Goal: Transaction & Acquisition: Purchase product/service

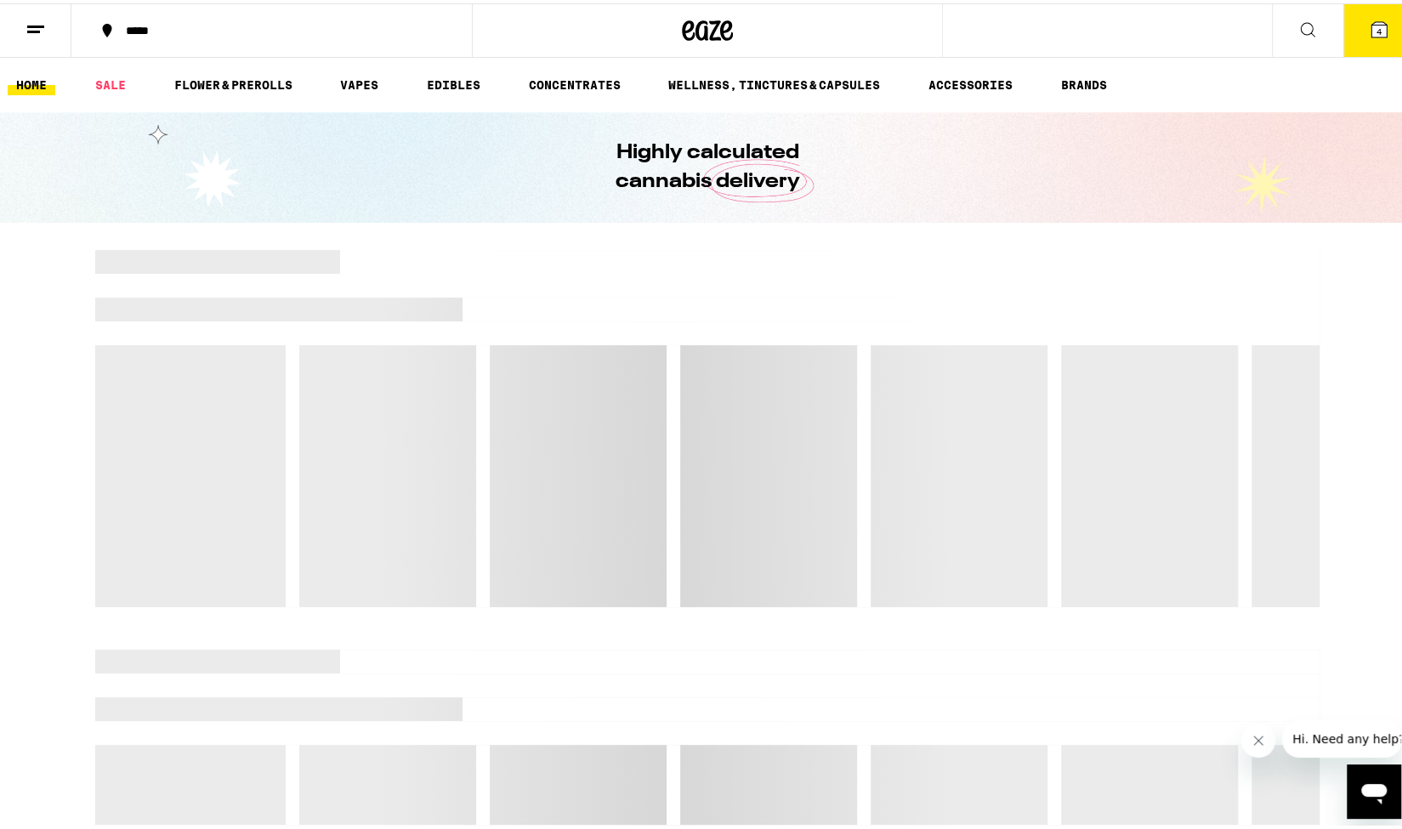
click at [1371, 30] on icon at bounding box center [1378, 26] width 15 height 15
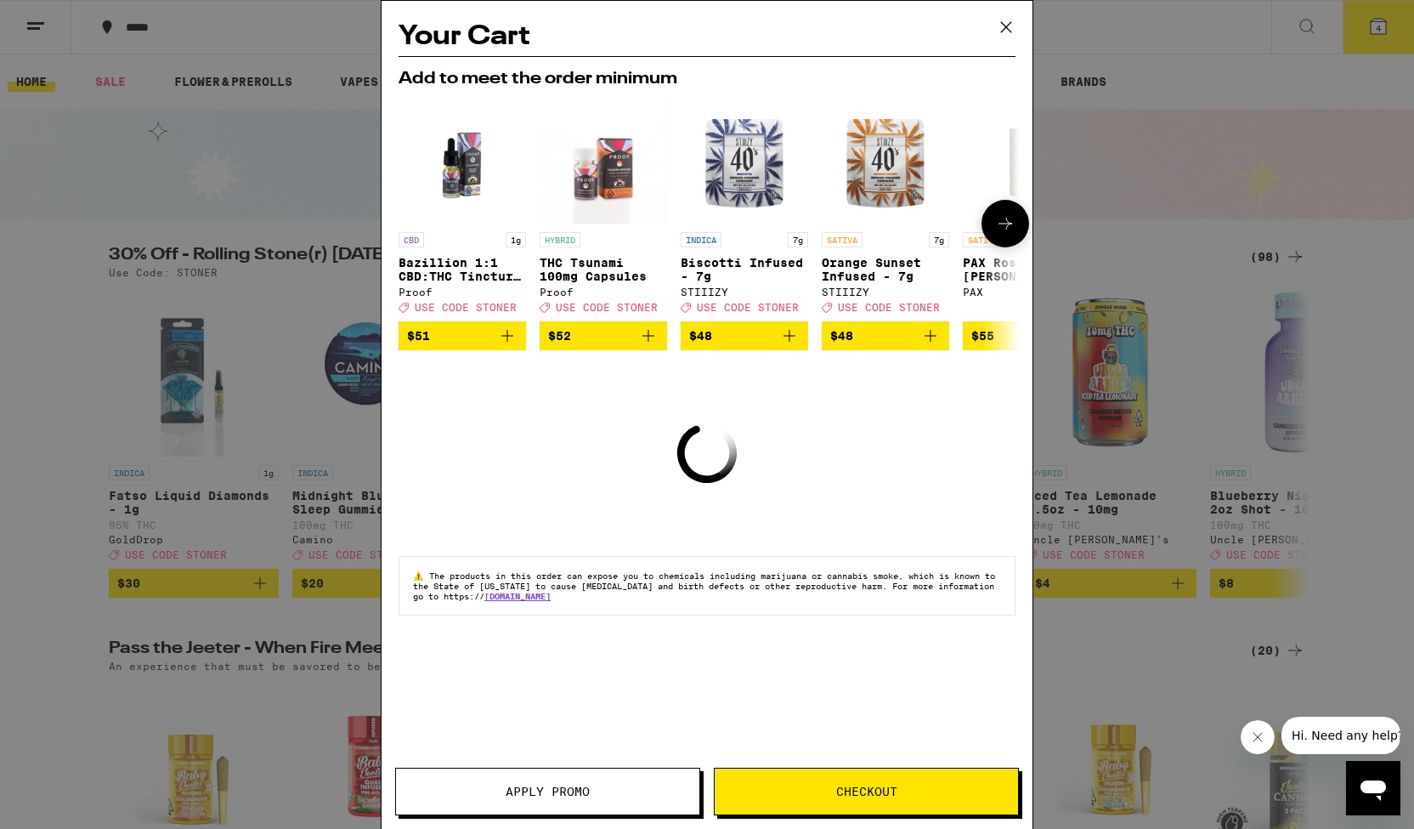
click at [1006, 222] on icon at bounding box center [1005, 223] width 20 height 20
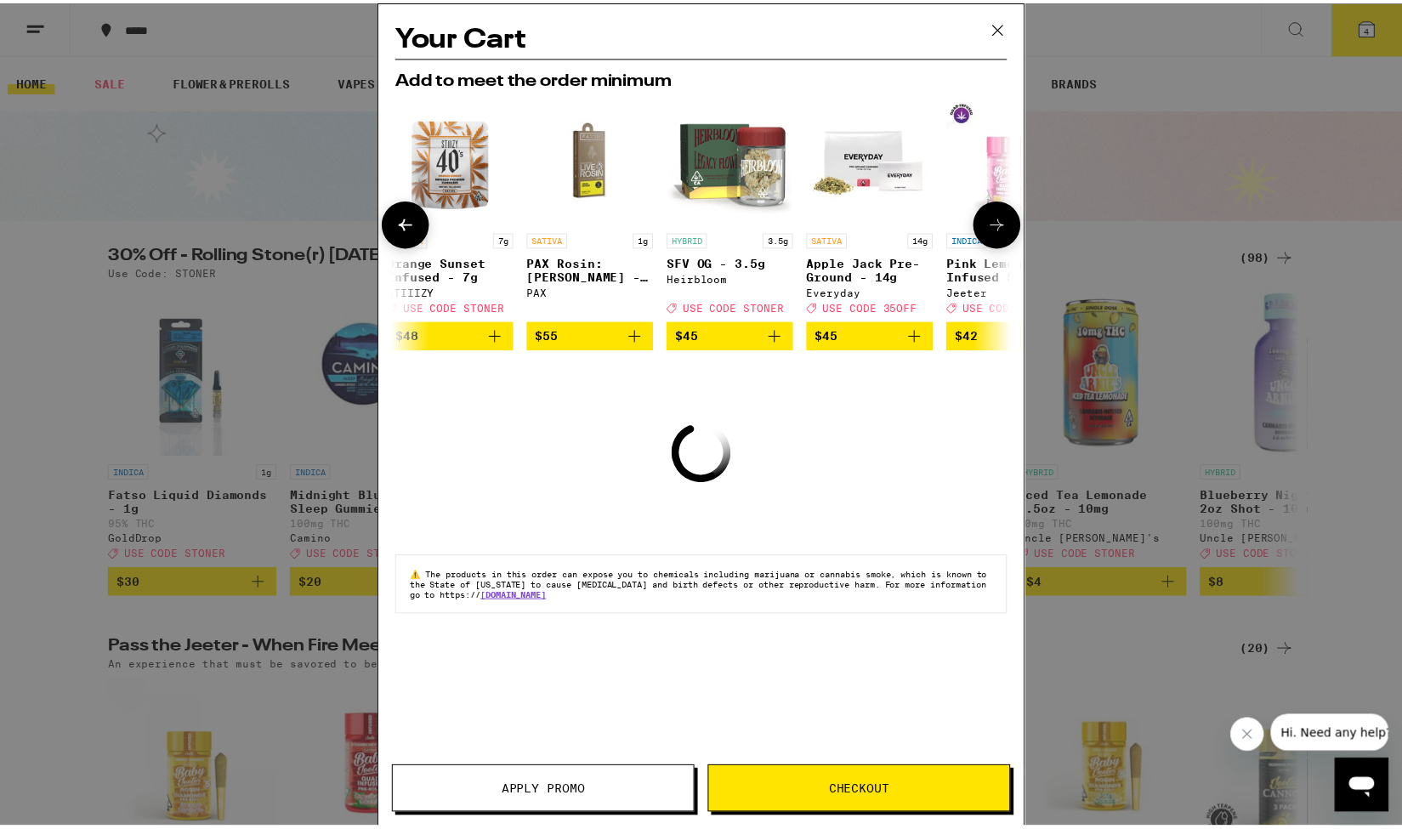
scroll to position [0, 433]
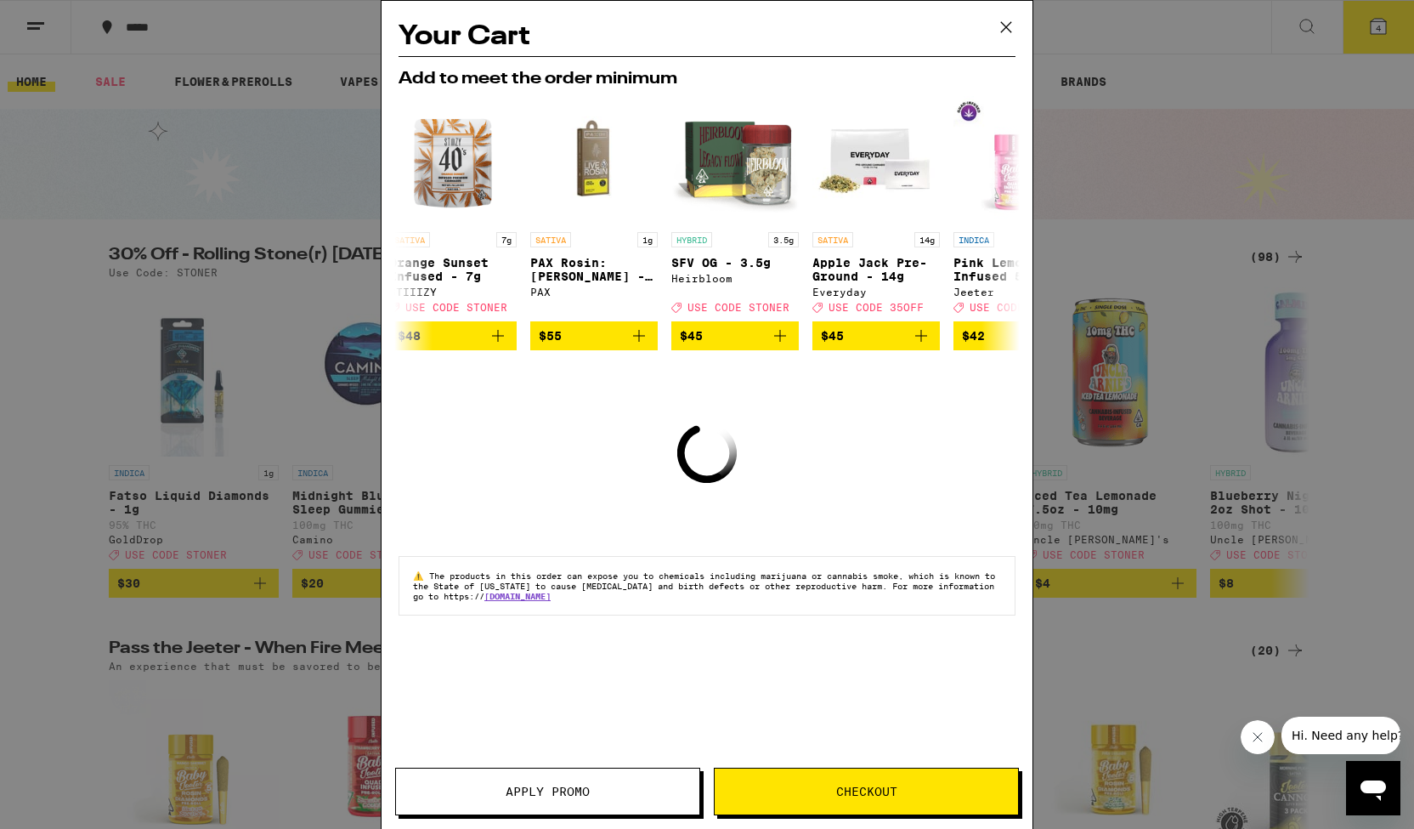
click at [1006, 30] on icon at bounding box center [1006, 26] width 25 height 25
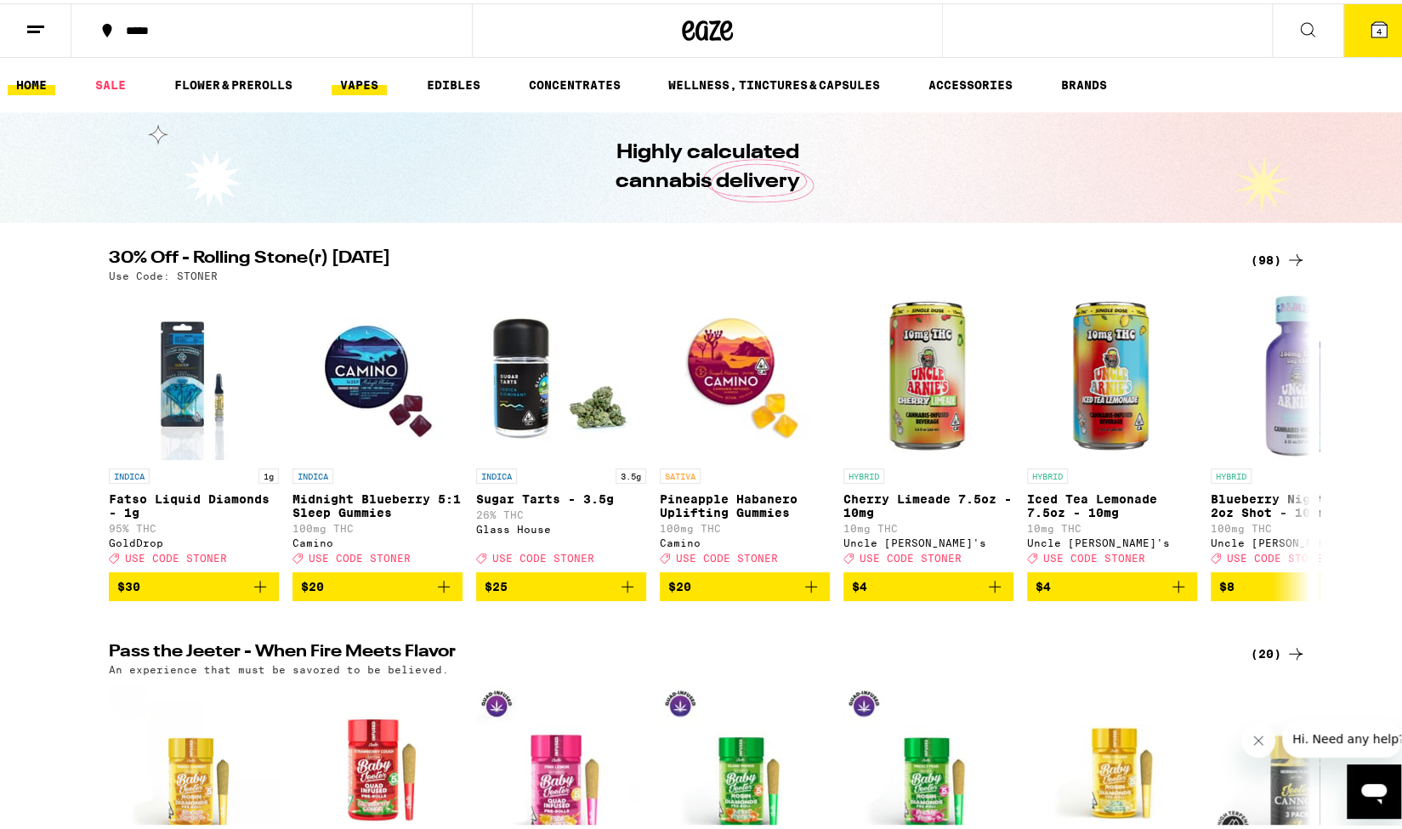
click at [357, 88] on link "VAPES" at bounding box center [358, 81] width 55 height 20
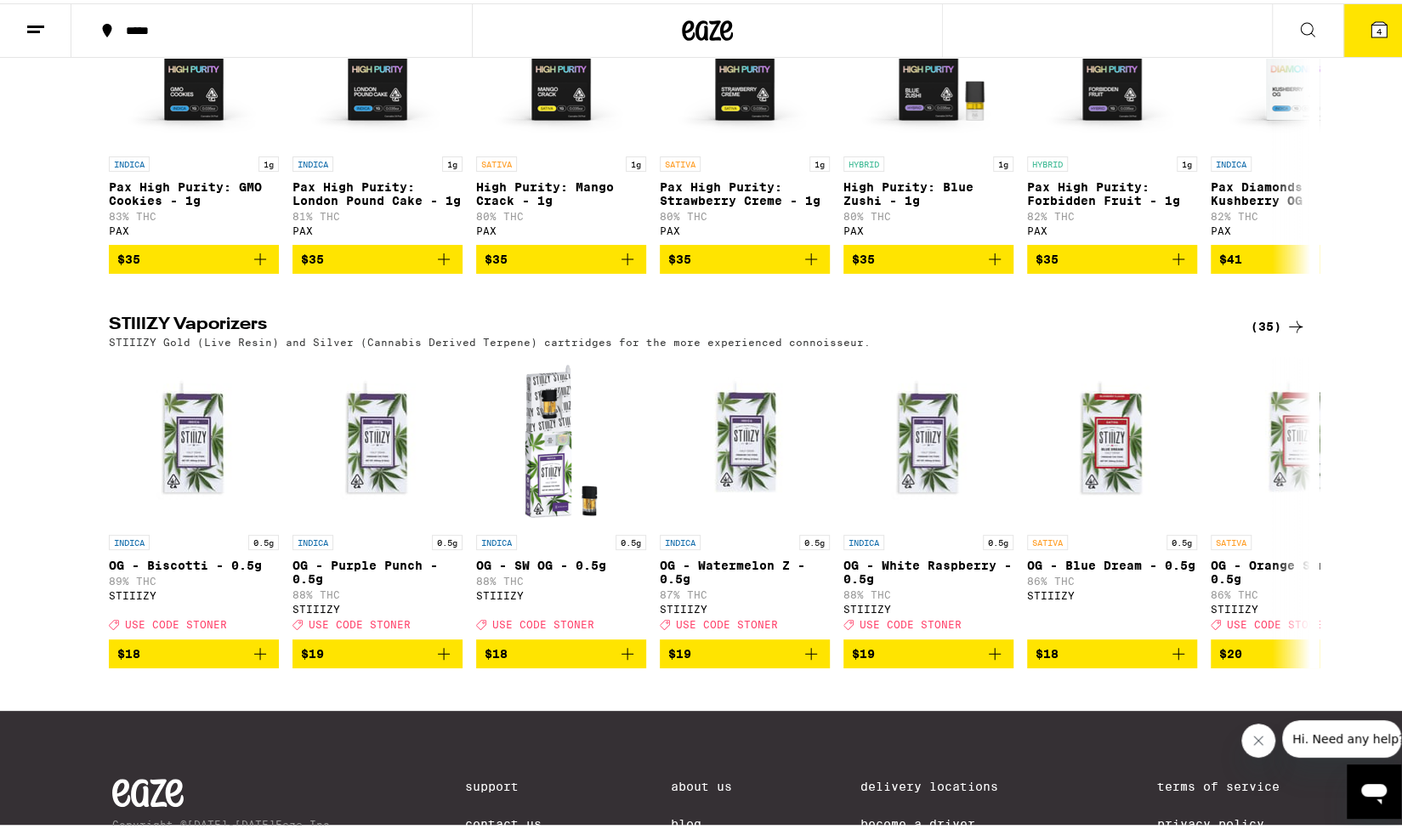
scroll to position [1445, 0]
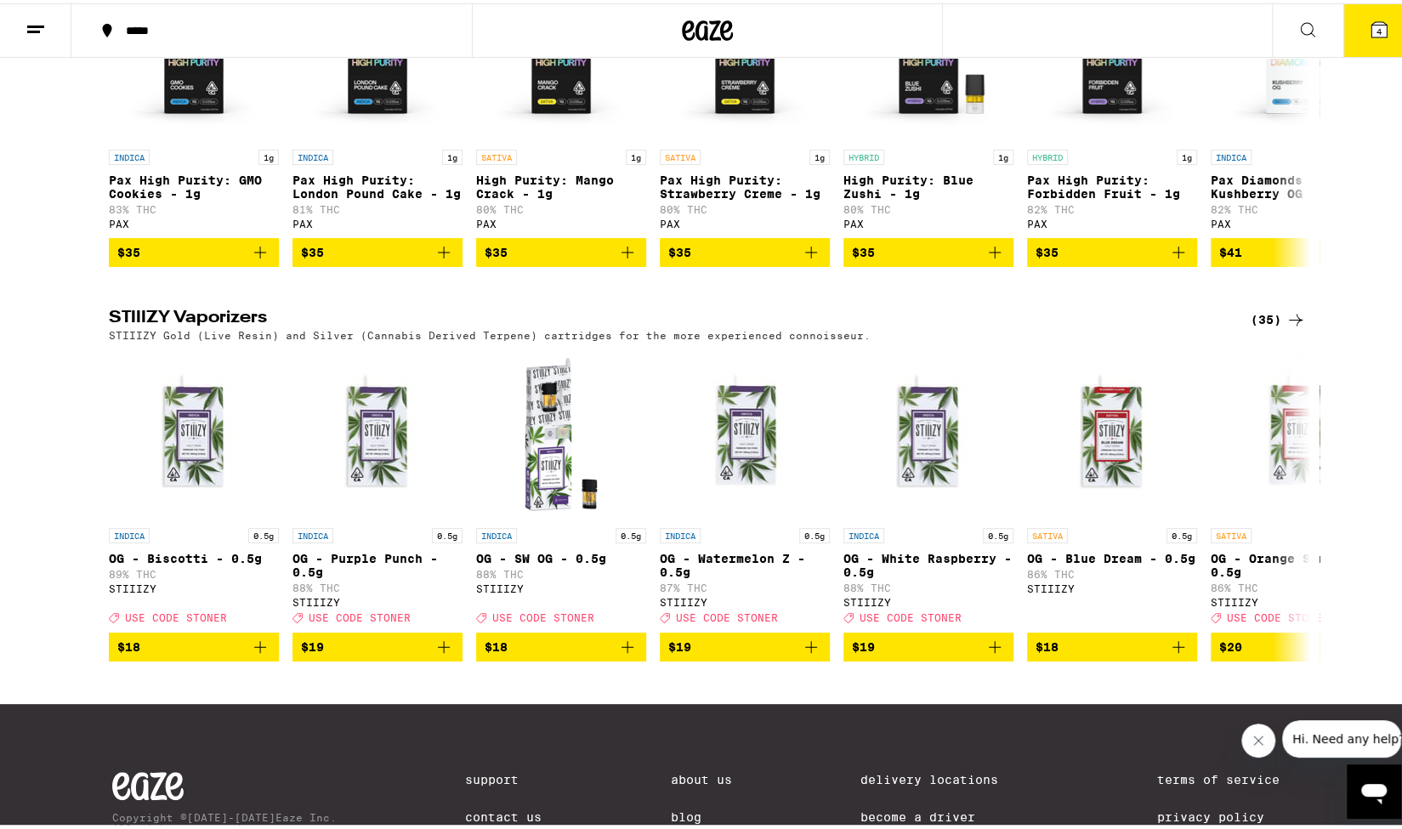
click at [1263, 326] on div "(35)" at bounding box center [1277, 316] width 55 height 20
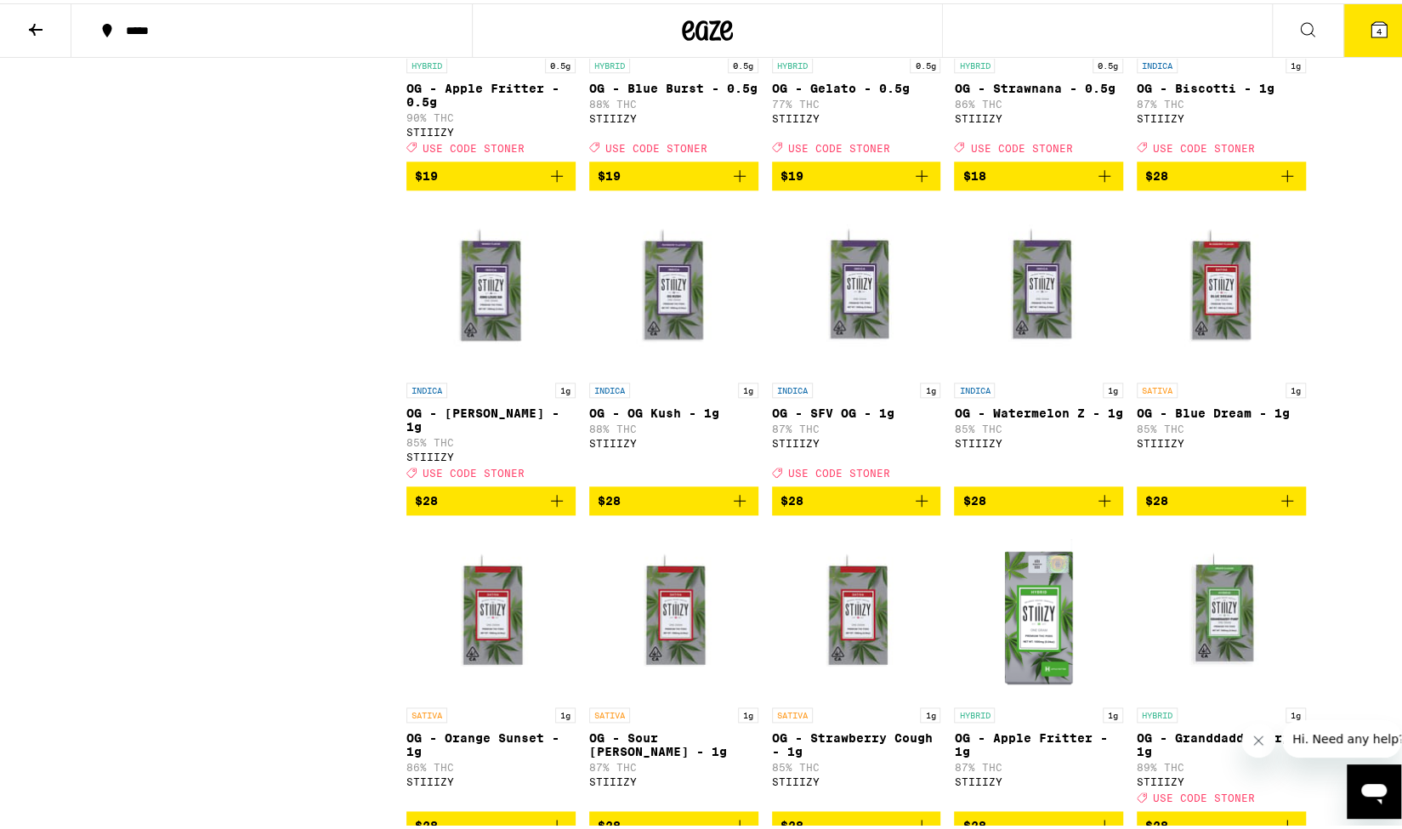
scroll to position [1275, 0]
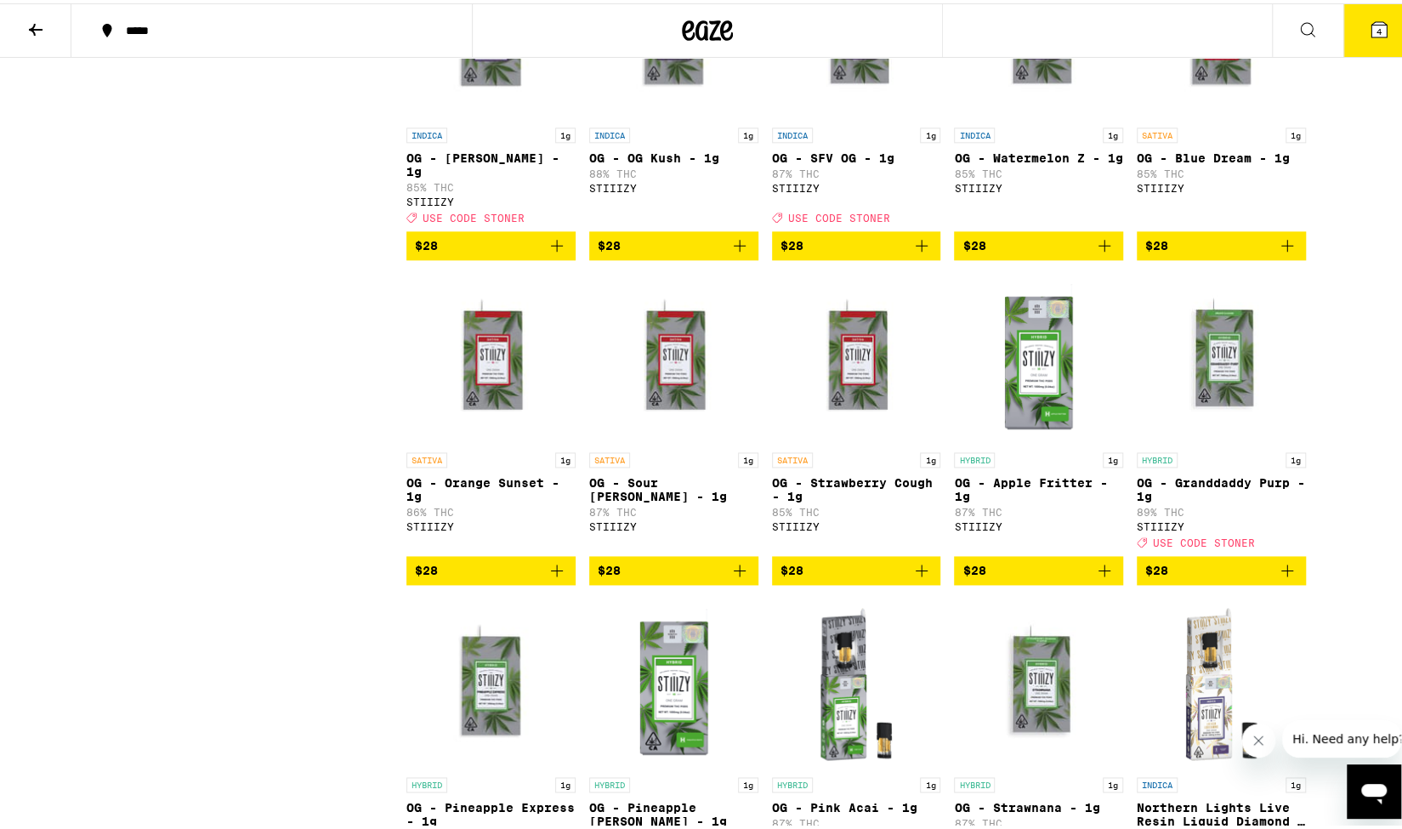
click at [1284, 577] on icon "Add to bag" at bounding box center [1287, 567] width 20 height 20
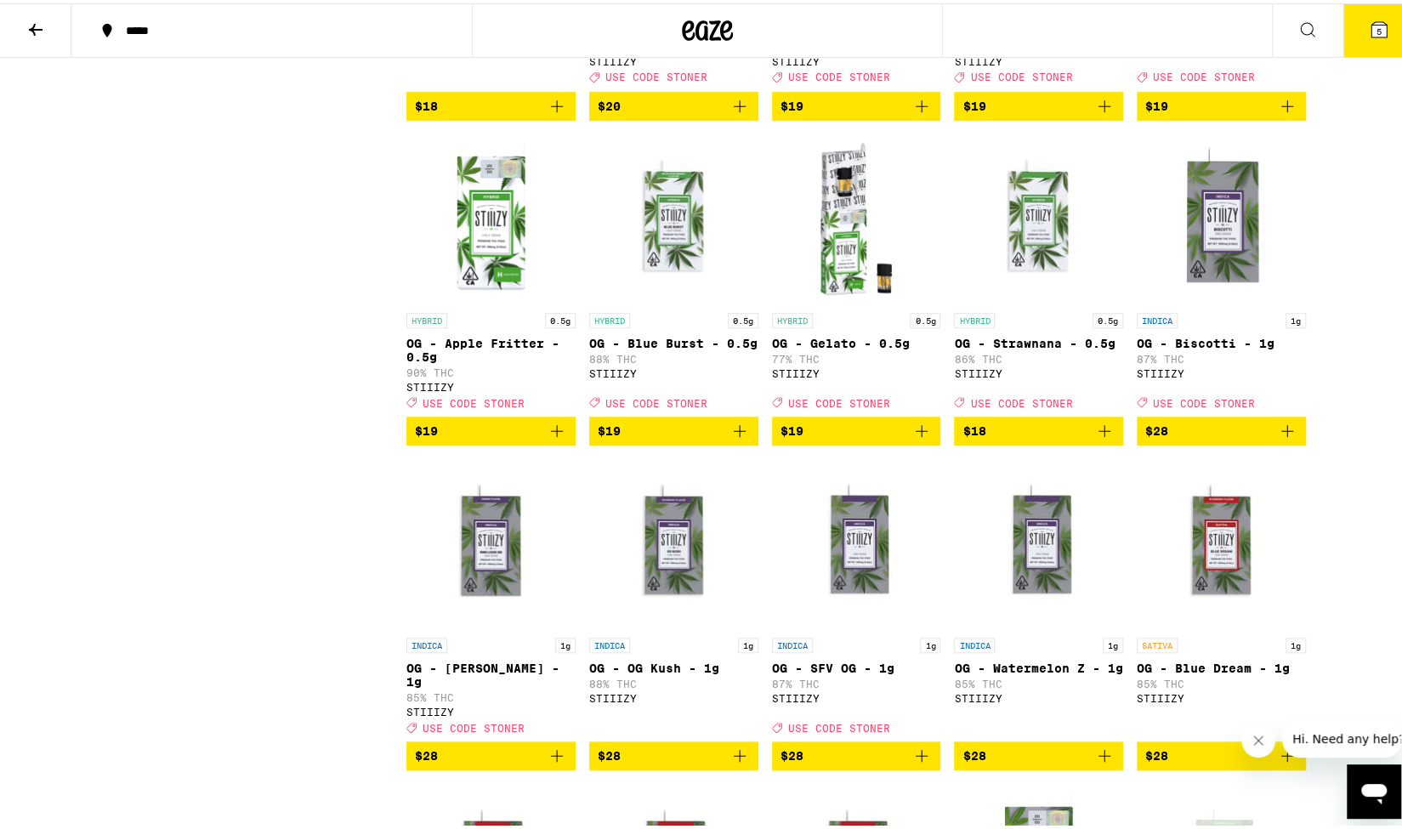
scroll to position [935, 0]
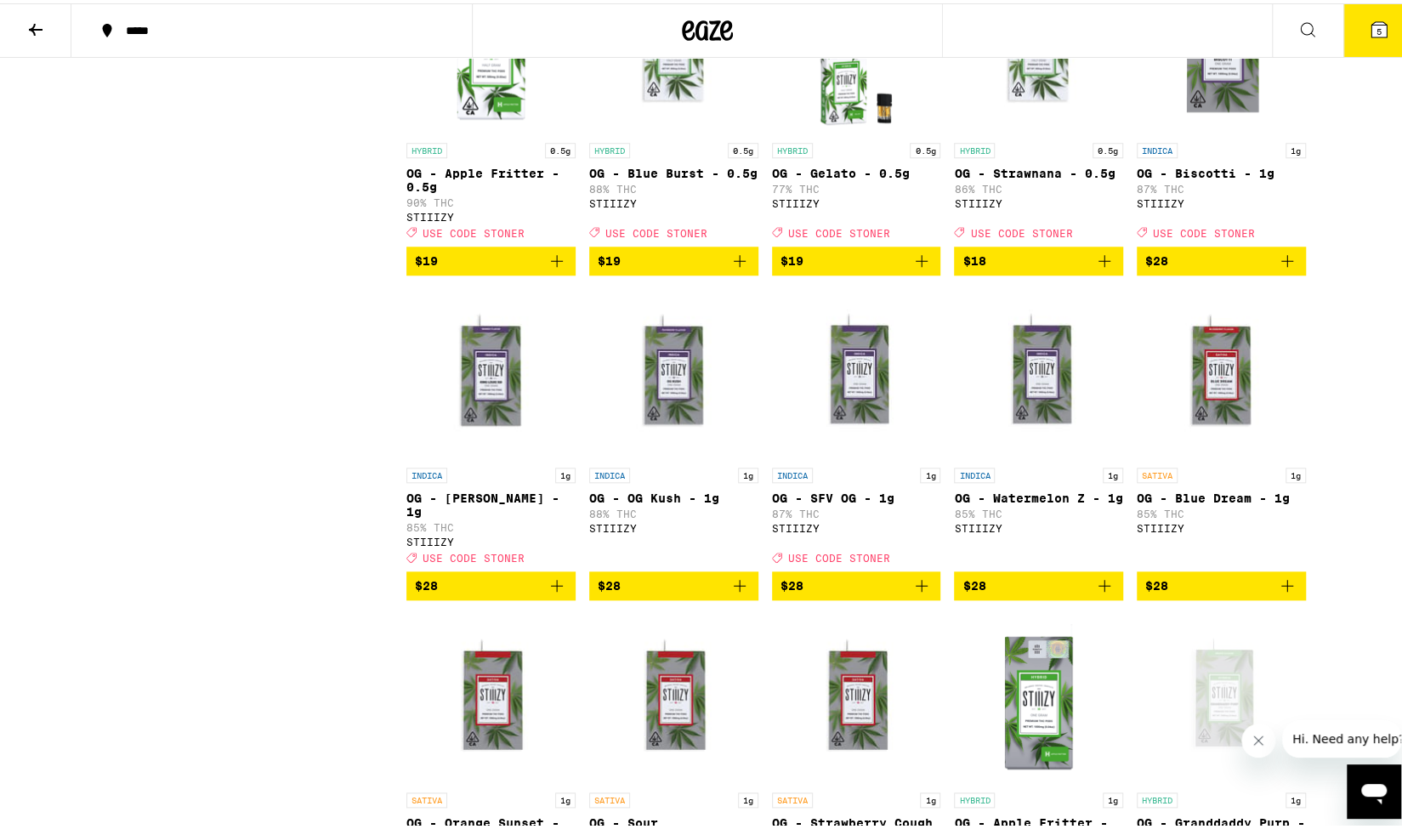
click at [552, 592] on icon "Add to bag" at bounding box center [557, 582] width 20 height 20
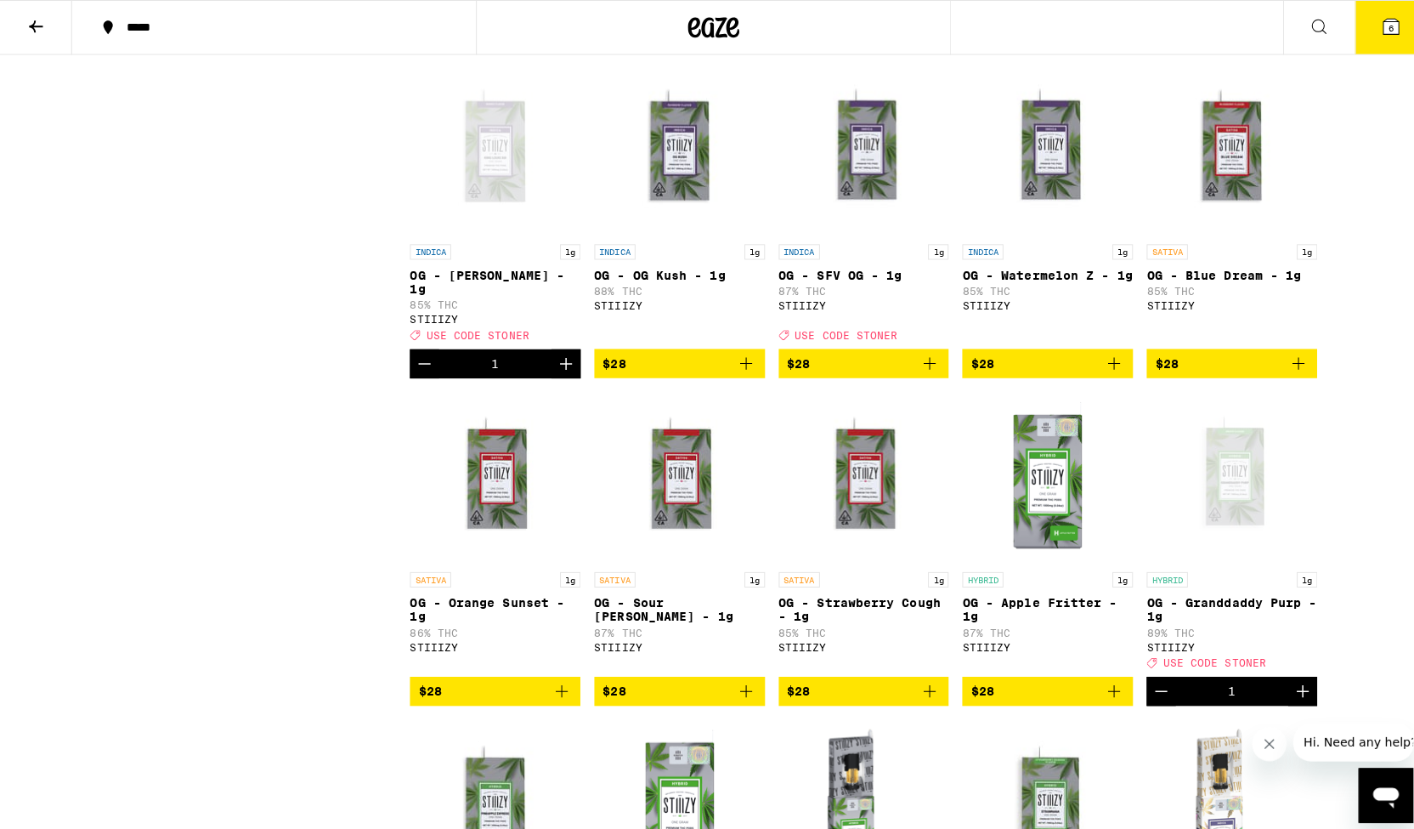
scroll to position [1190, 0]
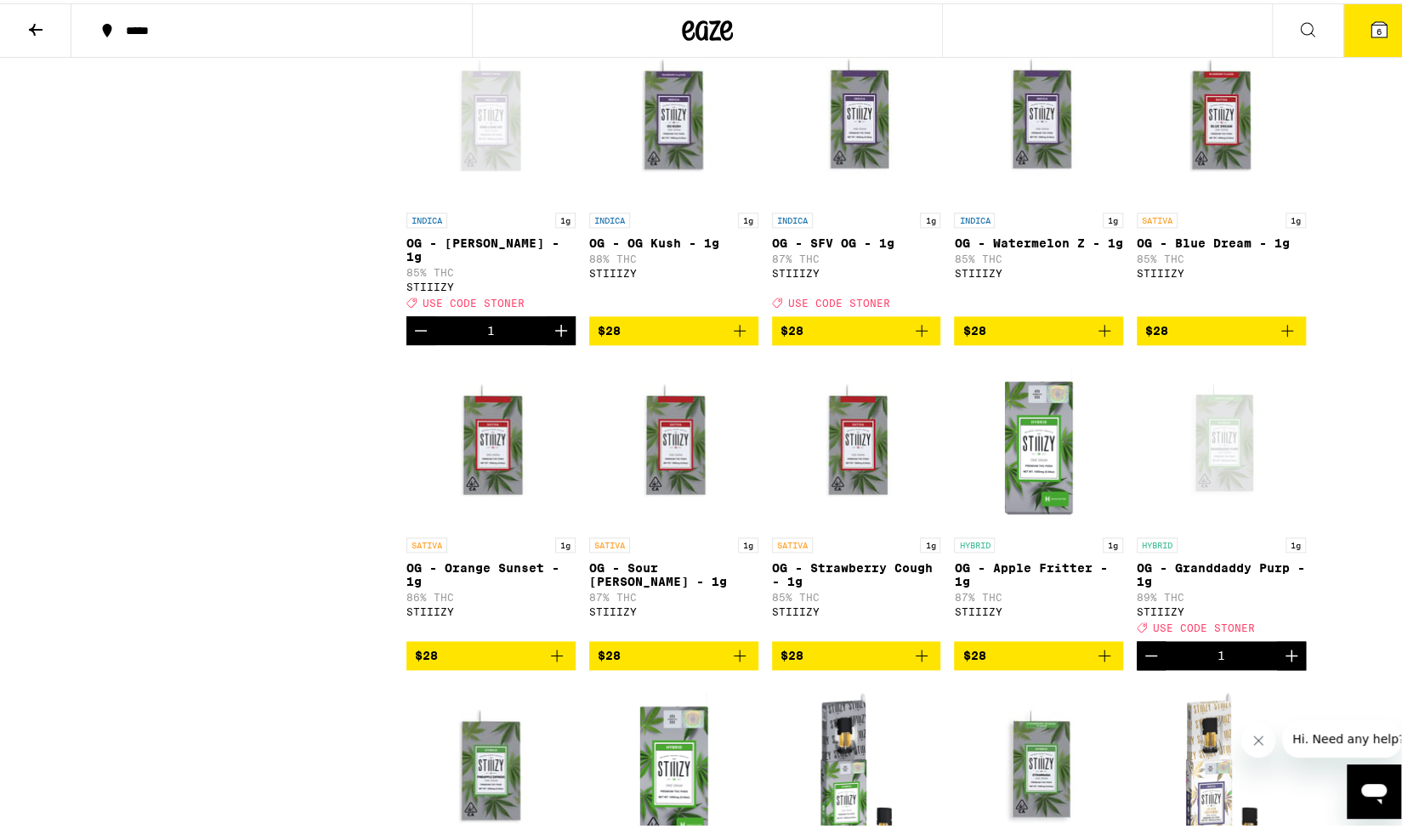
click at [738, 662] on icon "Add to bag" at bounding box center [739, 652] width 20 height 20
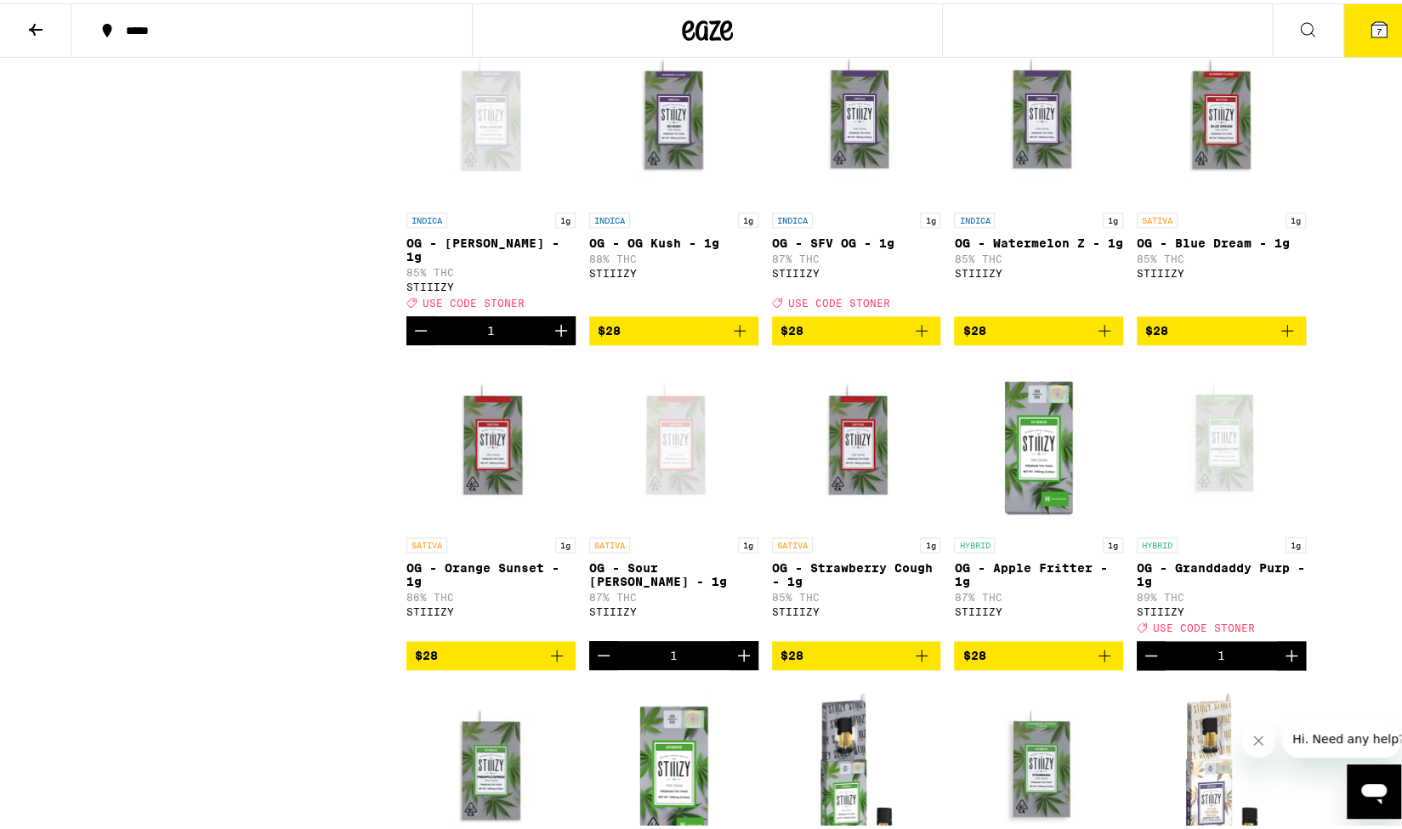
click at [1370, 39] on button "7" at bounding box center [1378, 27] width 71 height 53
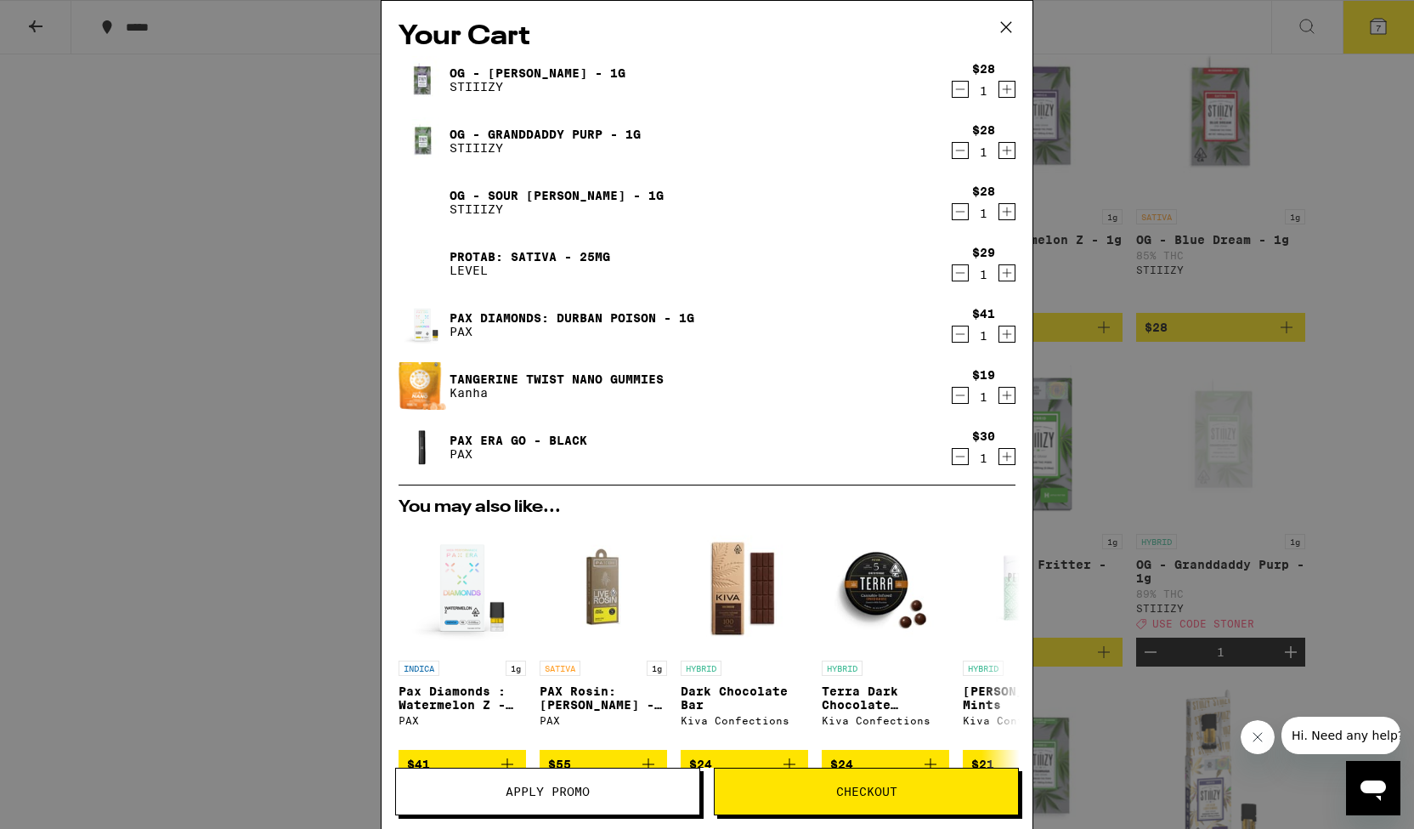
click at [953, 460] on icon "Decrement" at bounding box center [960, 456] width 15 height 20
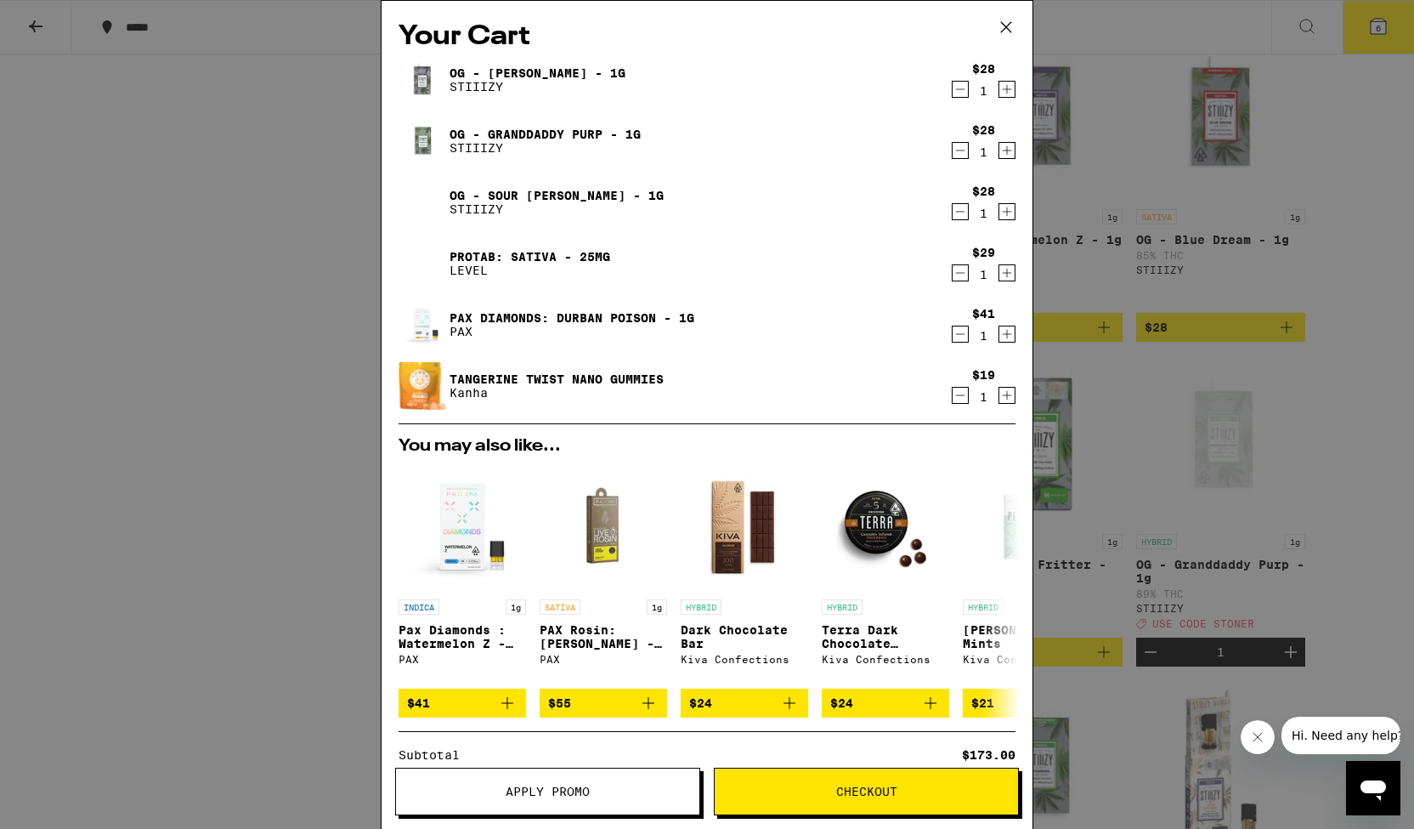
click at [953, 339] on icon "Decrement" at bounding box center [960, 334] width 15 height 20
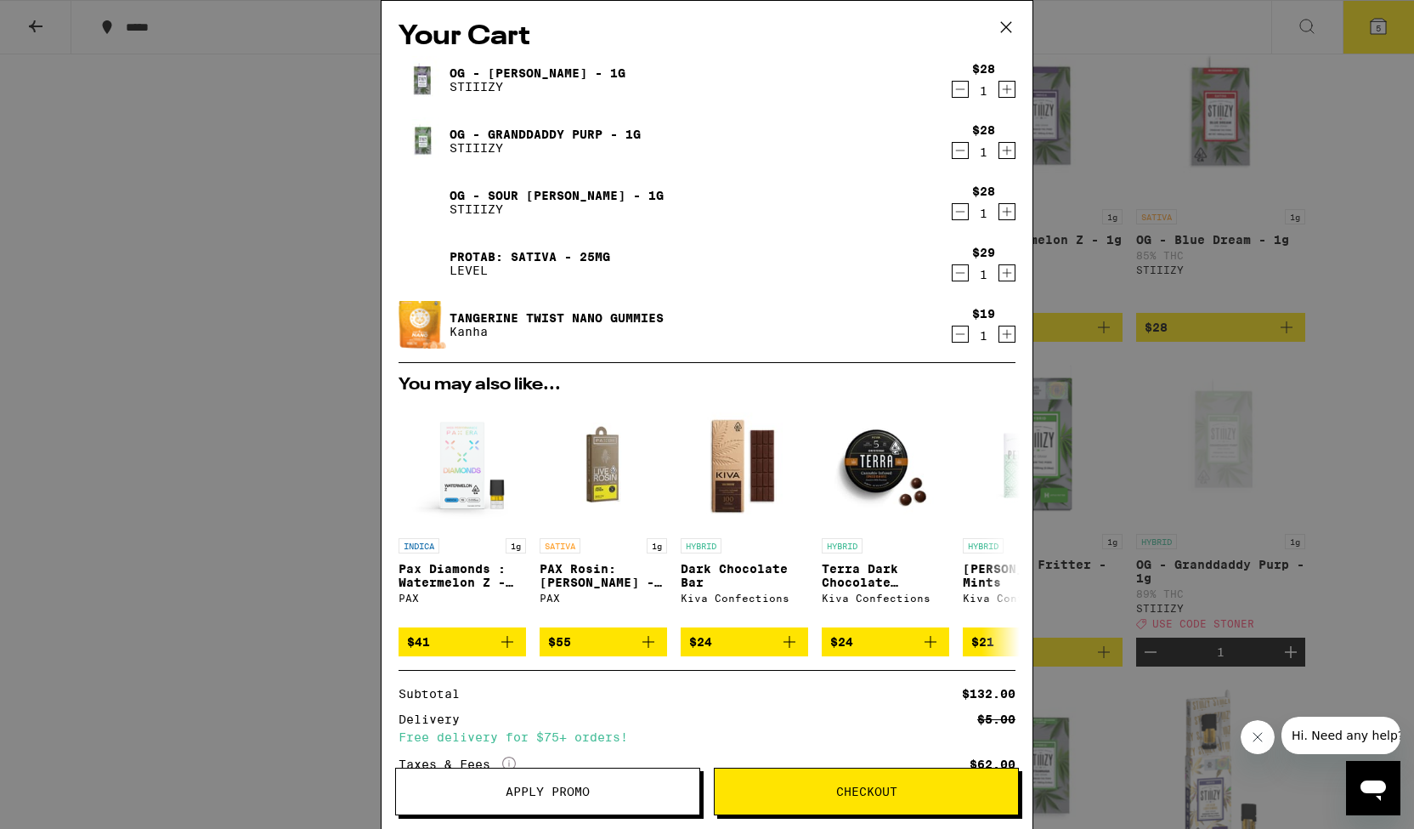
click at [953, 276] on icon "Decrement" at bounding box center [960, 273] width 15 height 20
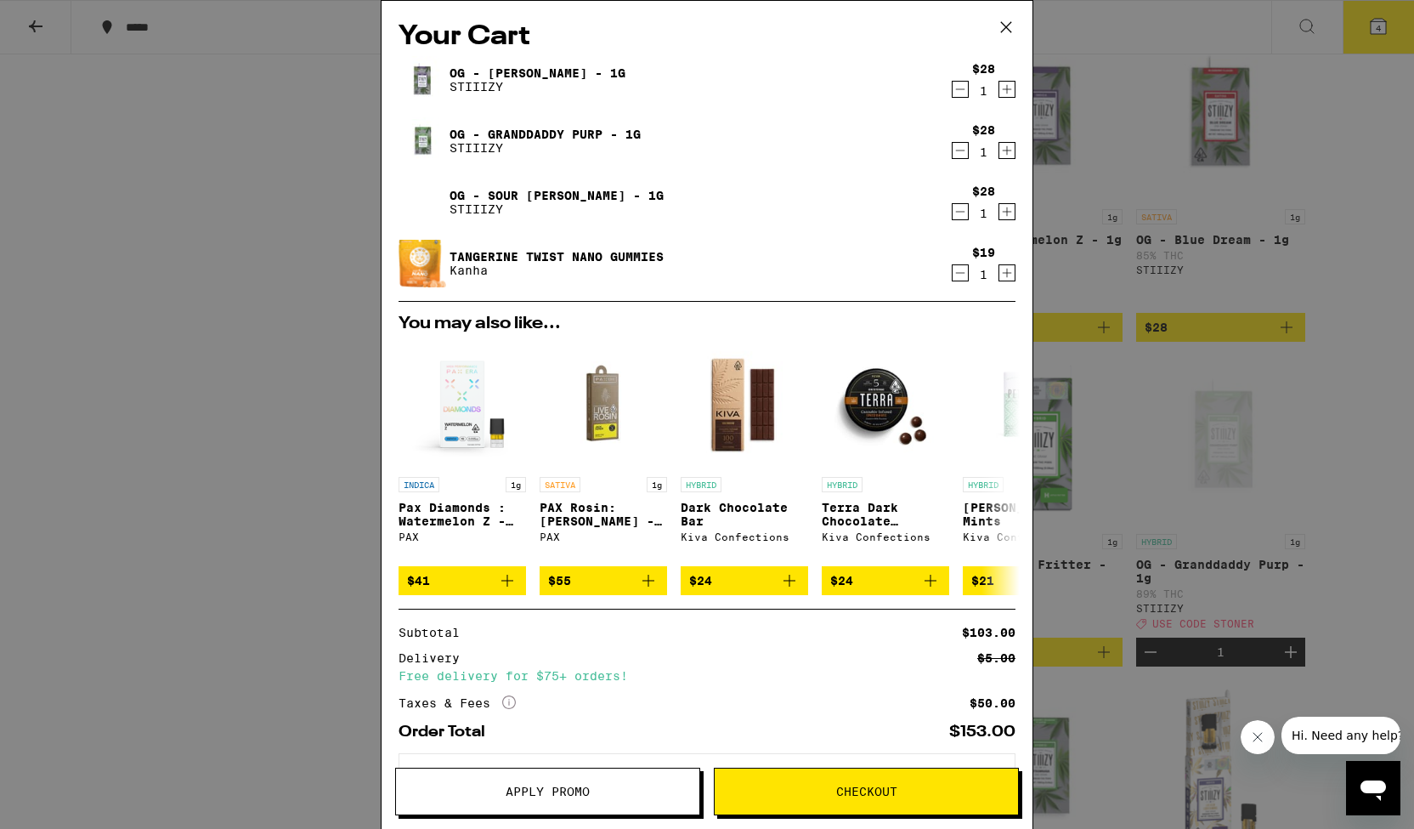
click at [953, 149] on icon "Decrement" at bounding box center [960, 150] width 15 height 20
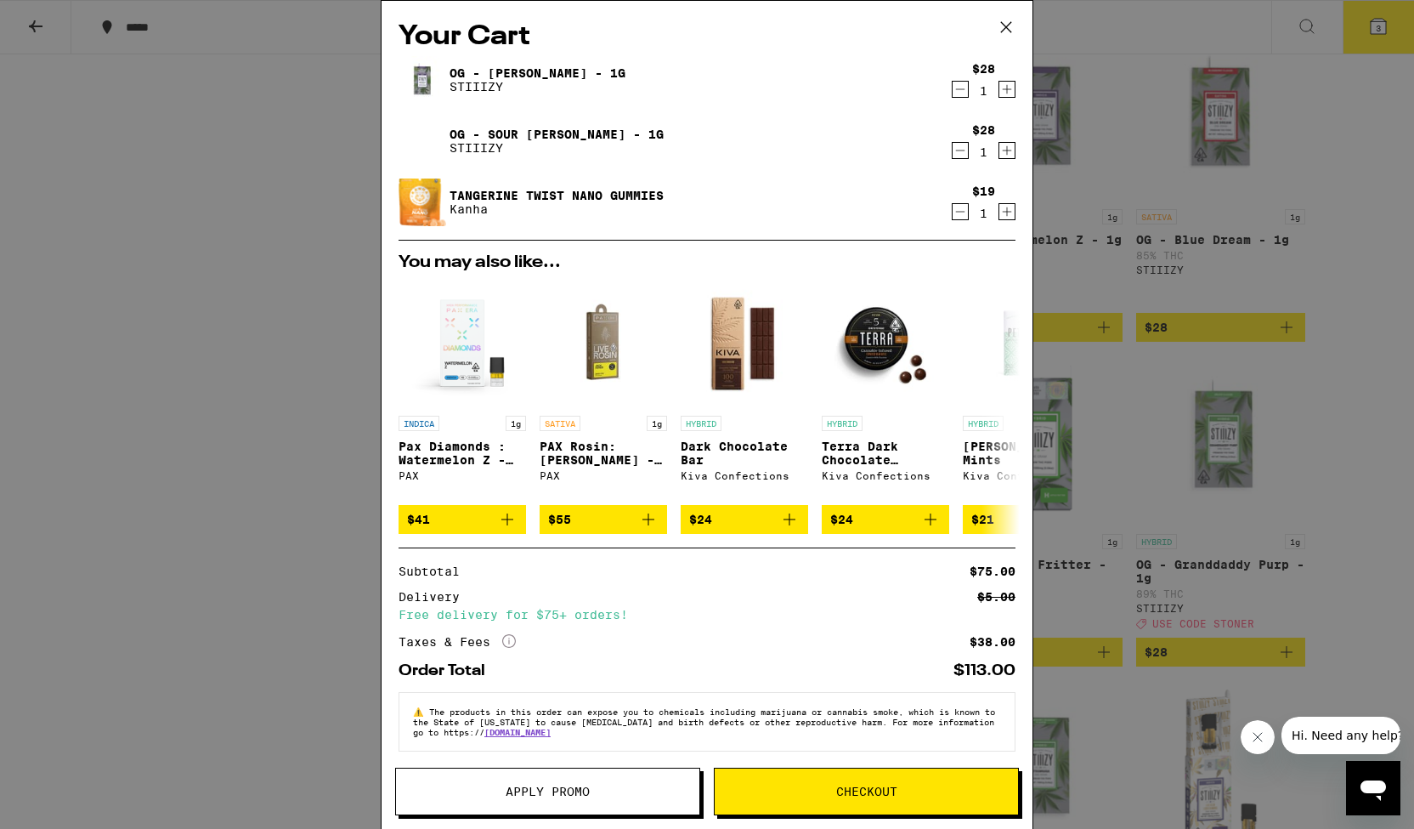
click at [552, 794] on span "Apply Promo" at bounding box center [548, 791] width 84 height 12
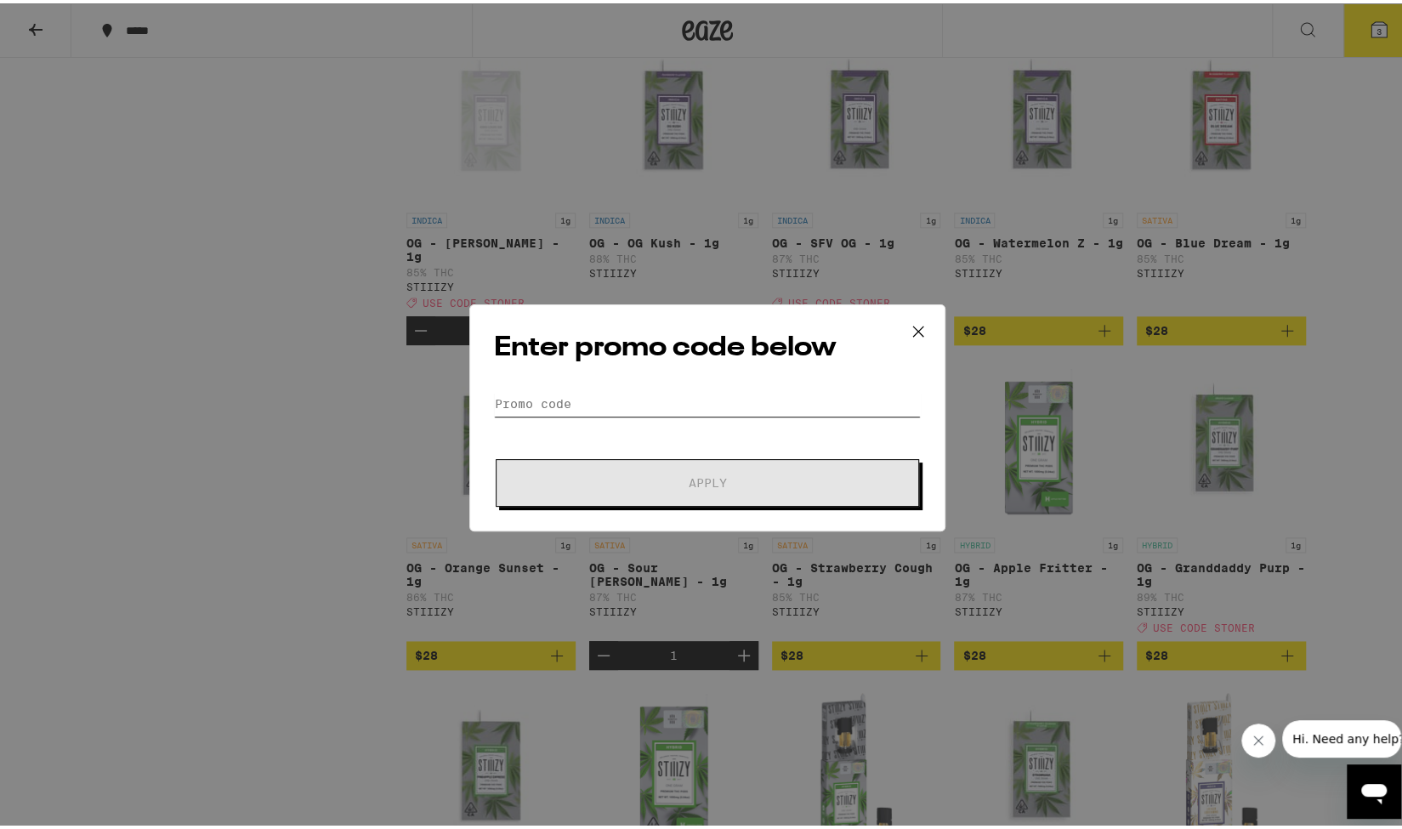
click at [605, 400] on input "Promo Code" at bounding box center [707, 400] width 427 height 25
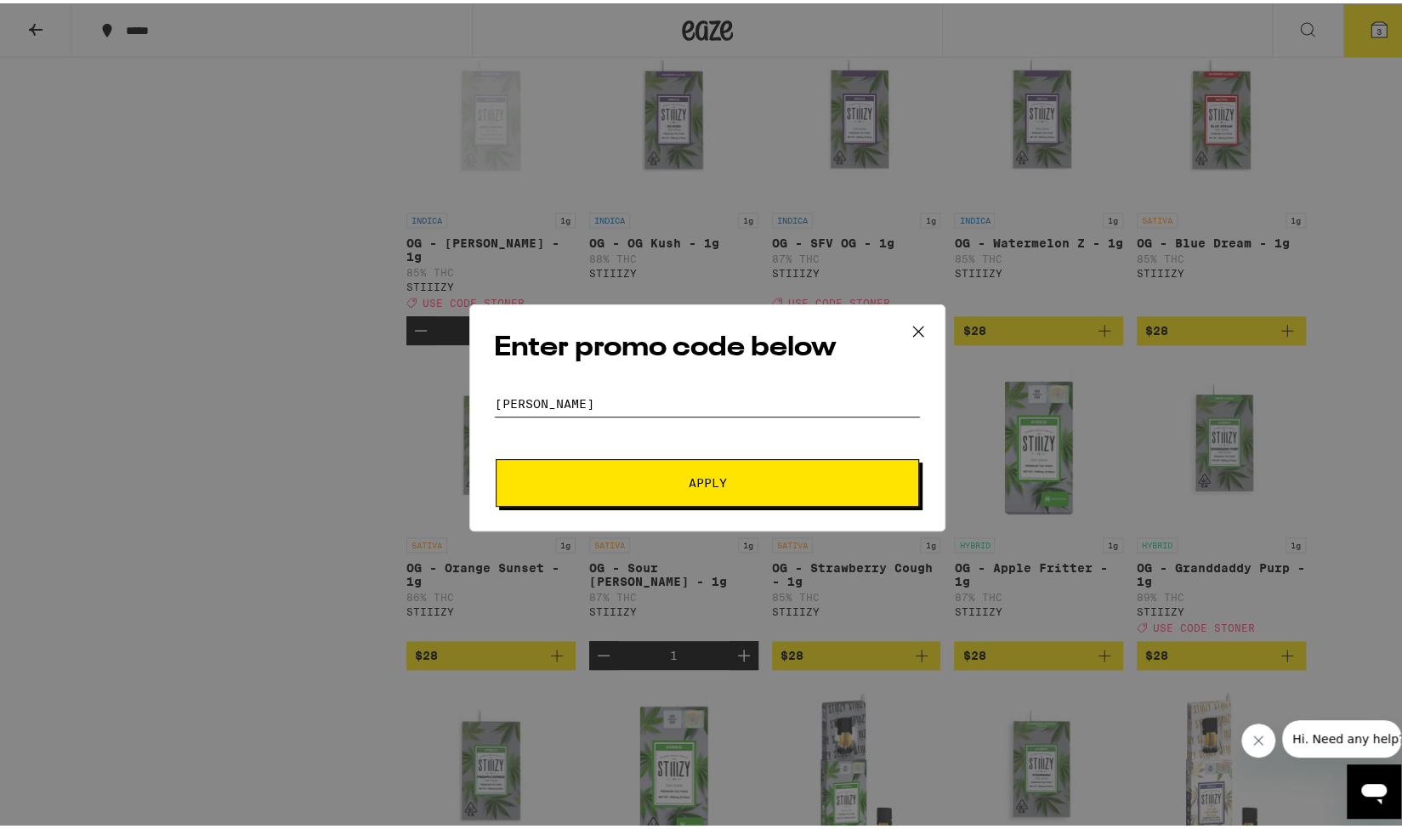
type input "[PERSON_NAME]"
click at [662, 475] on span "Apply" at bounding box center [707, 479] width 306 height 12
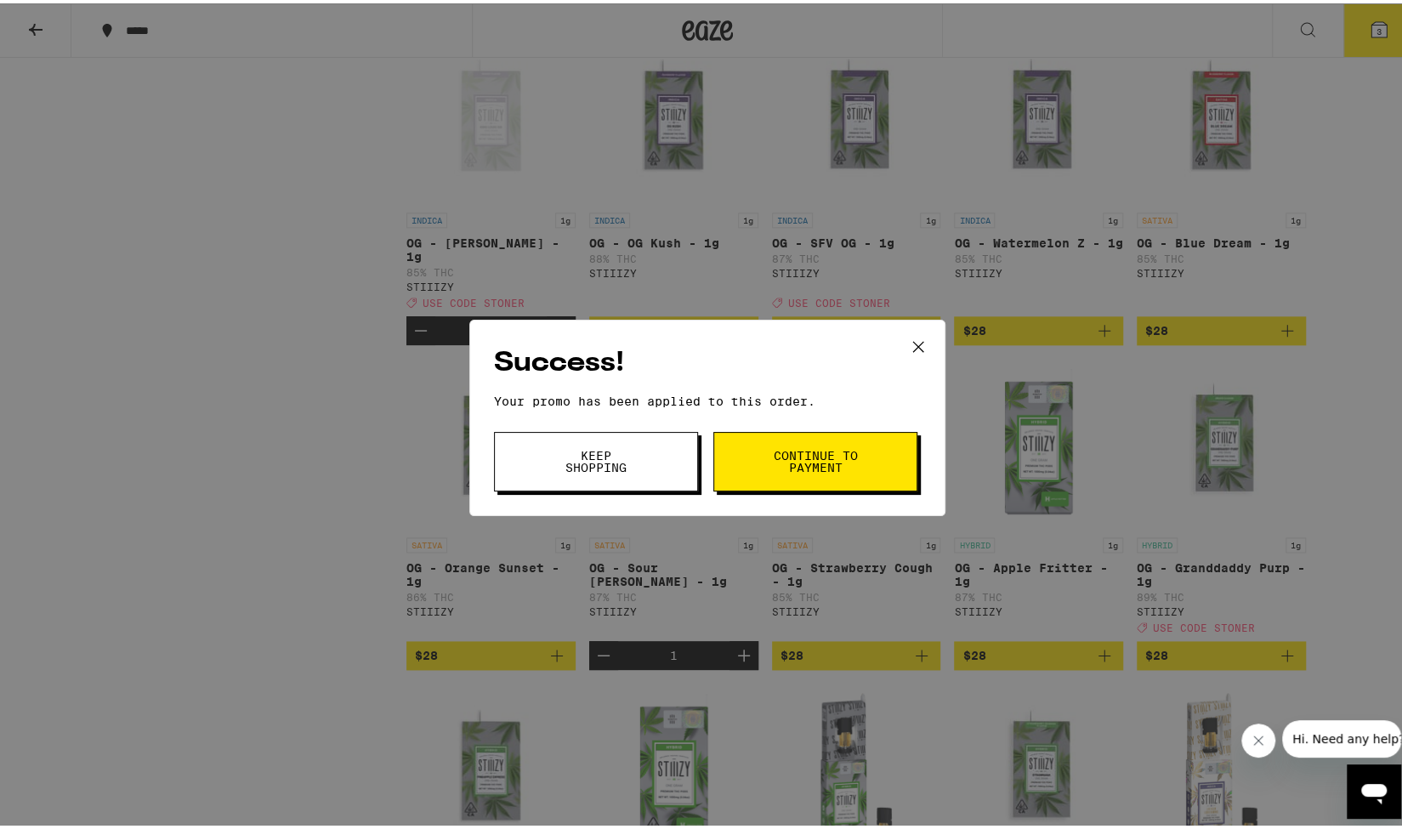
click at [588, 450] on span "Keep Shopping" at bounding box center [595, 458] width 87 height 24
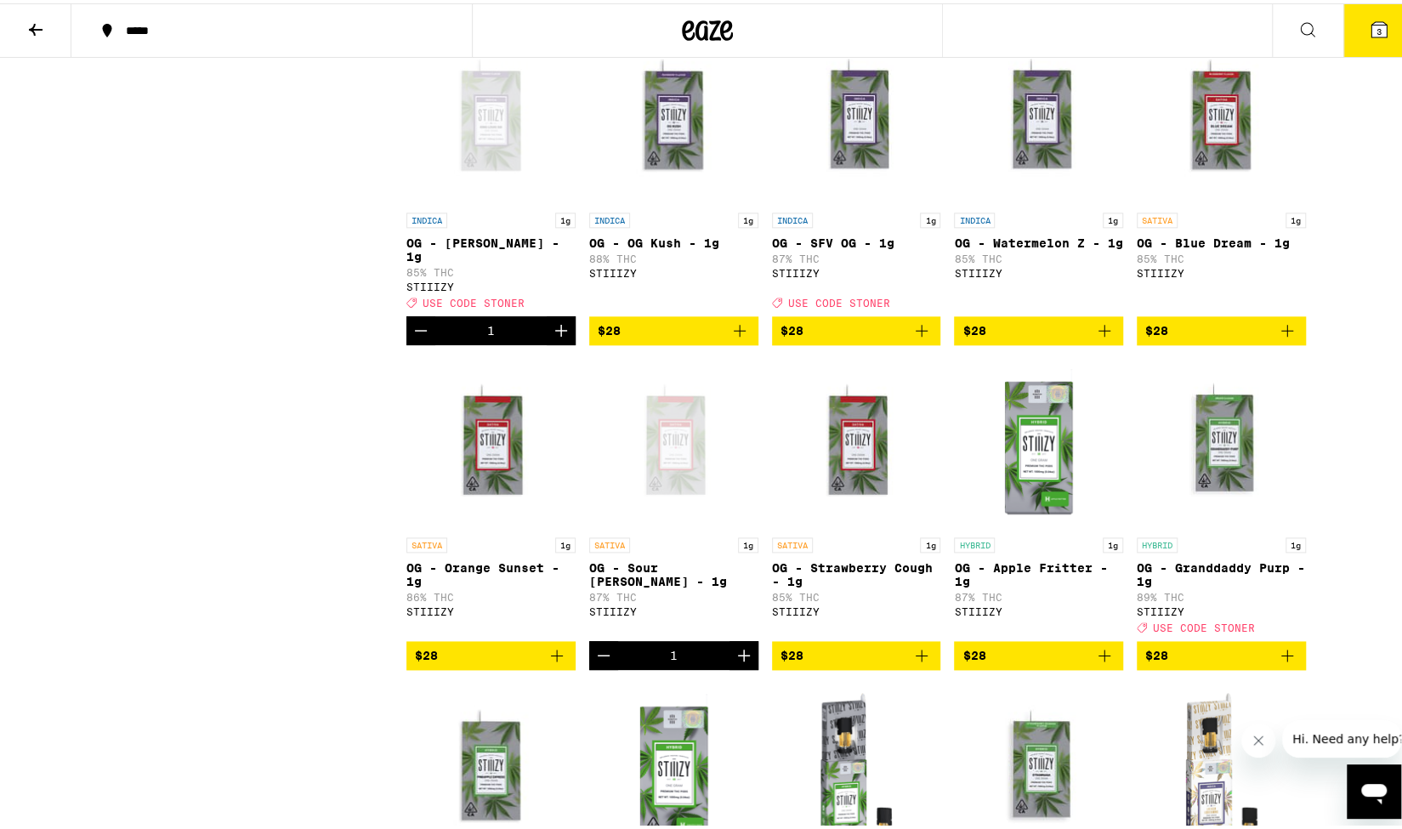
click at [1368, 31] on icon at bounding box center [1378, 26] width 20 height 20
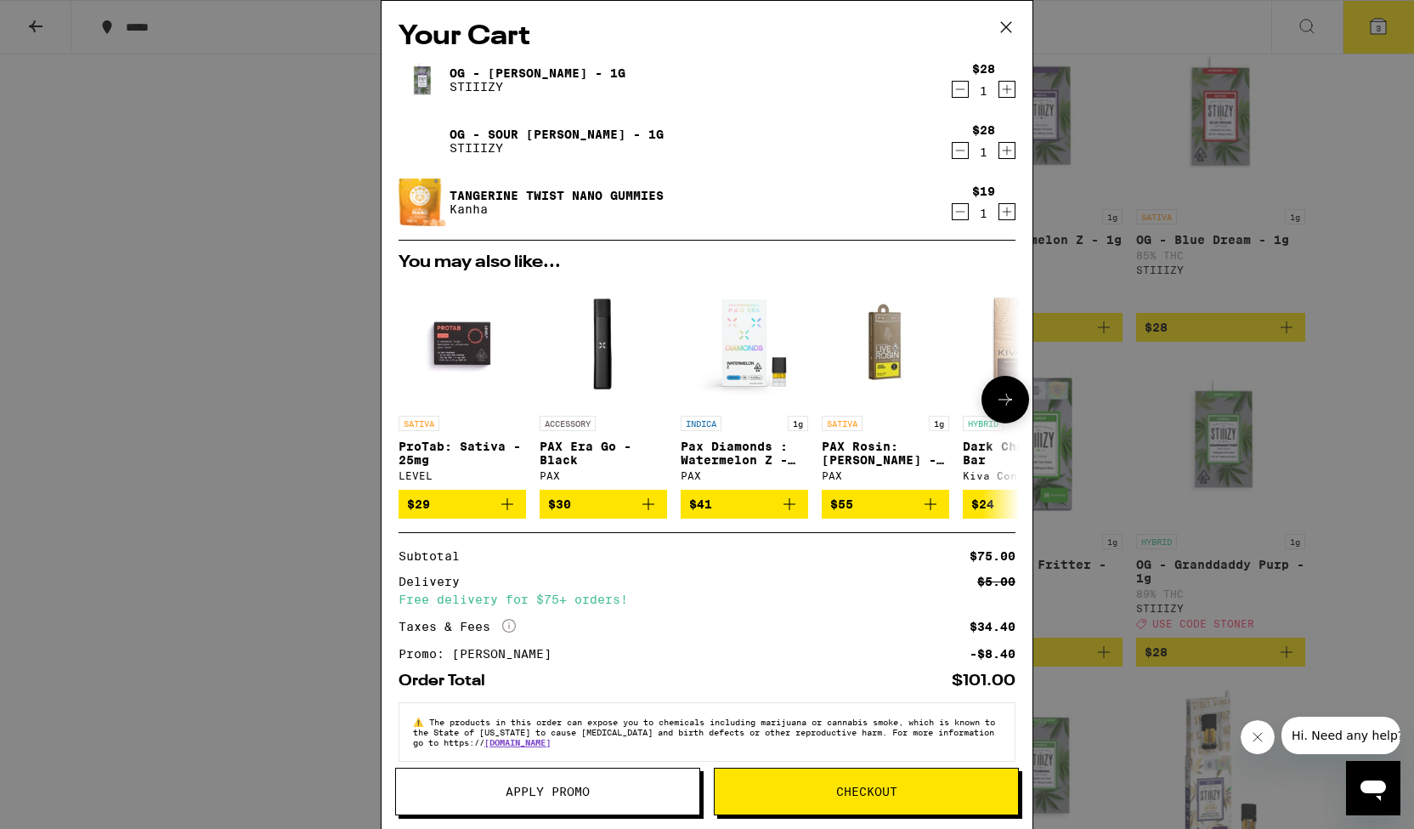
click at [999, 402] on icon at bounding box center [1006, 400] width 14 height 12
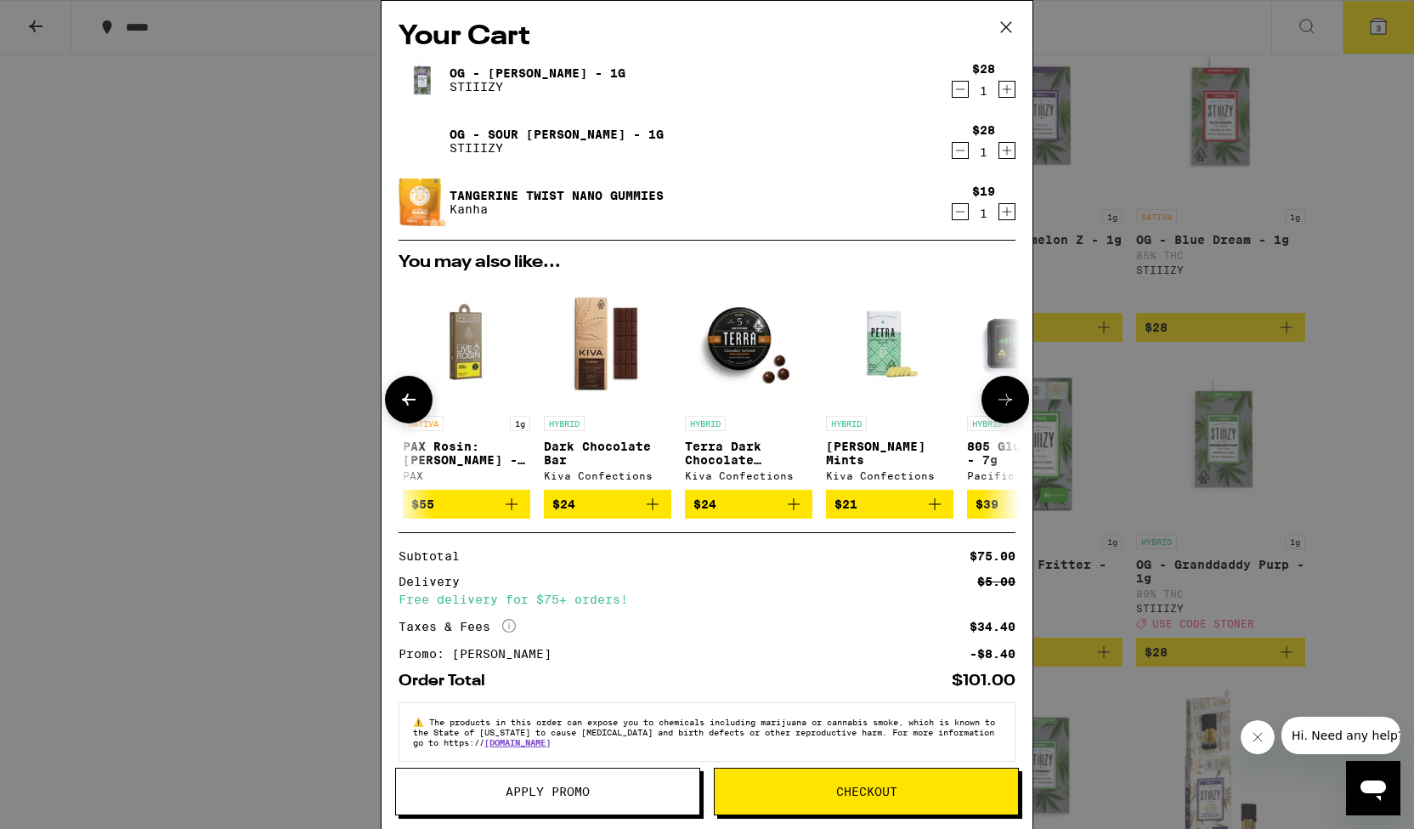
click at [999, 402] on icon at bounding box center [1006, 400] width 14 height 12
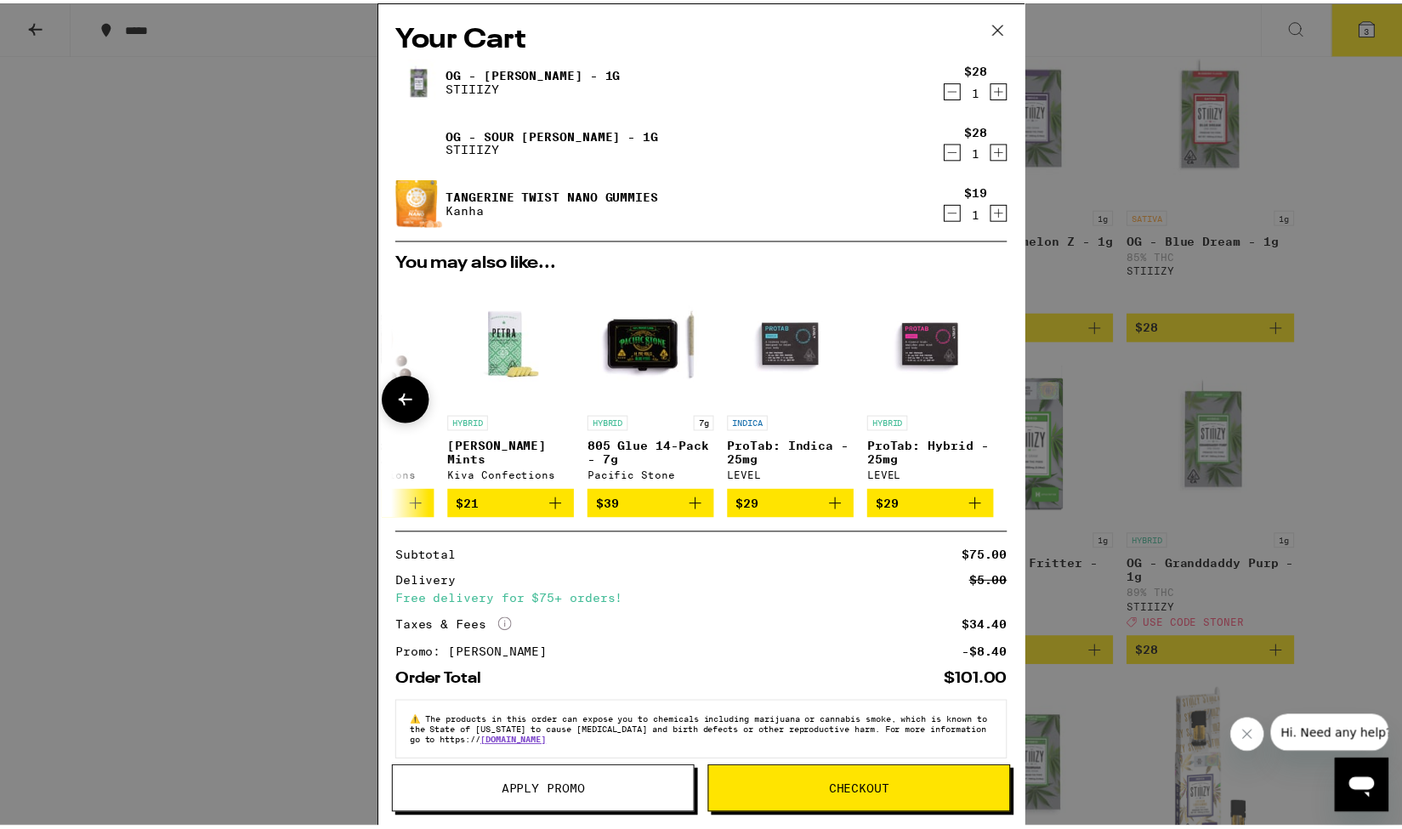
scroll to position [0, 806]
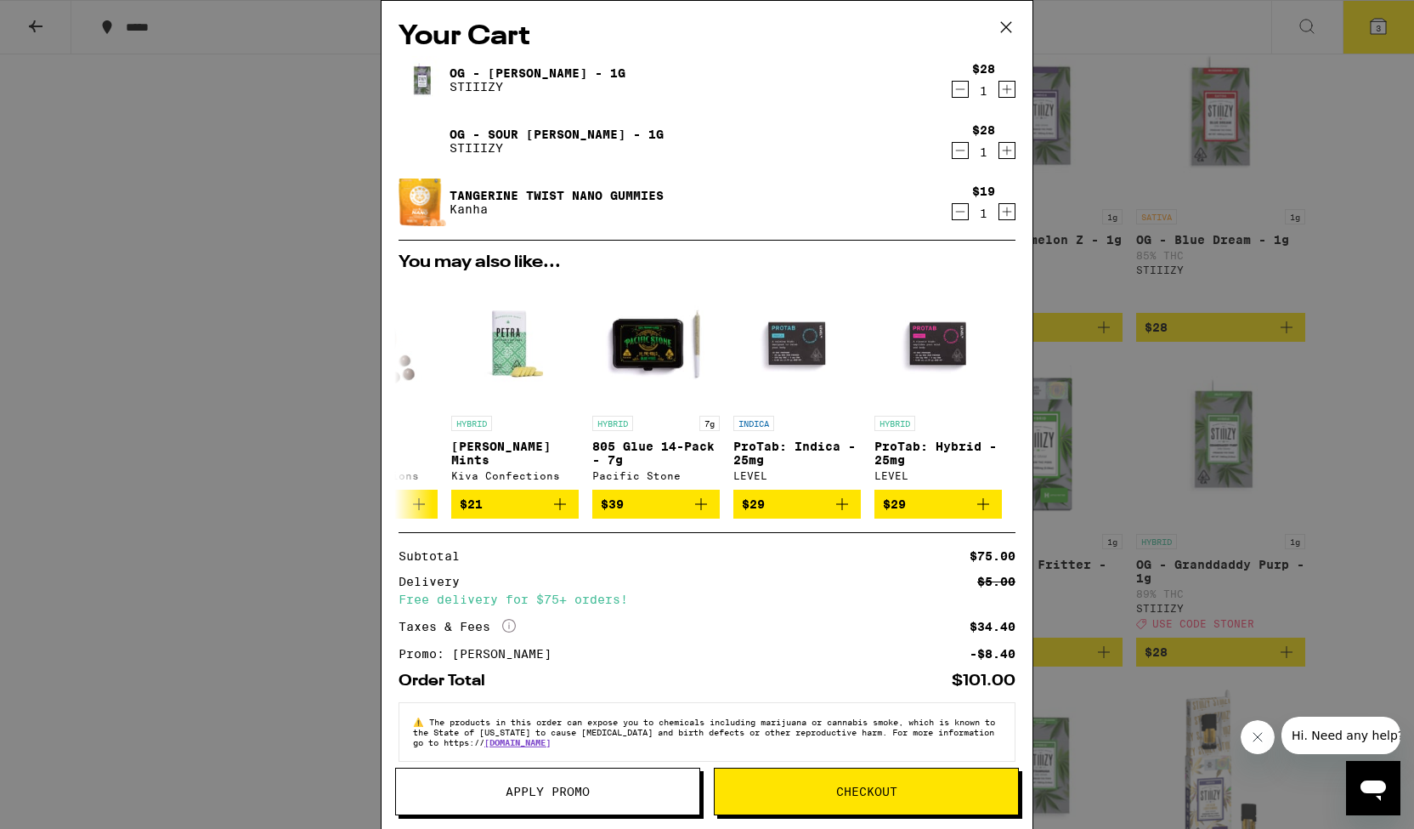
click at [1003, 22] on icon at bounding box center [1006, 26] width 25 height 25
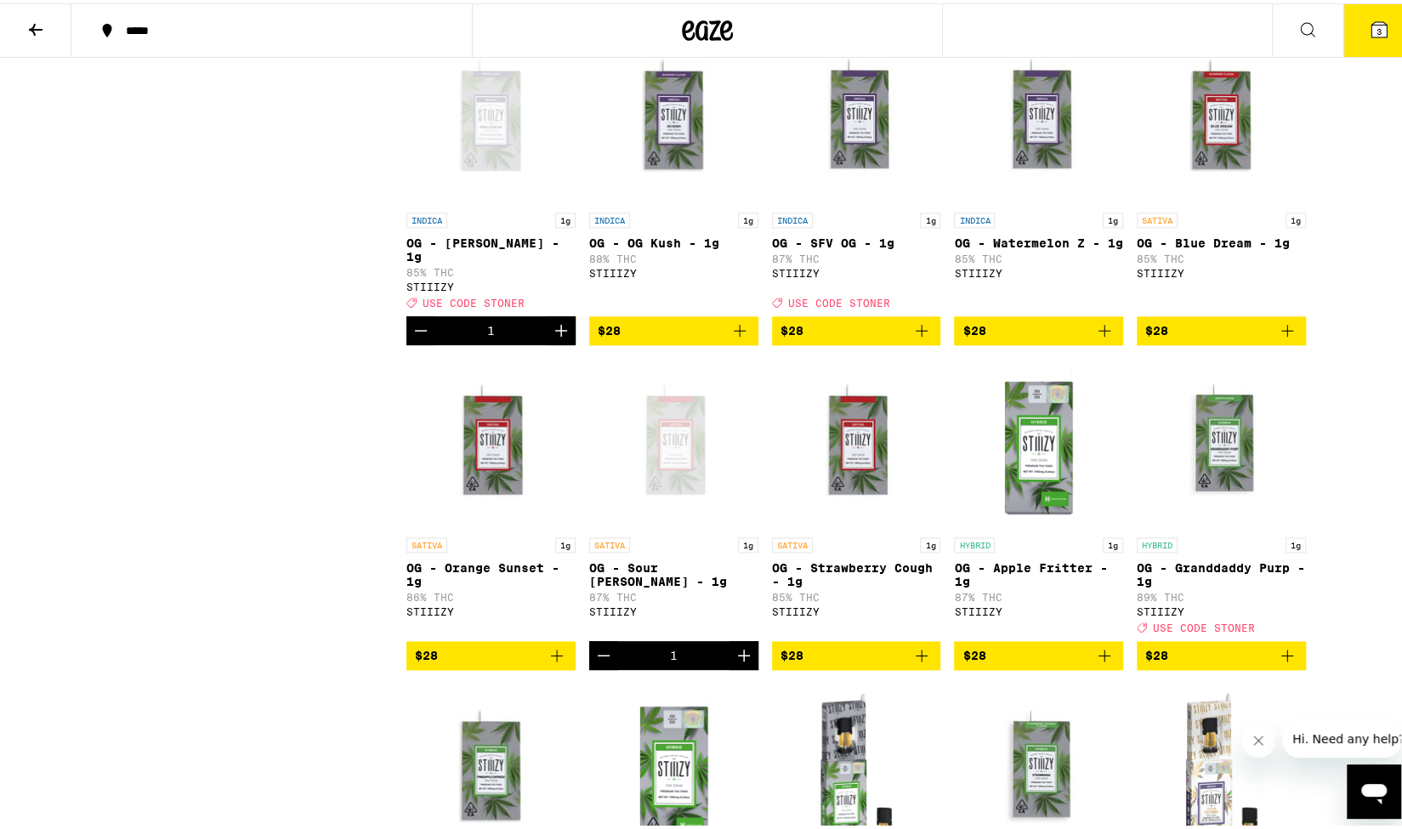
click at [1371, 32] on icon at bounding box center [1378, 26] width 15 height 15
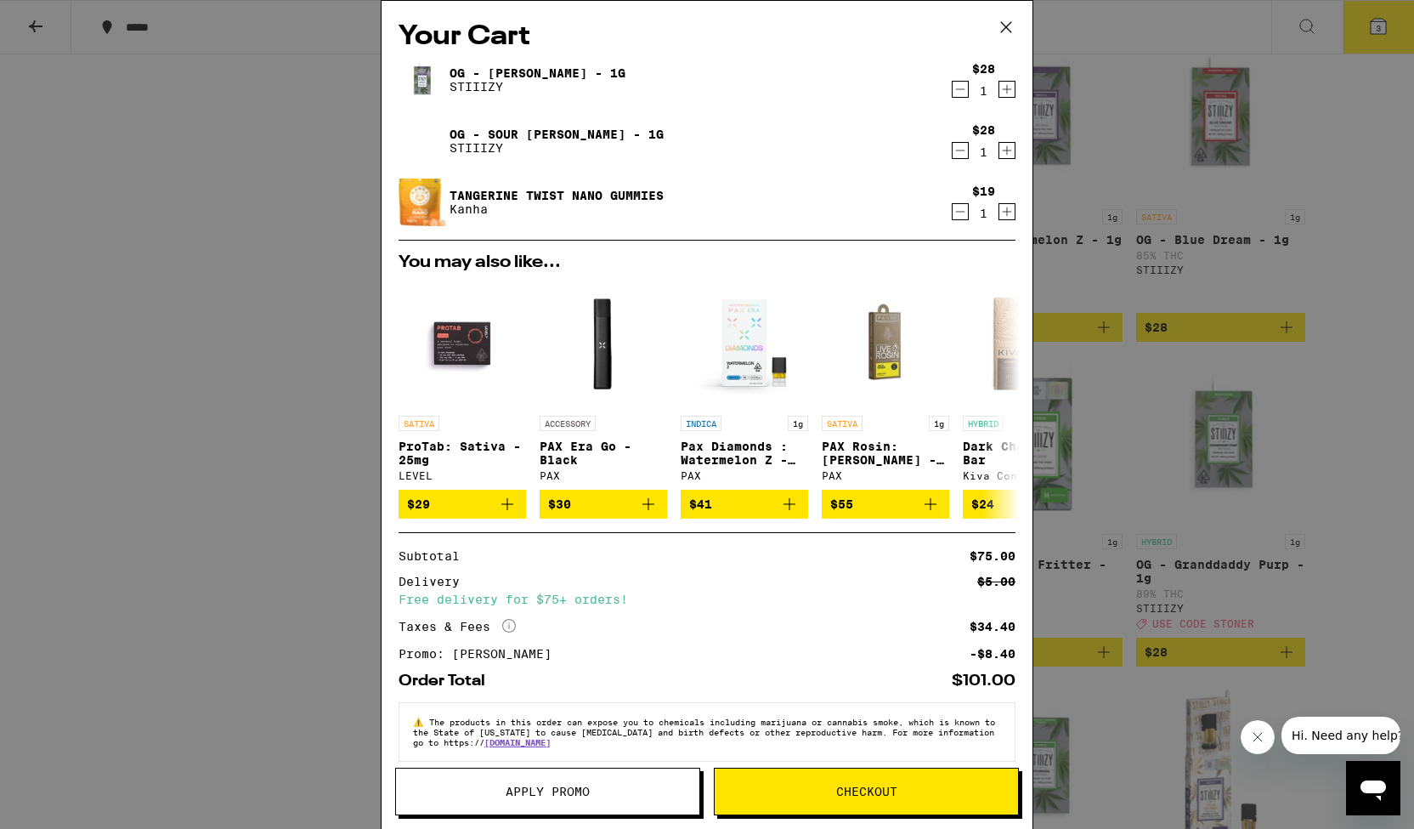
click at [1008, 24] on icon at bounding box center [1006, 26] width 25 height 25
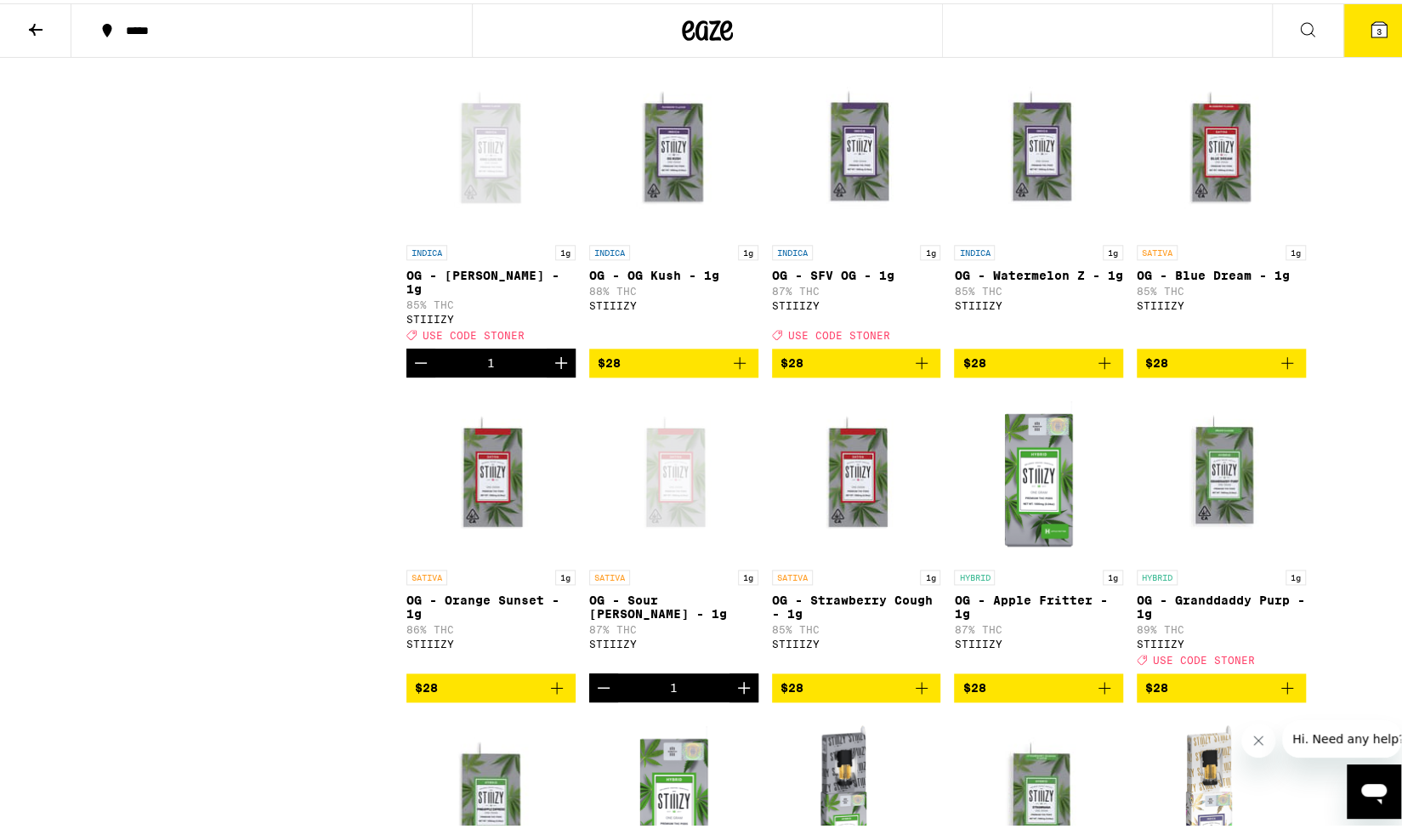
scroll to position [976, 0]
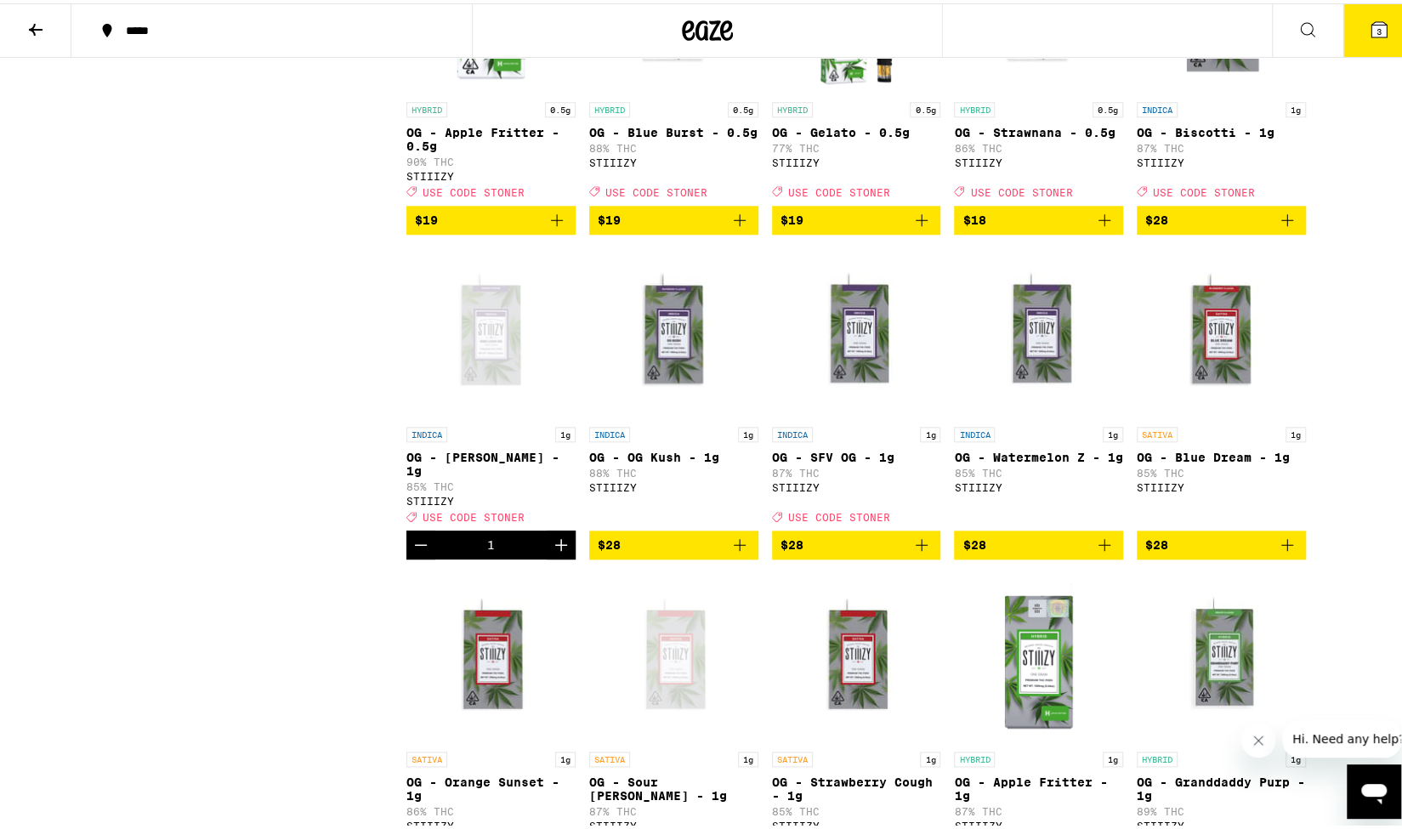
click at [1371, 27] on icon at bounding box center [1378, 26] width 15 height 15
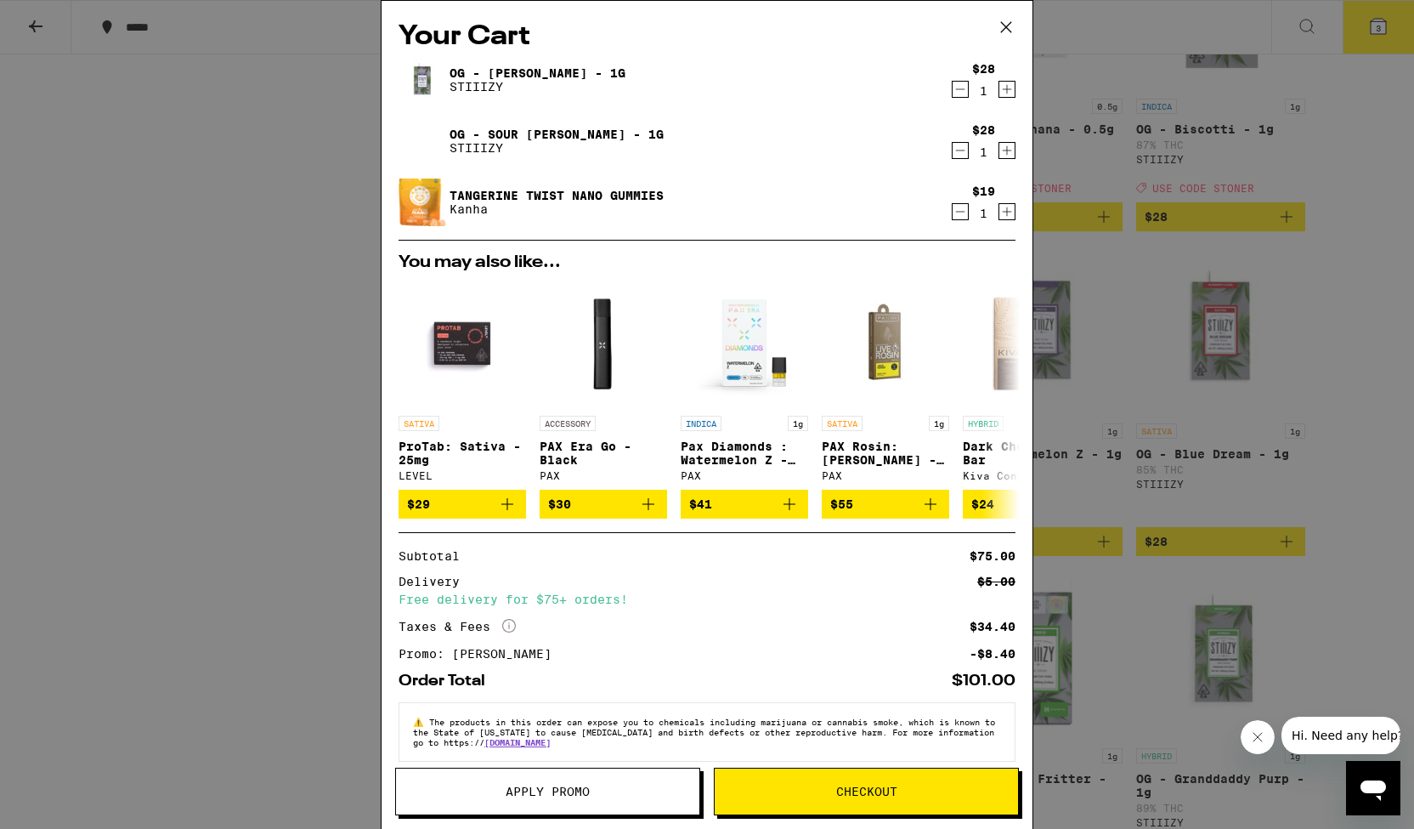
click at [1005, 25] on icon at bounding box center [1006, 26] width 25 height 25
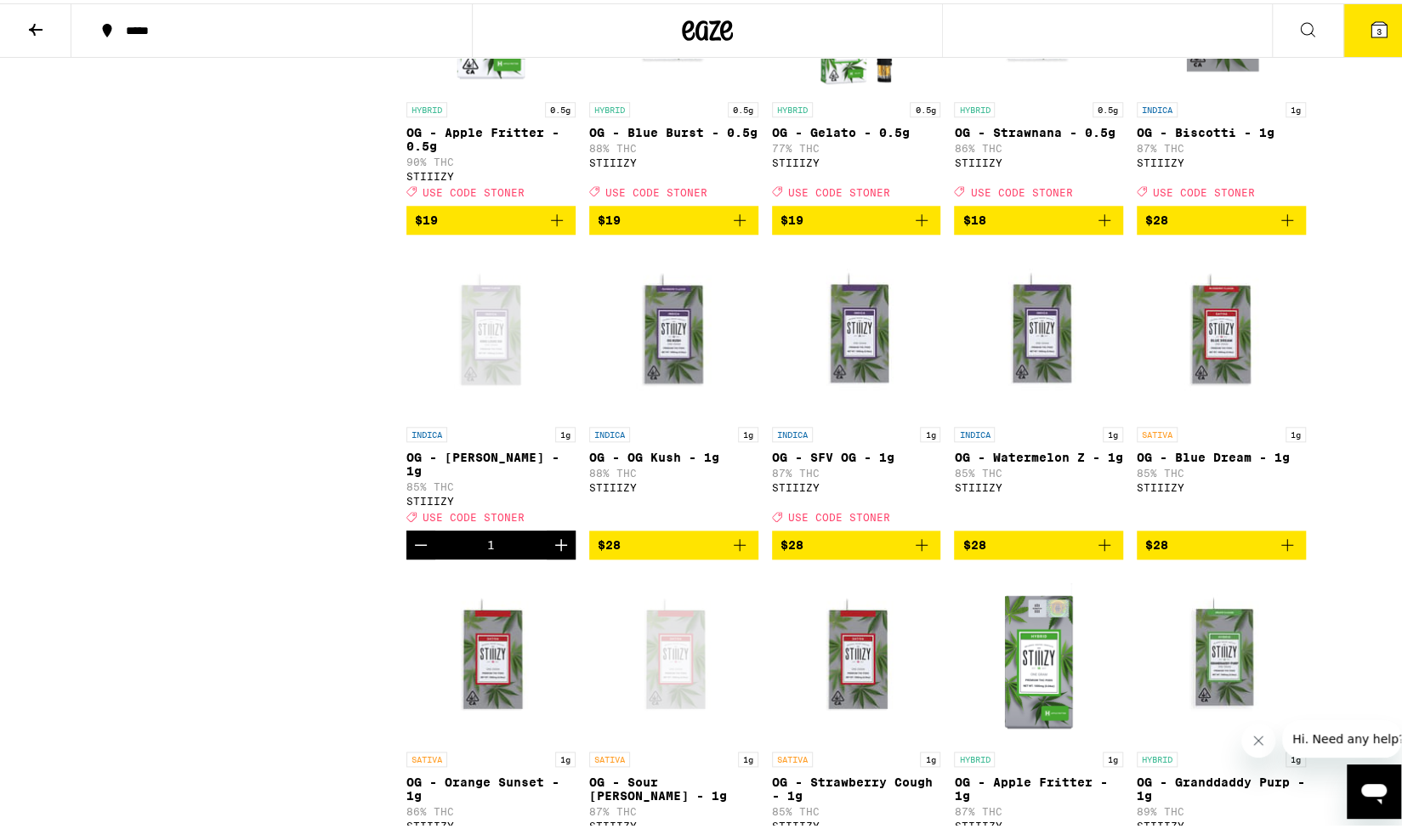
click at [484, 389] on div "Open page for OG - King Louis XIII - 1g from STIIIZY" at bounding box center [490, 330] width 169 height 170
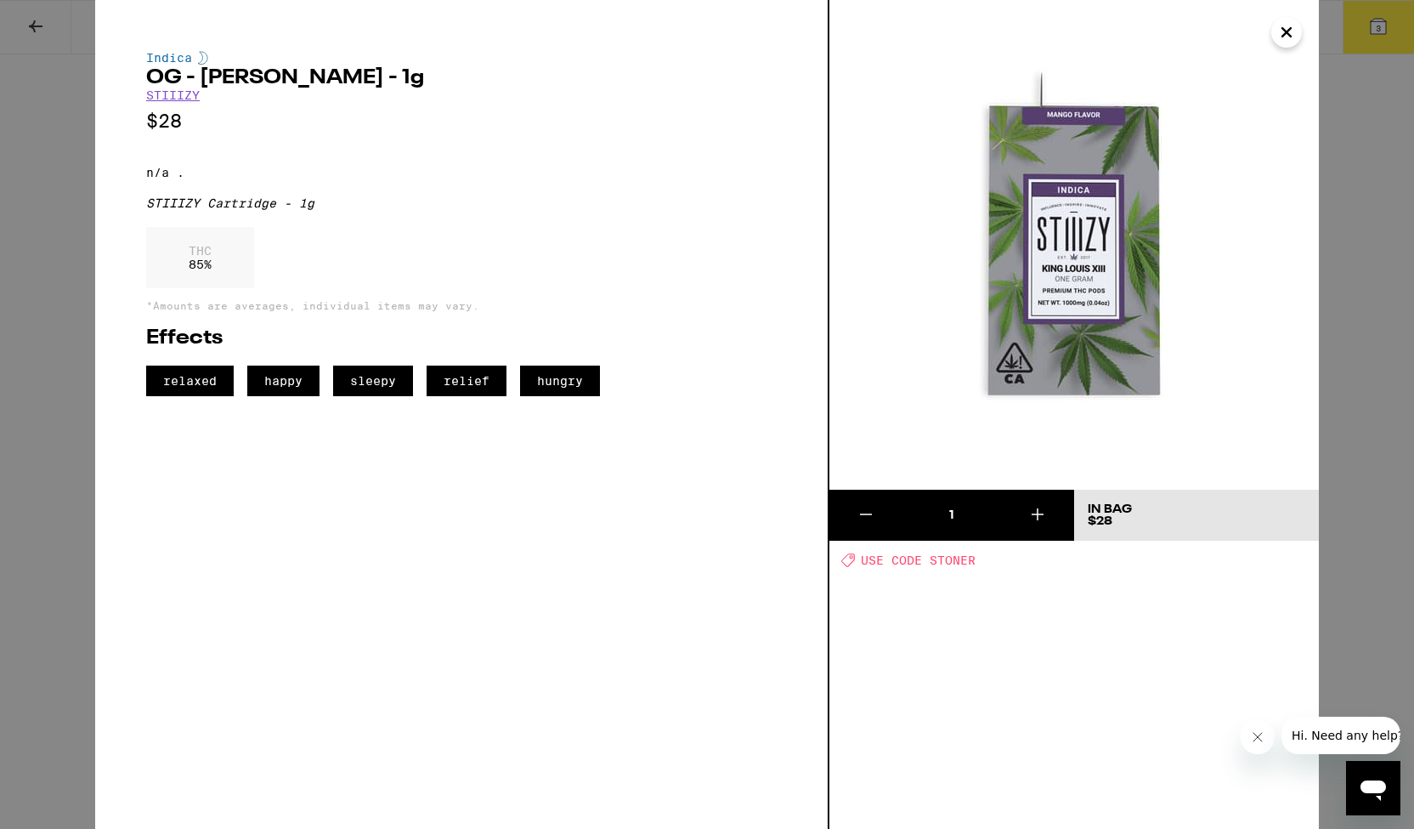
click at [1286, 37] on icon "Close" at bounding box center [1287, 32] width 20 height 25
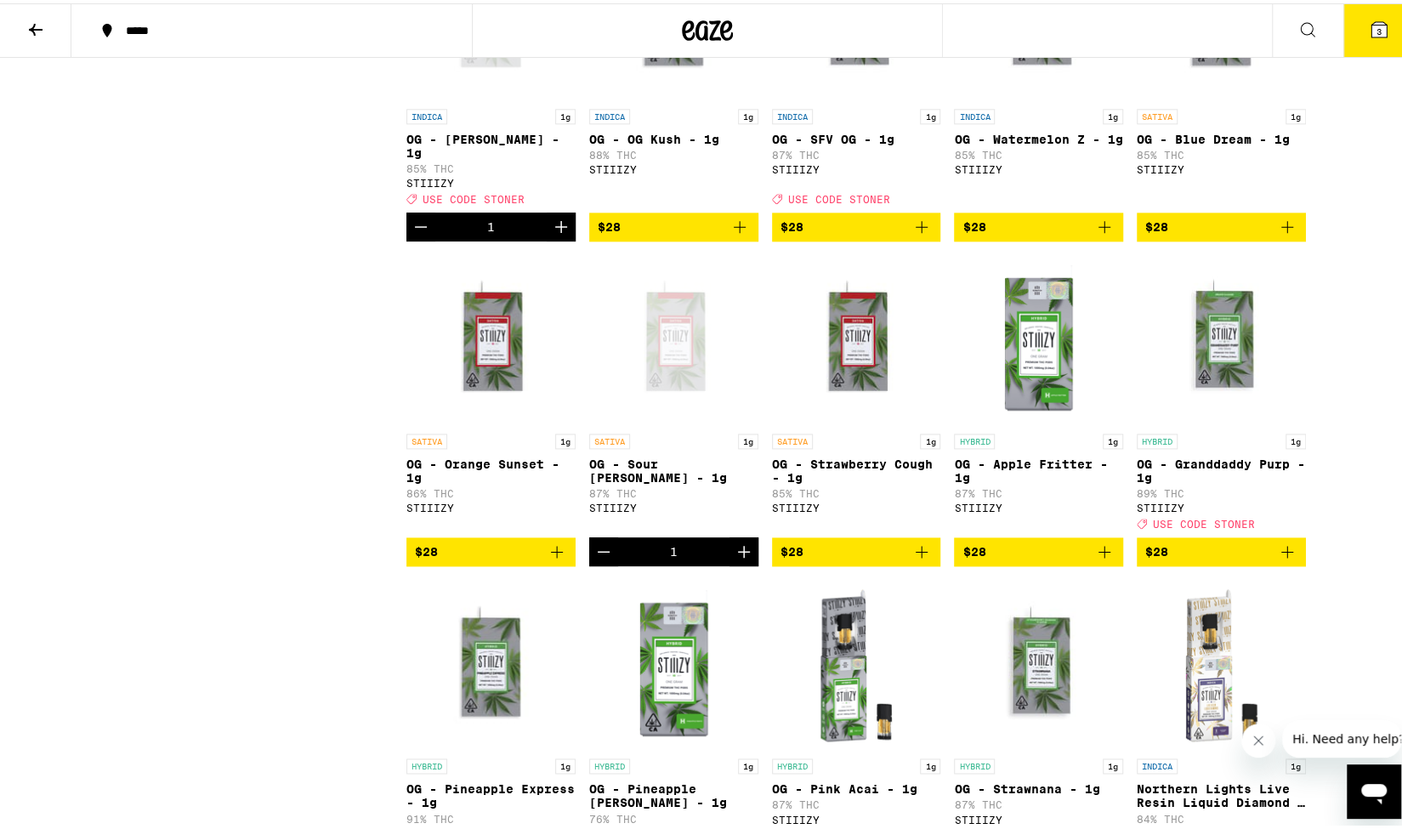
scroll to position [1316, 0]
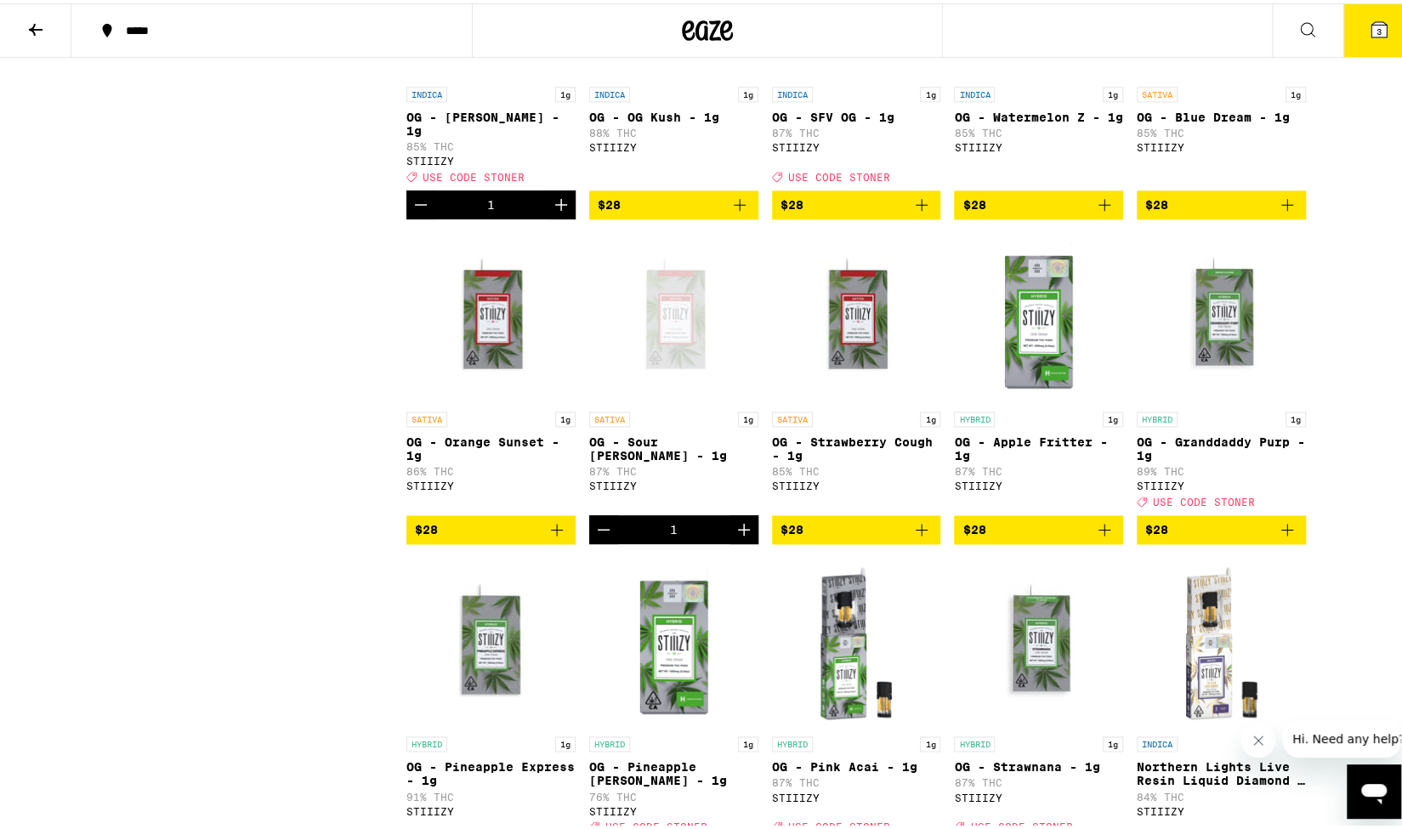
click at [666, 354] on div "Open page for OG - Sour Tangie - 1g from STIIIZY" at bounding box center [673, 314] width 169 height 170
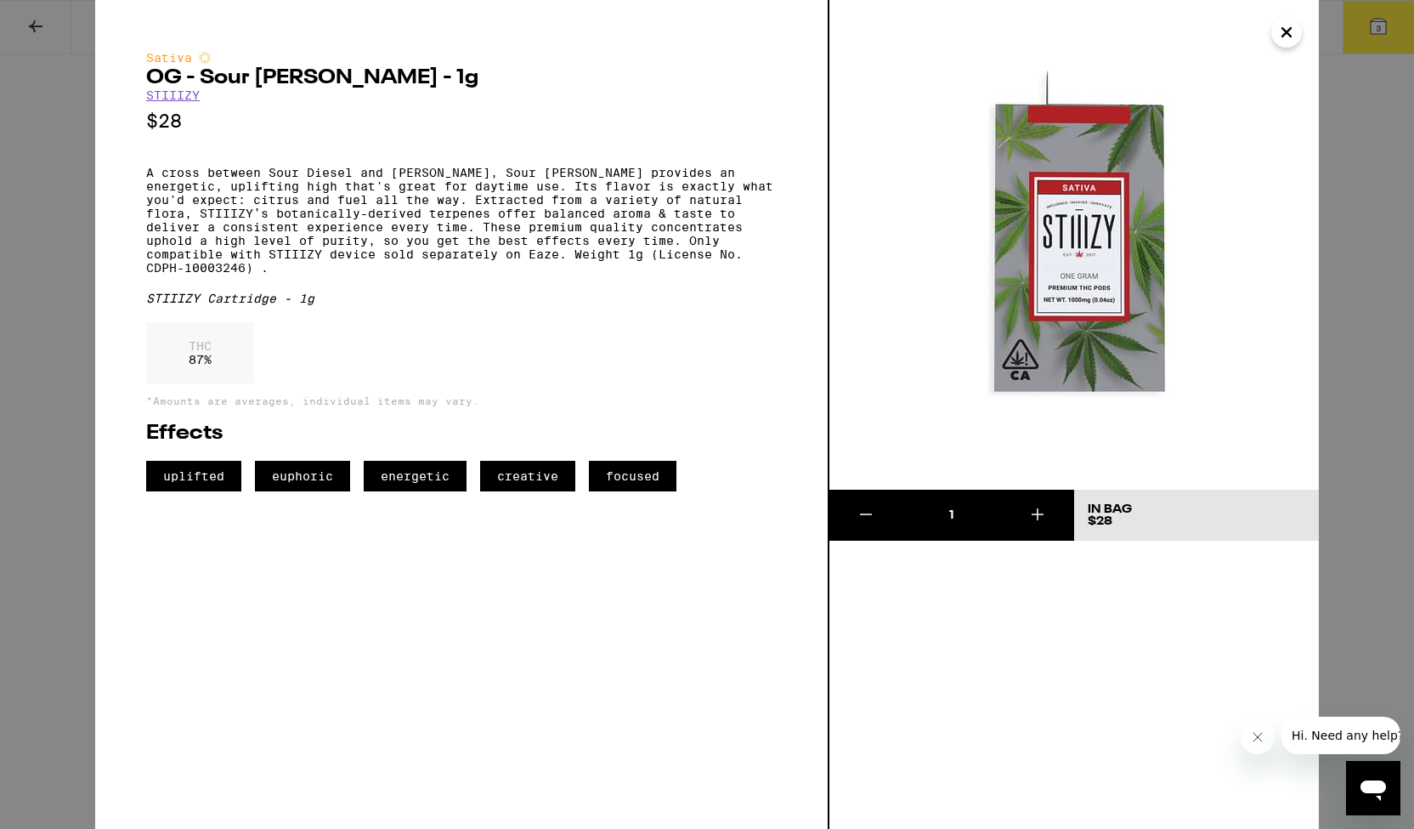
click at [1295, 37] on icon "Close" at bounding box center [1287, 32] width 20 height 25
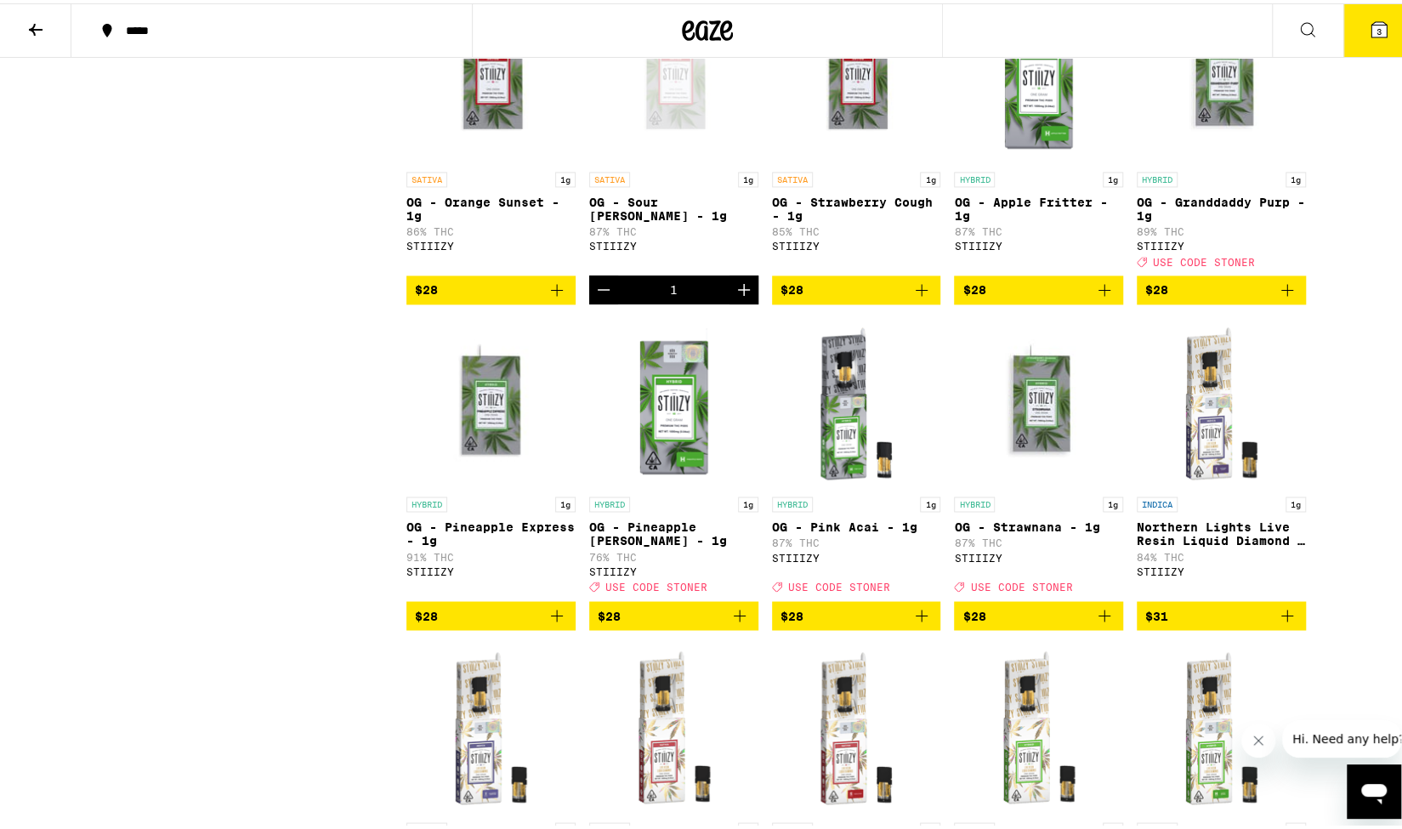
scroll to position [1571, 0]
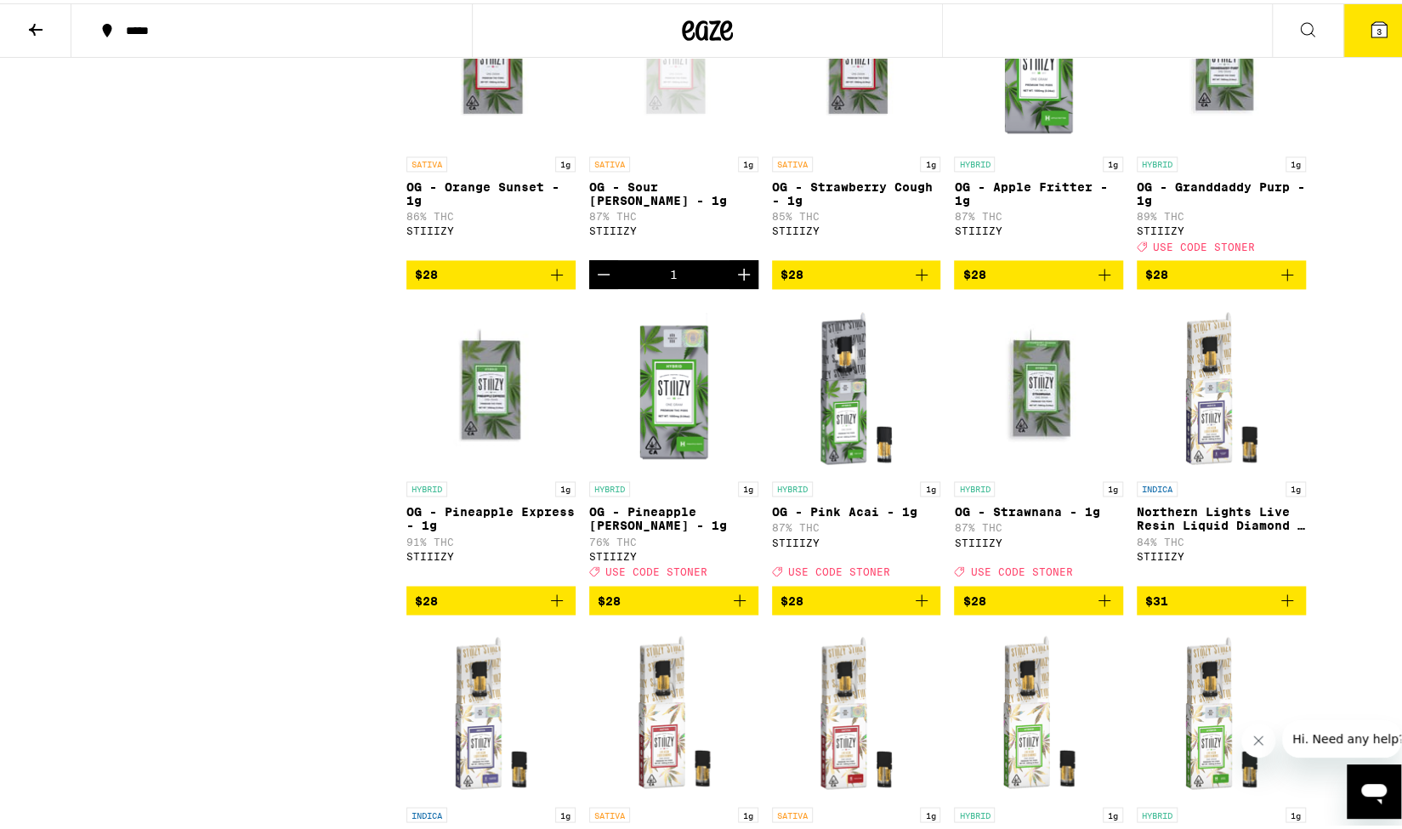
click at [1209, 142] on img "Open page for OG - Granddaddy Purp - 1g from STIIIZY" at bounding box center [1220, 60] width 169 height 170
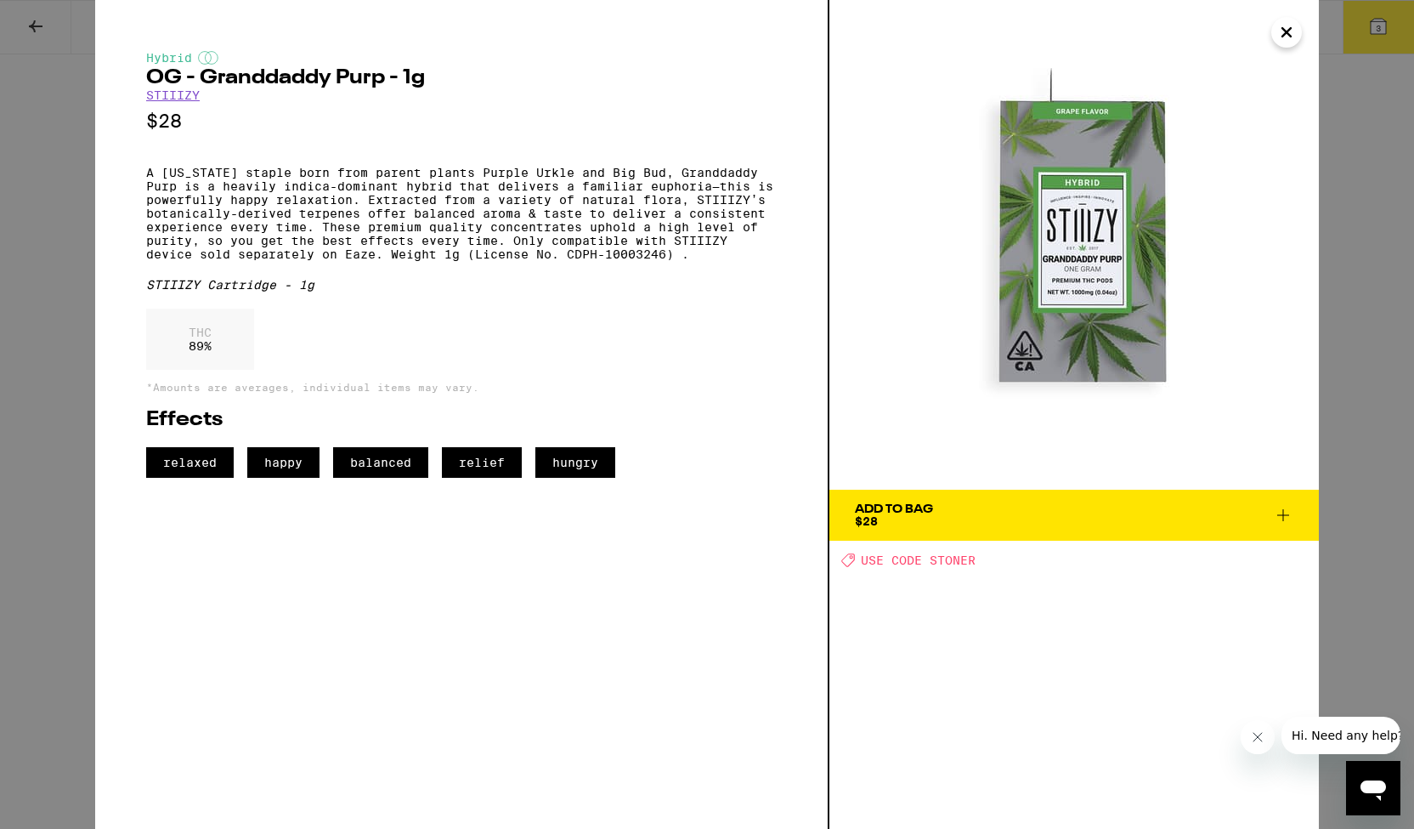
click at [1010, 518] on span "Add To Bag $28" at bounding box center [1074, 515] width 439 height 24
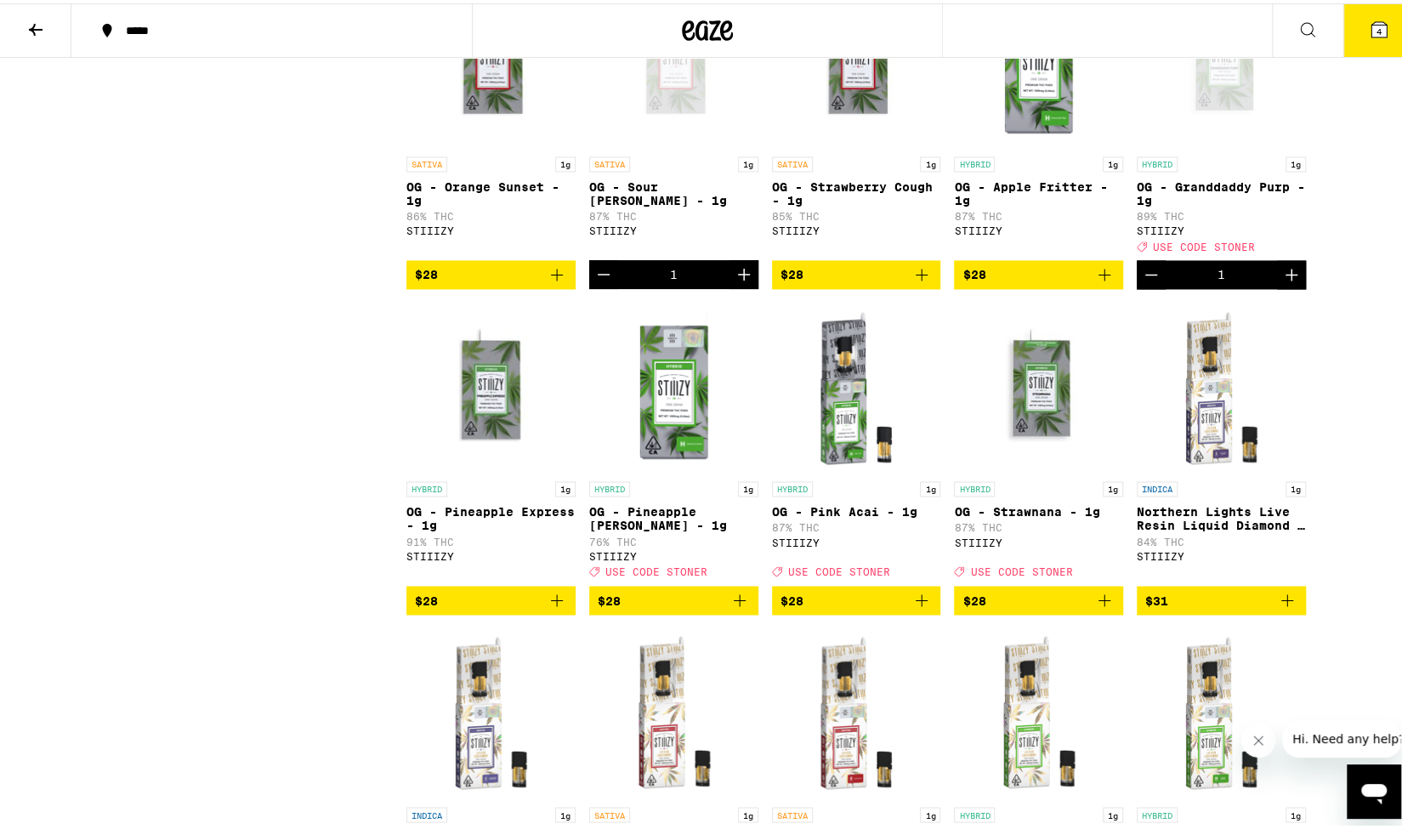
click at [1371, 26] on icon at bounding box center [1378, 26] width 15 height 15
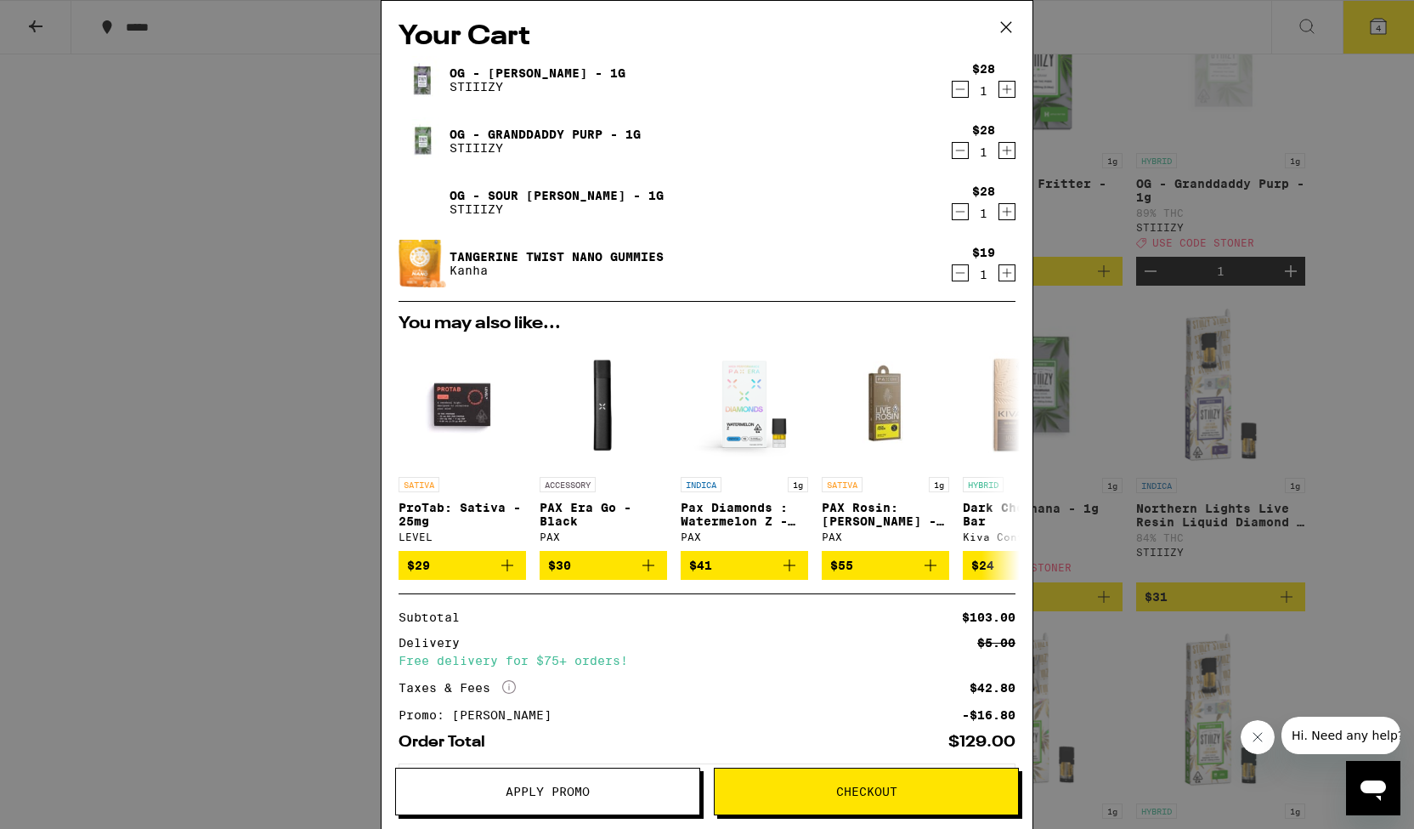
click at [953, 275] on icon "Decrement" at bounding box center [960, 273] width 15 height 20
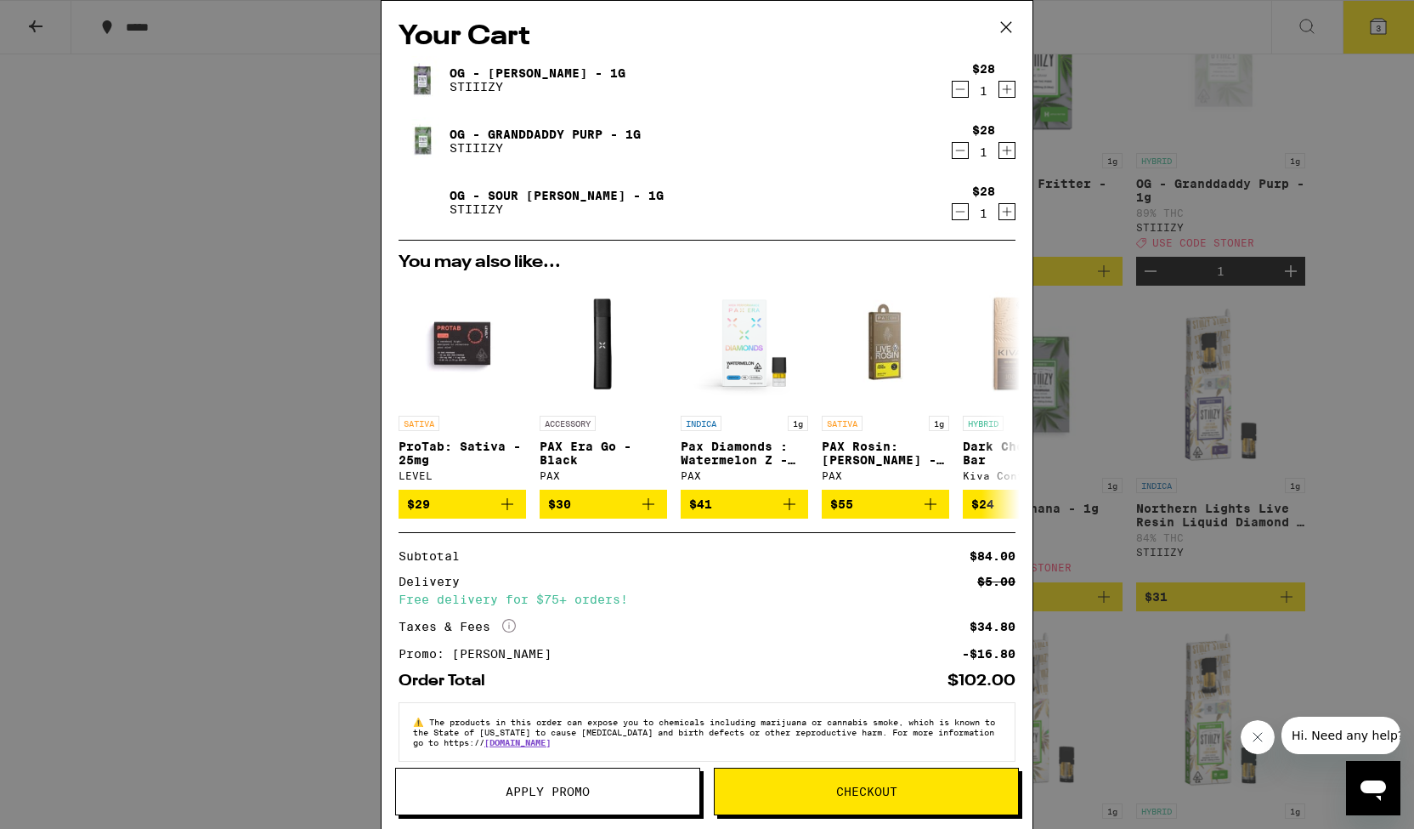
click at [1006, 26] on icon at bounding box center [1006, 26] width 25 height 25
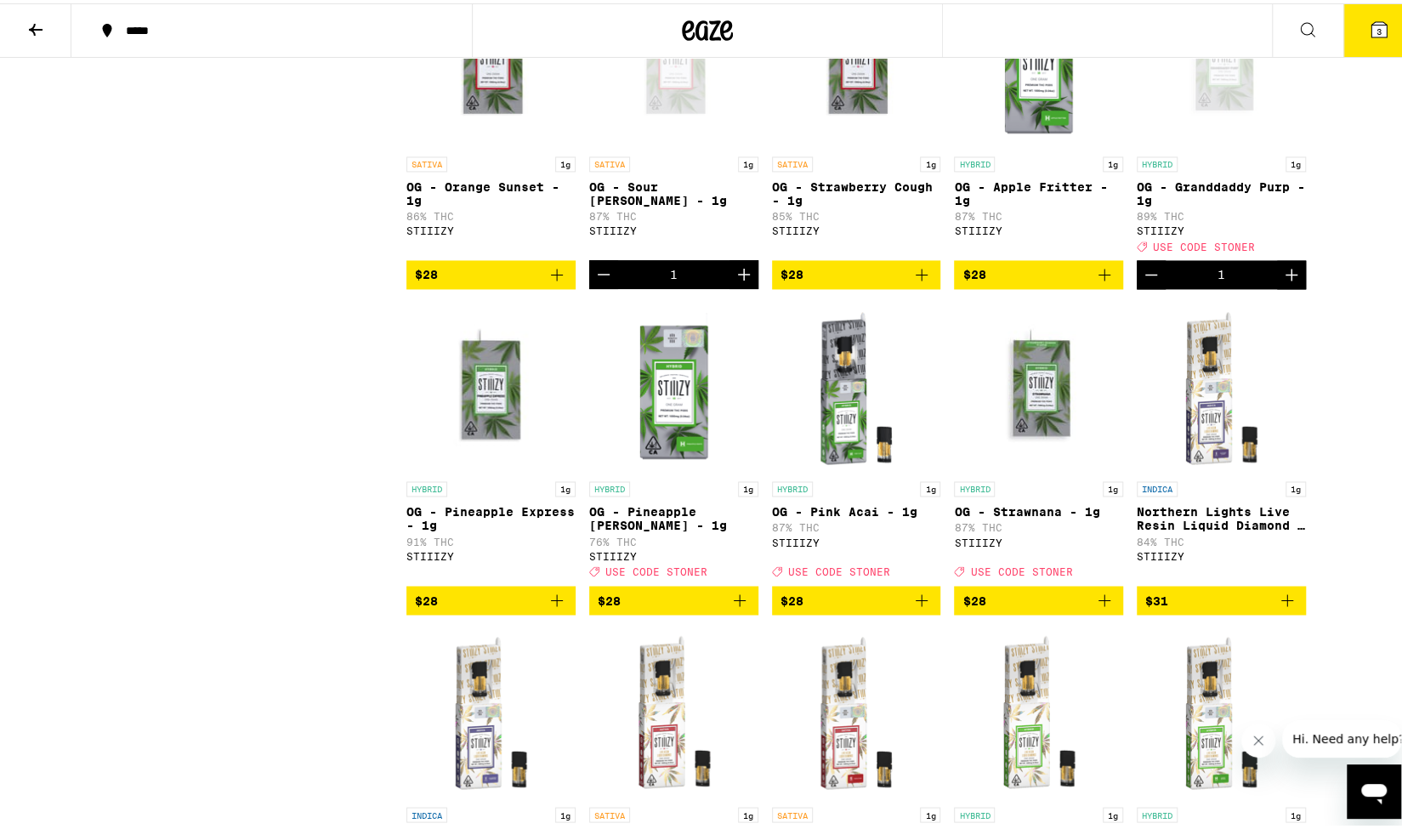
click at [840, 445] on img "Open page for OG - Pink Acai - 1g from STIIIZY" at bounding box center [856, 384] width 169 height 170
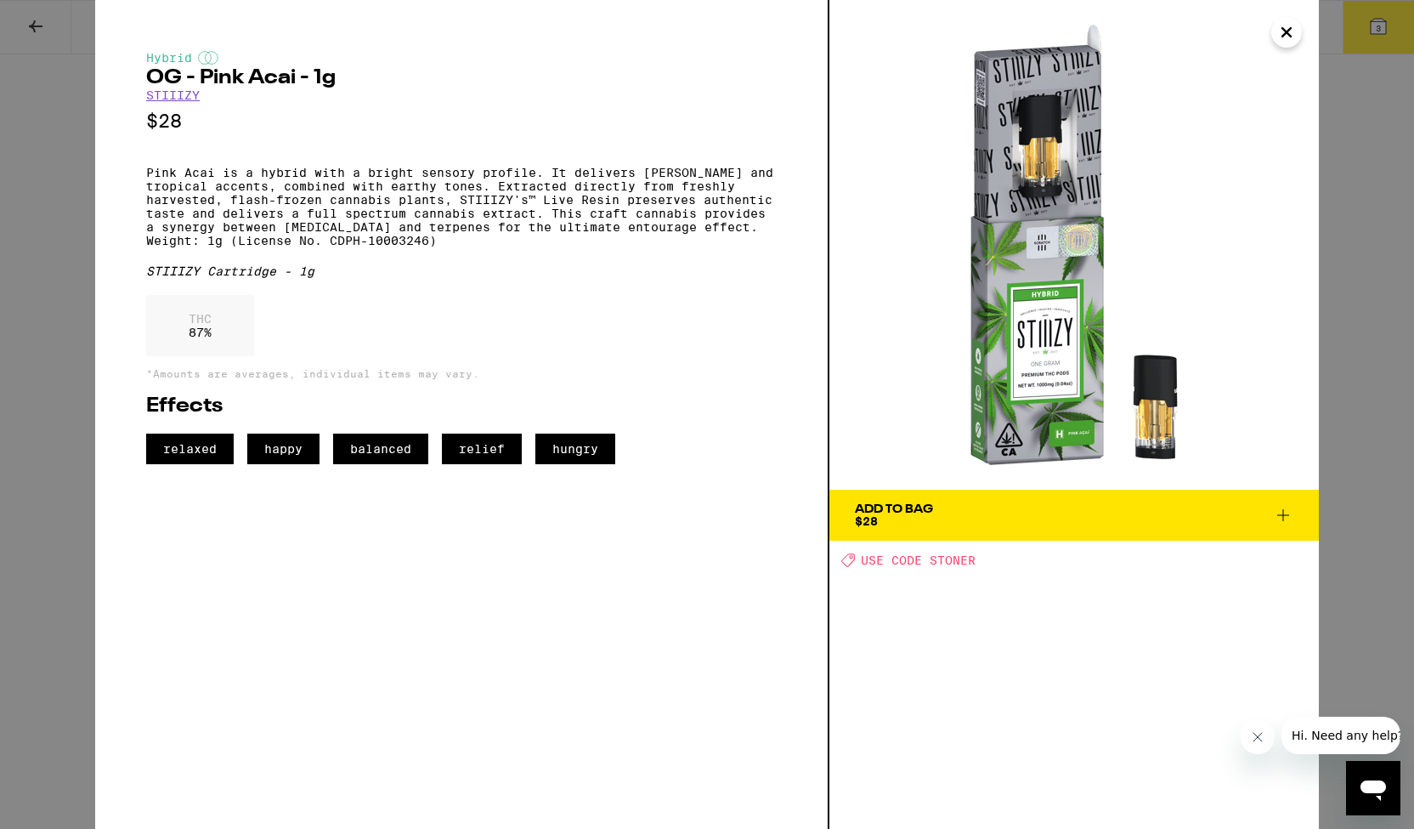
click at [1286, 33] on icon "Close" at bounding box center [1287, 32] width 8 height 8
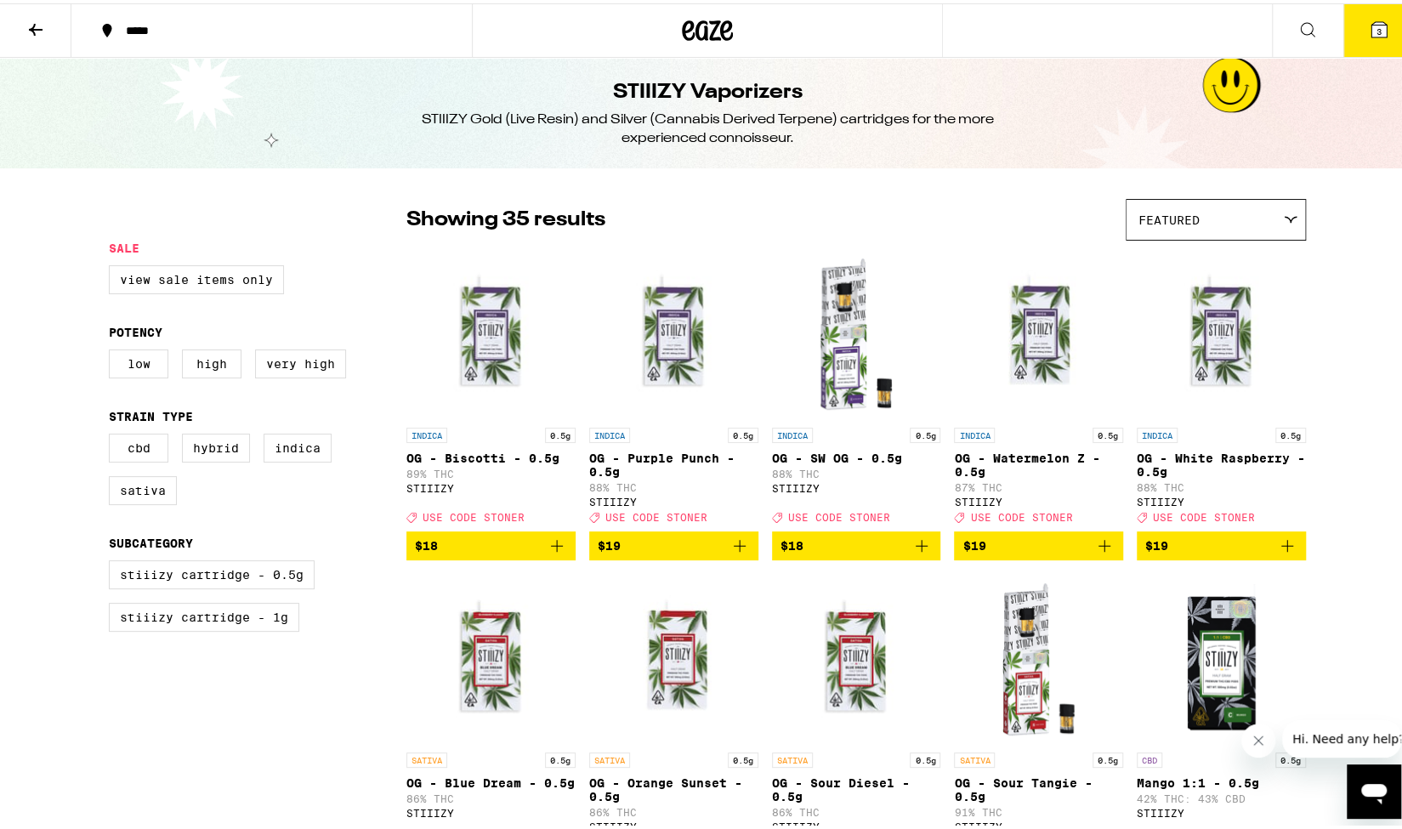
scroll to position [170, 0]
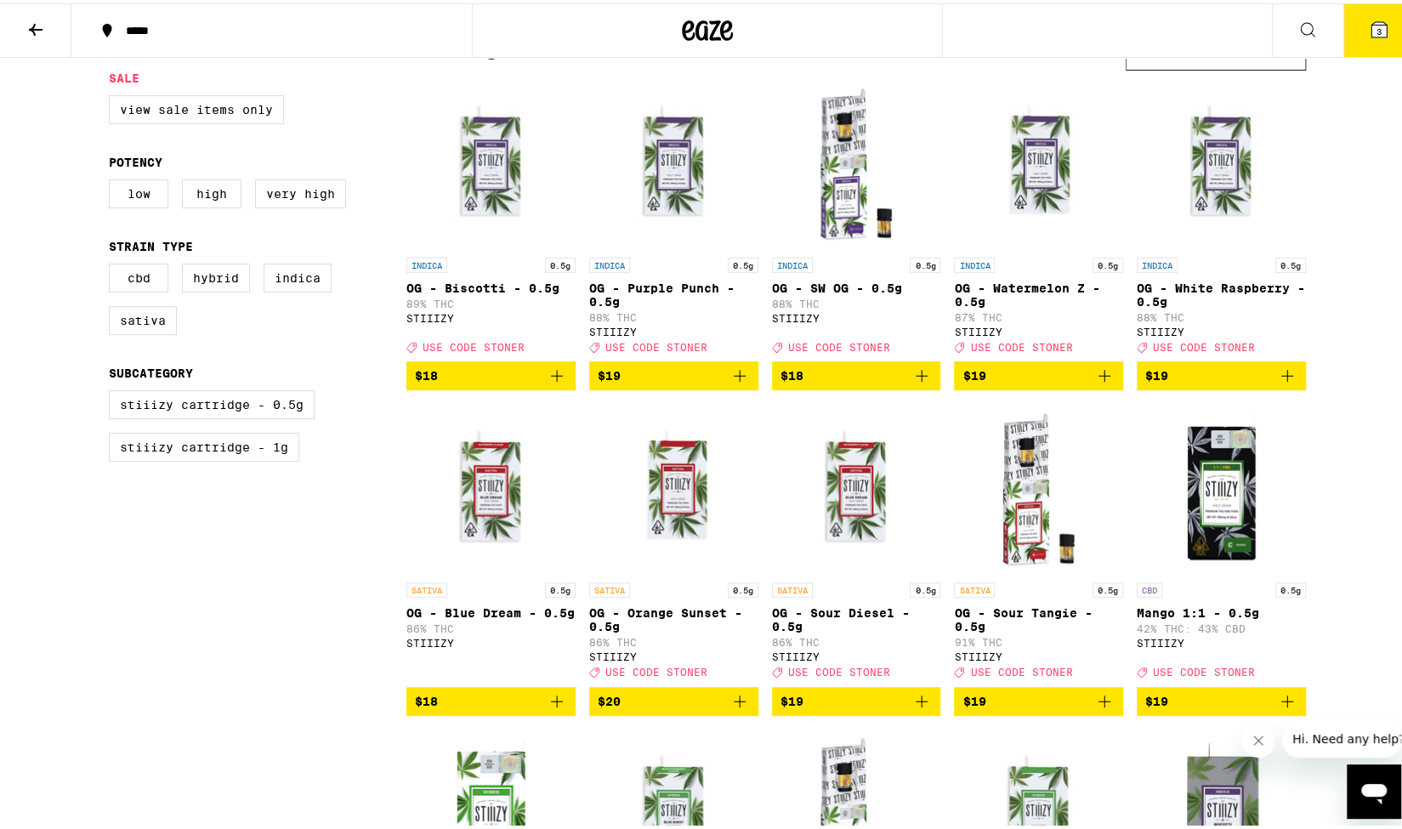
click at [855, 505] on img "Open page for OG - Sour Diesel - 0.5g from STIIIZY" at bounding box center [856, 485] width 169 height 170
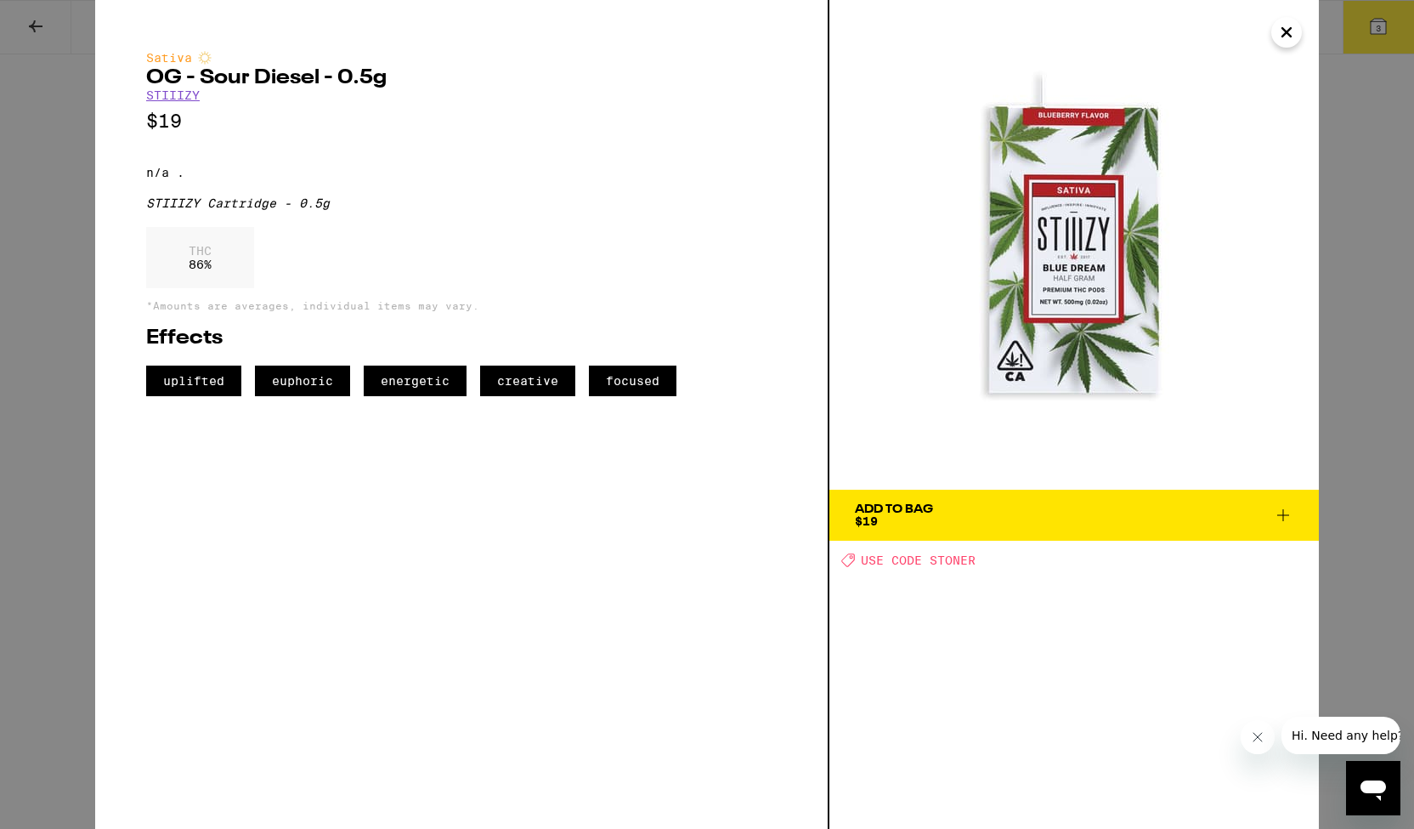
click at [1282, 41] on icon "Close" at bounding box center [1287, 32] width 20 height 25
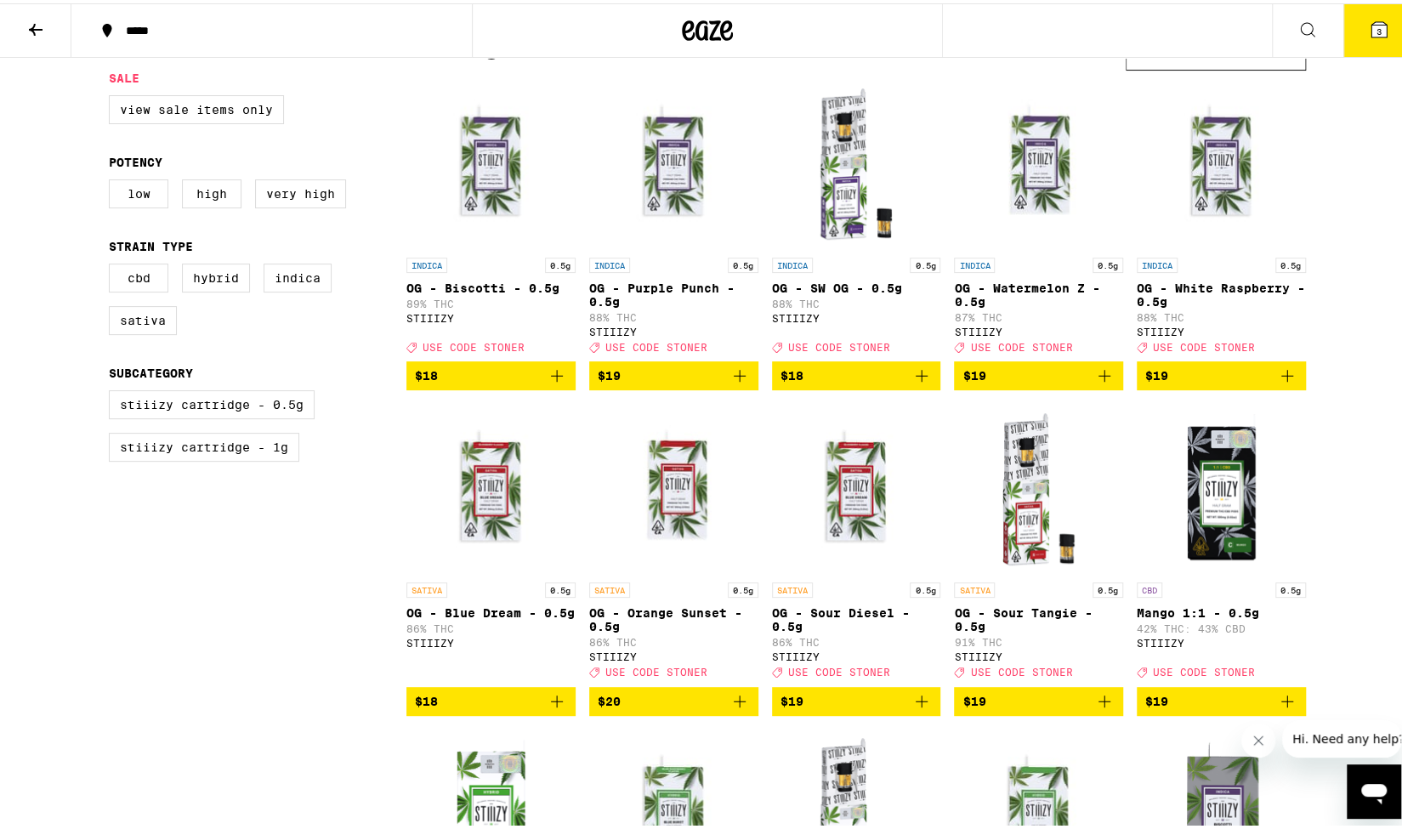
click at [1376, 26] on button "3" at bounding box center [1378, 27] width 71 height 53
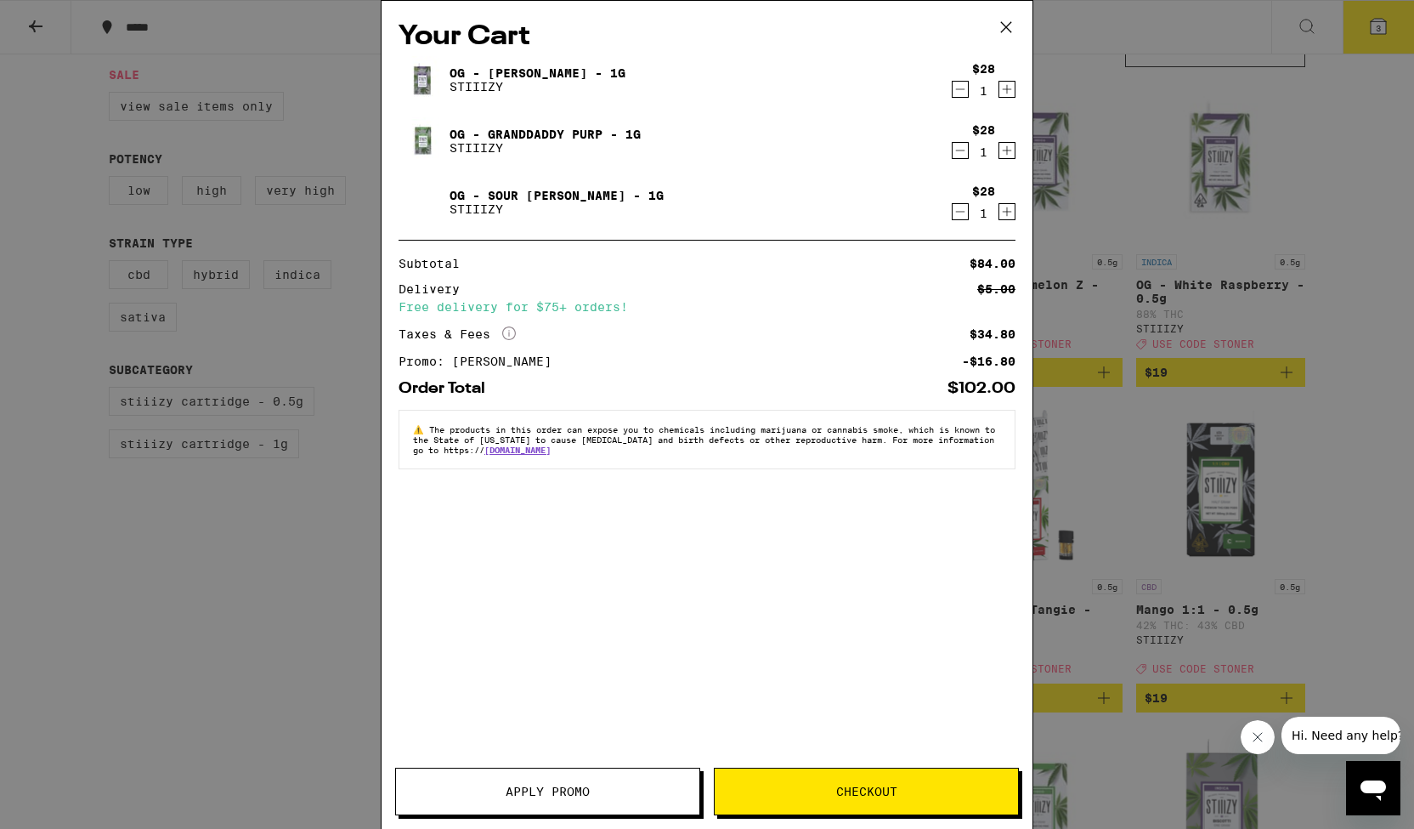
click at [1370, 184] on div "Your Cart OG - [PERSON_NAME] - 1g STIIIZY $28 1 OG - Granddaddy Purp - 1g STIII…" at bounding box center [707, 414] width 1414 height 829
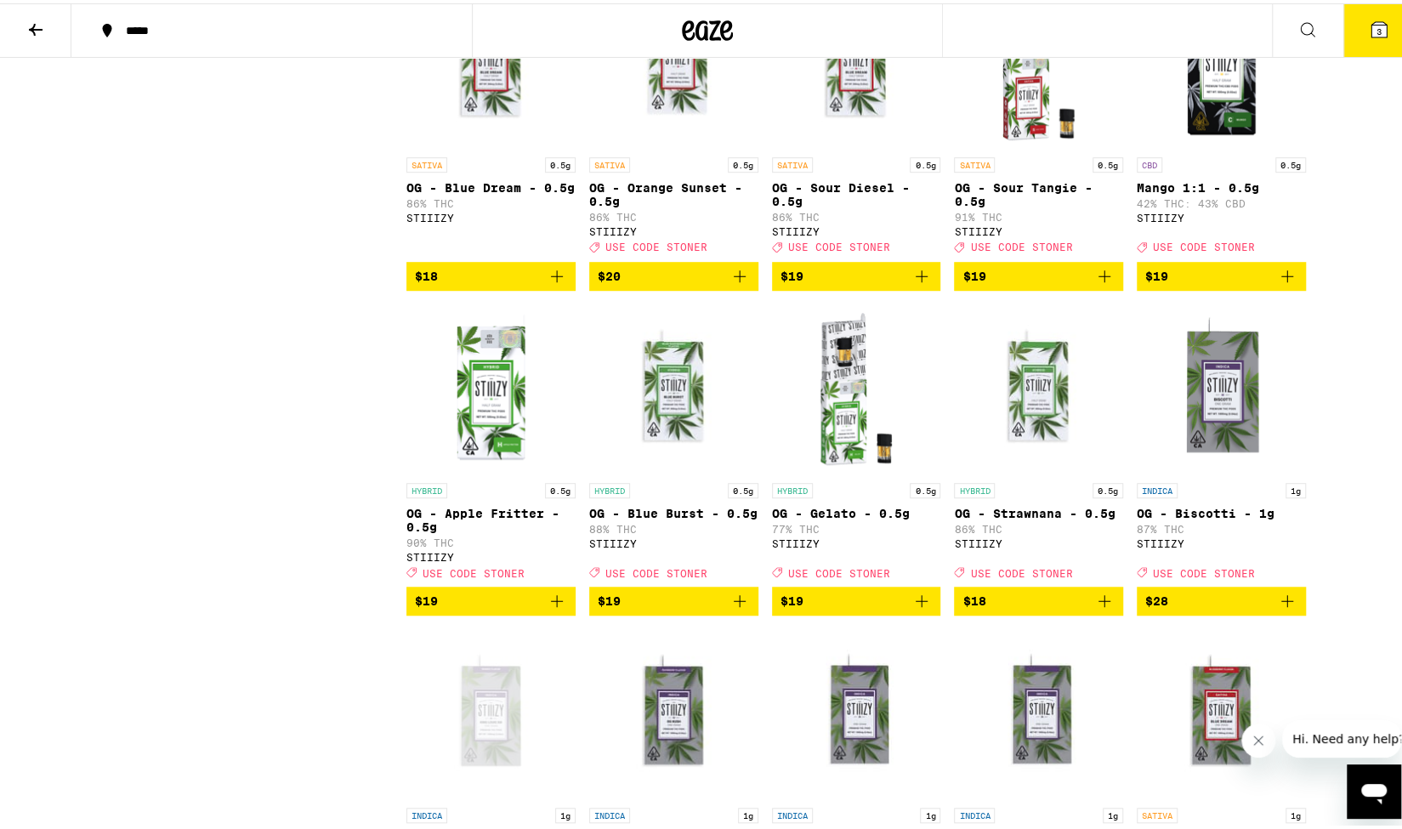
scroll to position [340, 0]
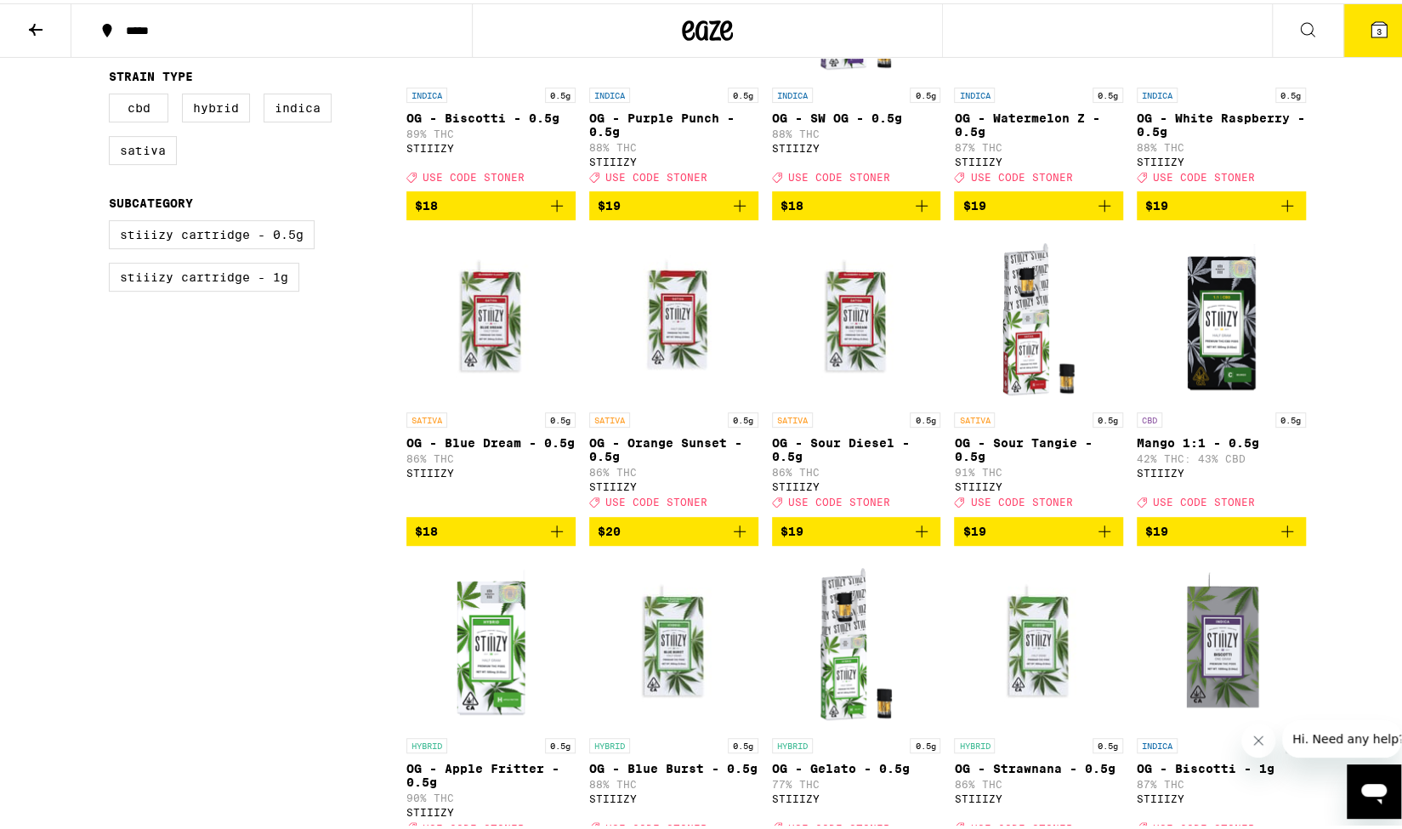
click at [915, 534] on icon "Add to bag" at bounding box center [921, 528] width 12 height 12
click at [847, 331] on div "Open page for OG - Sour Diesel - 0.5g from STIIIZY" at bounding box center [856, 315] width 169 height 170
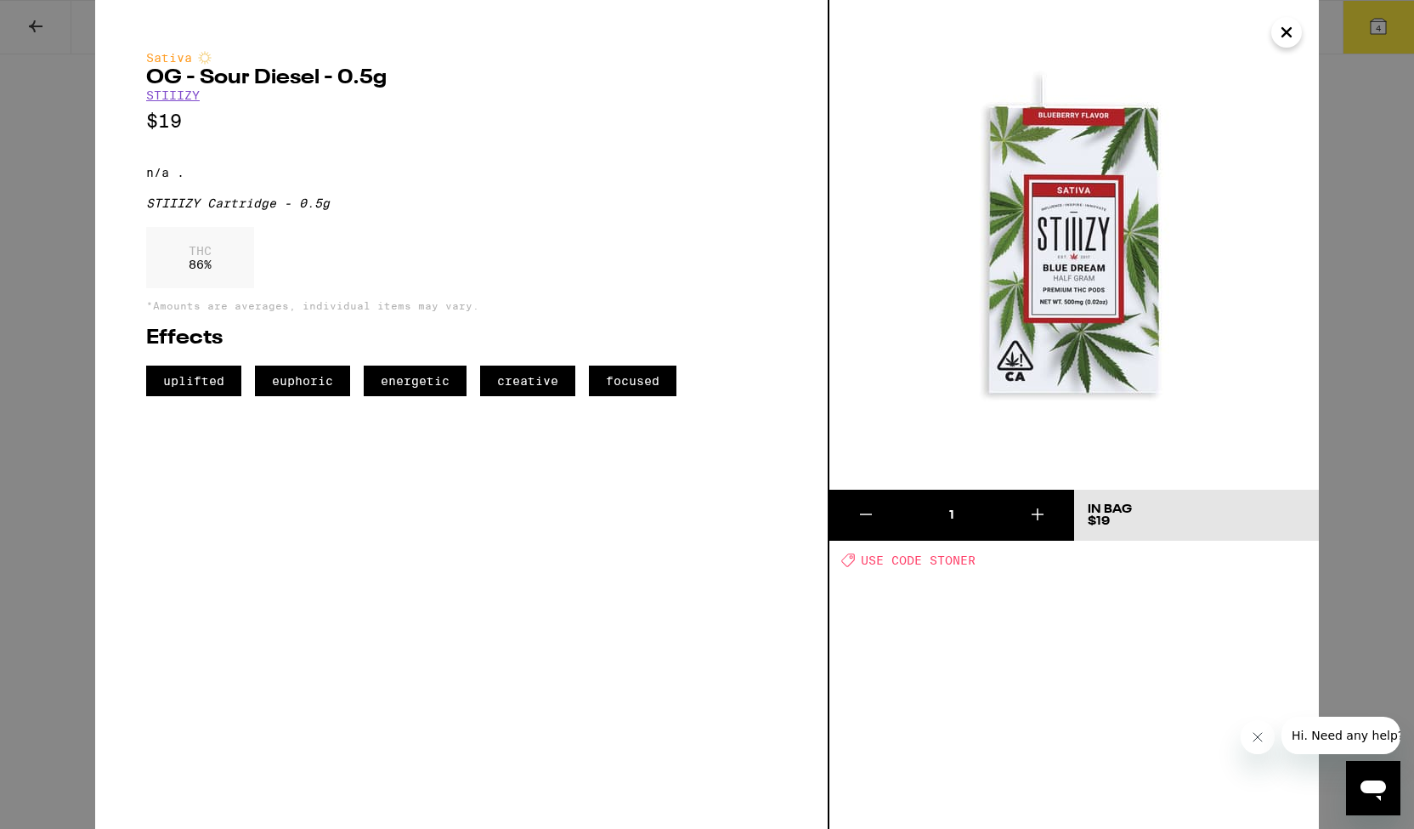
click at [1285, 34] on icon "Close" at bounding box center [1287, 32] width 8 height 8
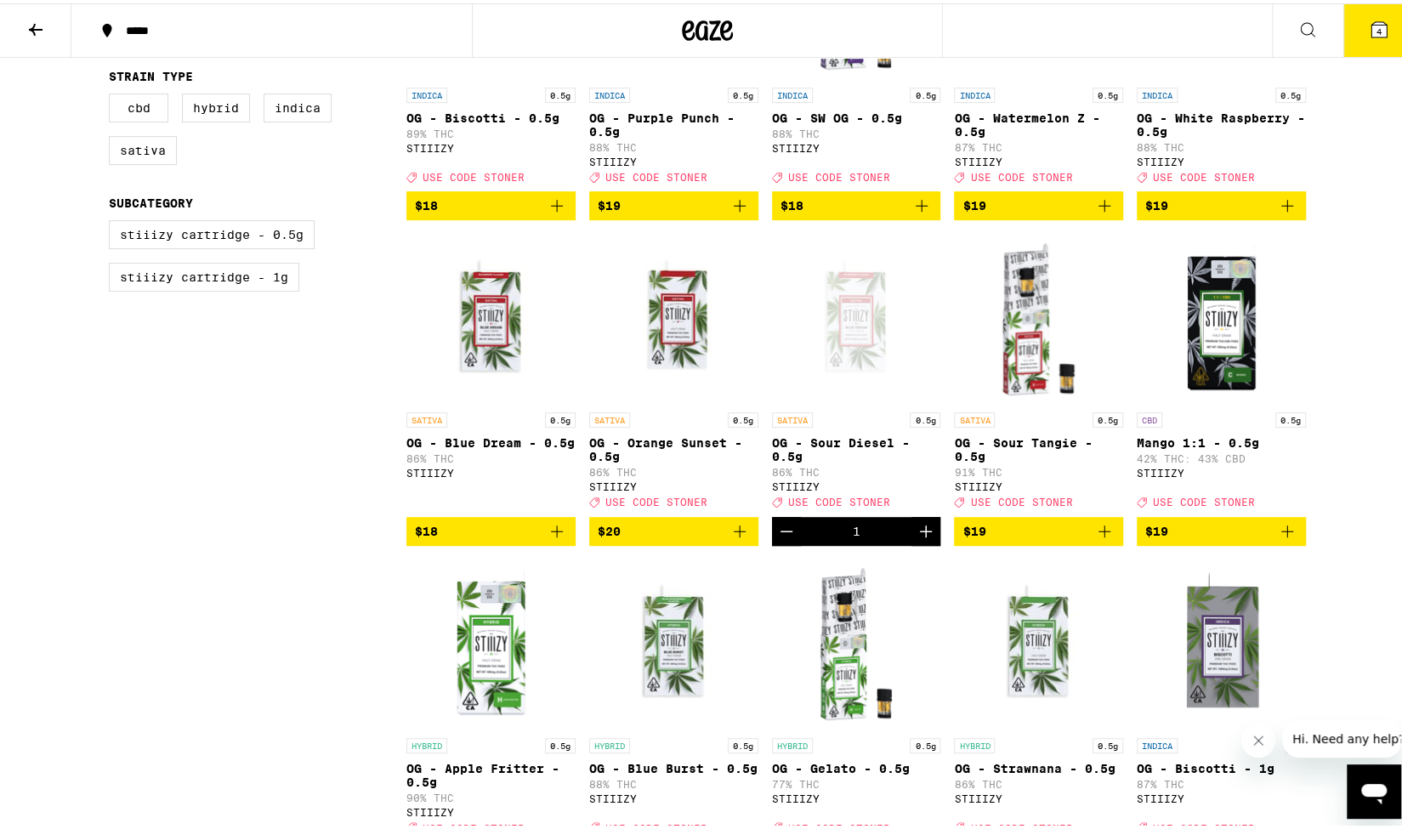
click at [483, 353] on img "Open page for OG - Blue Dream - 0.5g from STIIIZY" at bounding box center [490, 315] width 169 height 170
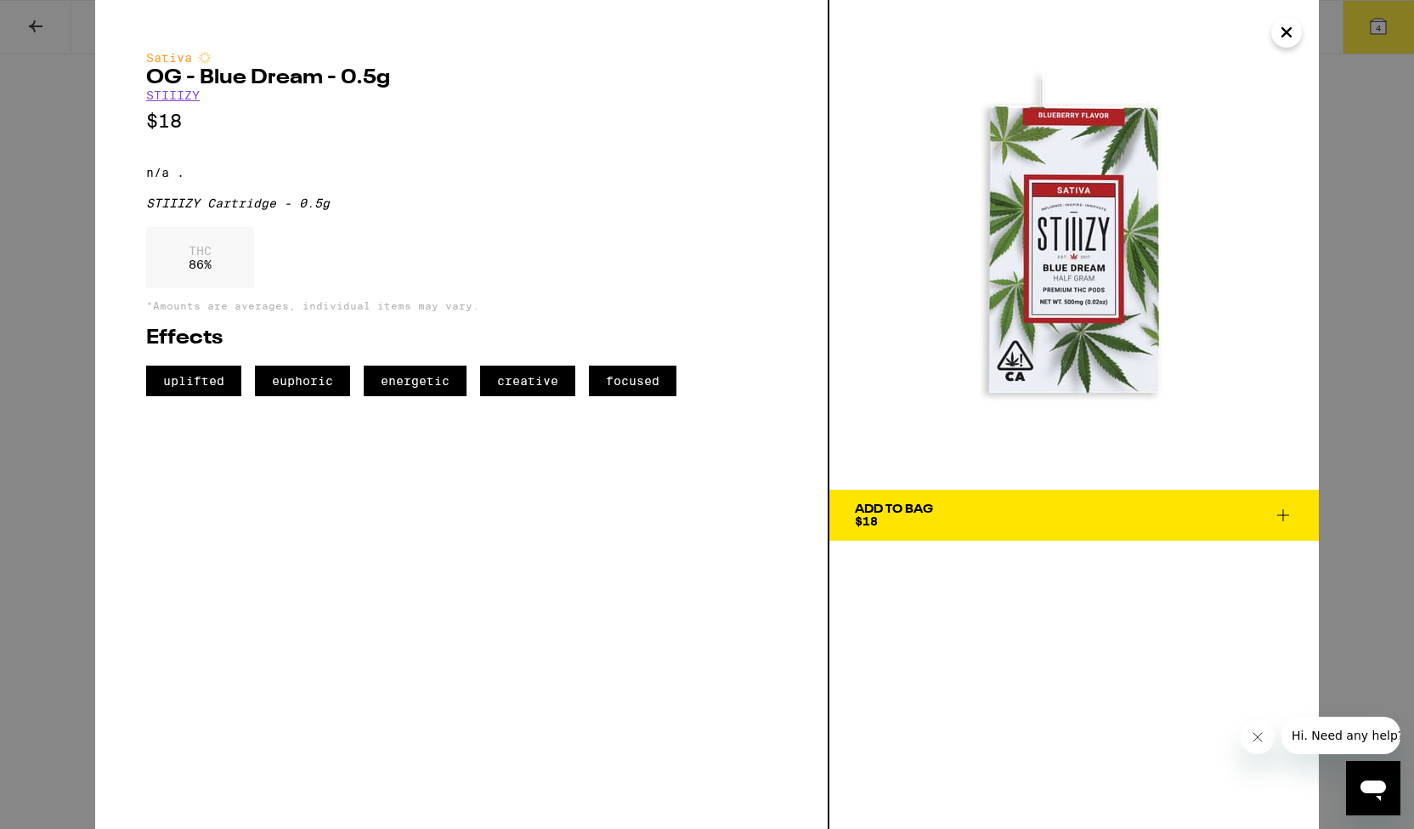
click at [1282, 32] on icon "Close" at bounding box center [1287, 32] width 20 height 25
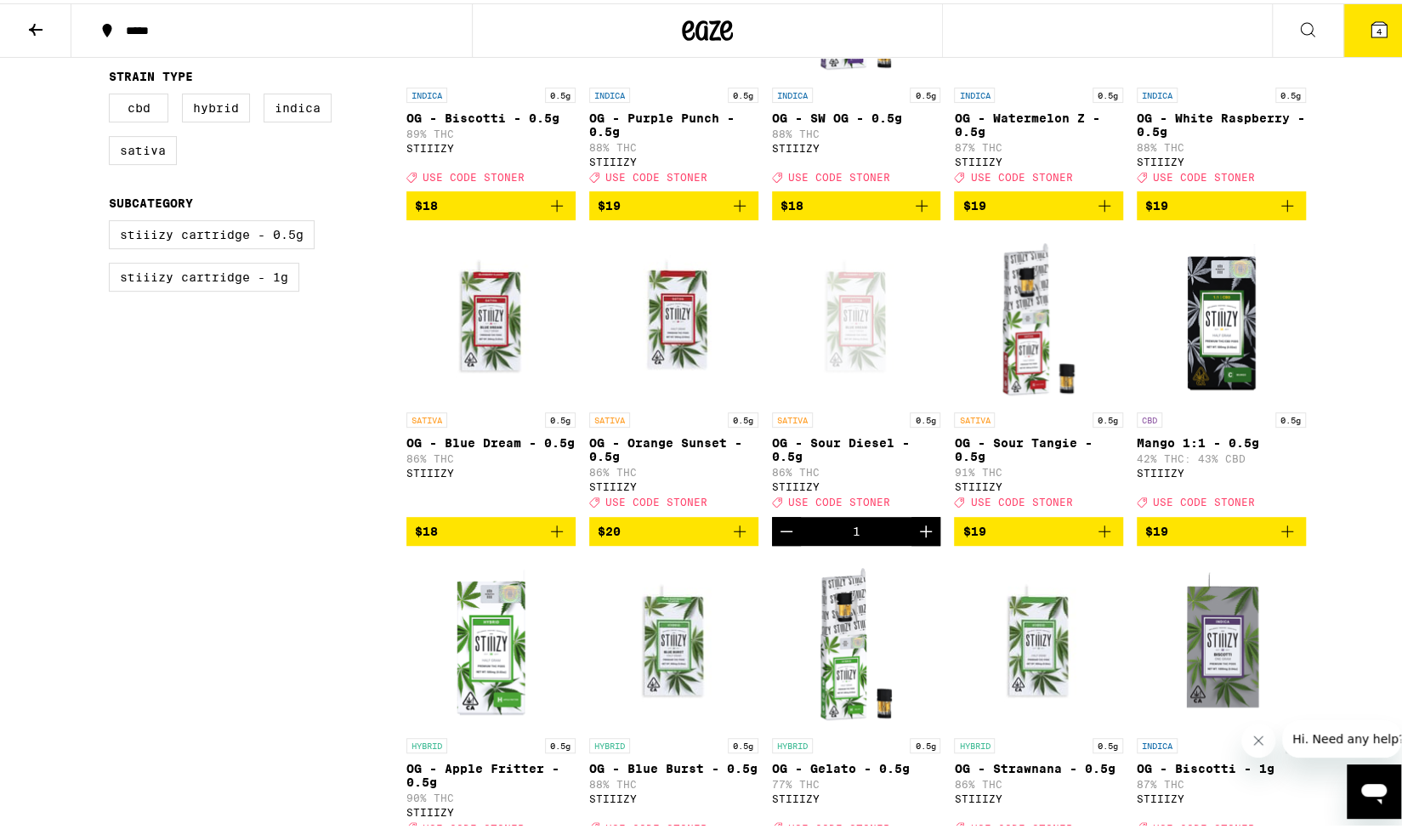
click at [670, 380] on img "Open page for OG - Orange Sunset - 0.5g from STIIIZY" at bounding box center [673, 315] width 169 height 170
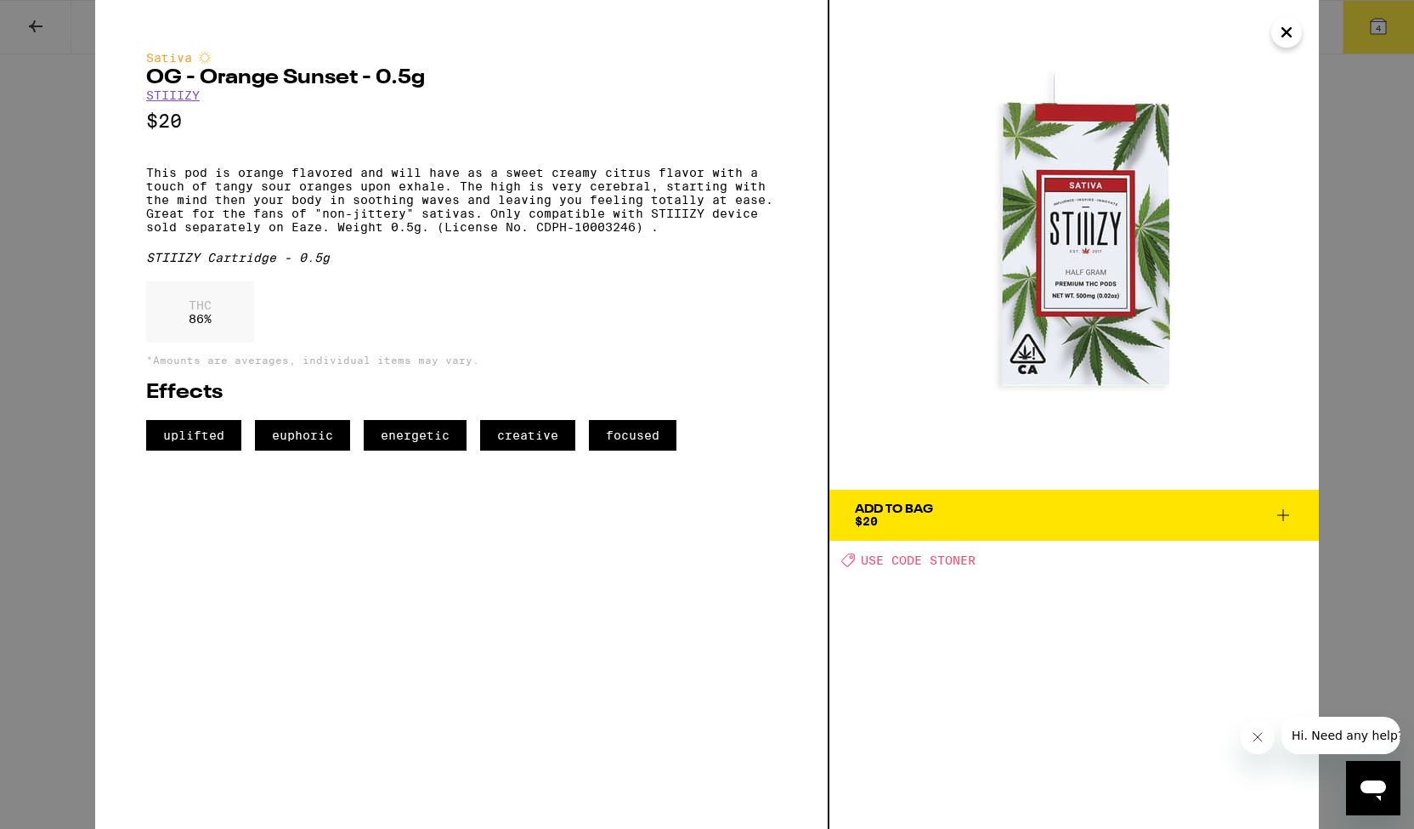
click at [1283, 38] on icon "Close" at bounding box center [1287, 32] width 20 height 25
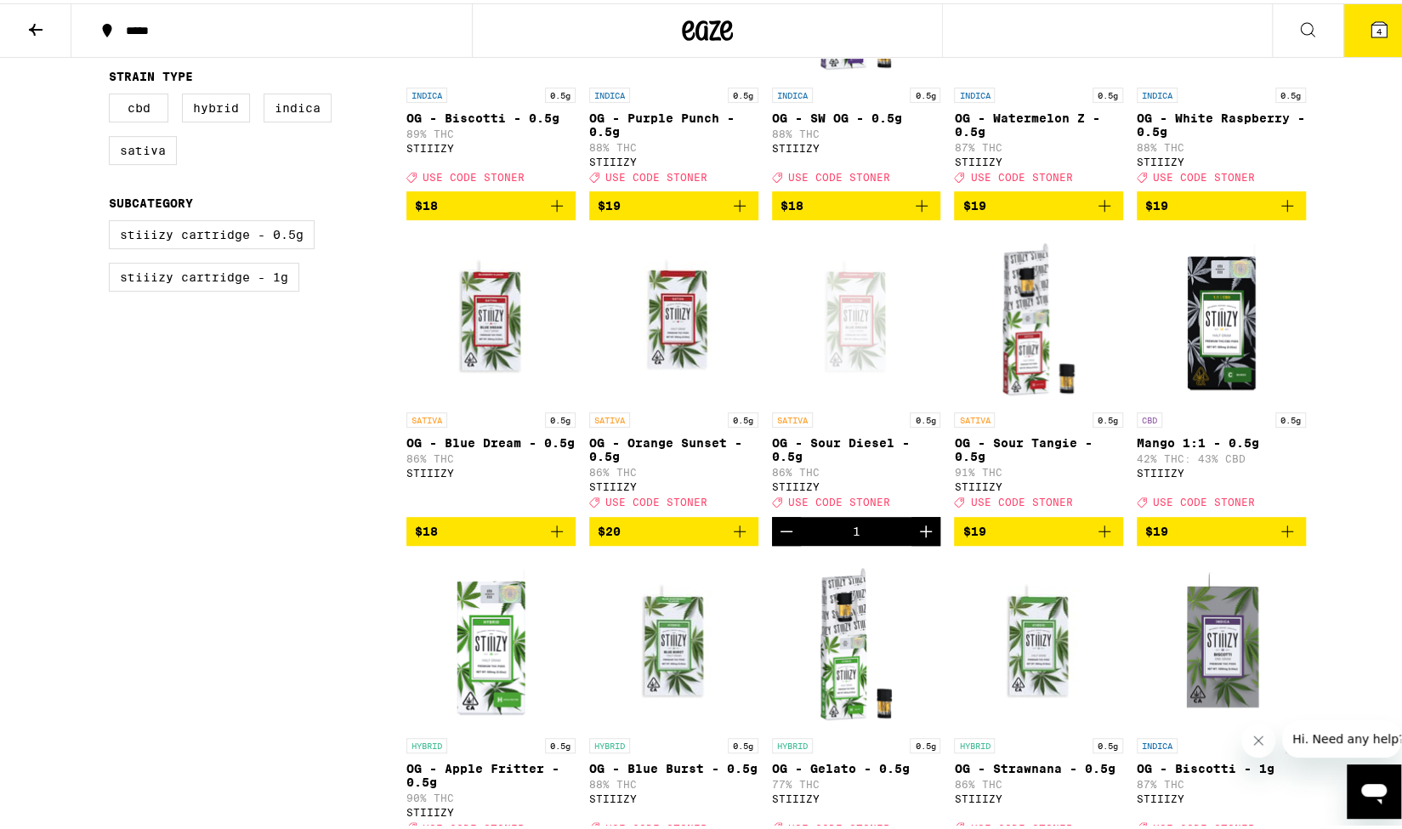
click at [782, 538] on icon "Decrement" at bounding box center [786, 528] width 20 height 20
click at [736, 534] on icon "Add to bag" at bounding box center [740, 528] width 12 height 12
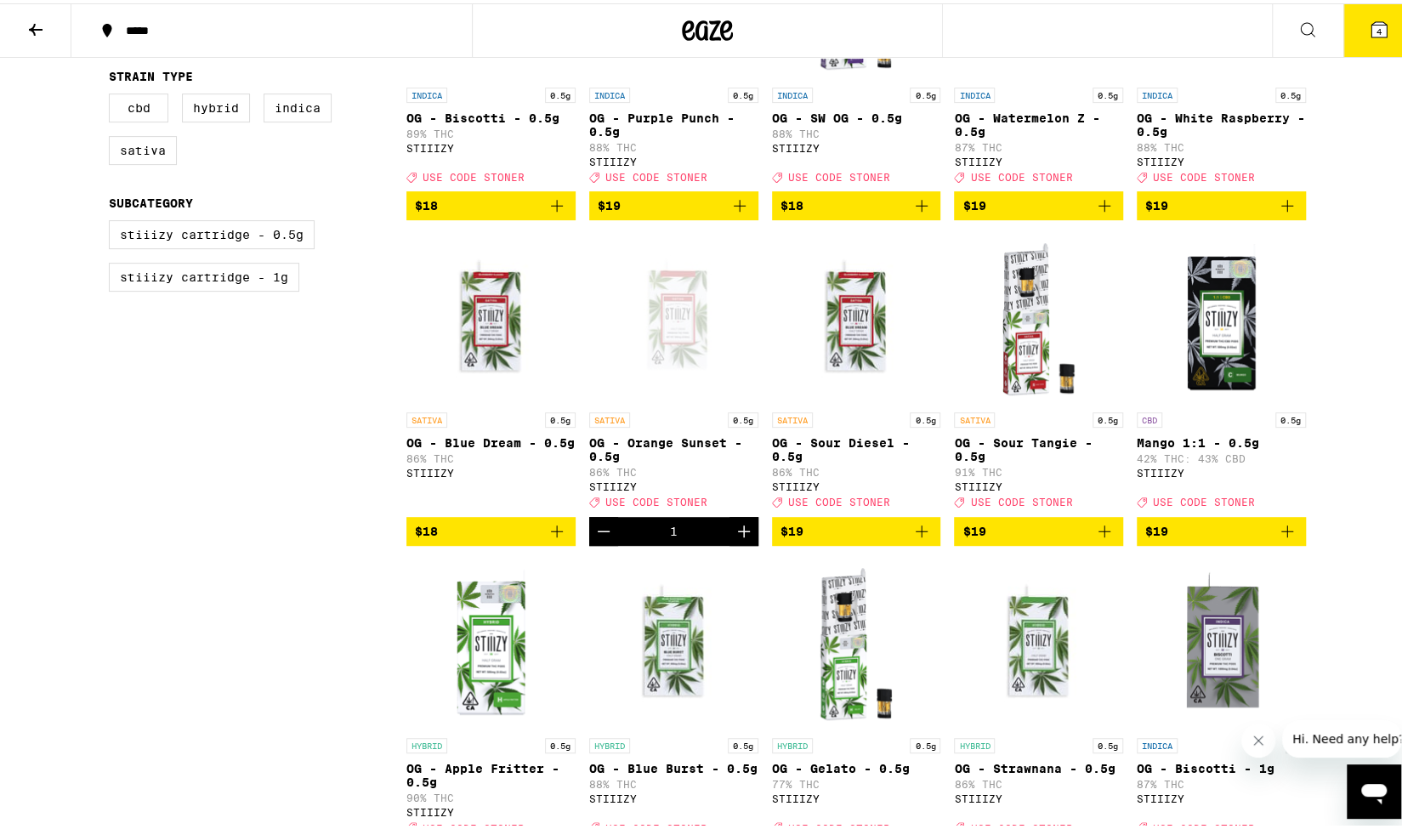
click at [1371, 29] on icon at bounding box center [1378, 26] width 15 height 15
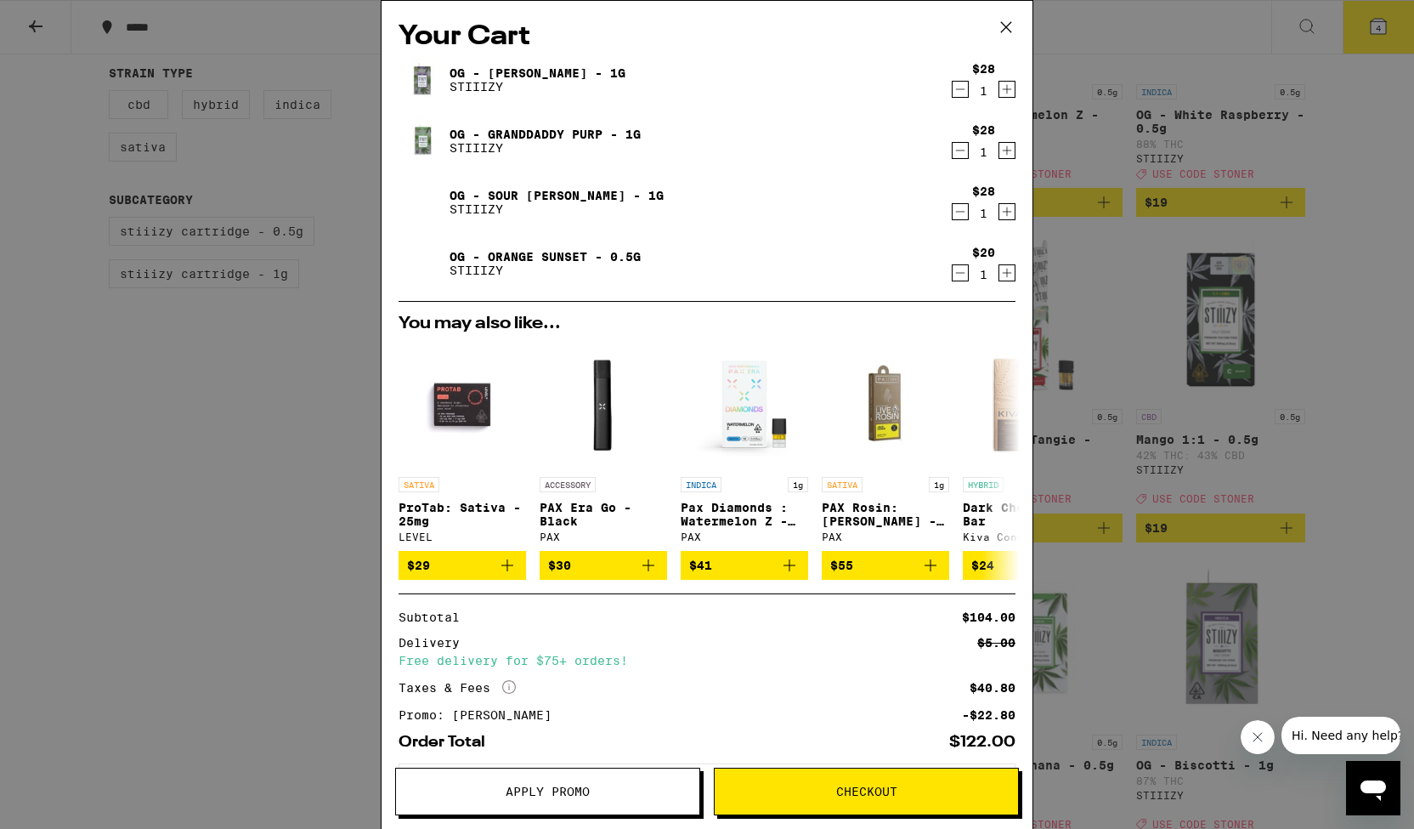
click at [1005, 23] on icon at bounding box center [1006, 26] width 25 height 25
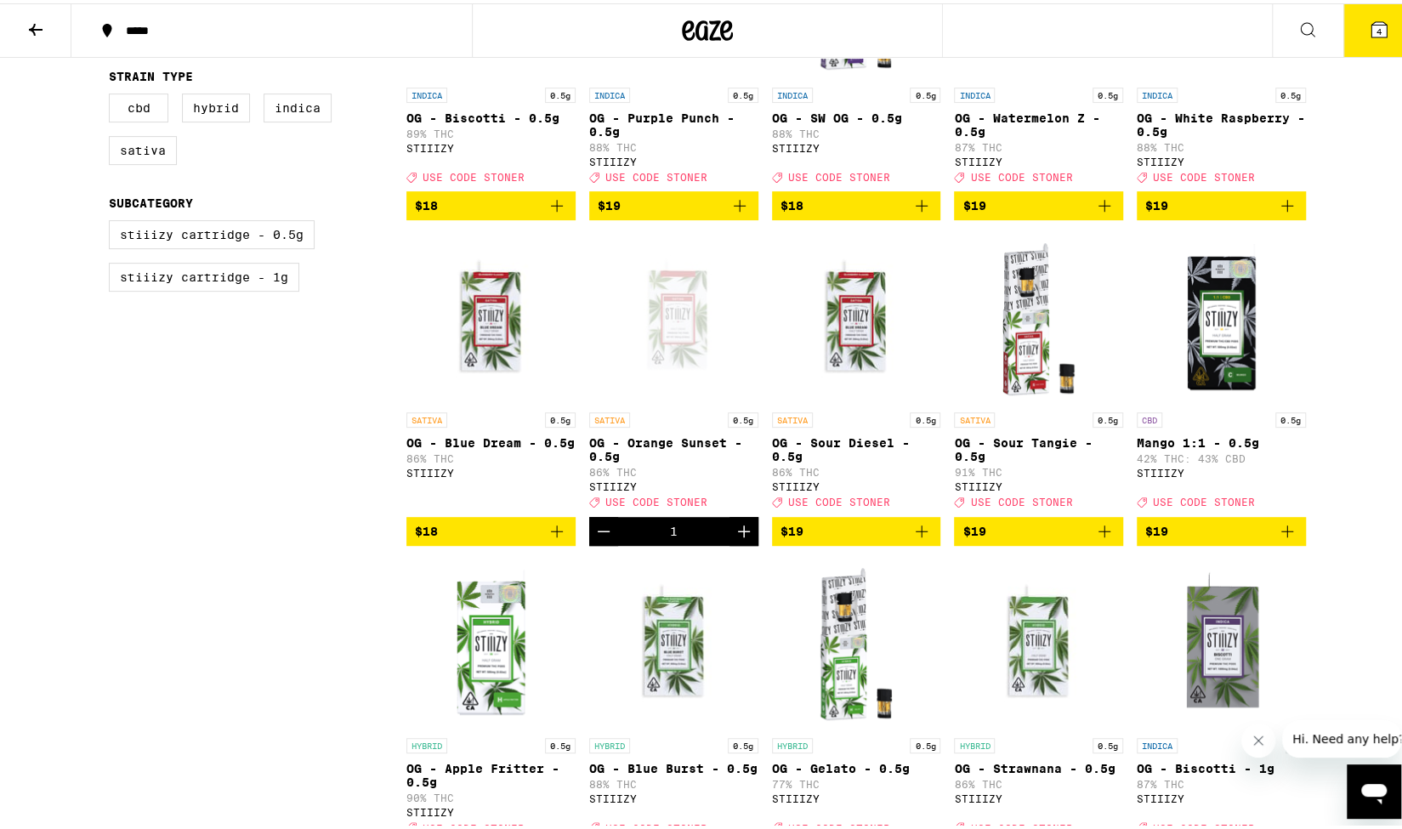
click at [593, 538] on icon "Decrement" at bounding box center [603, 528] width 20 height 20
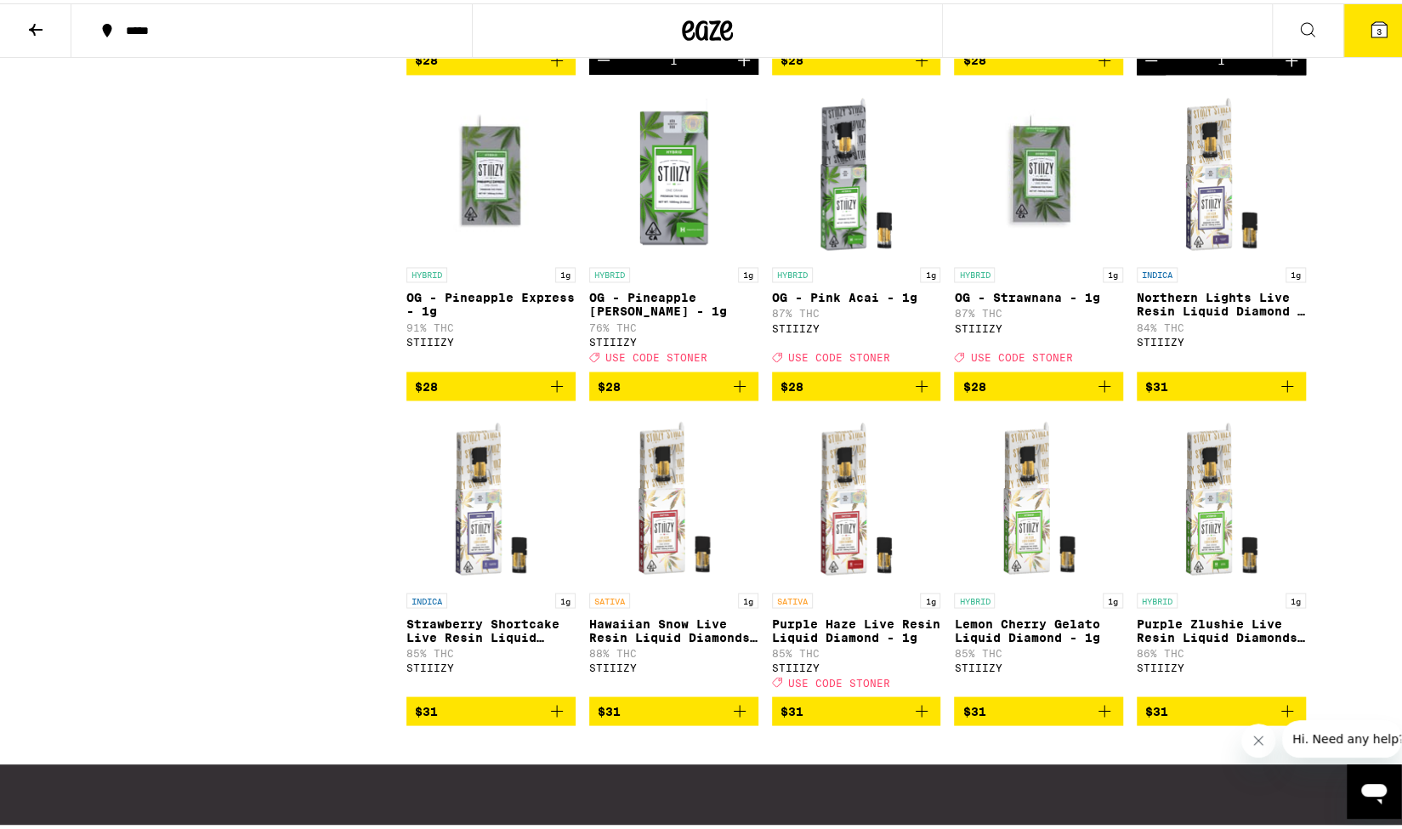
scroll to position [1955, 0]
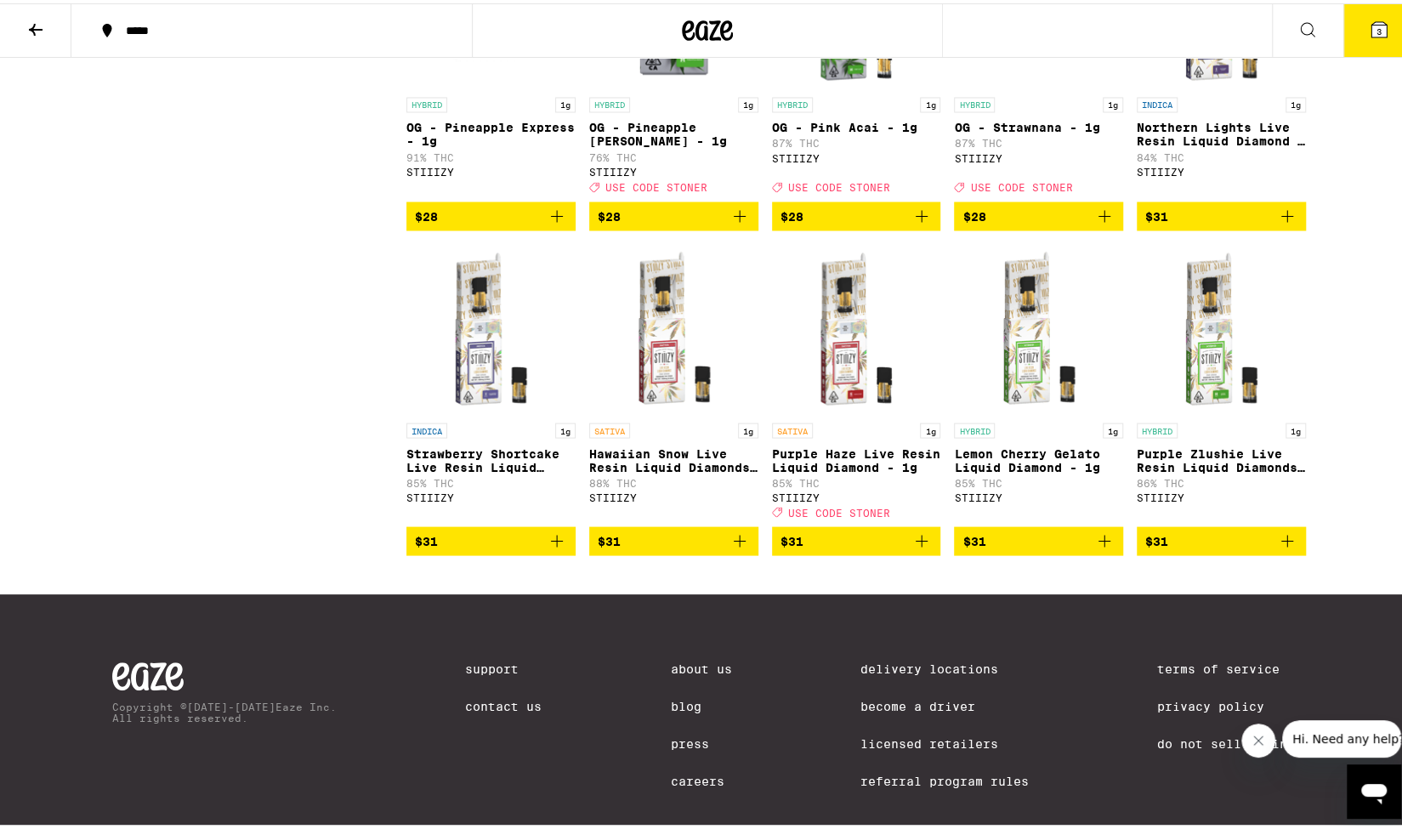
click at [656, 411] on img "Open page for Hawaiian Snow Live Resin Liquid Diamonds - 1g from STIIIZY" at bounding box center [673, 326] width 169 height 170
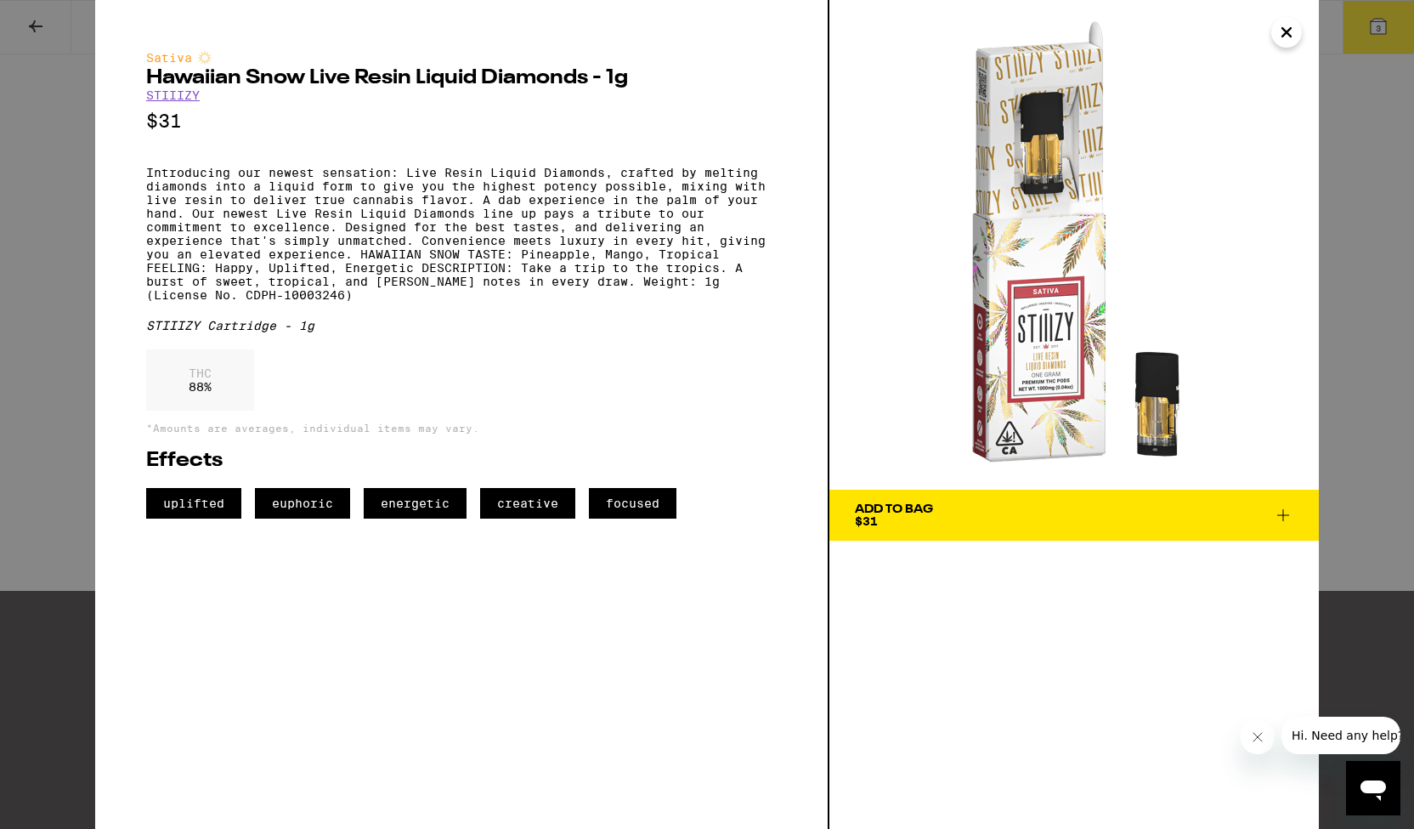
click at [1286, 42] on icon "Close" at bounding box center [1287, 32] width 20 height 25
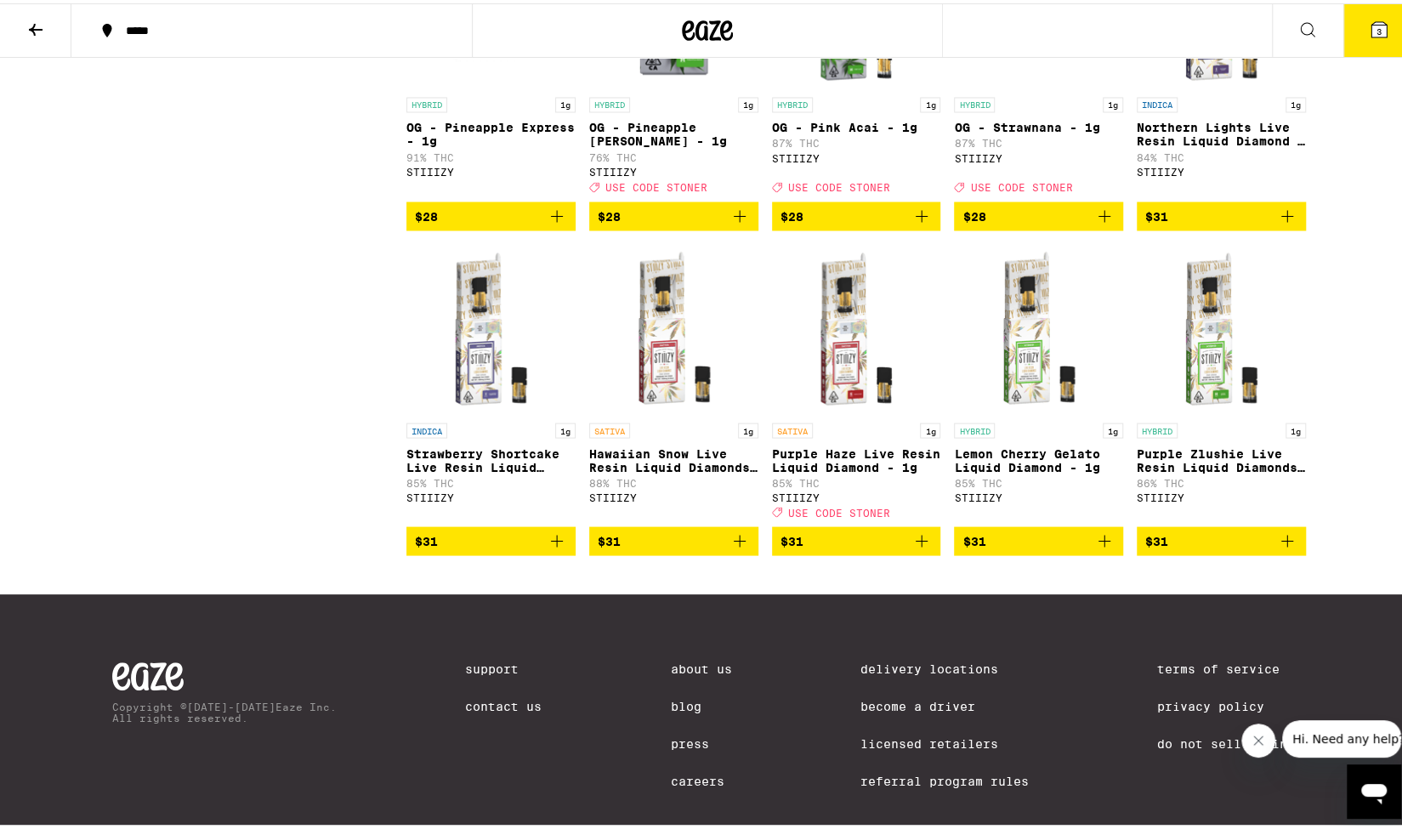
click at [737, 547] on icon "Add to bag" at bounding box center [739, 537] width 20 height 20
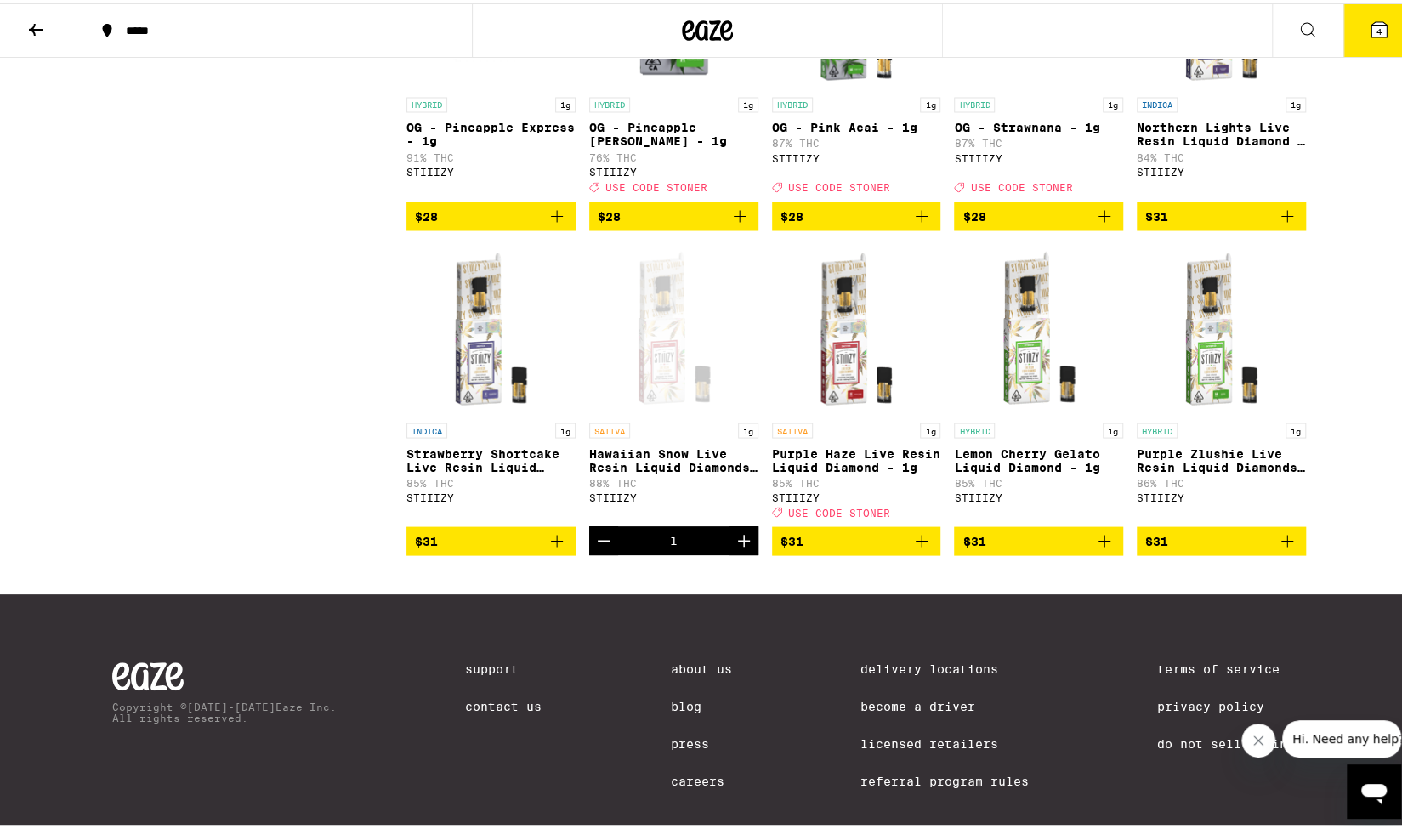
click at [1029, 411] on img "Open page for Lemon Cherry Gelato Liquid Diamond - 1g from STIIIZY" at bounding box center [1038, 326] width 169 height 170
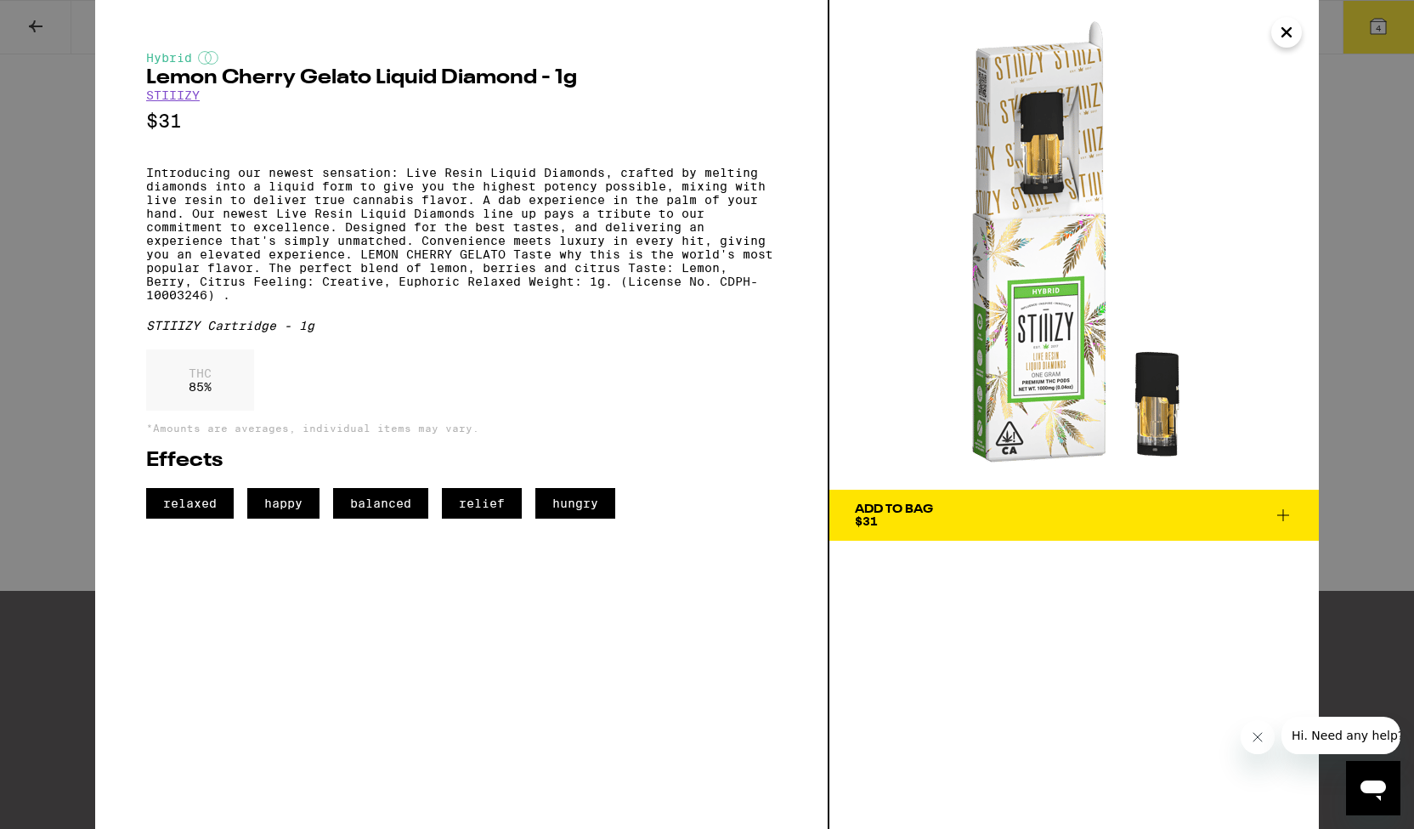
click at [1283, 37] on icon "Close" at bounding box center [1287, 32] width 8 height 8
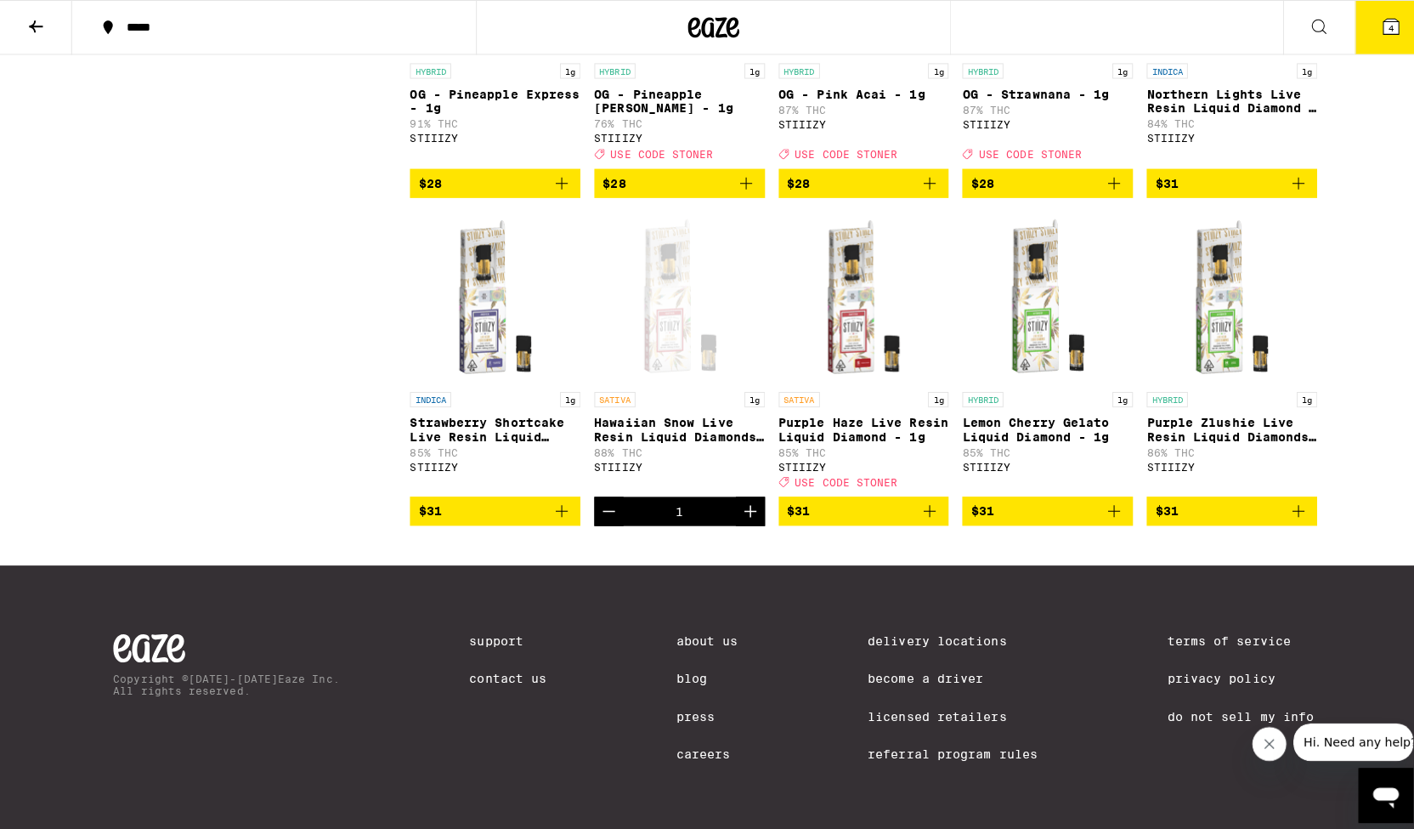
scroll to position [2040, 0]
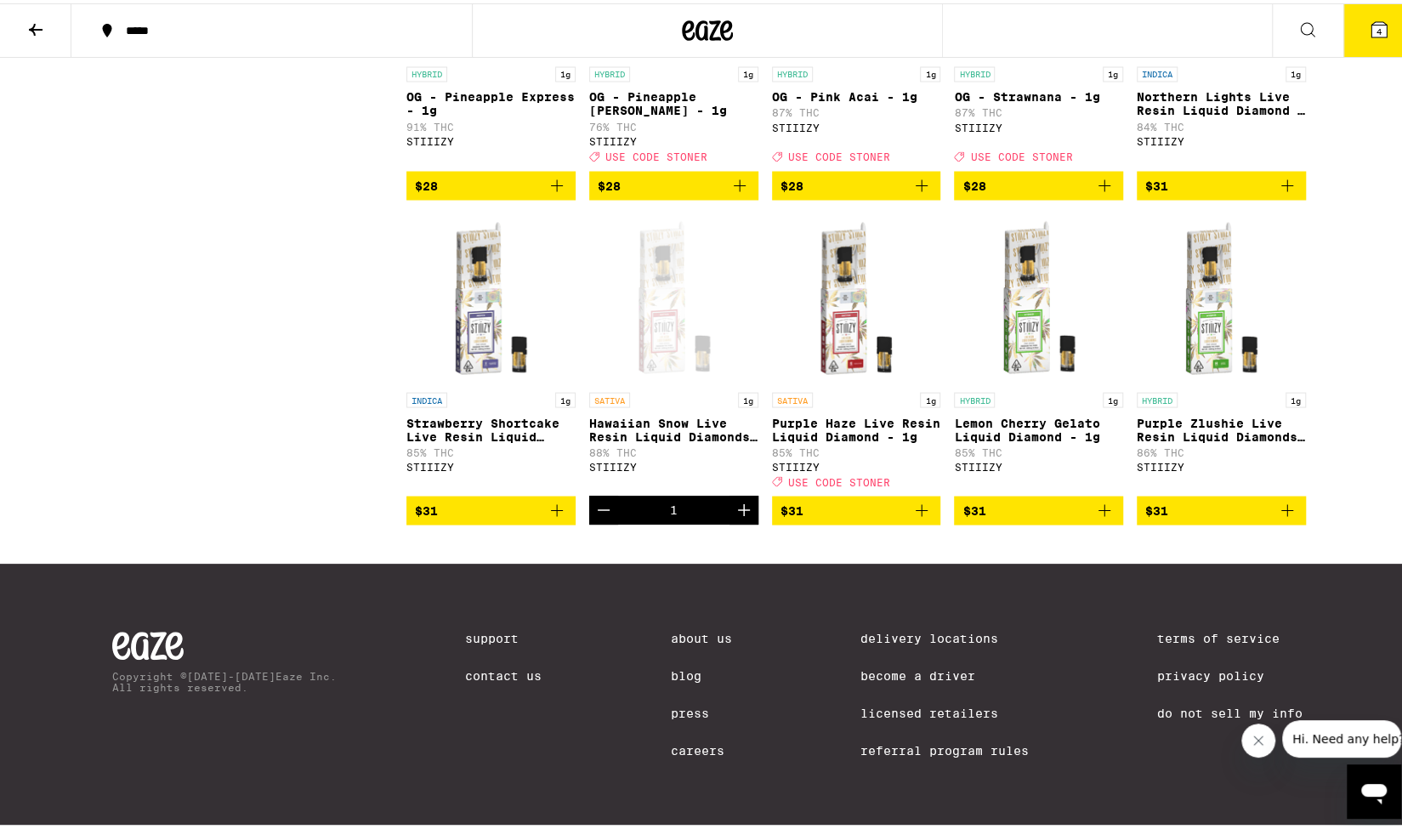
click at [466, 351] on img "Open page for Strawberry Shortcake Live Resin Liquid Diamonds - 1g from STIIIZY" at bounding box center [490, 295] width 169 height 170
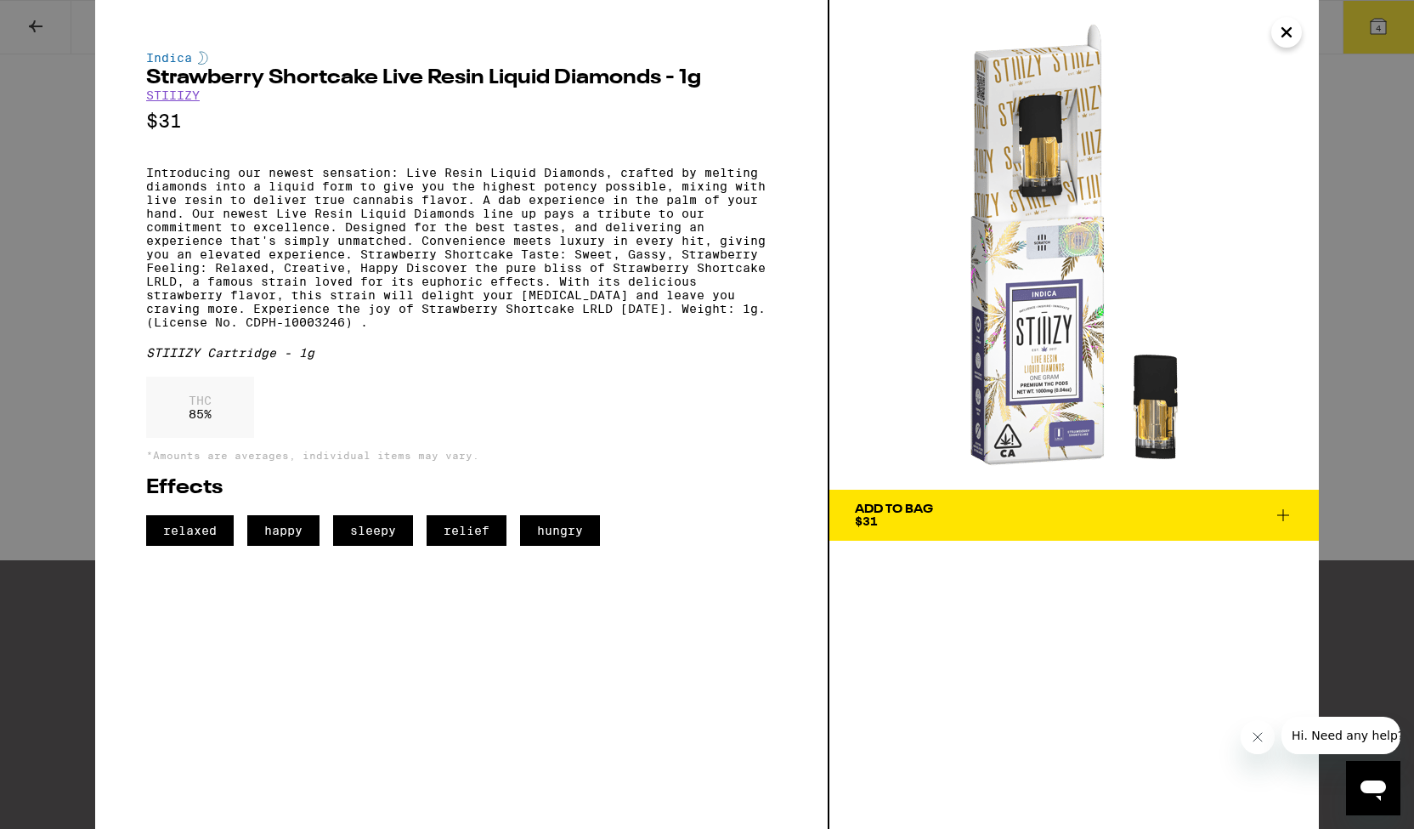
click at [1280, 38] on icon "Close" at bounding box center [1287, 32] width 20 height 25
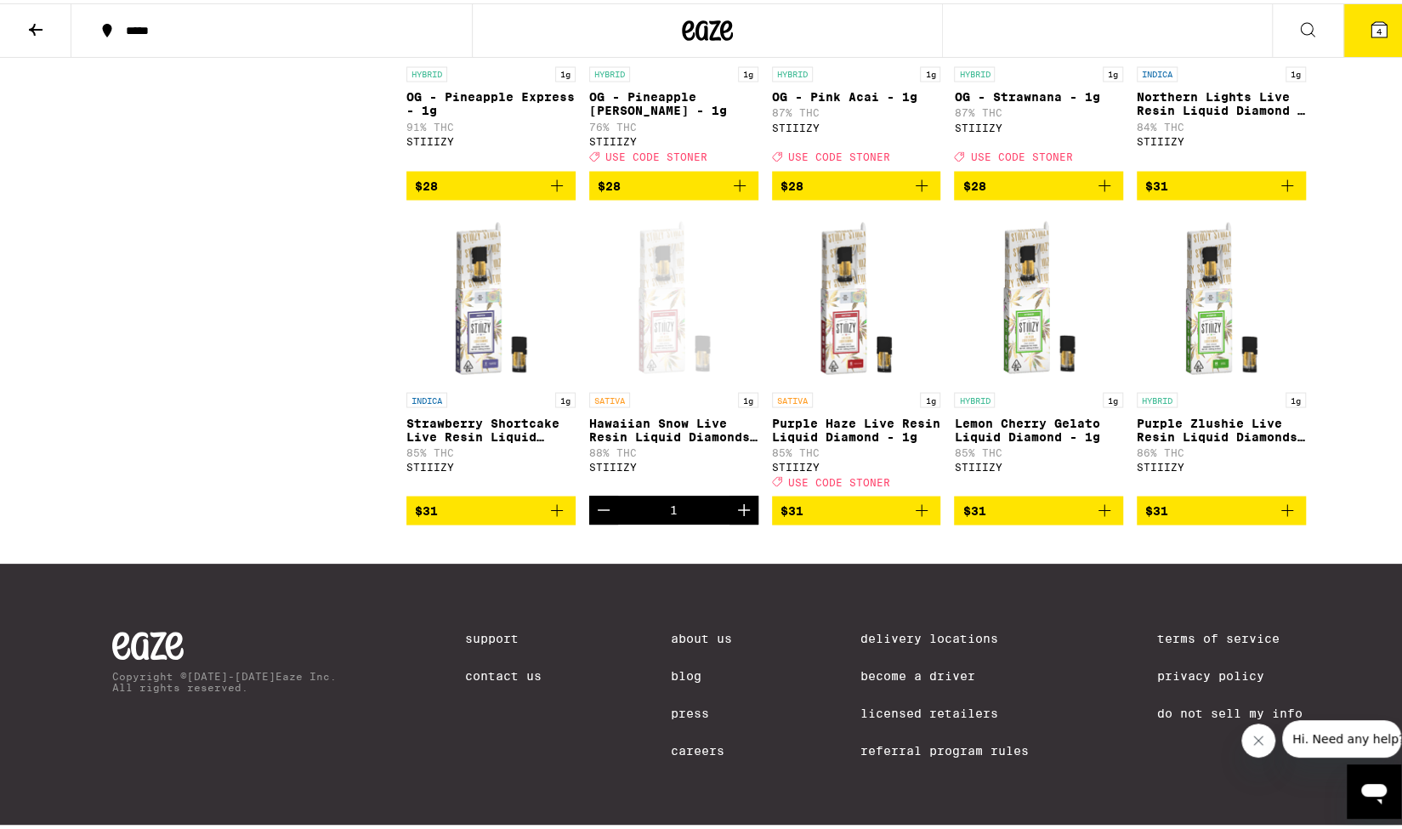
click at [554, 517] on icon "Add to bag" at bounding box center [557, 506] width 20 height 20
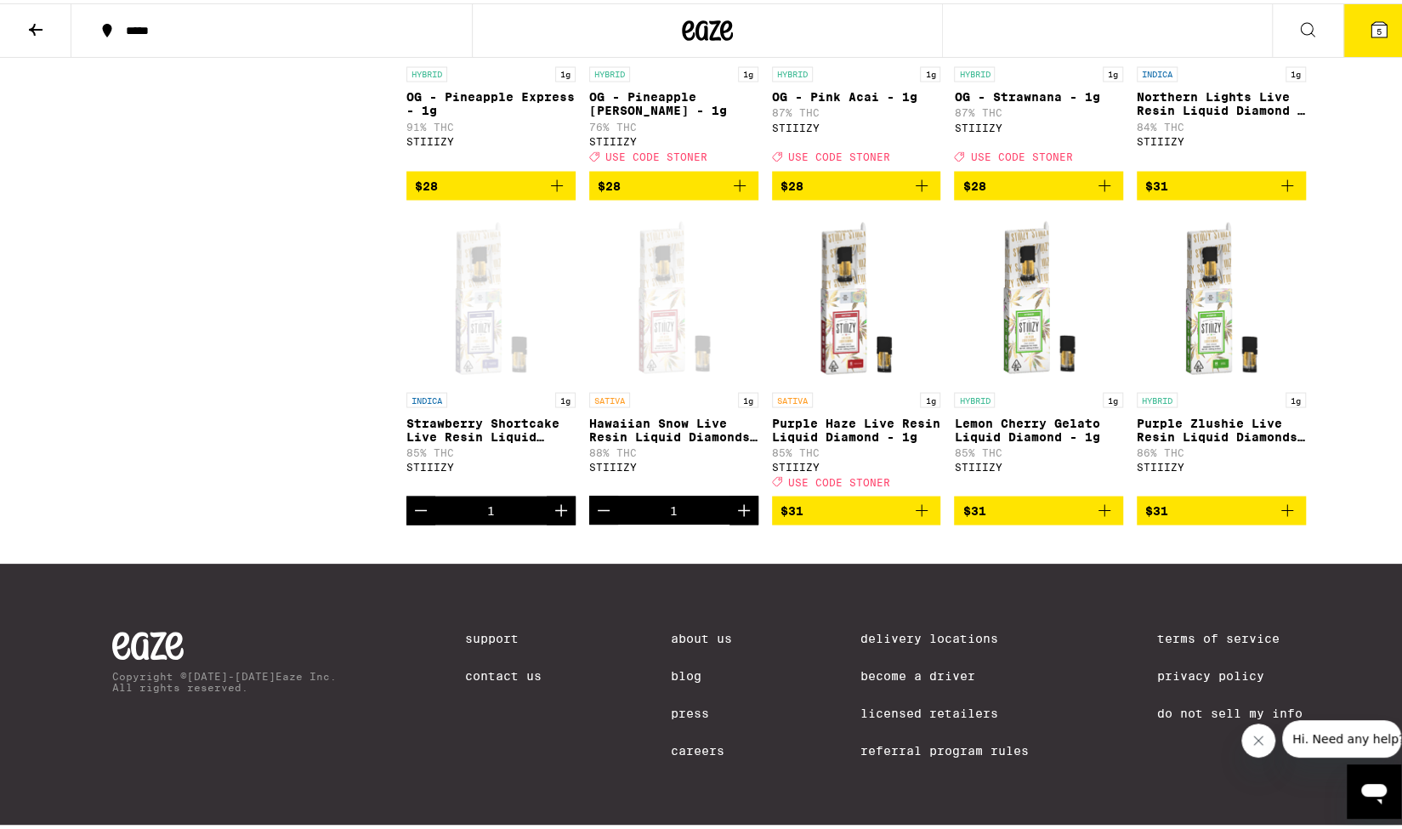
click at [1357, 36] on button "5" at bounding box center [1378, 27] width 71 height 53
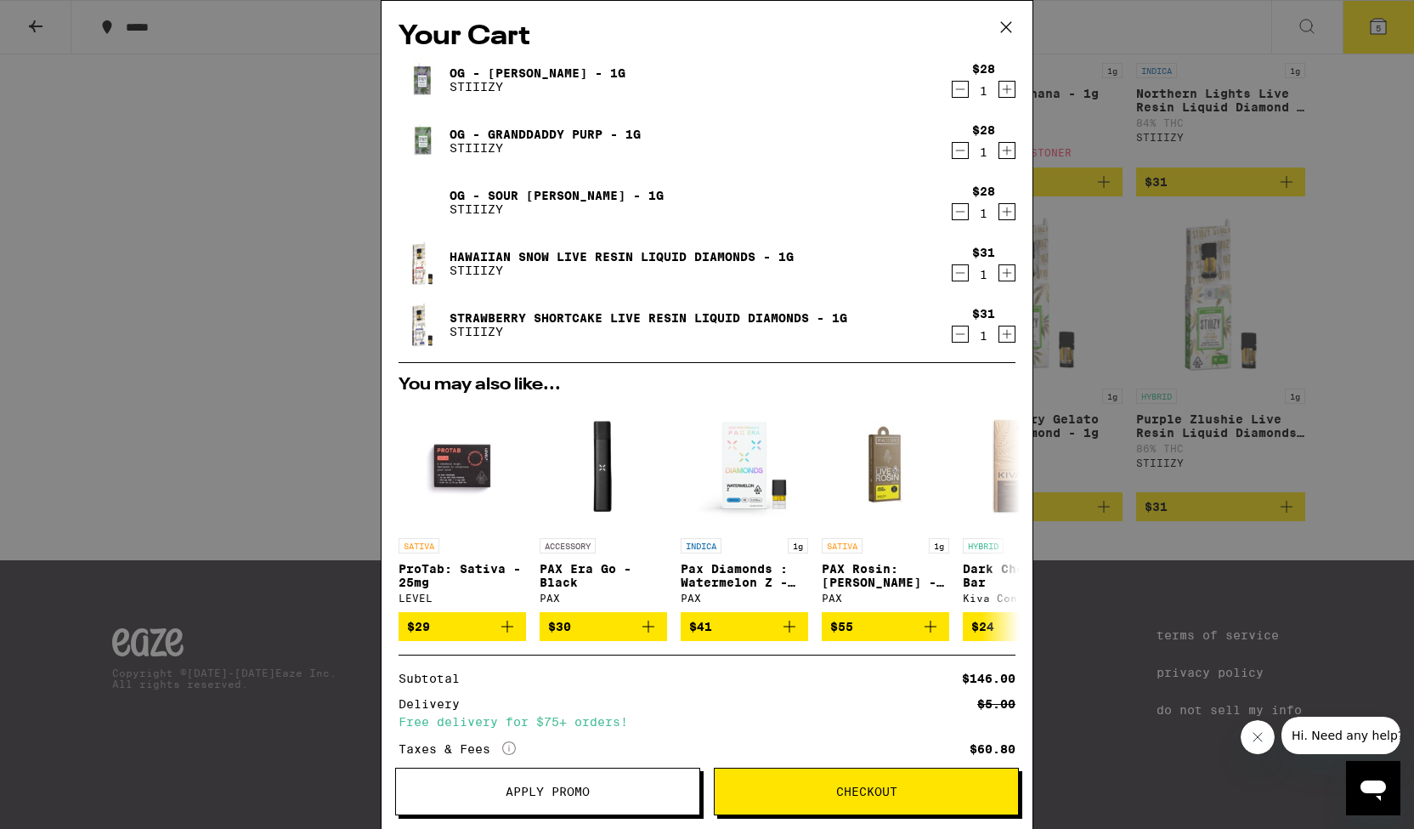
click at [953, 154] on icon "Decrement" at bounding box center [960, 150] width 15 height 20
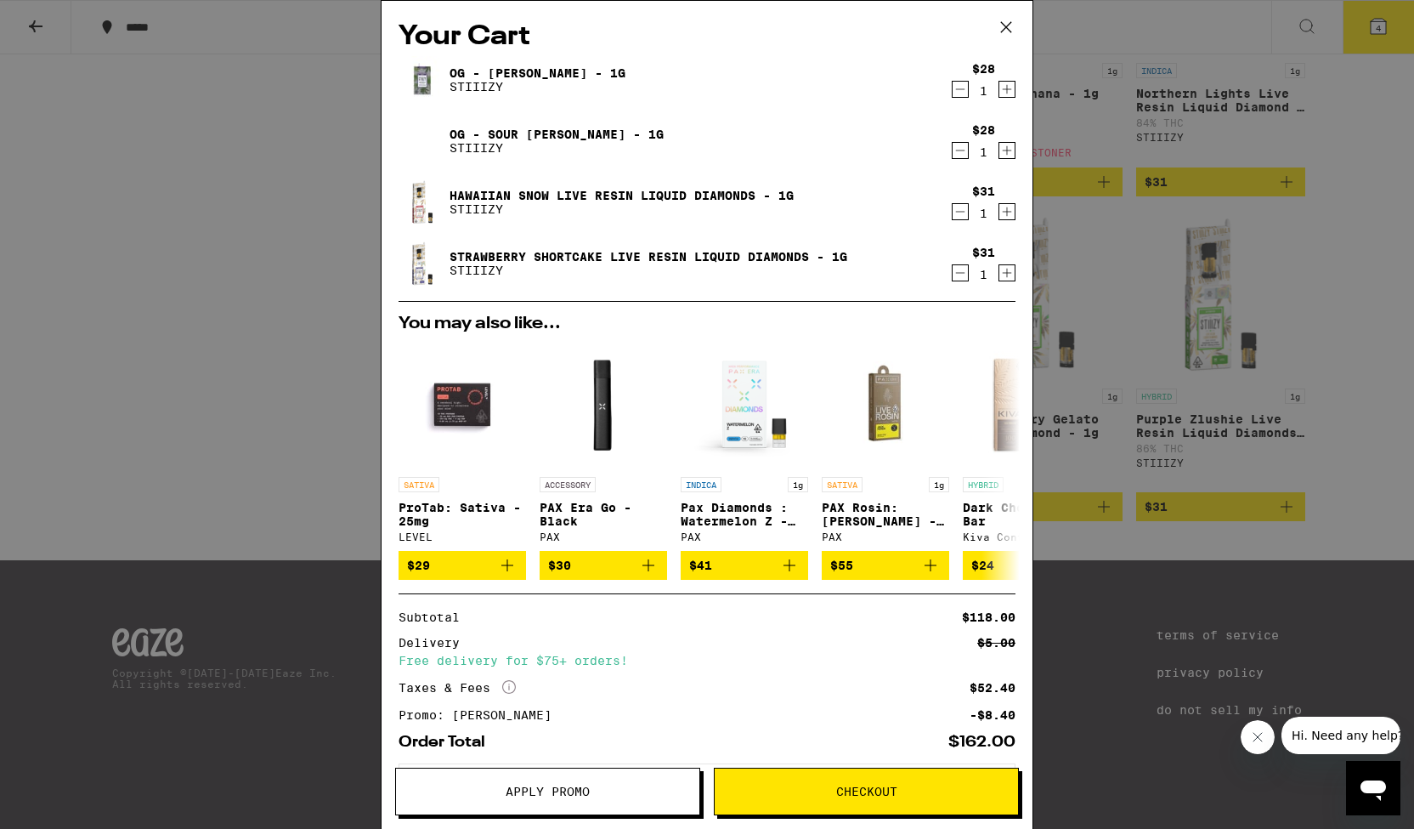
click at [953, 215] on icon "Decrement" at bounding box center [960, 211] width 15 height 20
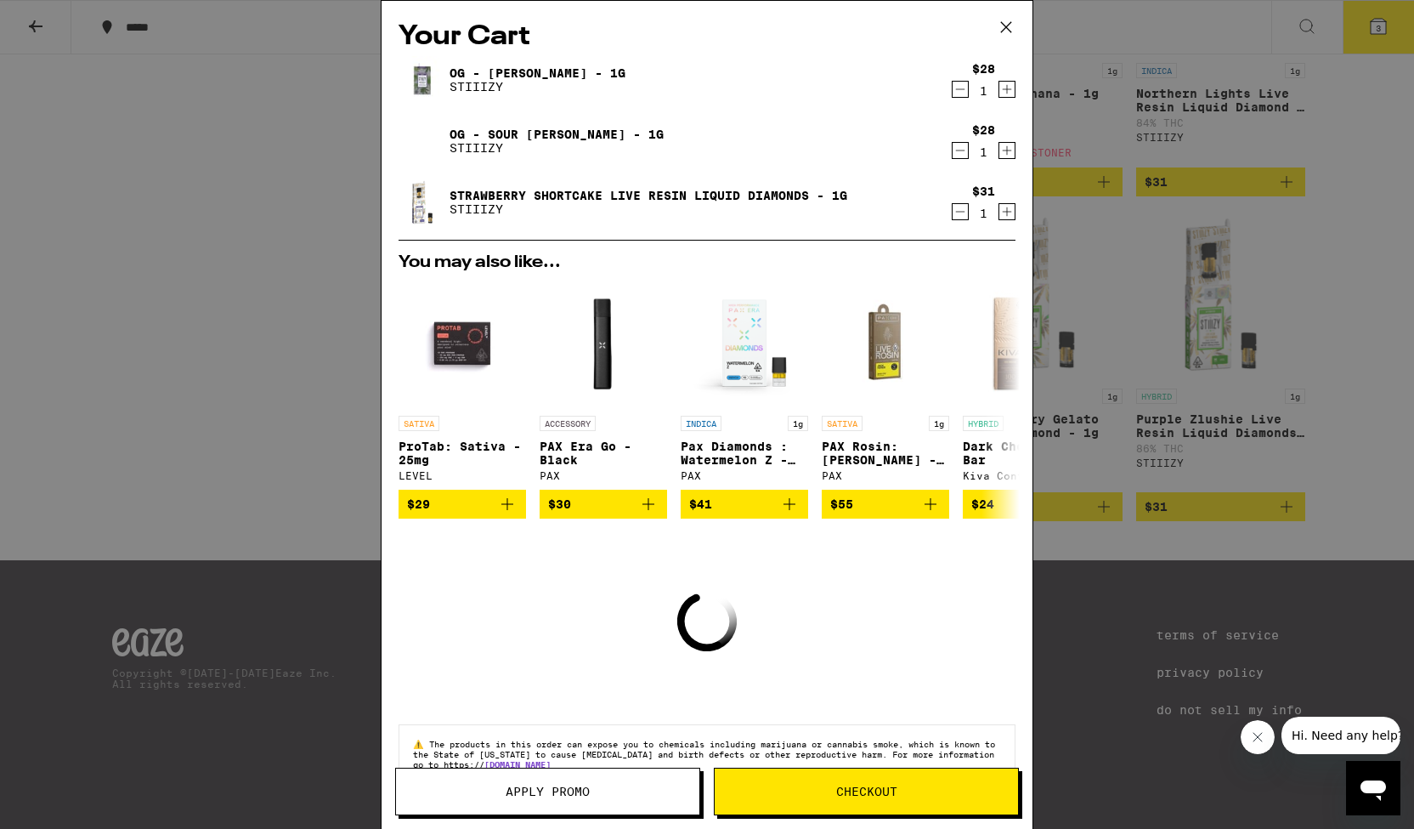
click at [953, 215] on icon "Decrement" at bounding box center [960, 211] width 15 height 20
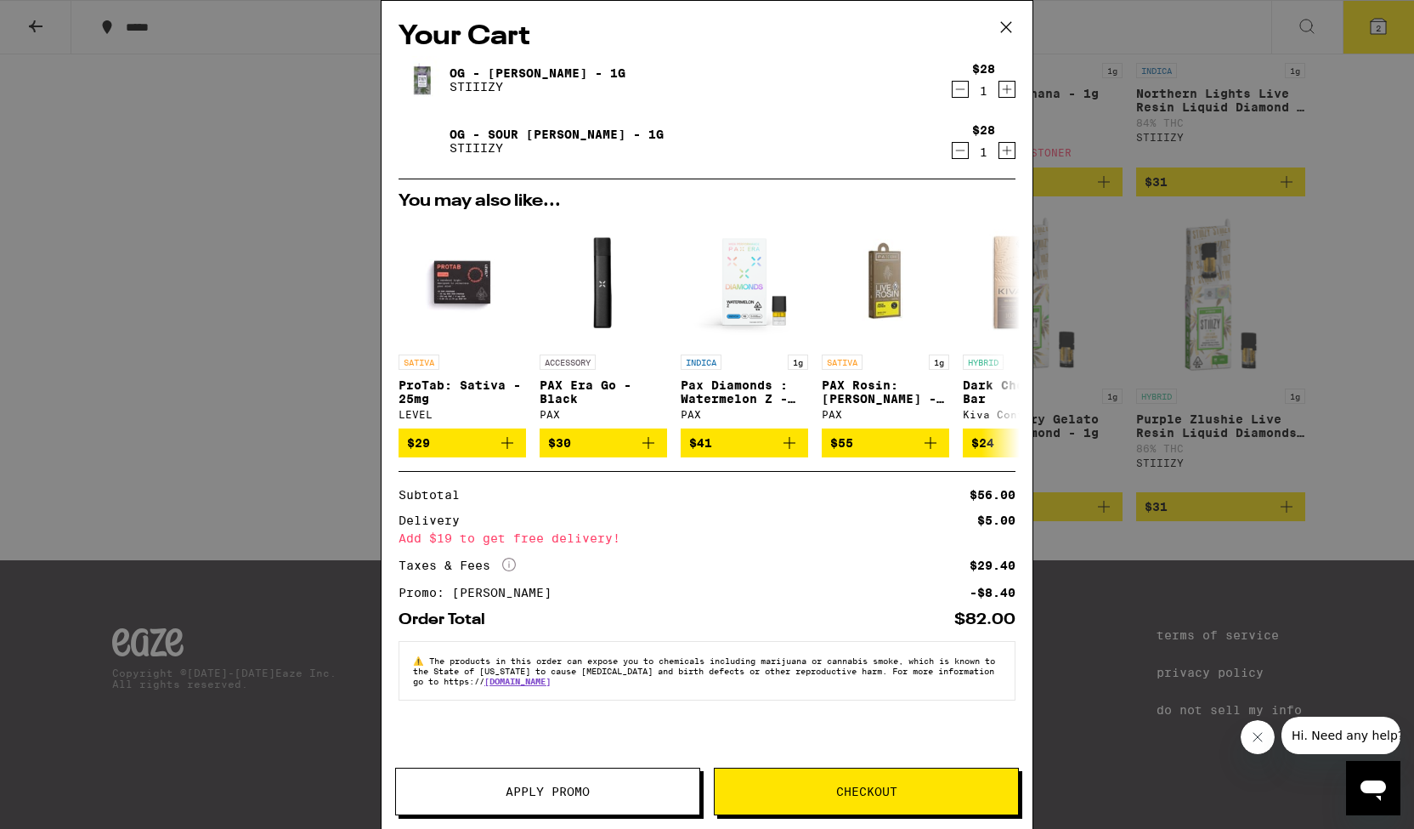
click at [1000, 27] on icon at bounding box center [1006, 26] width 25 height 25
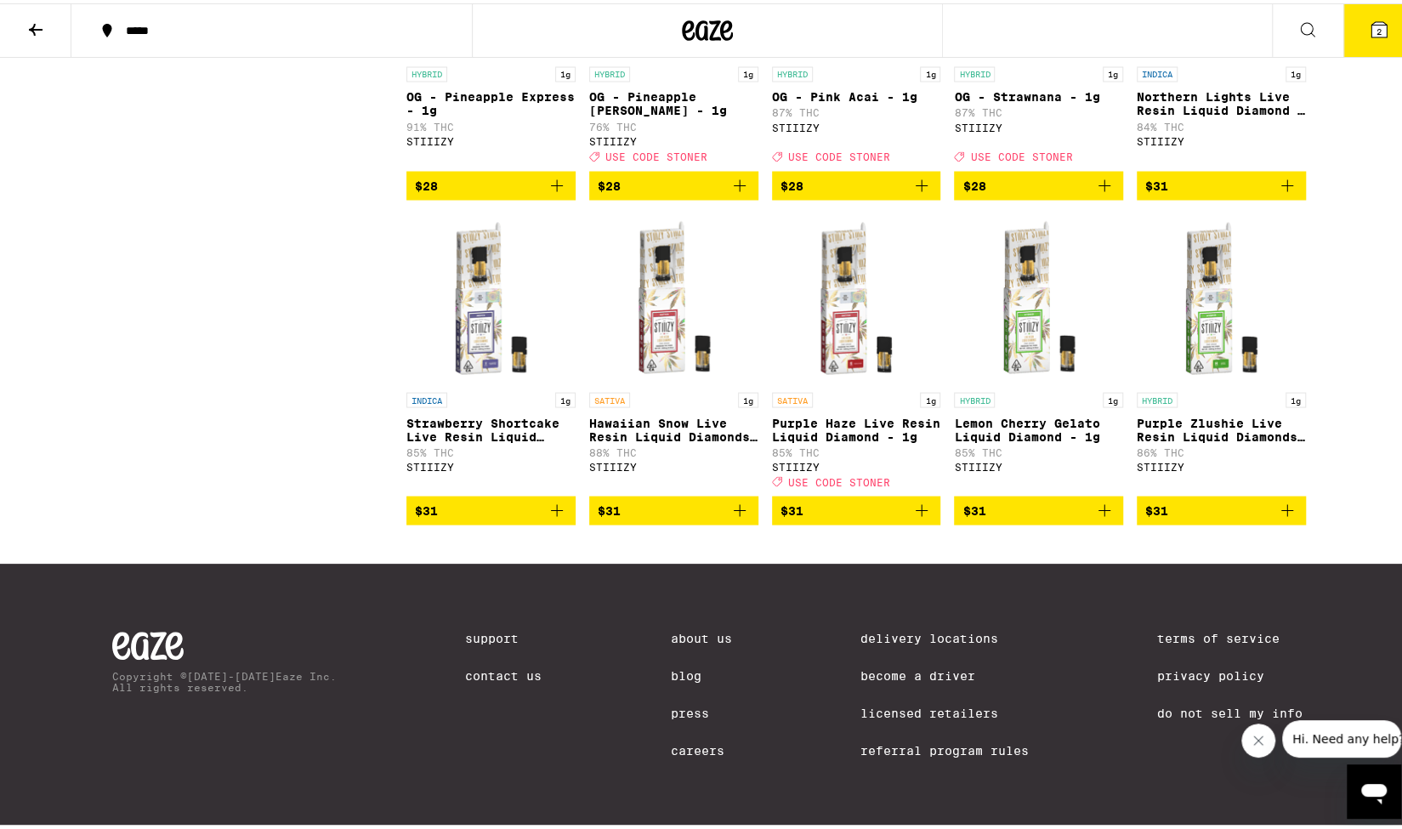
click at [915, 513] on icon "Add to bag" at bounding box center [921, 507] width 12 height 12
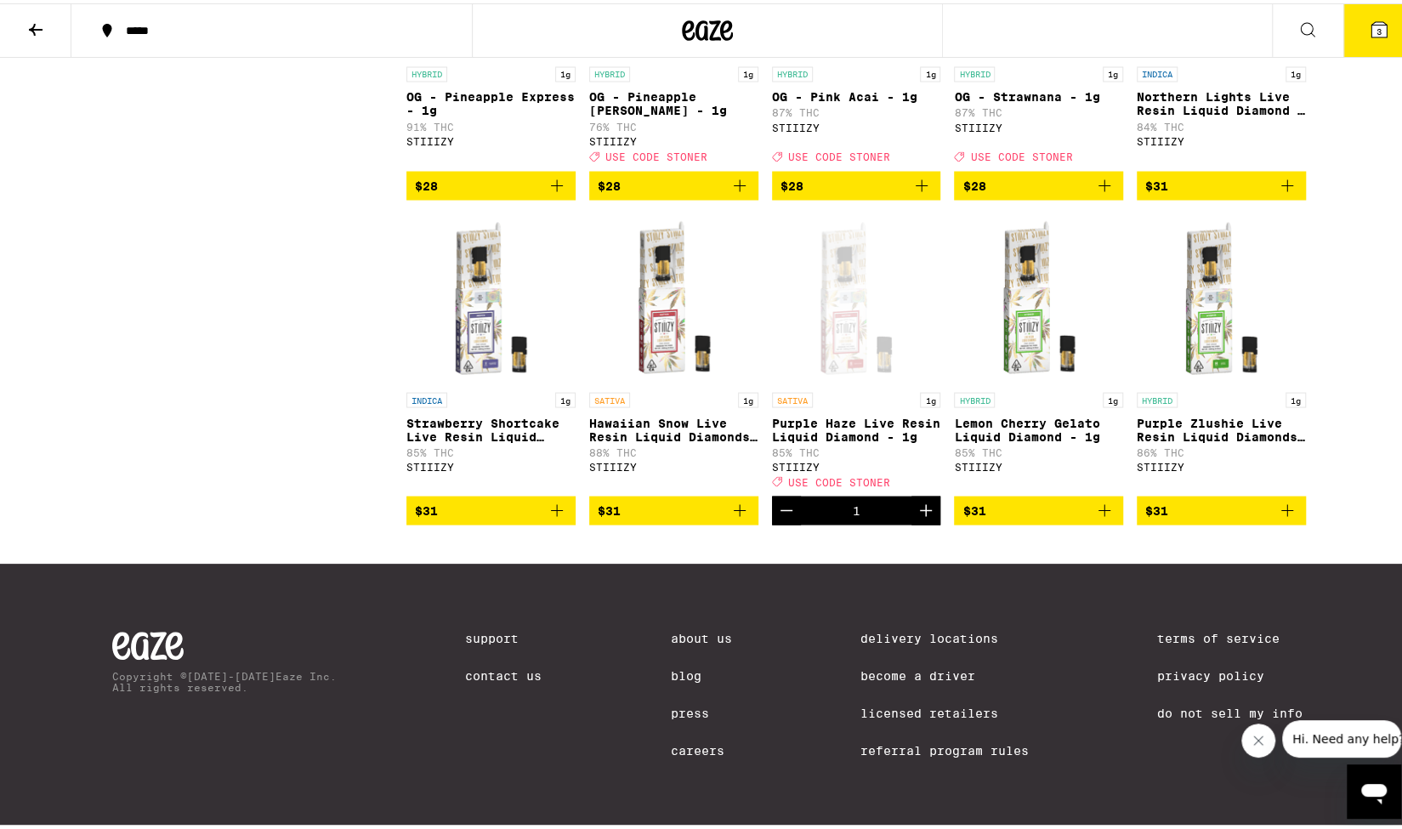
click at [844, 334] on div "Open page for Purple Haze Live Resin Liquid Diamond - 1g from STIIIZY" at bounding box center [856, 295] width 169 height 170
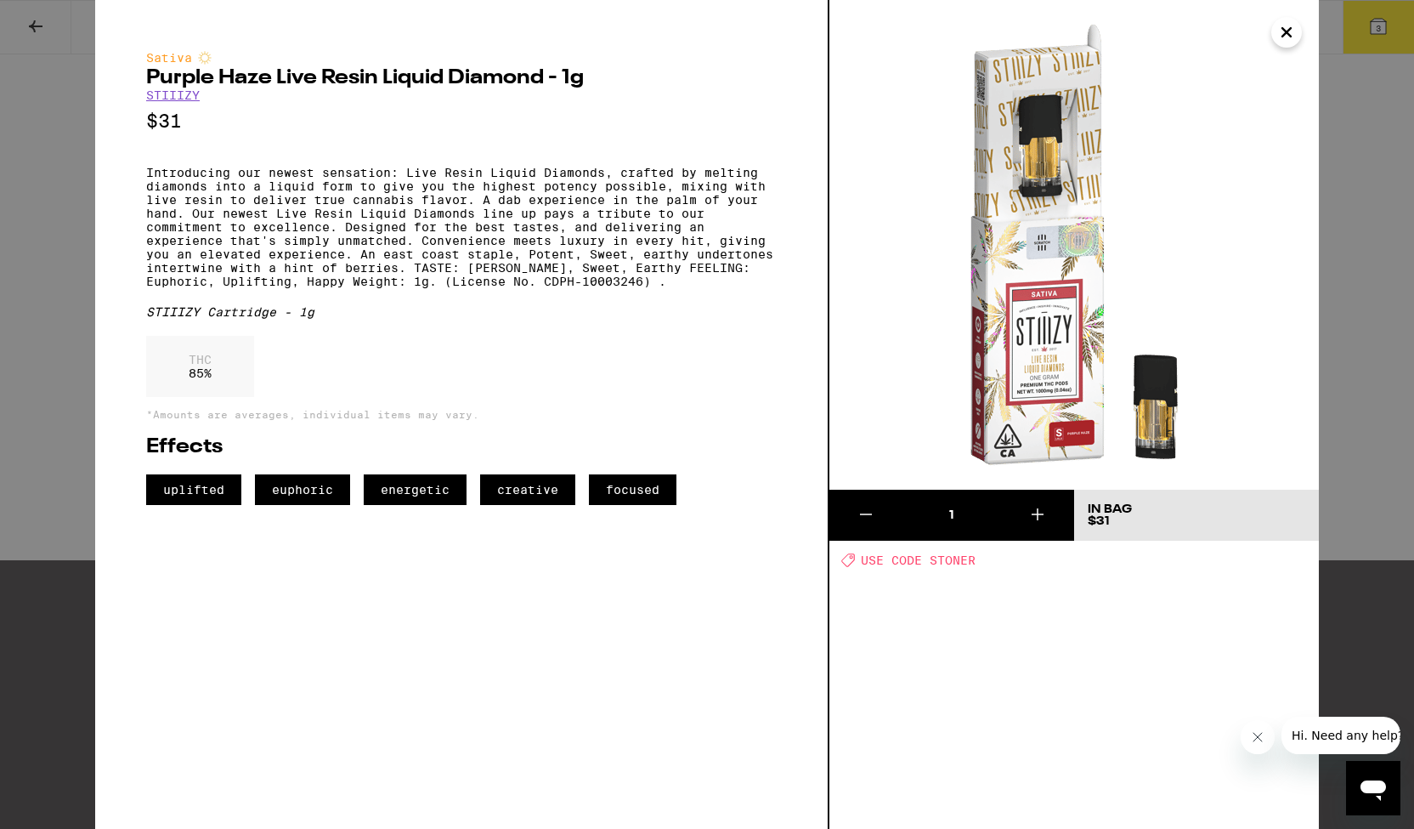
click at [1290, 32] on icon "Close" at bounding box center [1287, 32] width 20 height 25
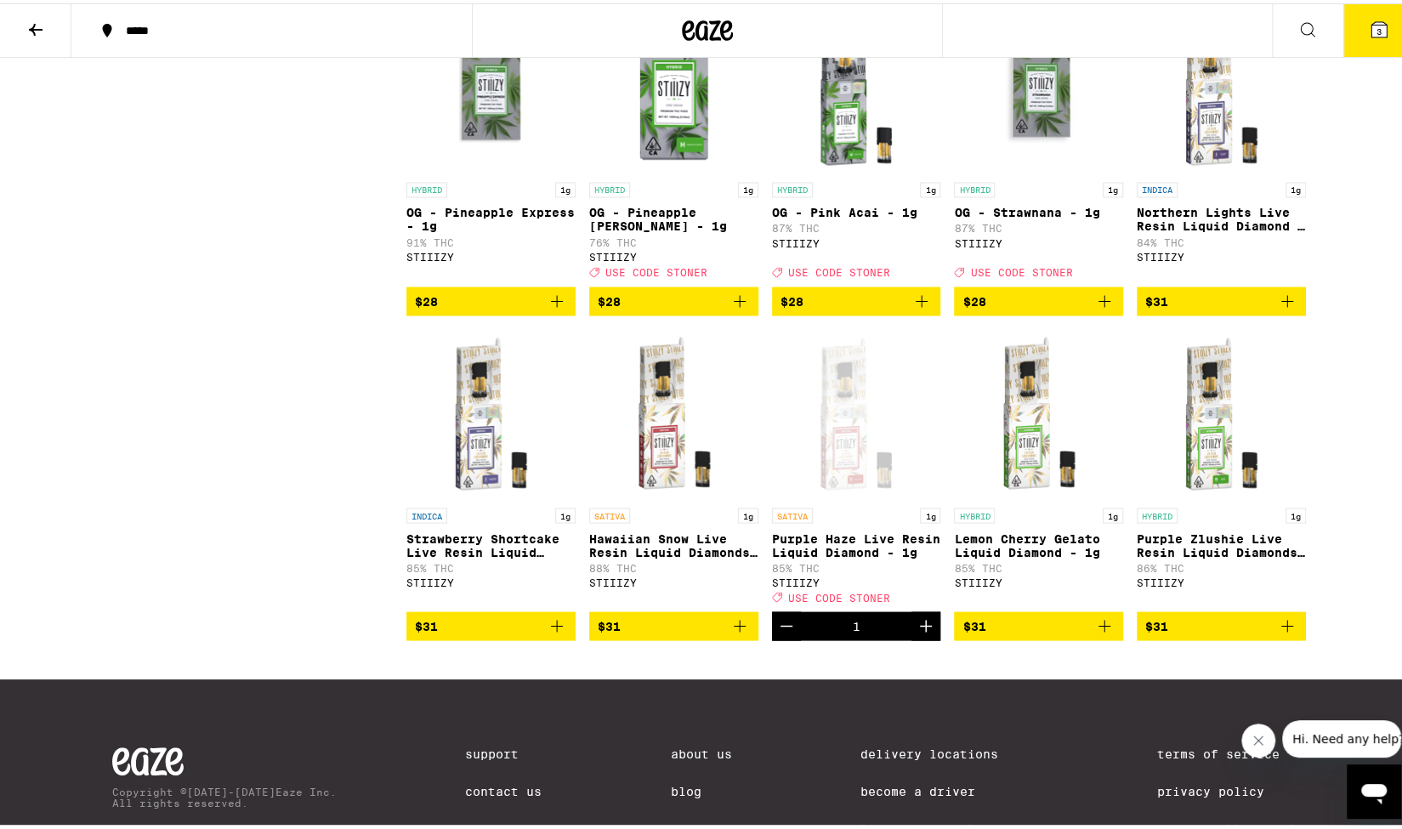
scroll to position [1870, 0]
click at [1040, 170] on img "Open page for OG - Strawnana - 1g from STIIIZY" at bounding box center [1038, 85] width 169 height 170
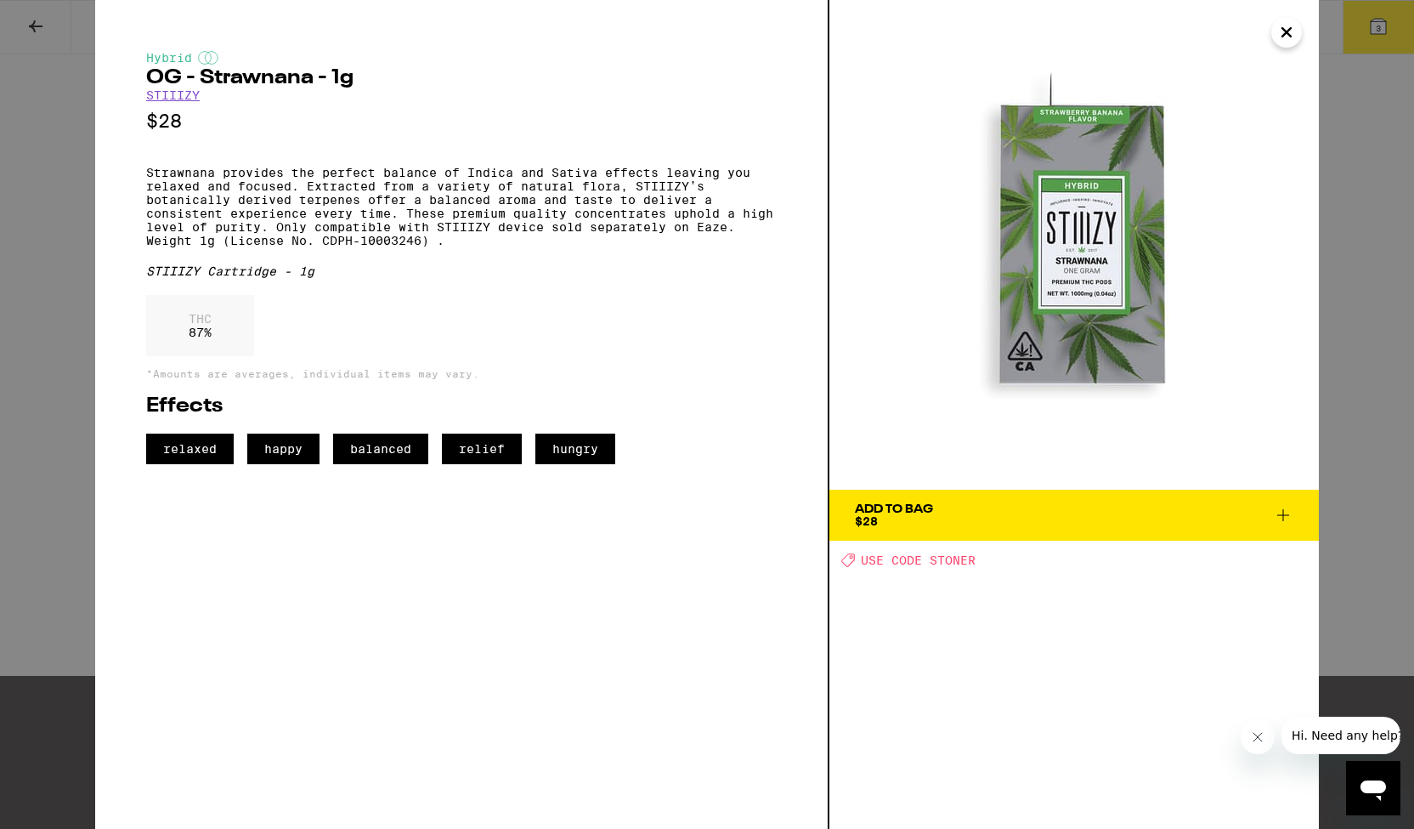
click at [1285, 31] on icon "Close" at bounding box center [1287, 32] width 8 height 8
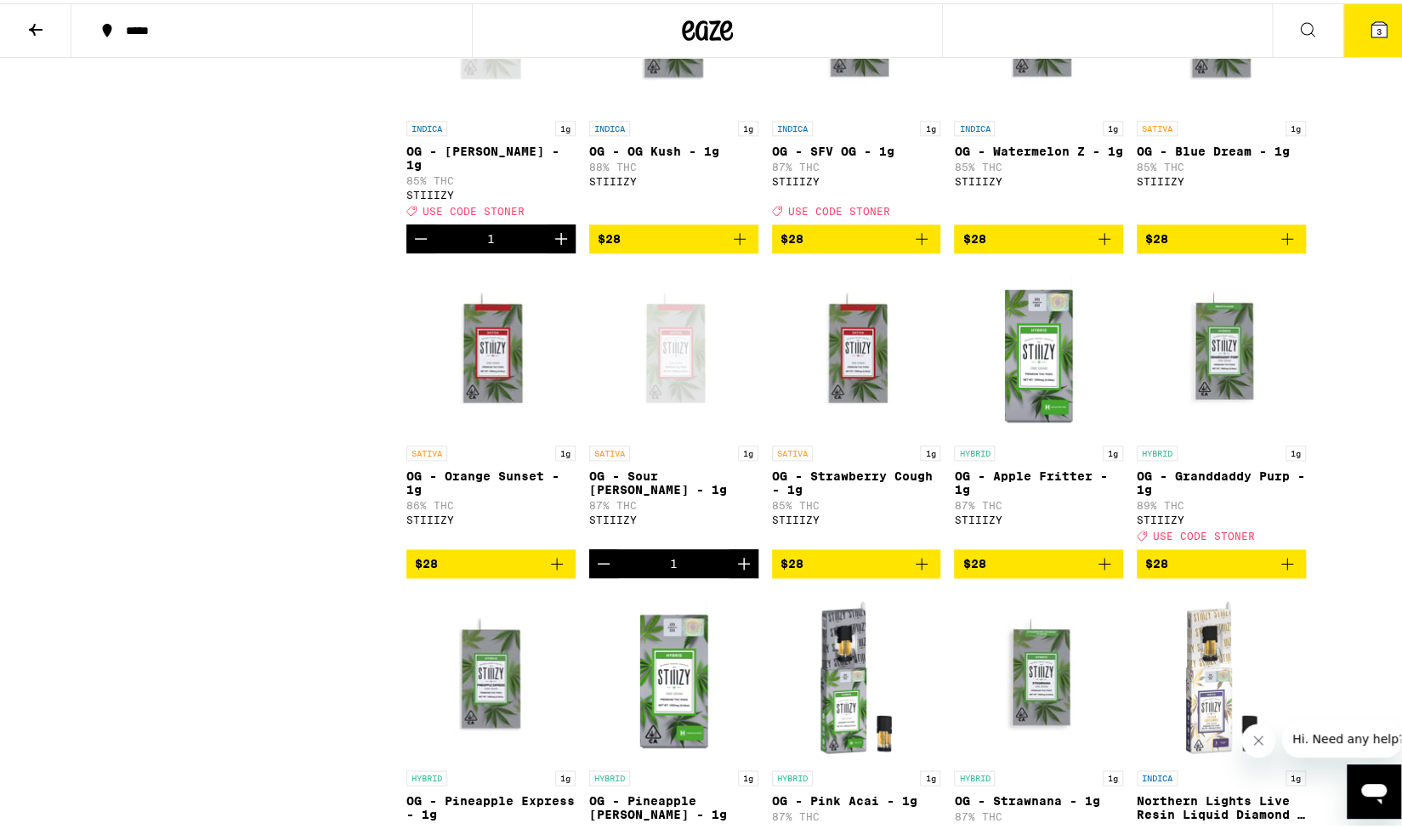
scroll to position [1445, 0]
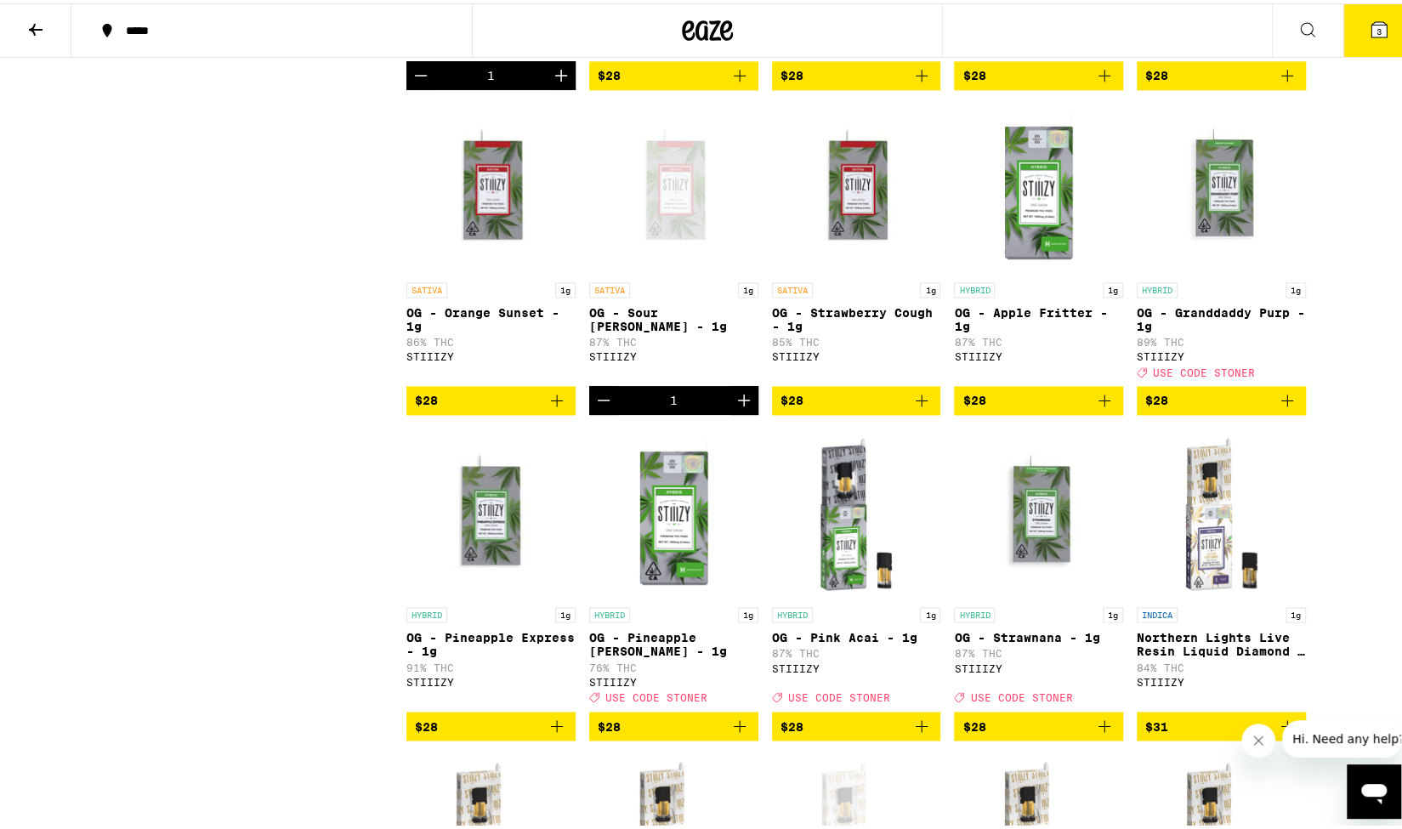
click at [603, 407] on icon "Decrement" at bounding box center [603, 397] width 20 height 20
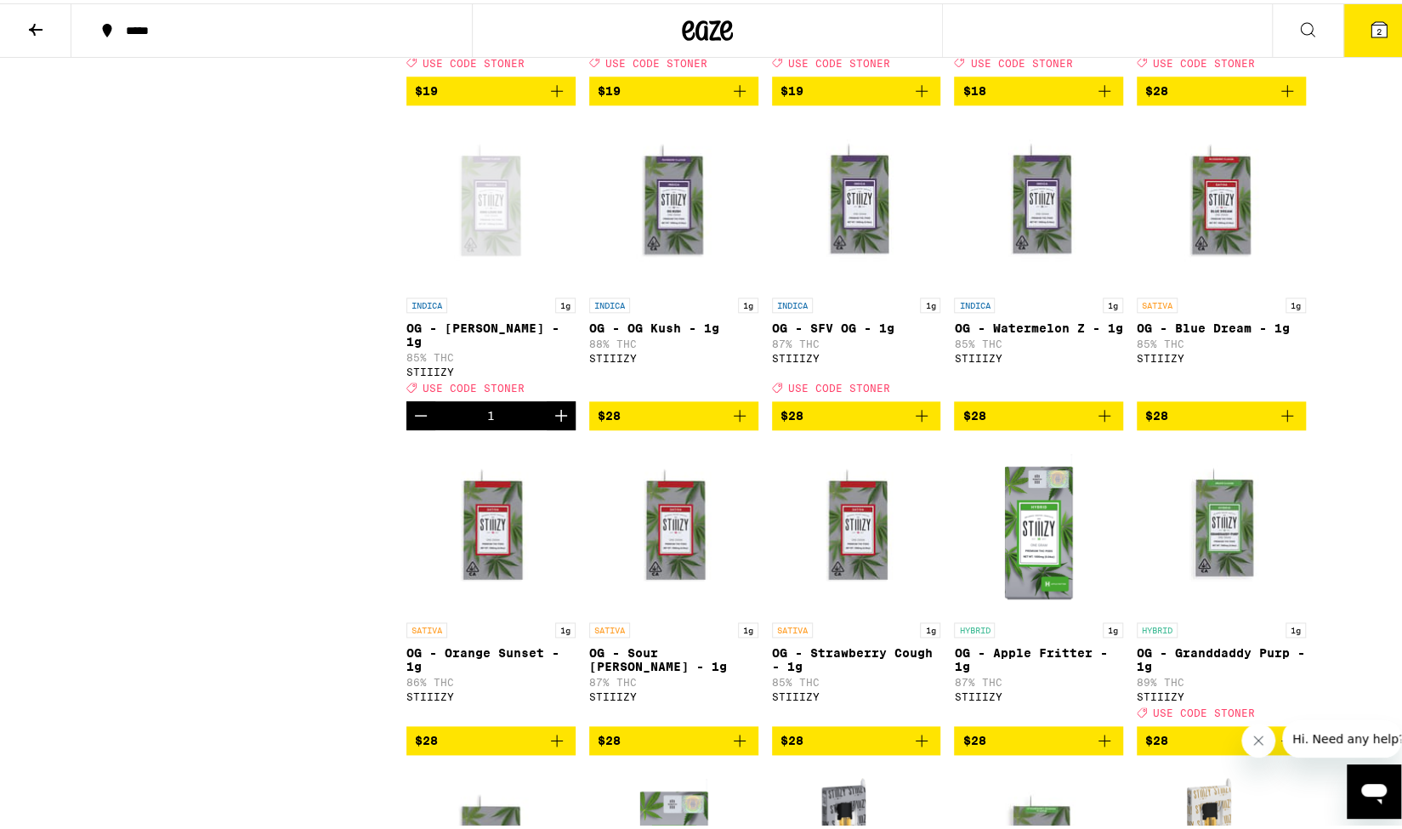
scroll to position [1105, 0]
click at [847, 268] on img "Open page for OG - SFV OG - 1g from STIIIZY" at bounding box center [856, 201] width 169 height 170
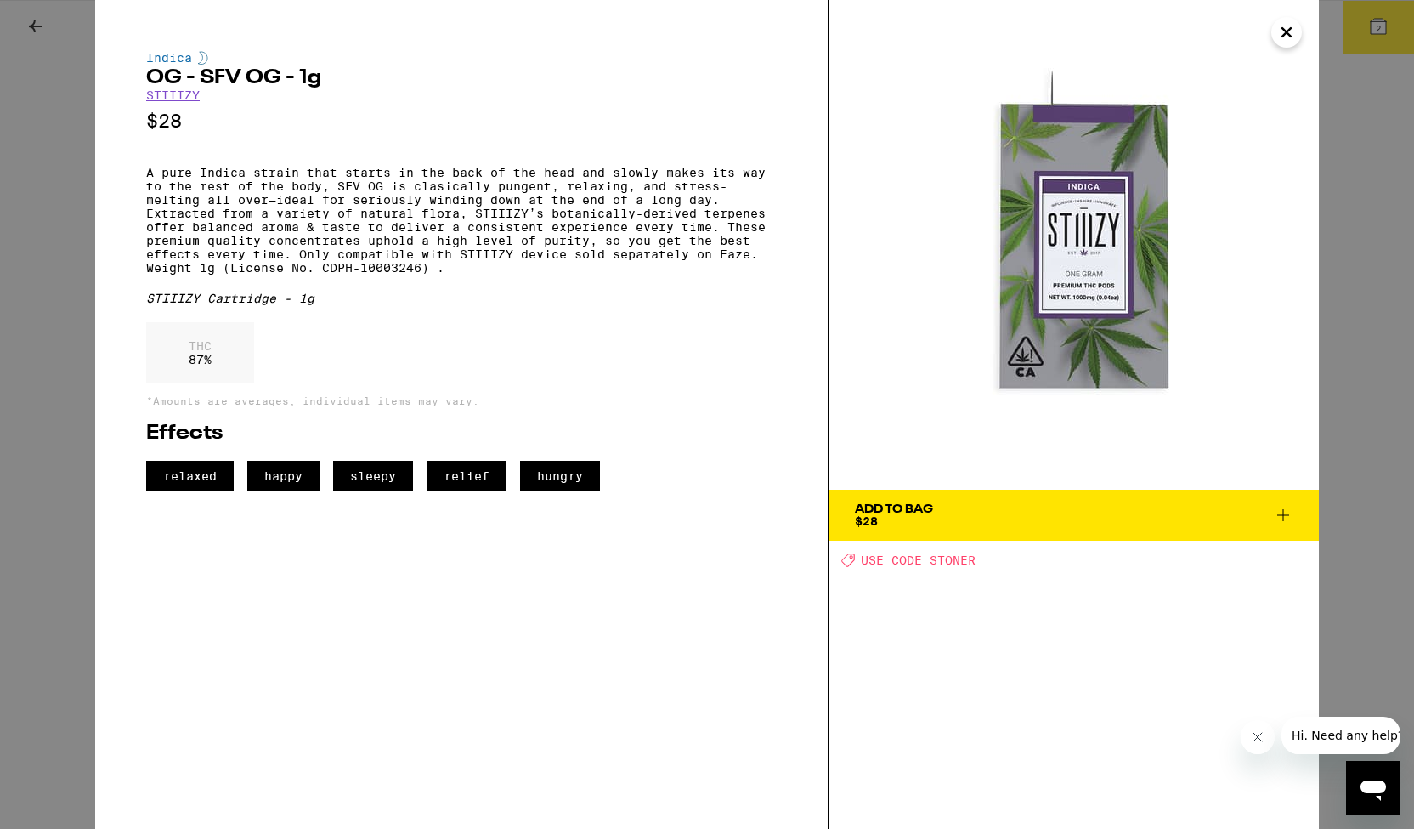
click at [1283, 42] on icon "Close" at bounding box center [1287, 32] width 20 height 25
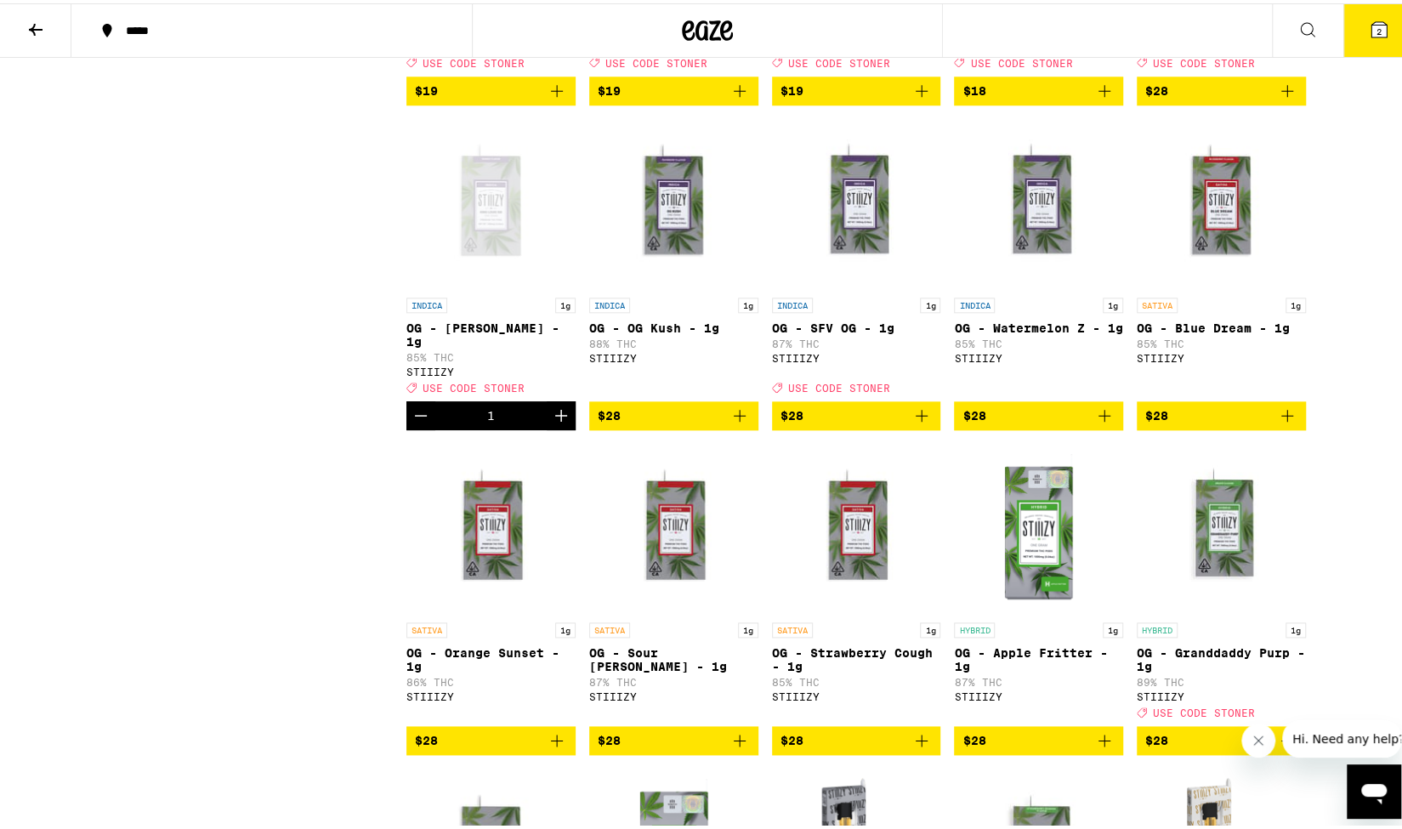
click at [920, 422] on icon "Add to bag" at bounding box center [921, 412] width 20 height 20
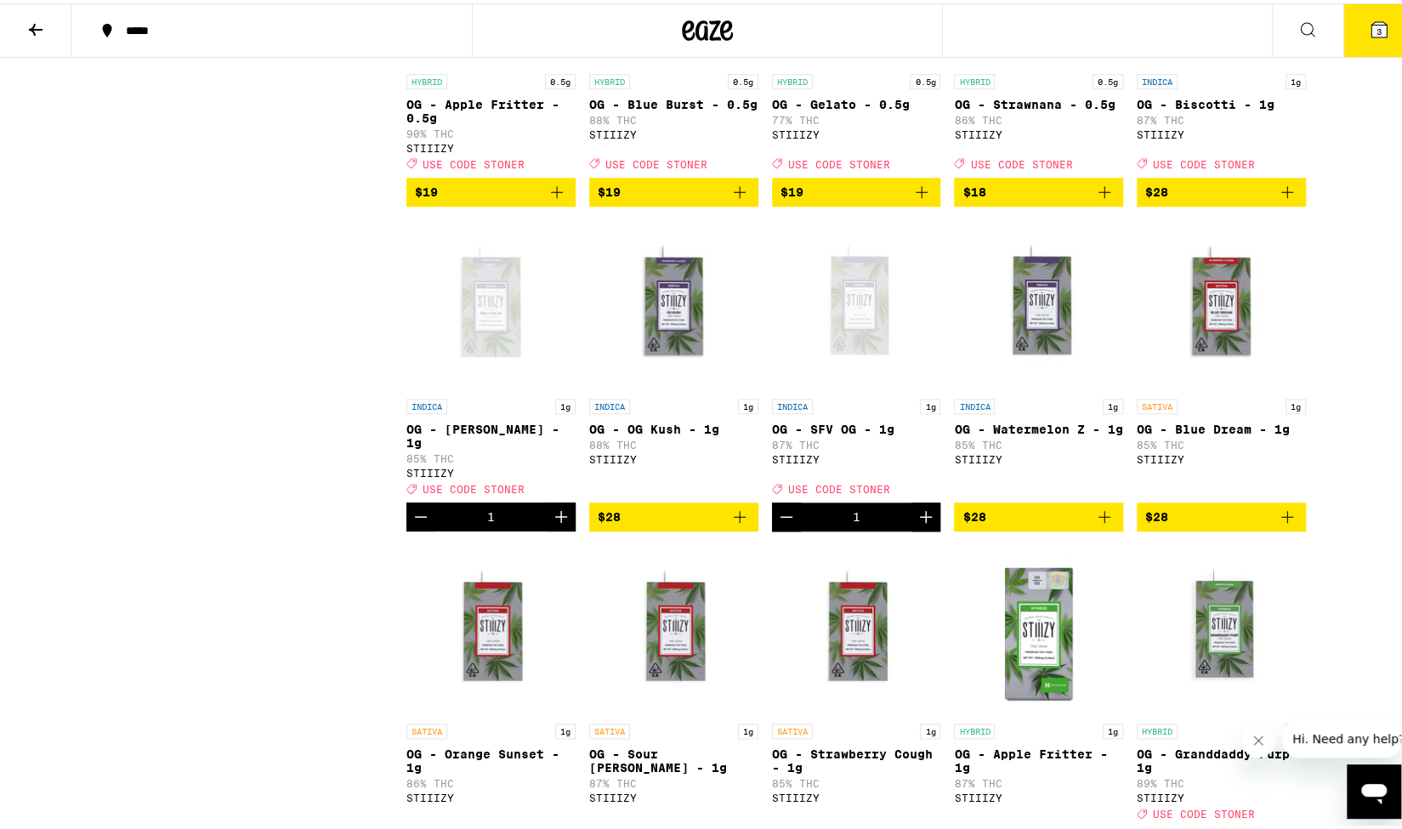
scroll to position [935, 0]
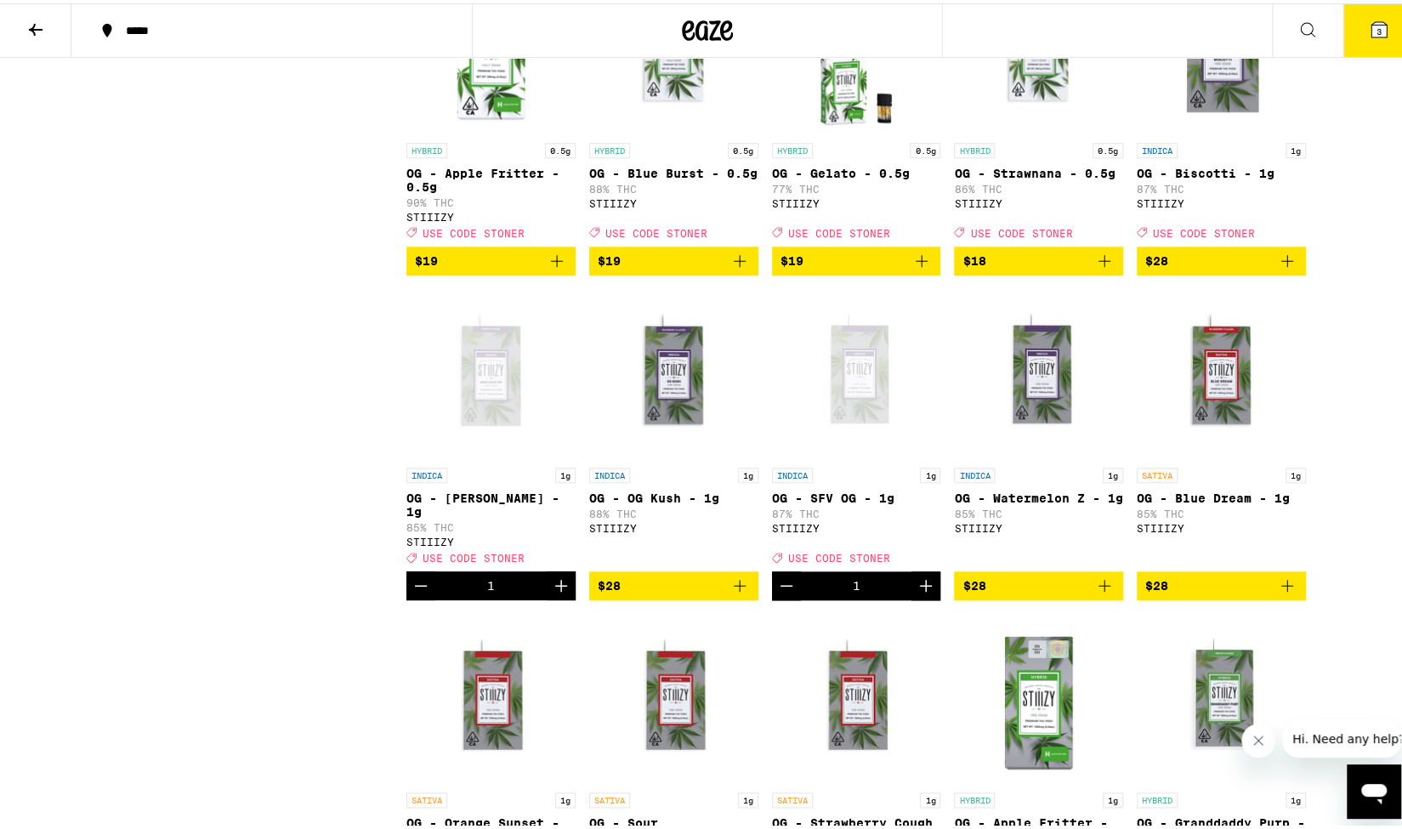
click at [1371, 30] on icon at bounding box center [1378, 26] width 15 height 15
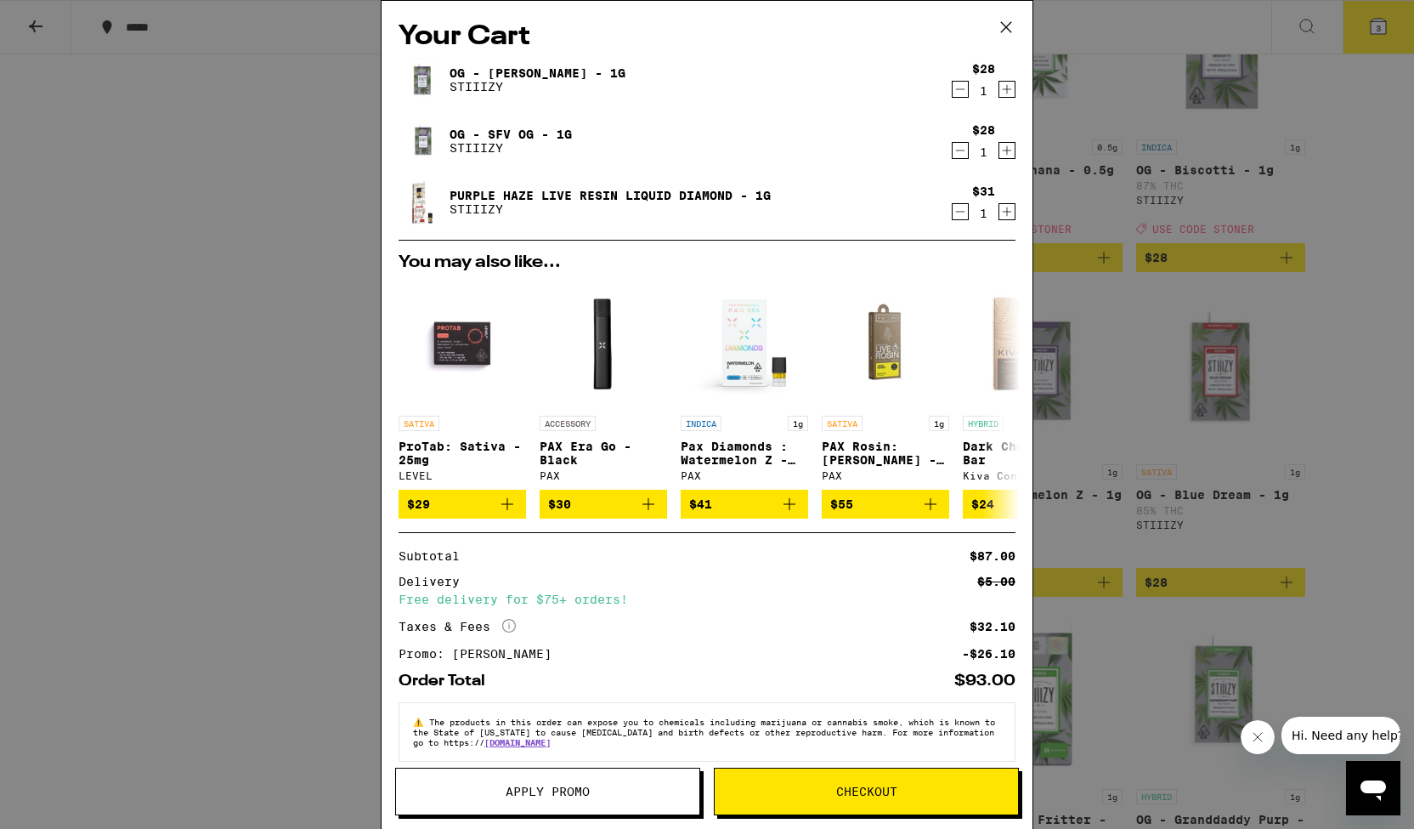
click at [1004, 26] on icon at bounding box center [1006, 26] width 25 height 25
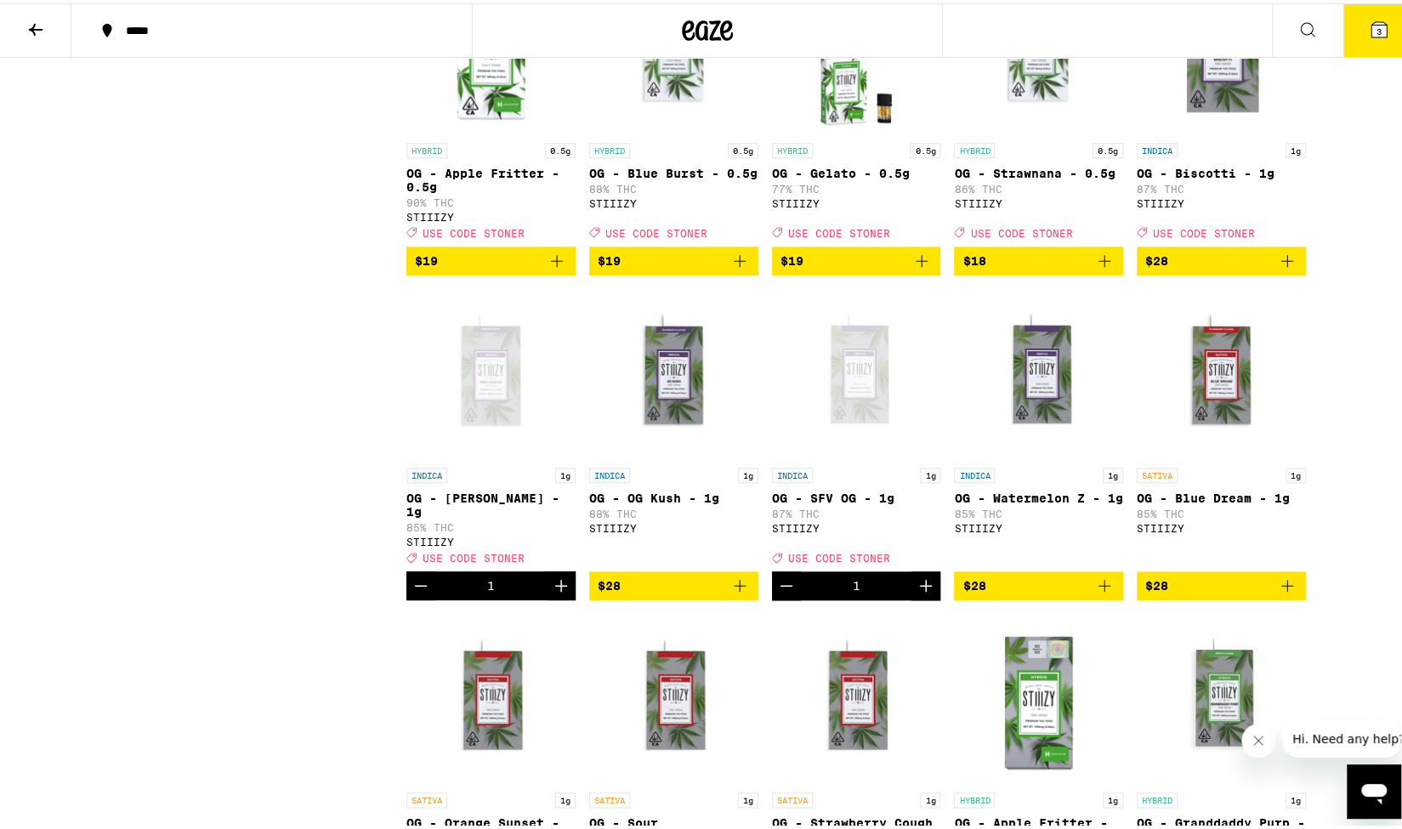
click at [481, 418] on div "Open page for OG - King Louis XIII - 1g from STIIIZY" at bounding box center [490, 371] width 169 height 170
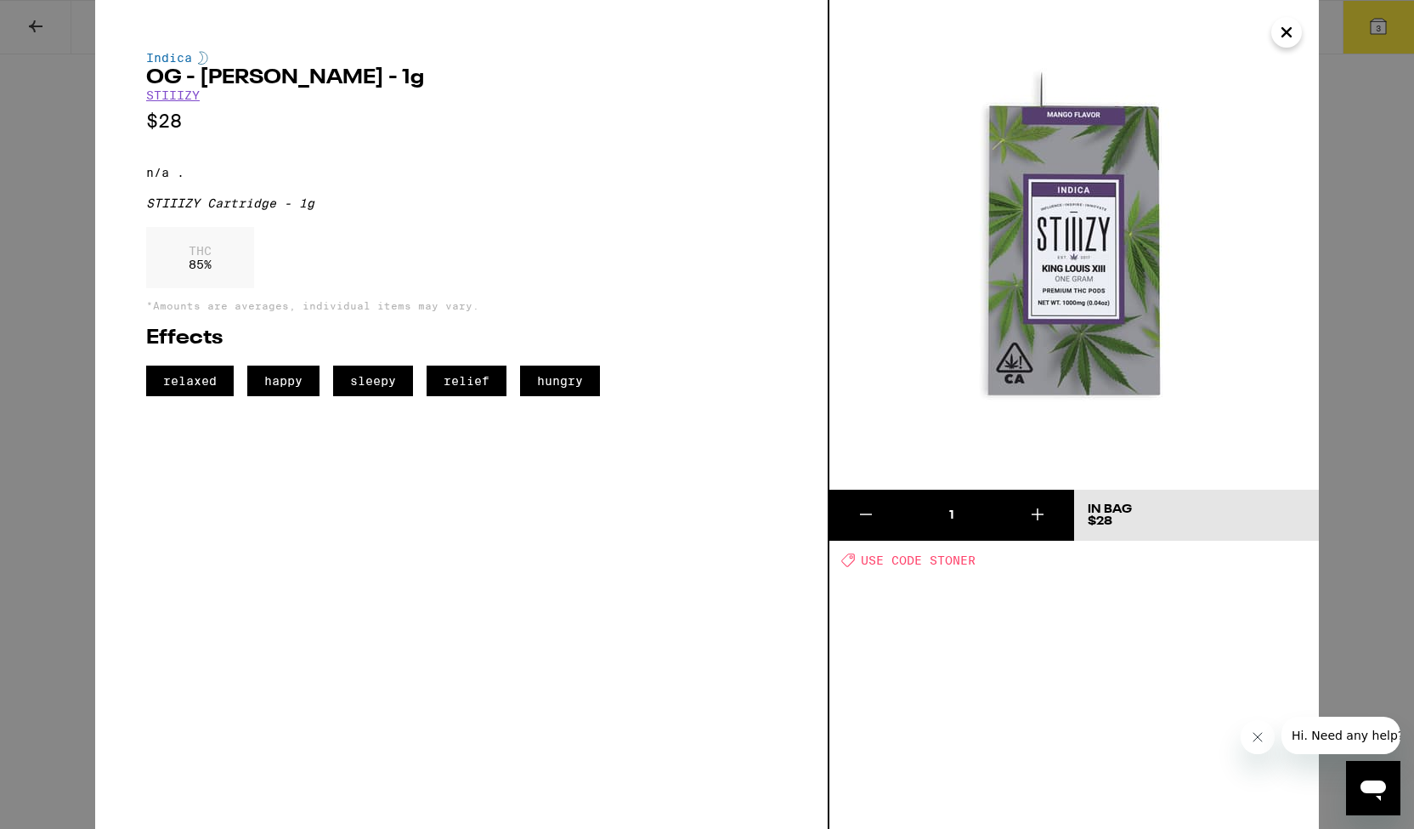
click at [1285, 40] on icon "Close" at bounding box center [1287, 32] width 20 height 25
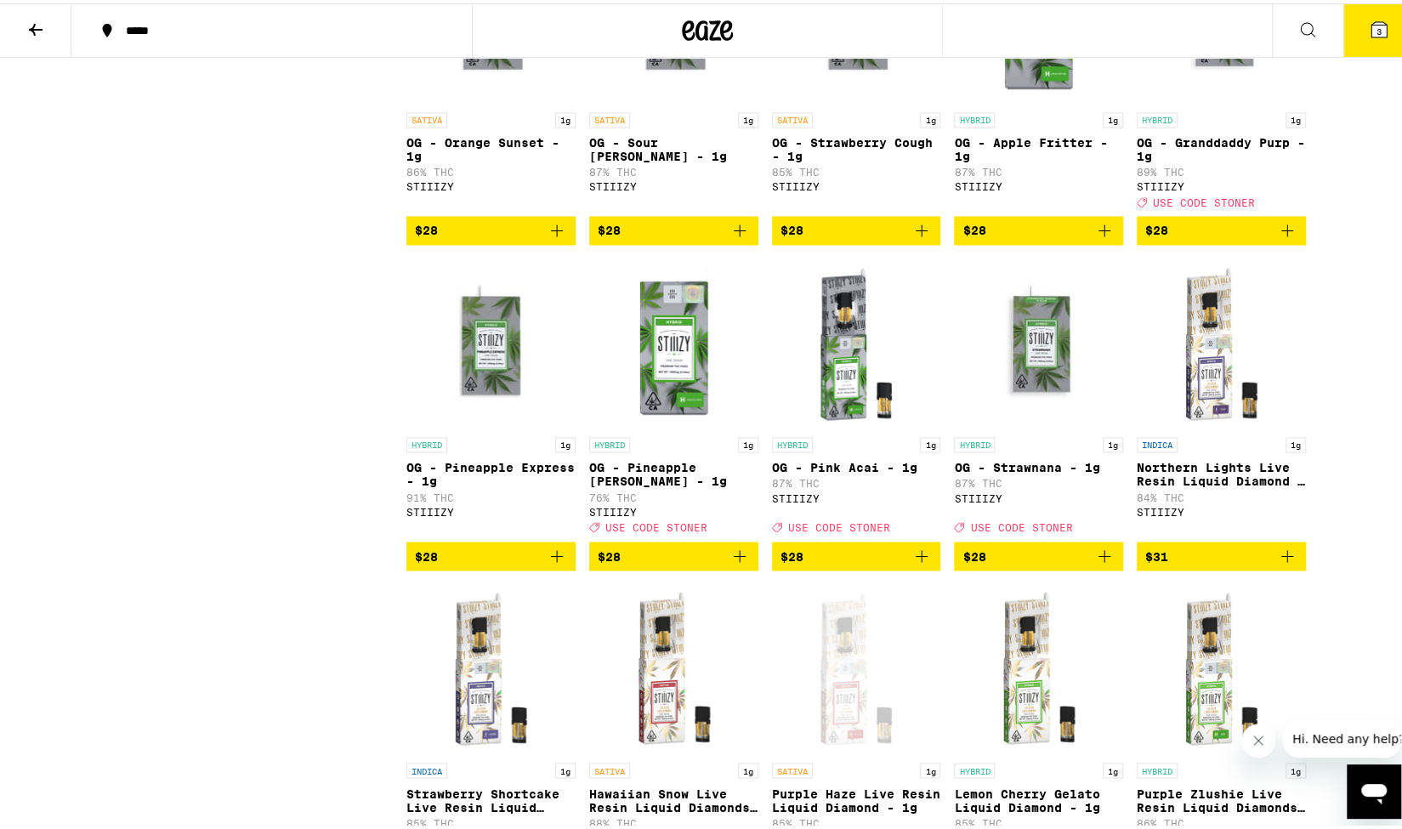
scroll to position [1530, 0]
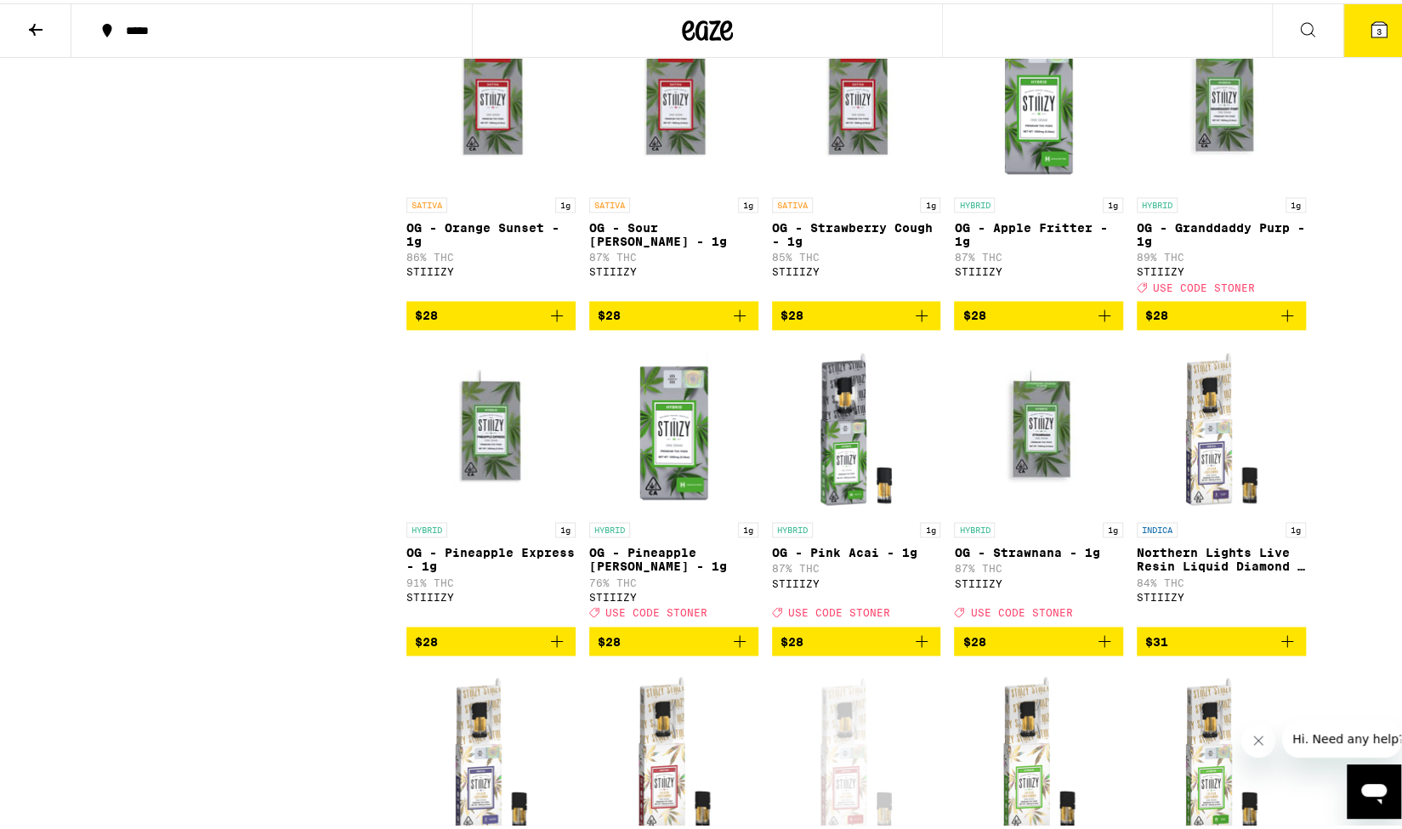
click at [1285, 322] on icon "Add to bag" at bounding box center [1287, 312] width 20 height 20
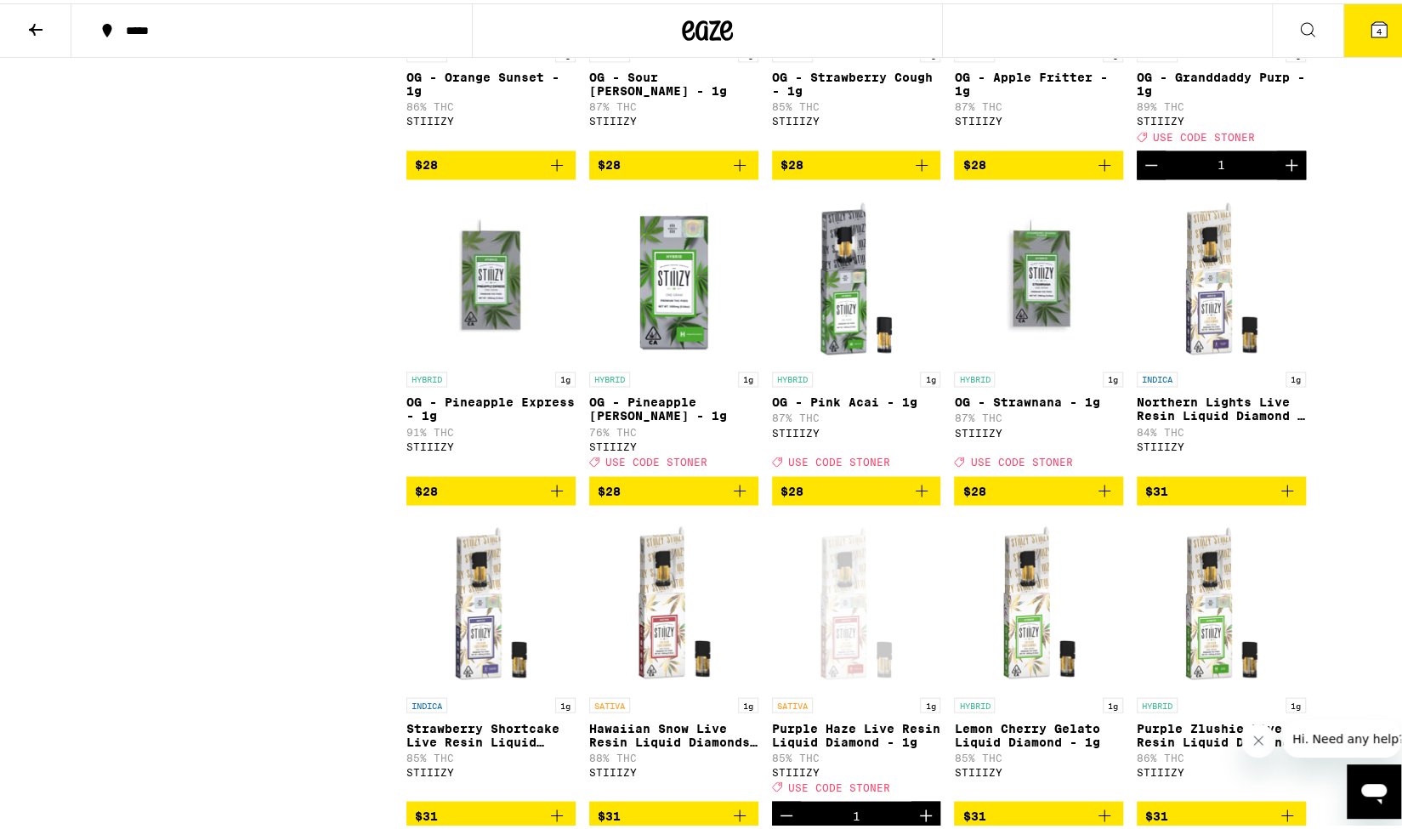
scroll to position [1870, 0]
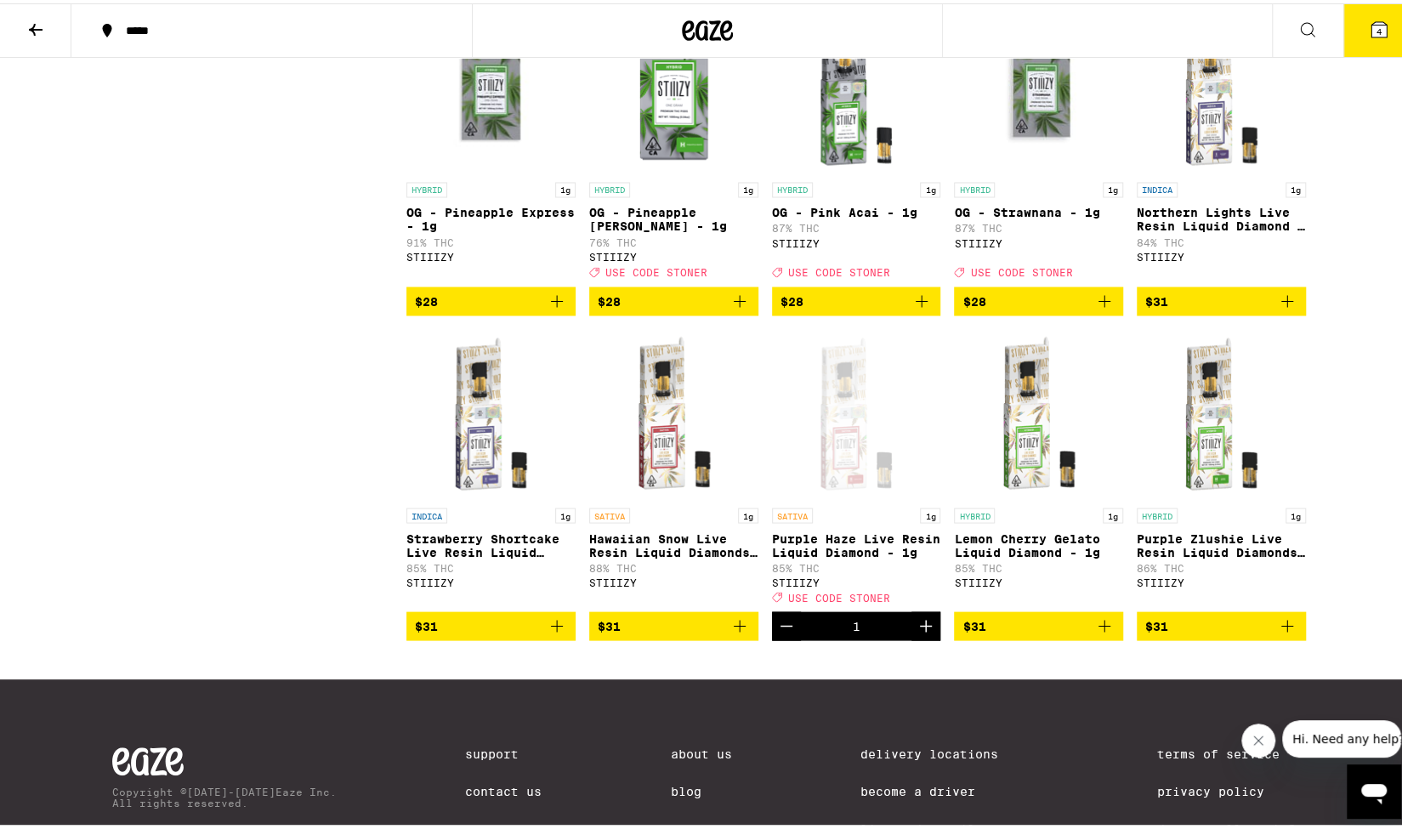
click at [1371, 33] on icon at bounding box center [1378, 26] width 15 height 15
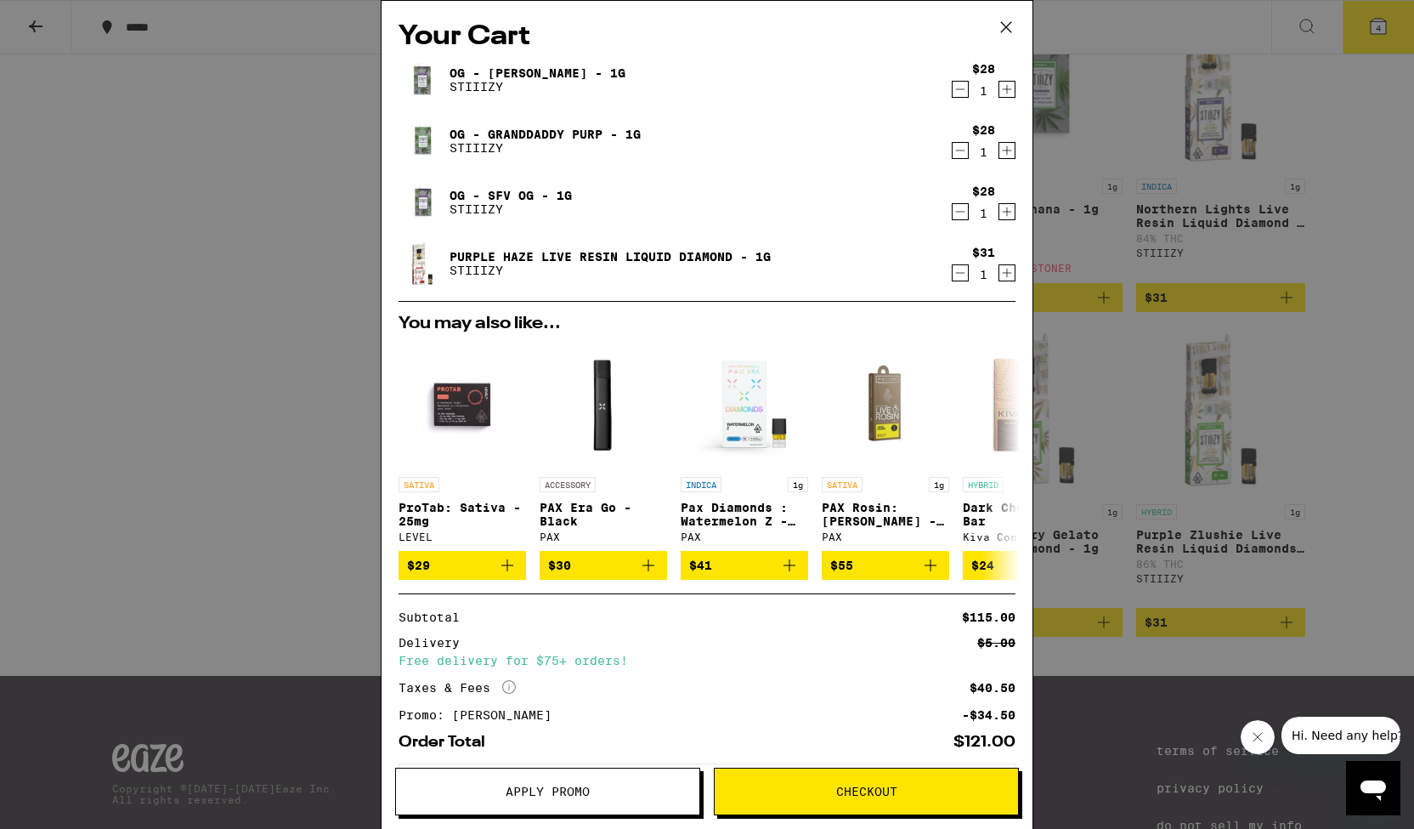
click at [1006, 25] on icon at bounding box center [1006, 26] width 25 height 25
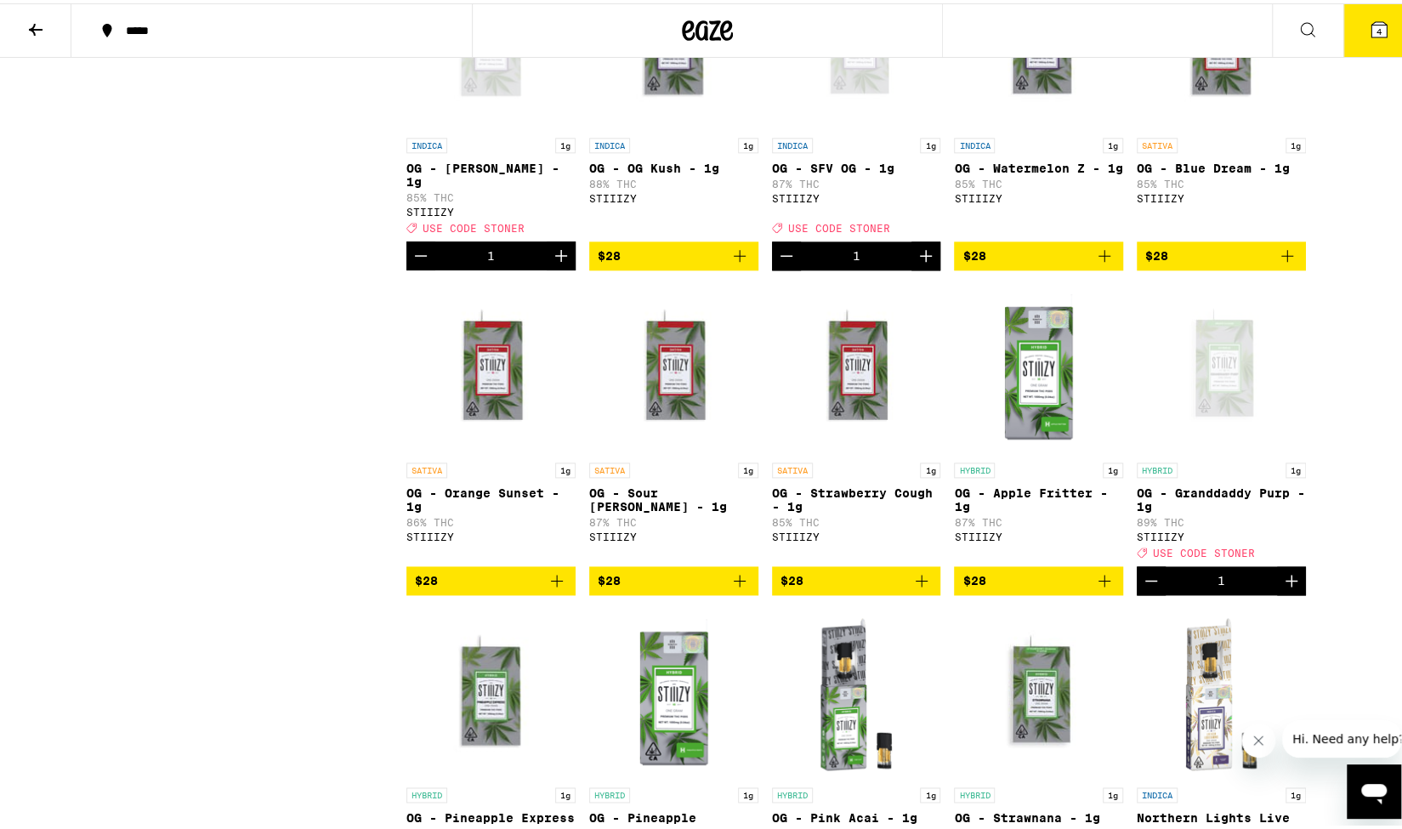
scroll to position [1190, 0]
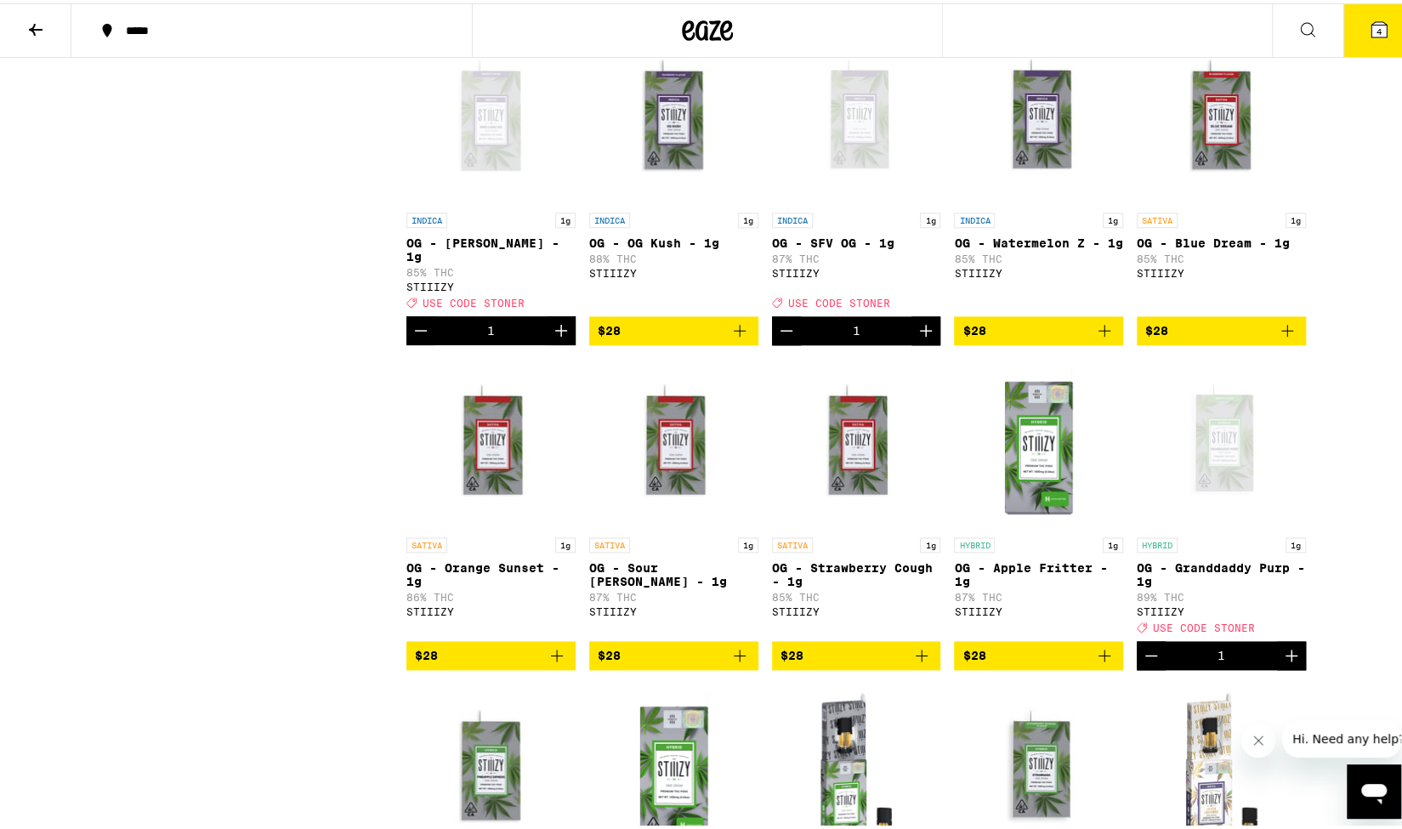
click at [853, 171] on div "Open page for OG - SFV OG - 1g from STIIIZY" at bounding box center [856, 116] width 169 height 170
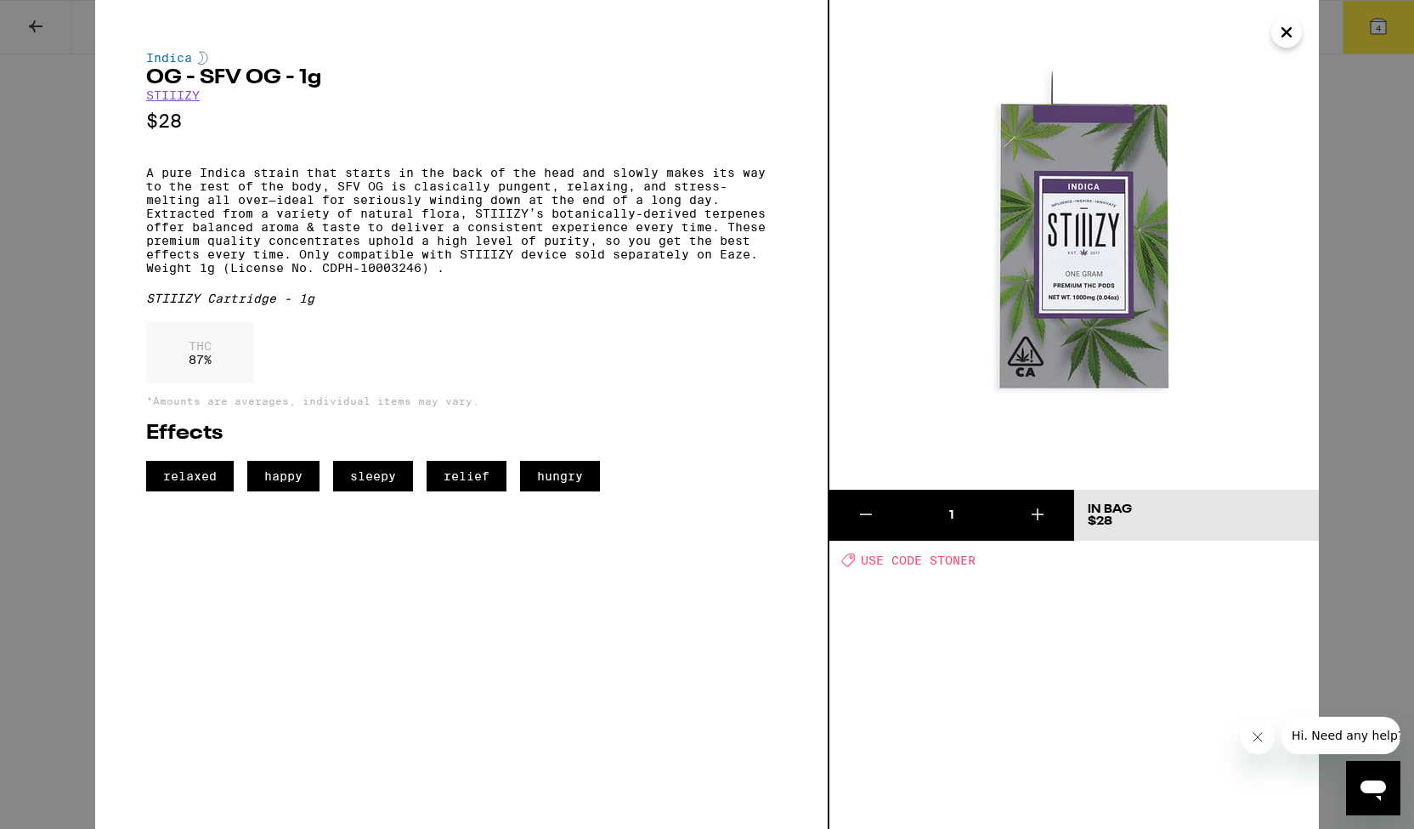
click at [1289, 37] on icon "Close" at bounding box center [1287, 32] width 20 height 25
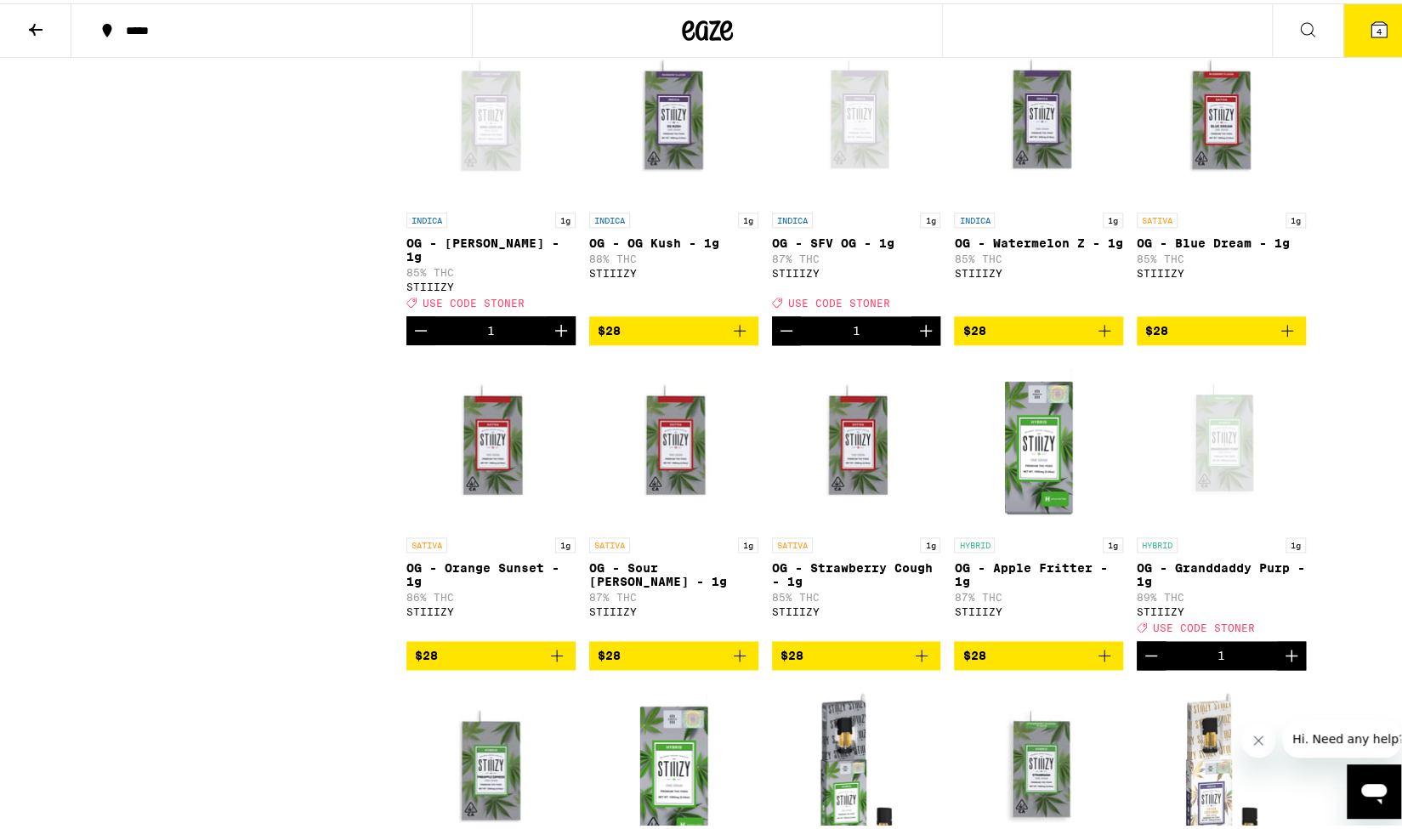
click at [480, 167] on div "Open page for OG - King Louis XIII - 1g from STIIIZY" at bounding box center [490, 116] width 169 height 170
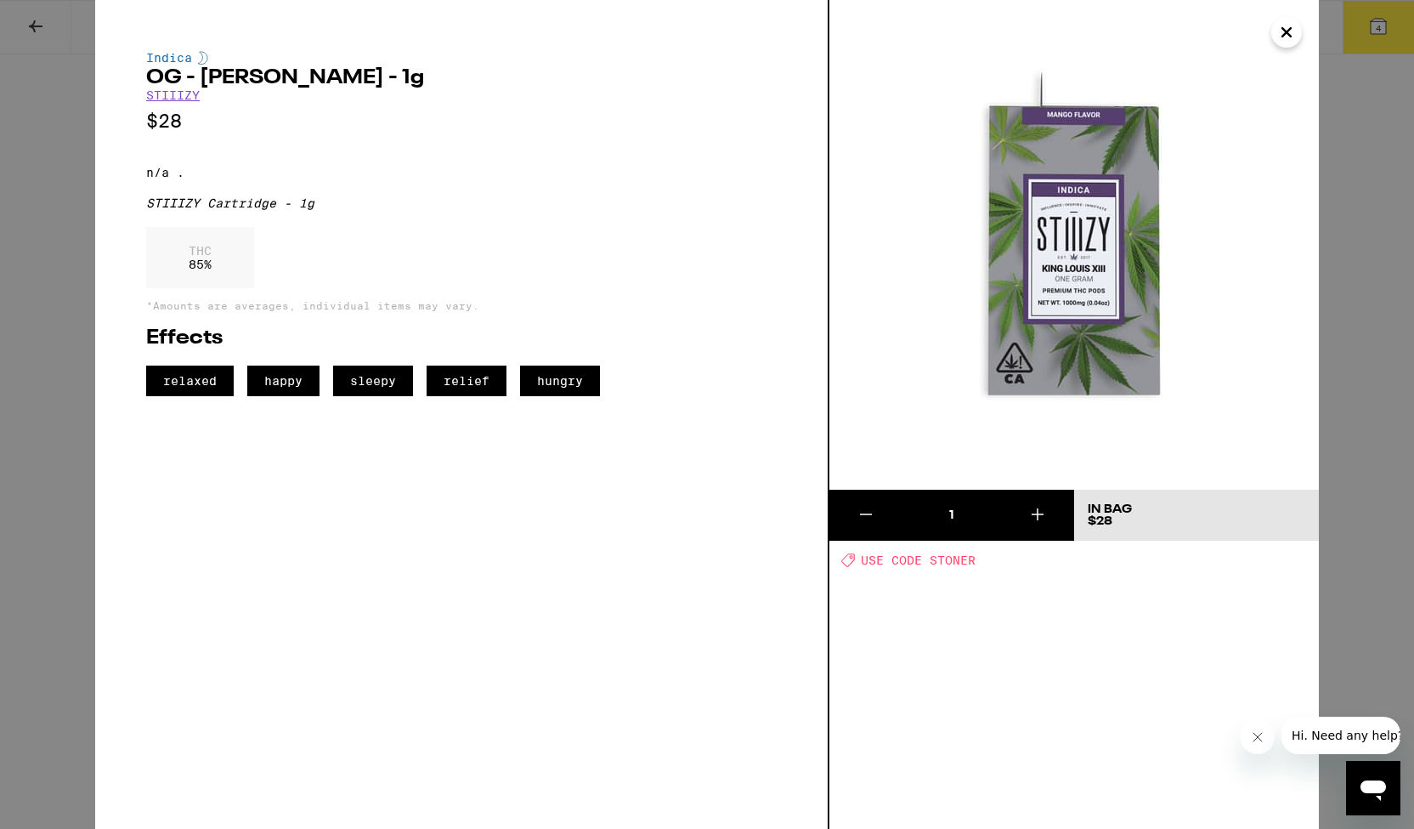
click at [1289, 37] on icon "Close" at bounding box center [1287, 32] width 20 height 25
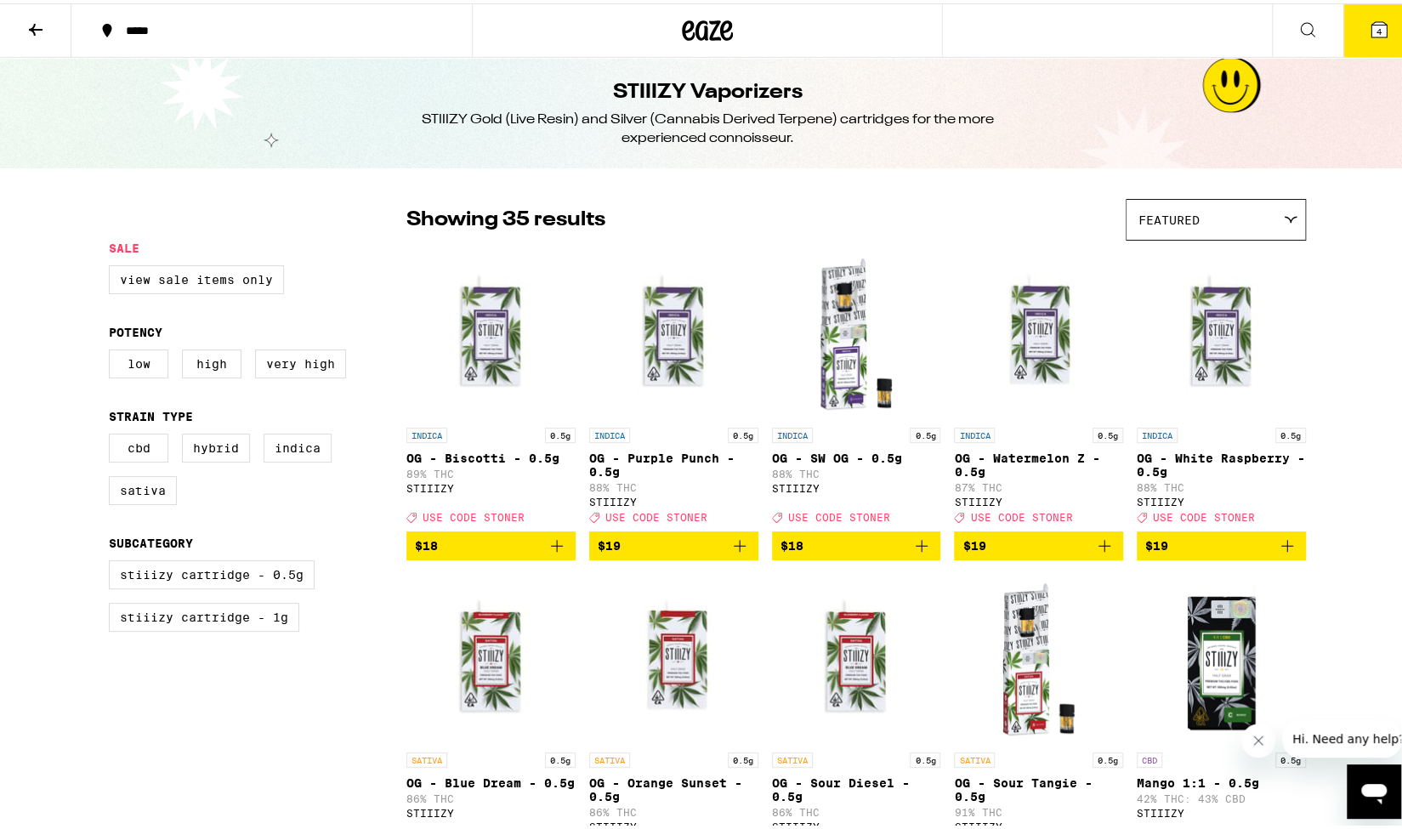
click at [1370, 37] on button "4" at bounding box center [1378, 27] width 71 height 53
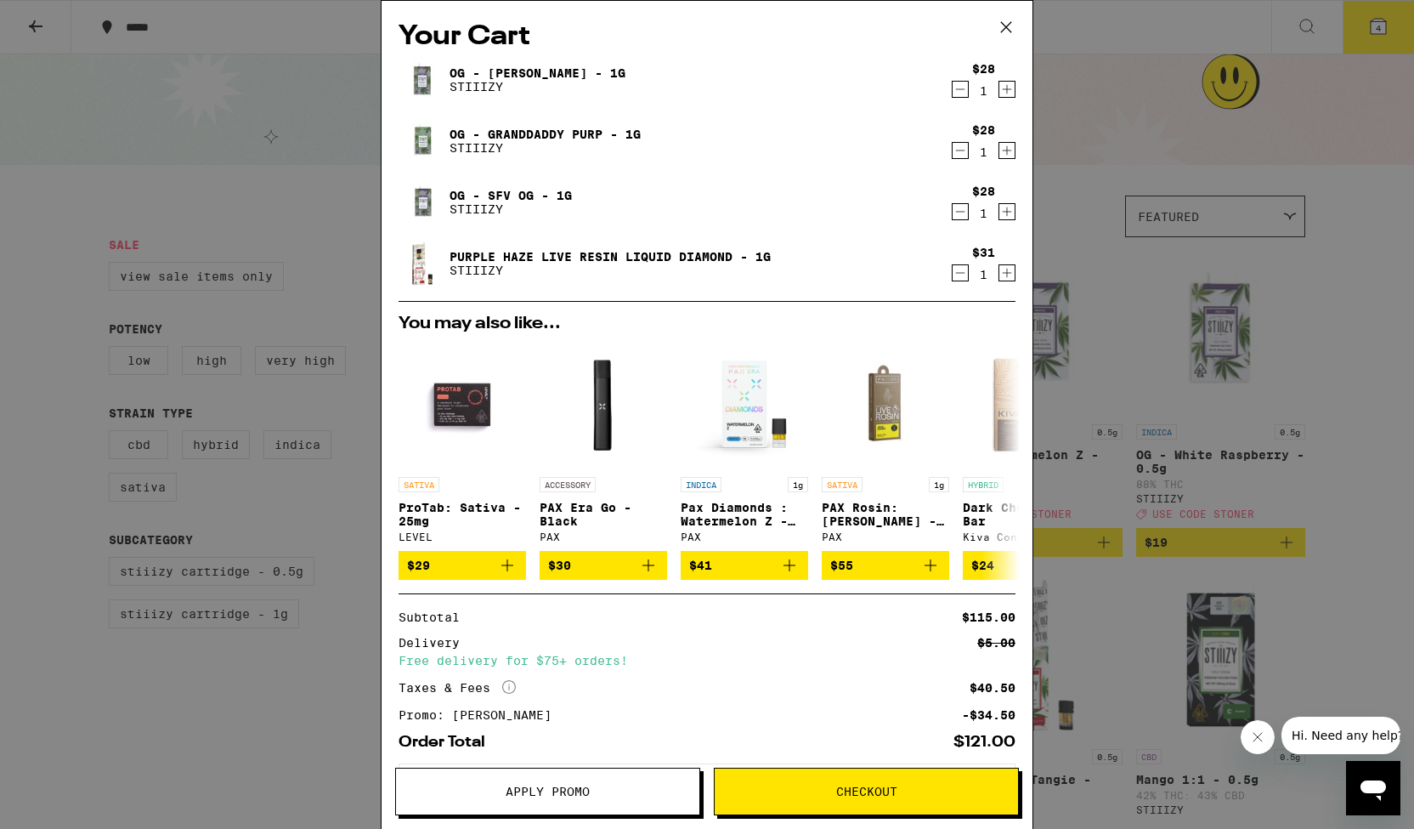
click at [953, 89] on icon "Decrement" at bounding box center [960, 89] width 15 height 20
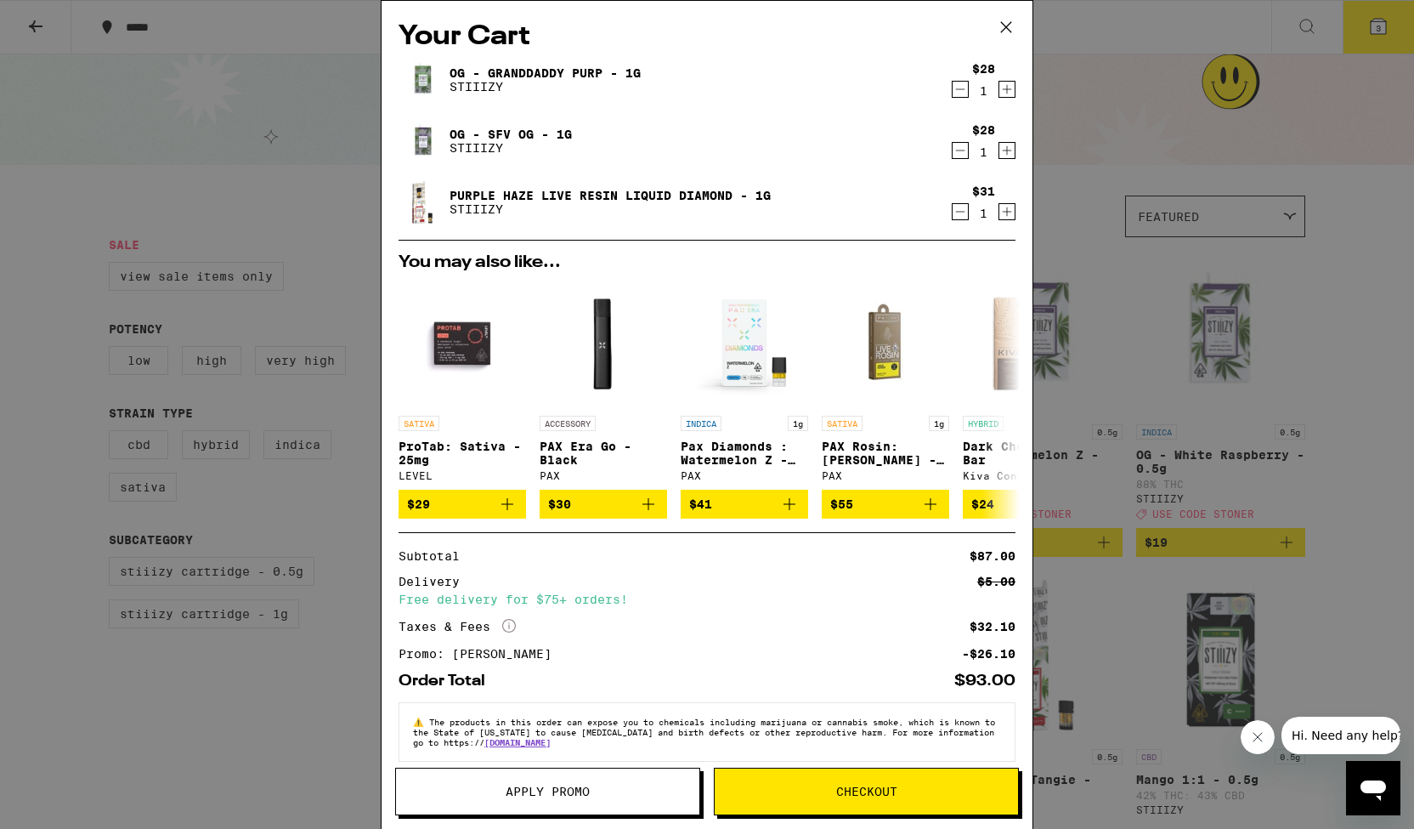
click at [1010, 26] on icon at bounding box center [1006, 26] width 25 height 25
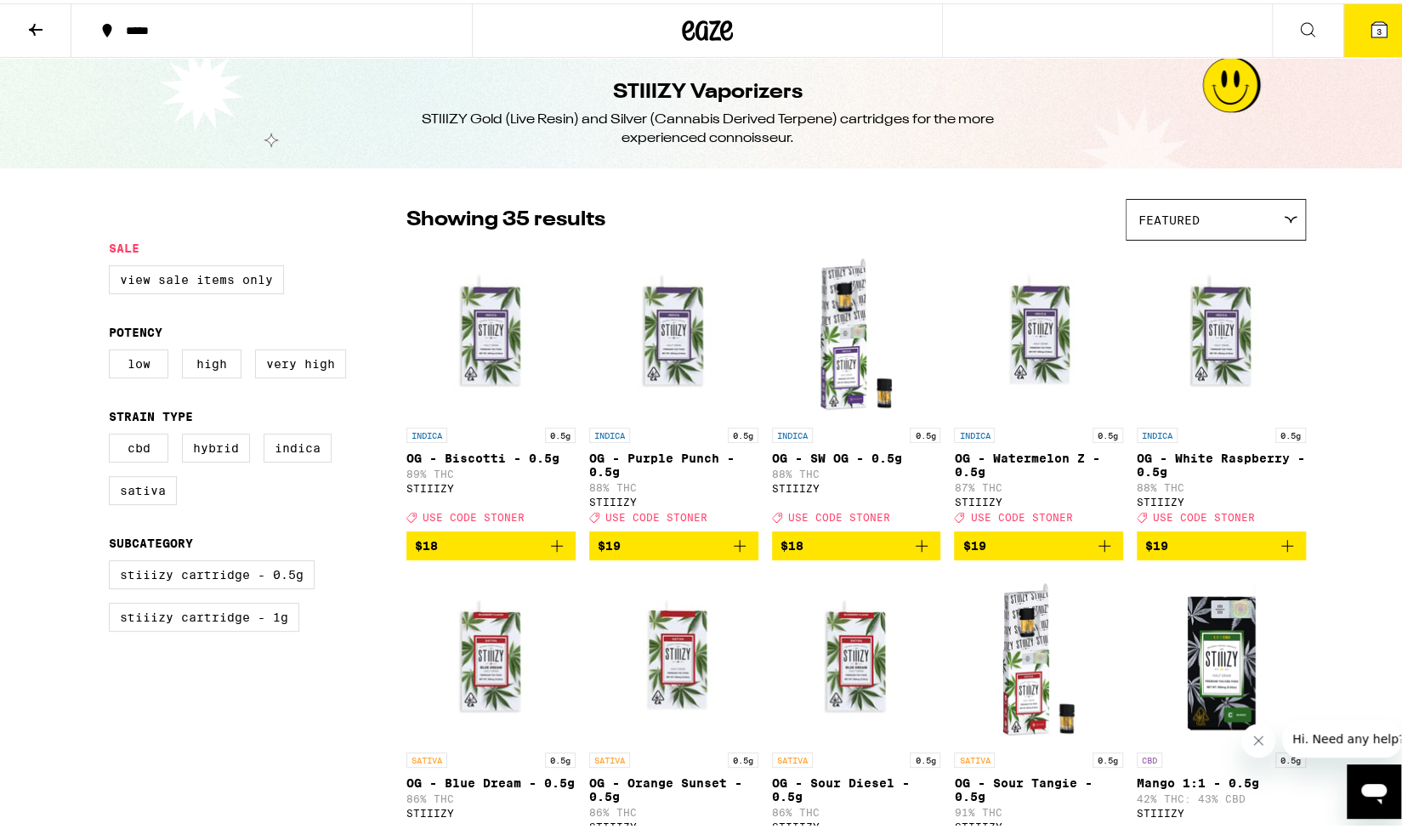
click at [29, 26] on icon at bounding box center [35, 26] width 20 height 20
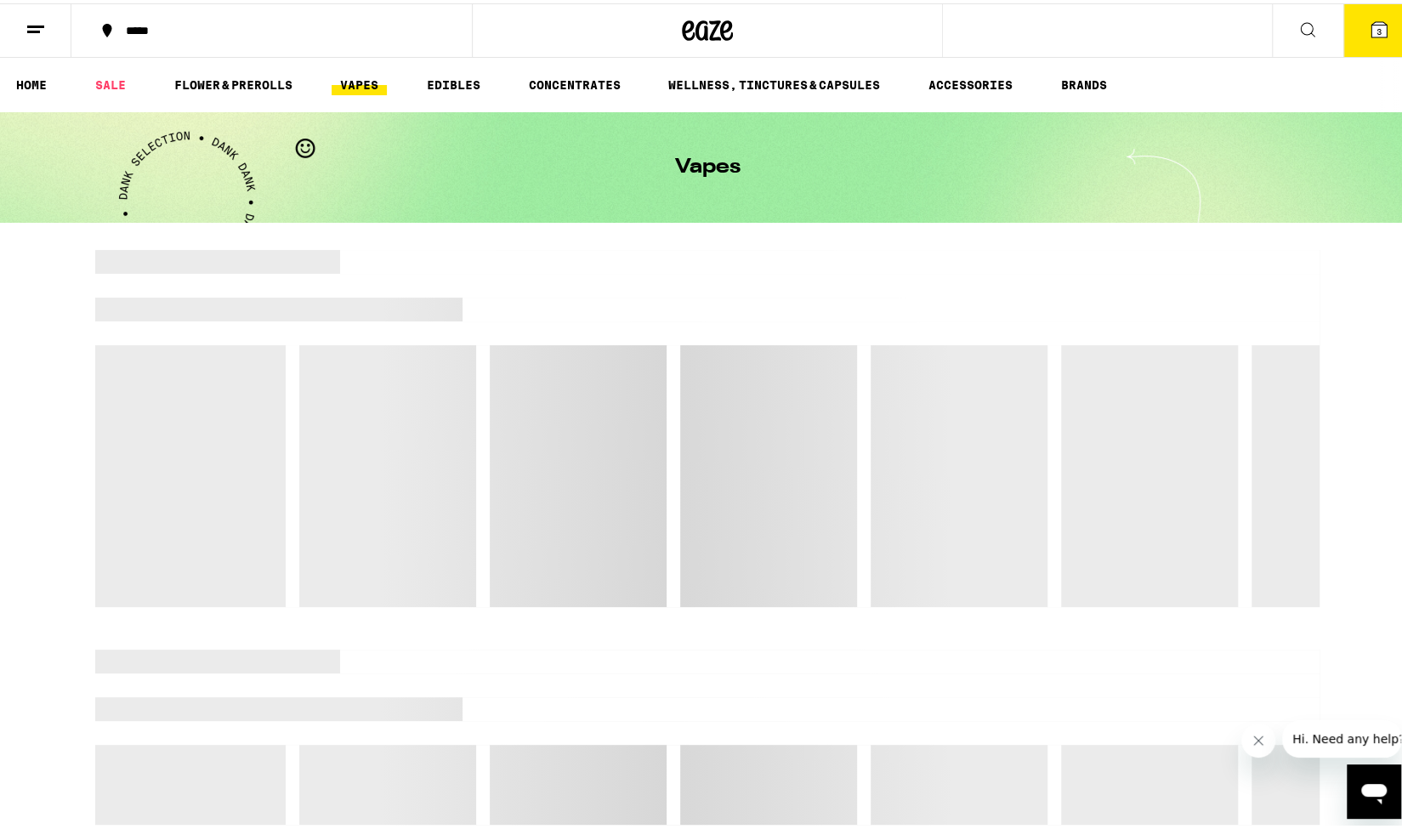
click at [126, 25] on div "*****" at bounding box center [280, 27] width 326 height 12
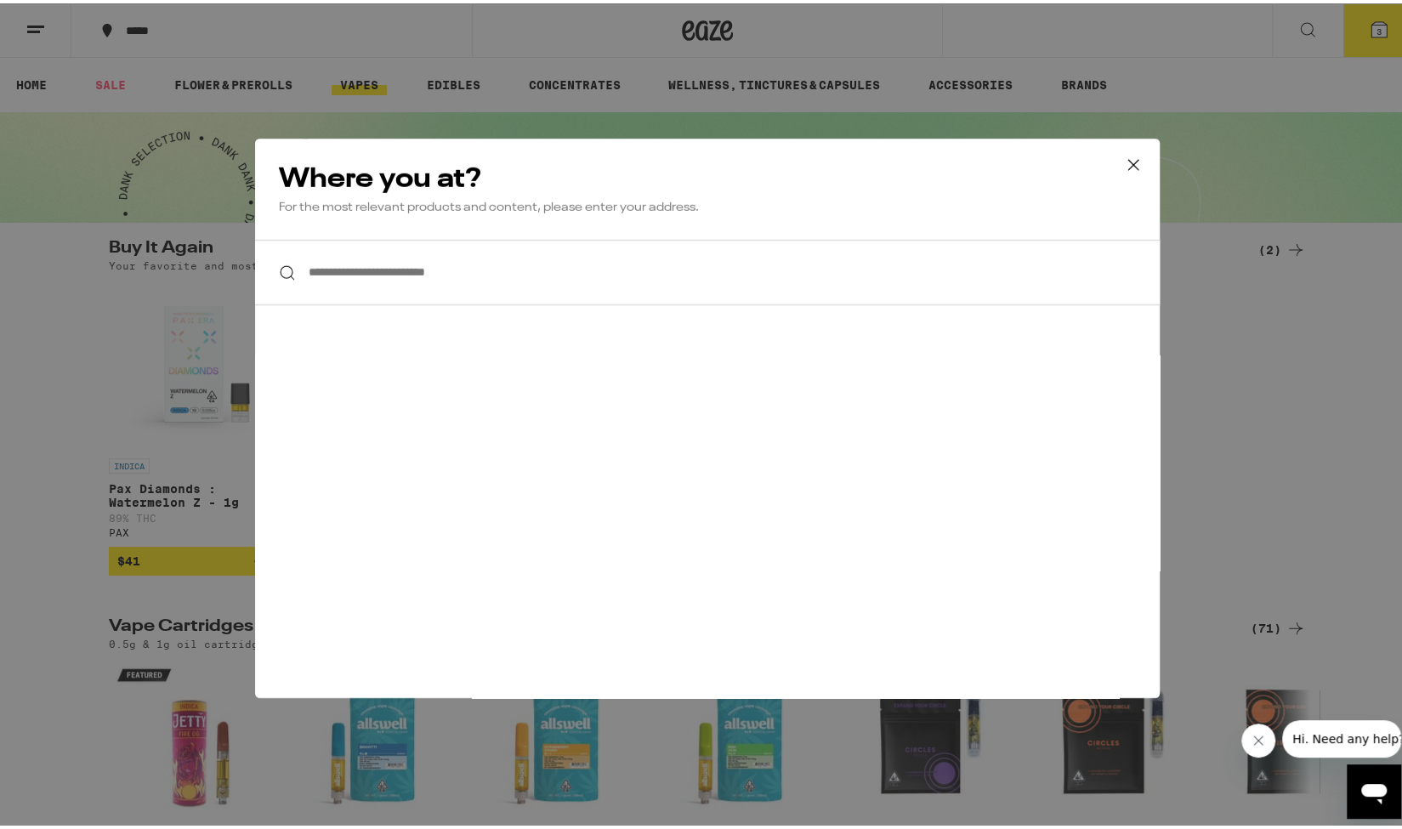
click at [457, 283] on input "**********" at bounding box center [707, 268] width 904 height 65
click at [390, 262] on input "**********" at bounding box center [707, 268] width 904 height 65
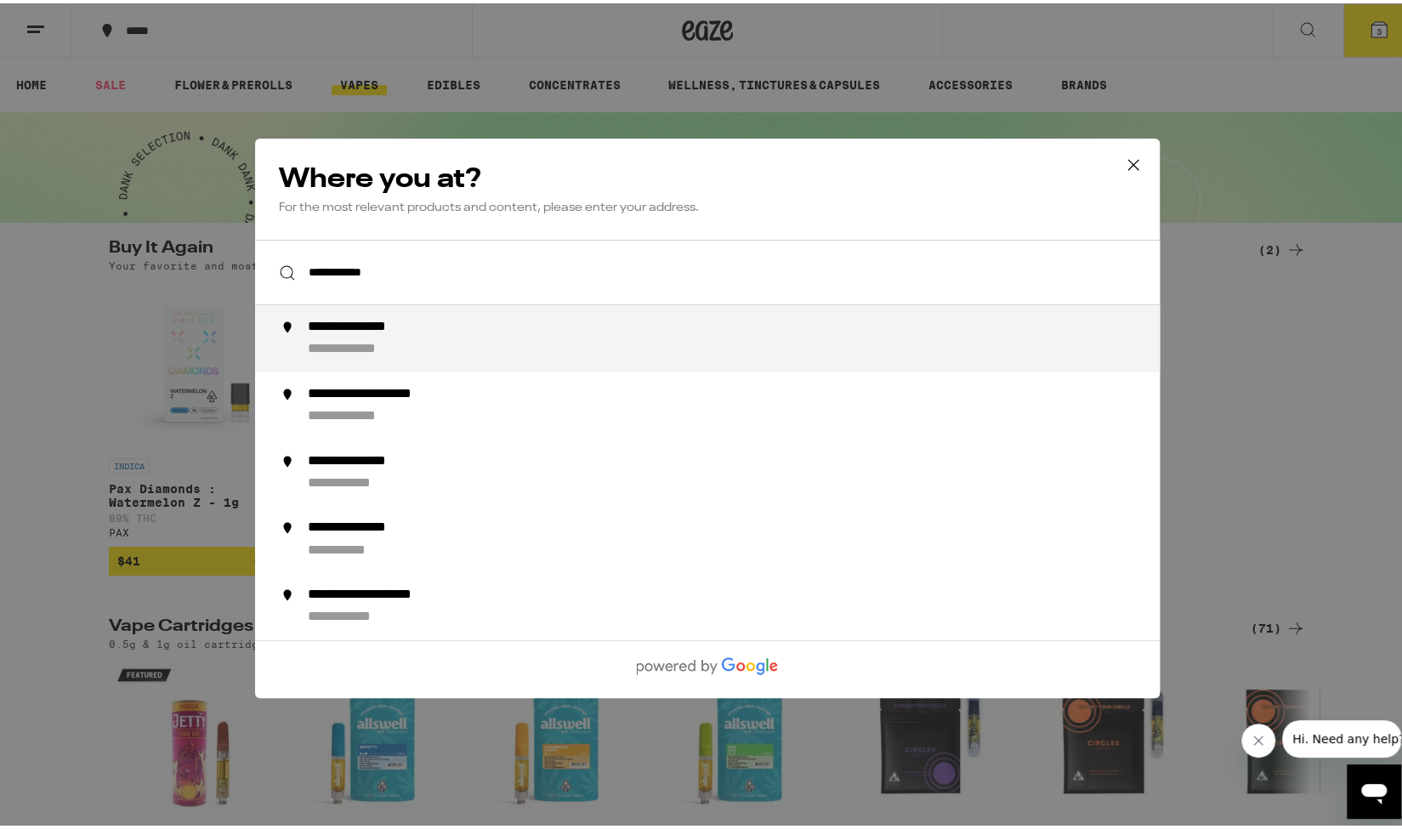
click at [370, 343] on div "**********" at bounding box center [365, 346] width 114 height 18
type input "**********"
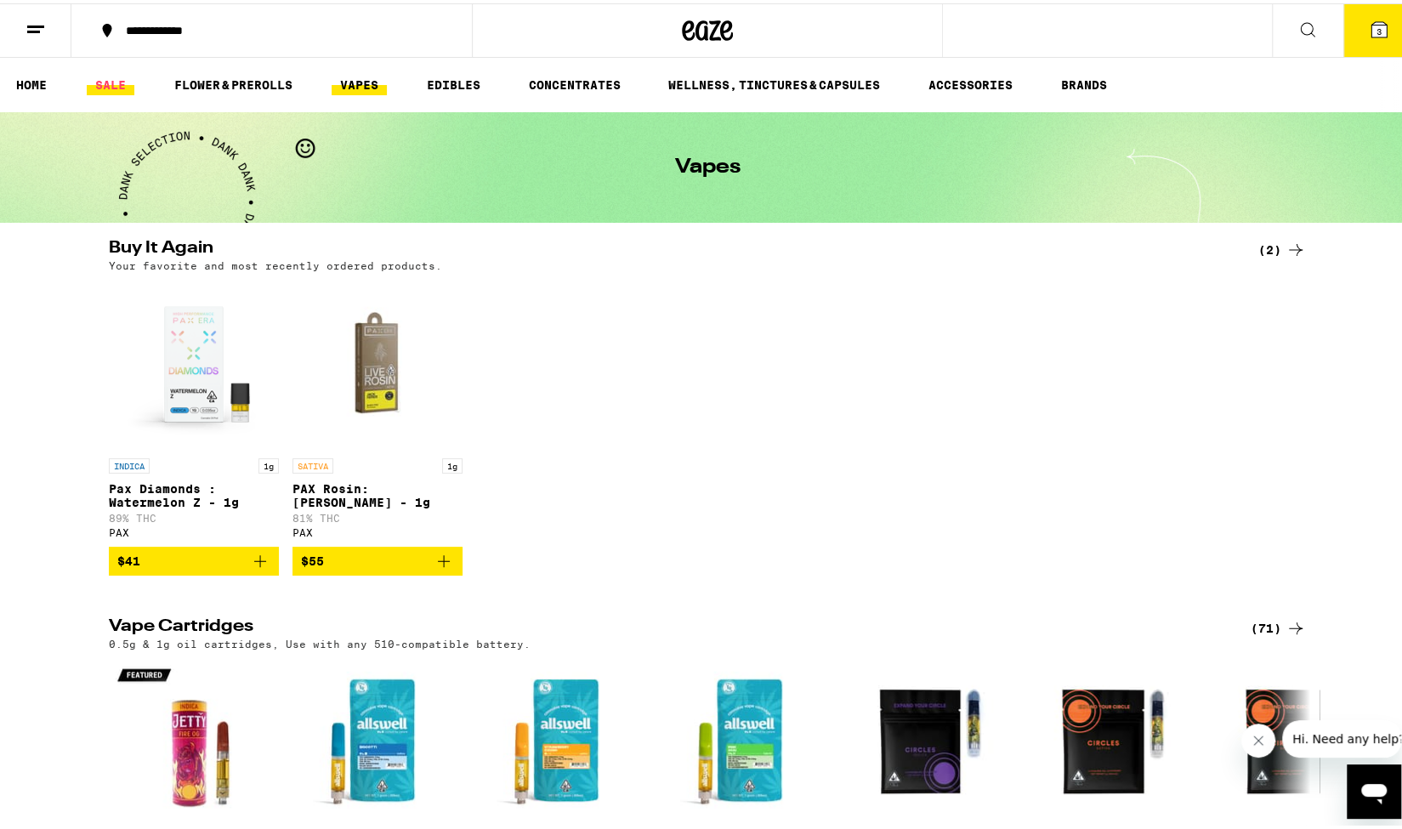
click at [103, 83] on link "SALE" at bounding box center [111, 81] width 48 height 20
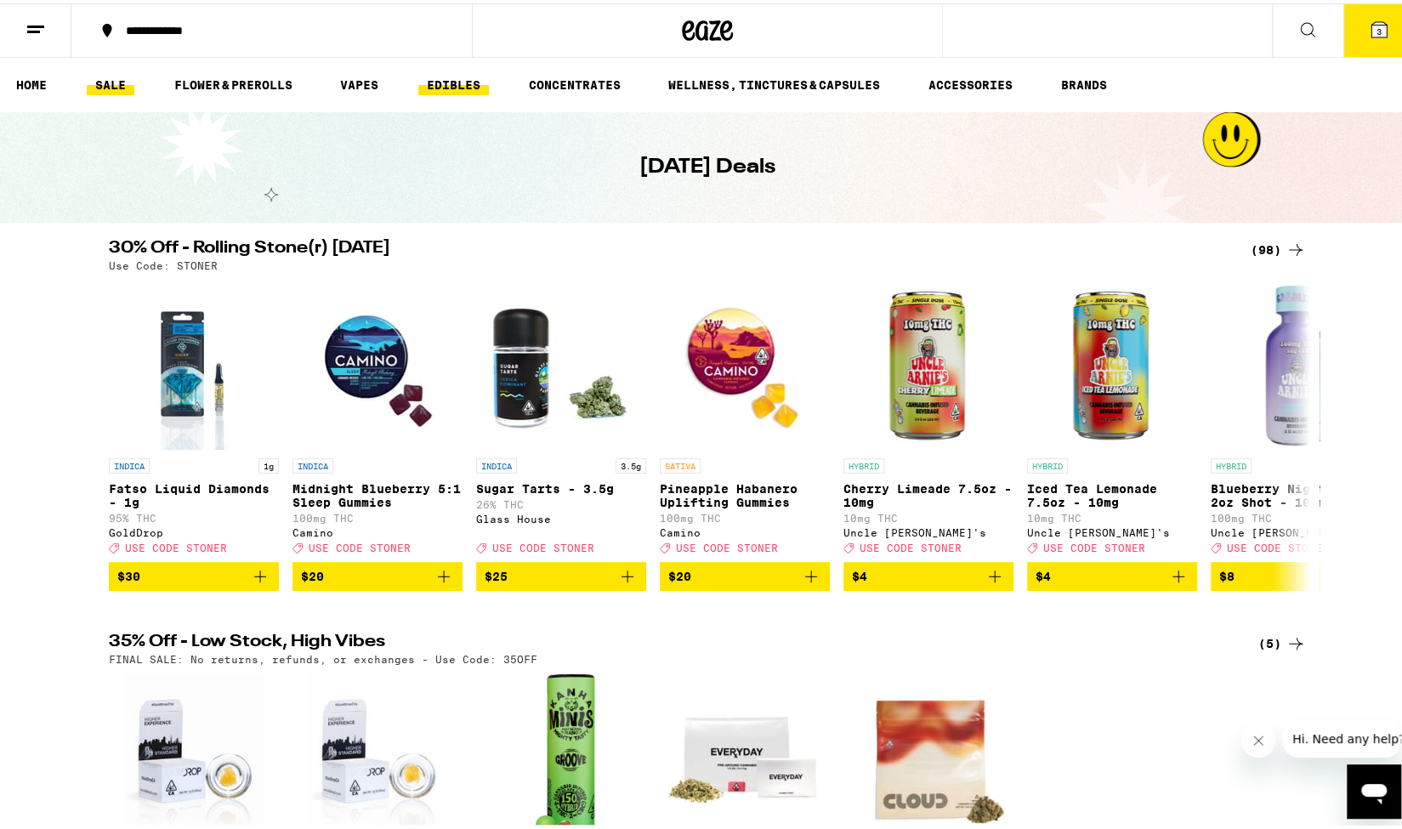
click at [464, 76] on link "EDIBLES" at bounding box center [453, 81] width 71 height 20
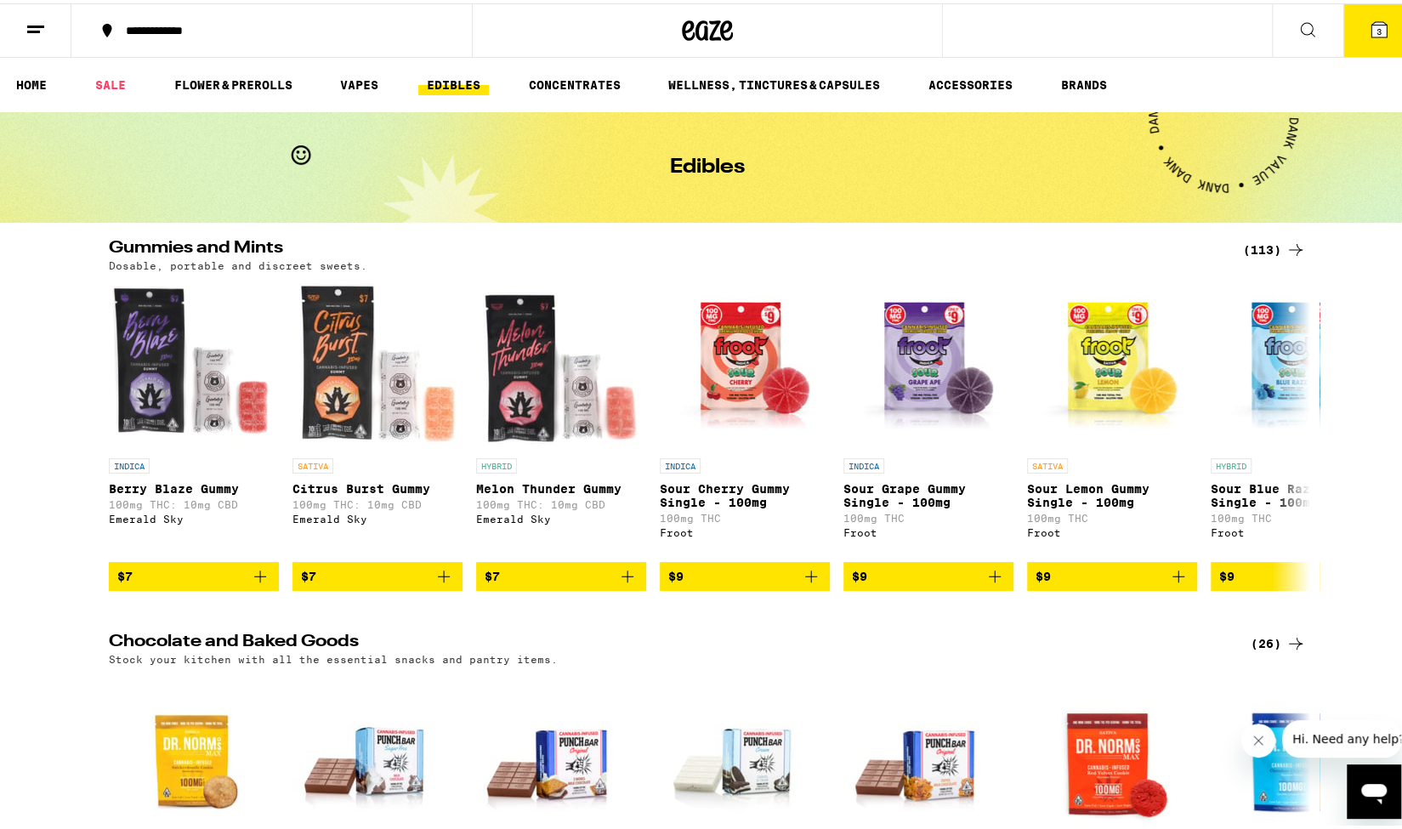
click at [1256, 247] on div "(113)" at bounding box center [1274, 246] width 63 height 20
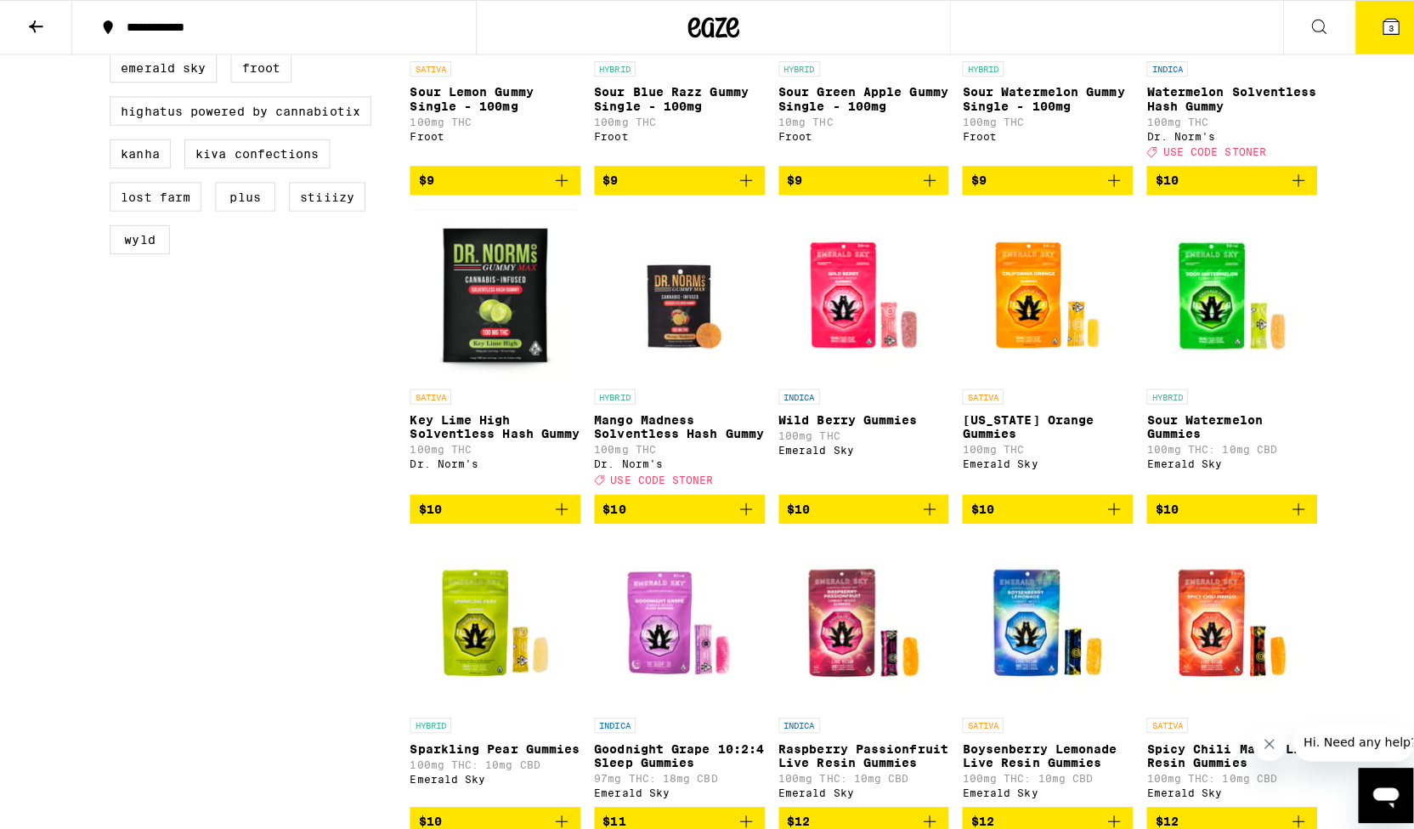
scroll to position [765, 0]
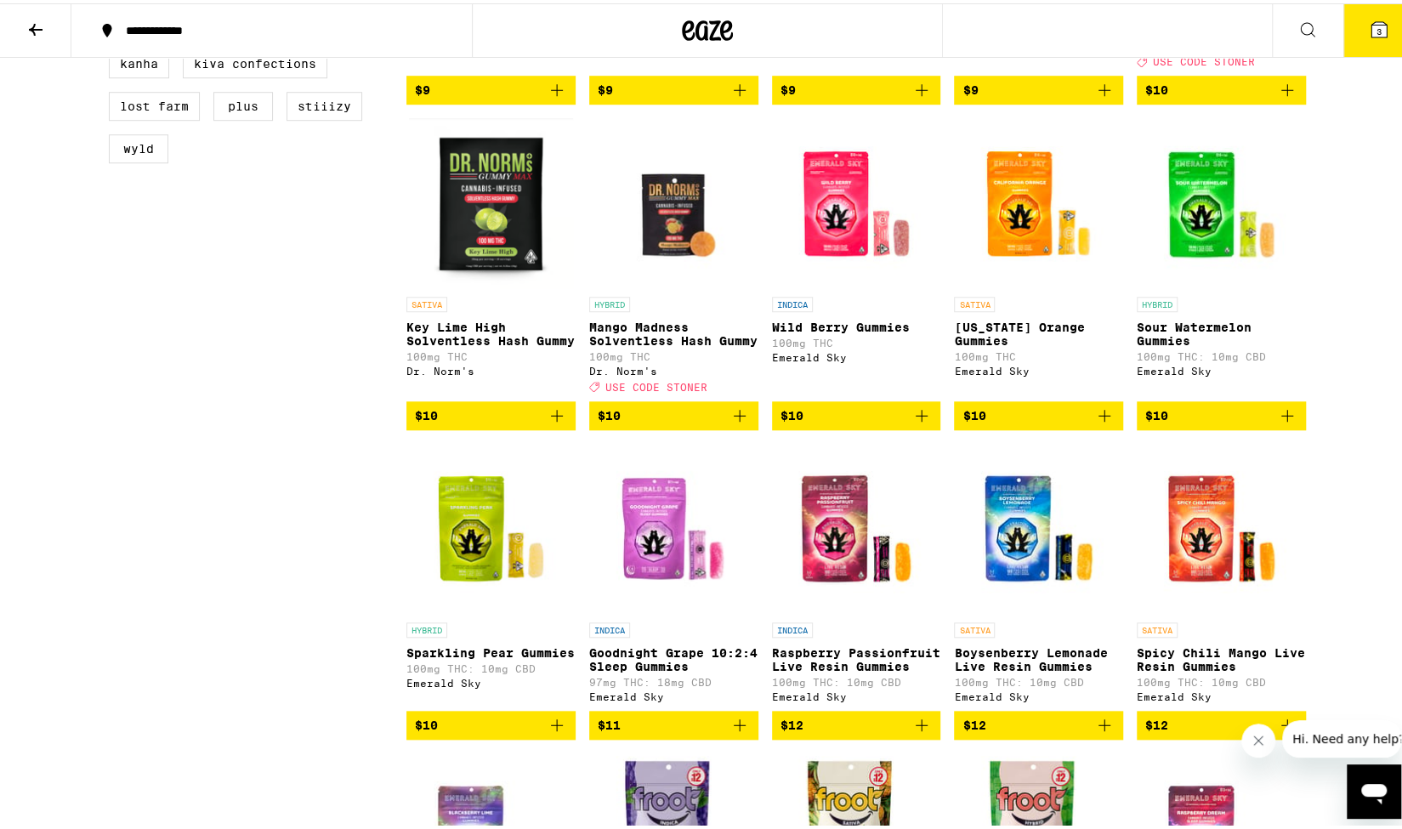
click at [456, 569] on img "Open page for Sparkling Pear Gummies from Emerald Sky" at bounding box center [490, 525] width 169 height 170
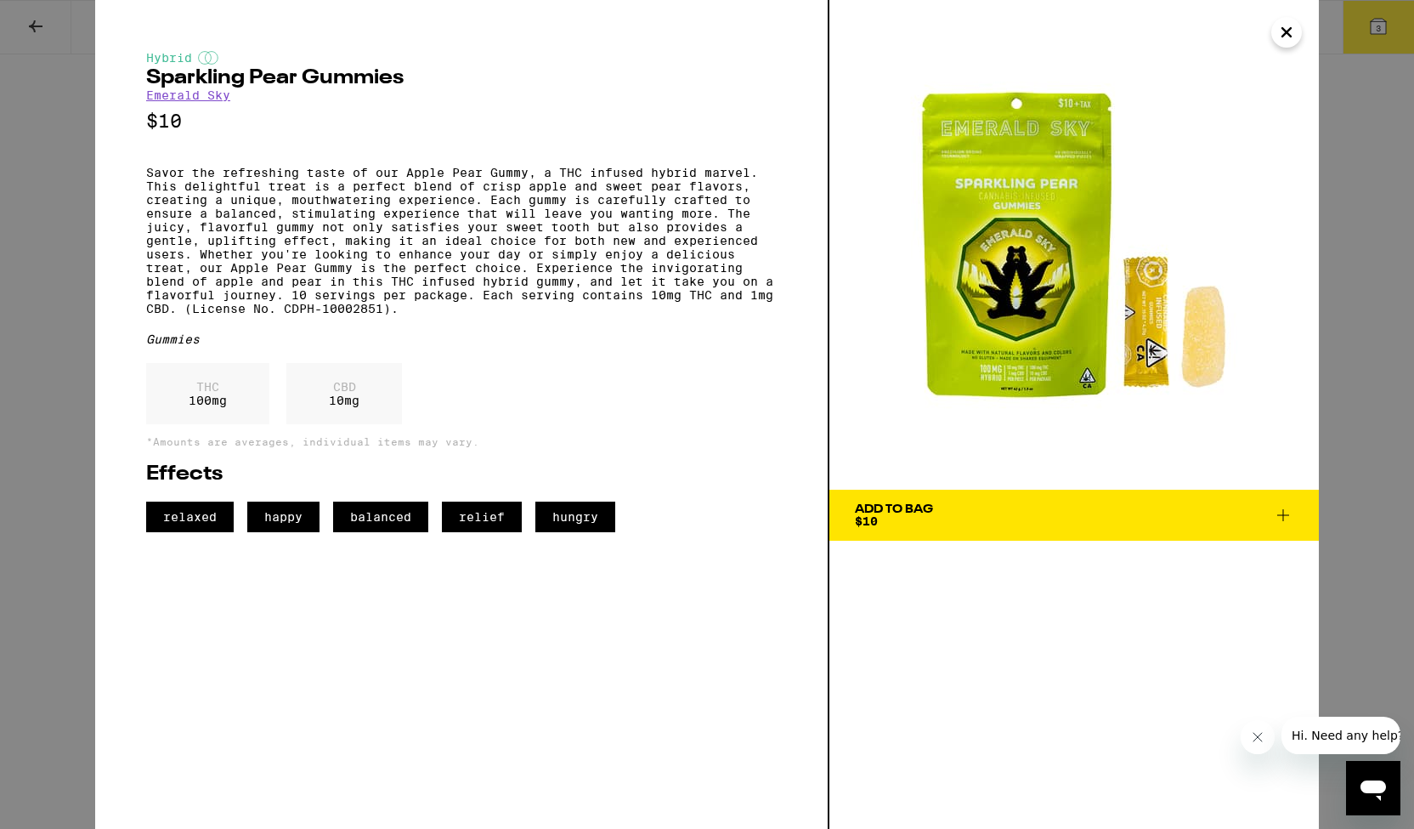
click at [1040, 305] on img at bounding box center [1075, 245] width 490 height 490
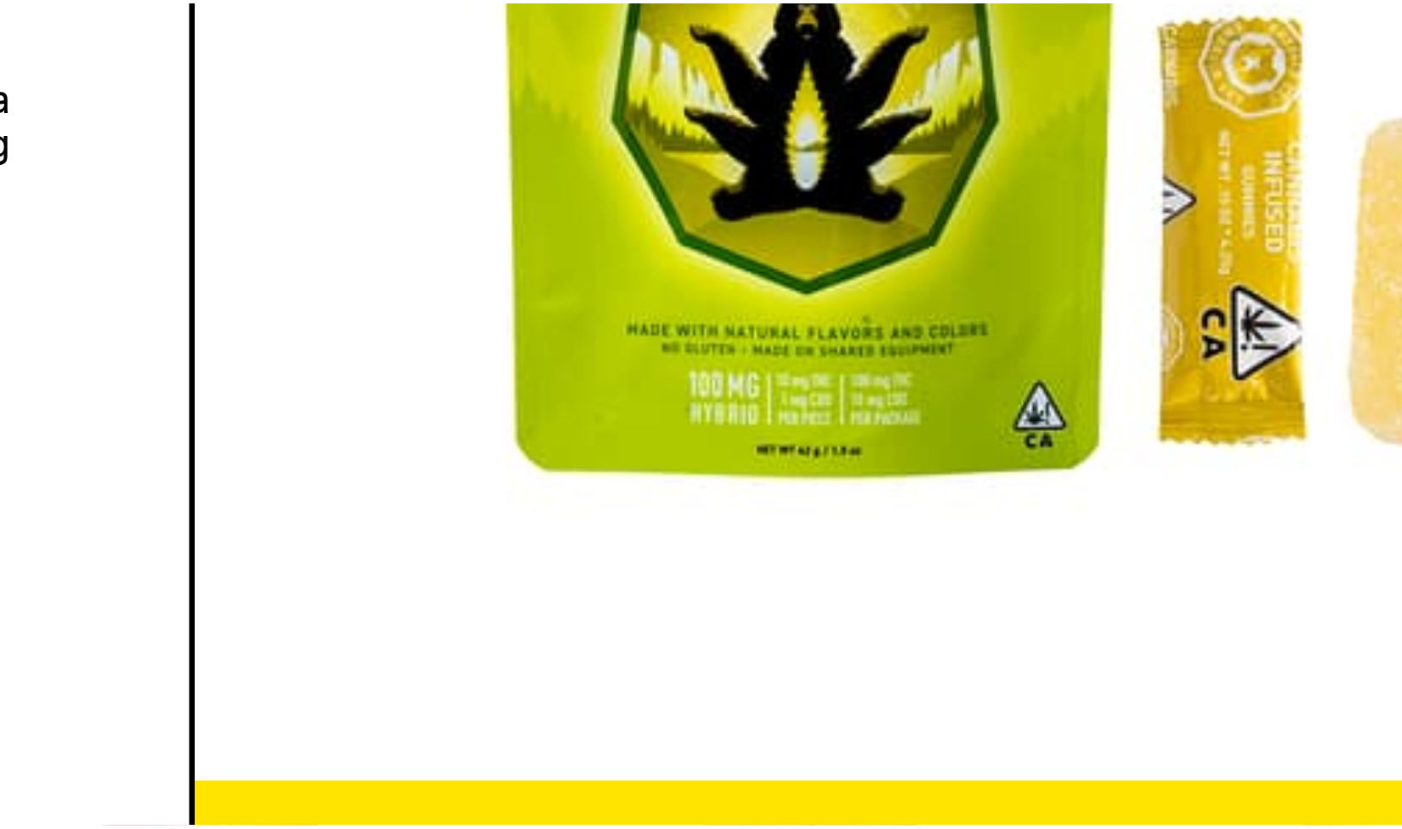
scroll to position [765, 0]
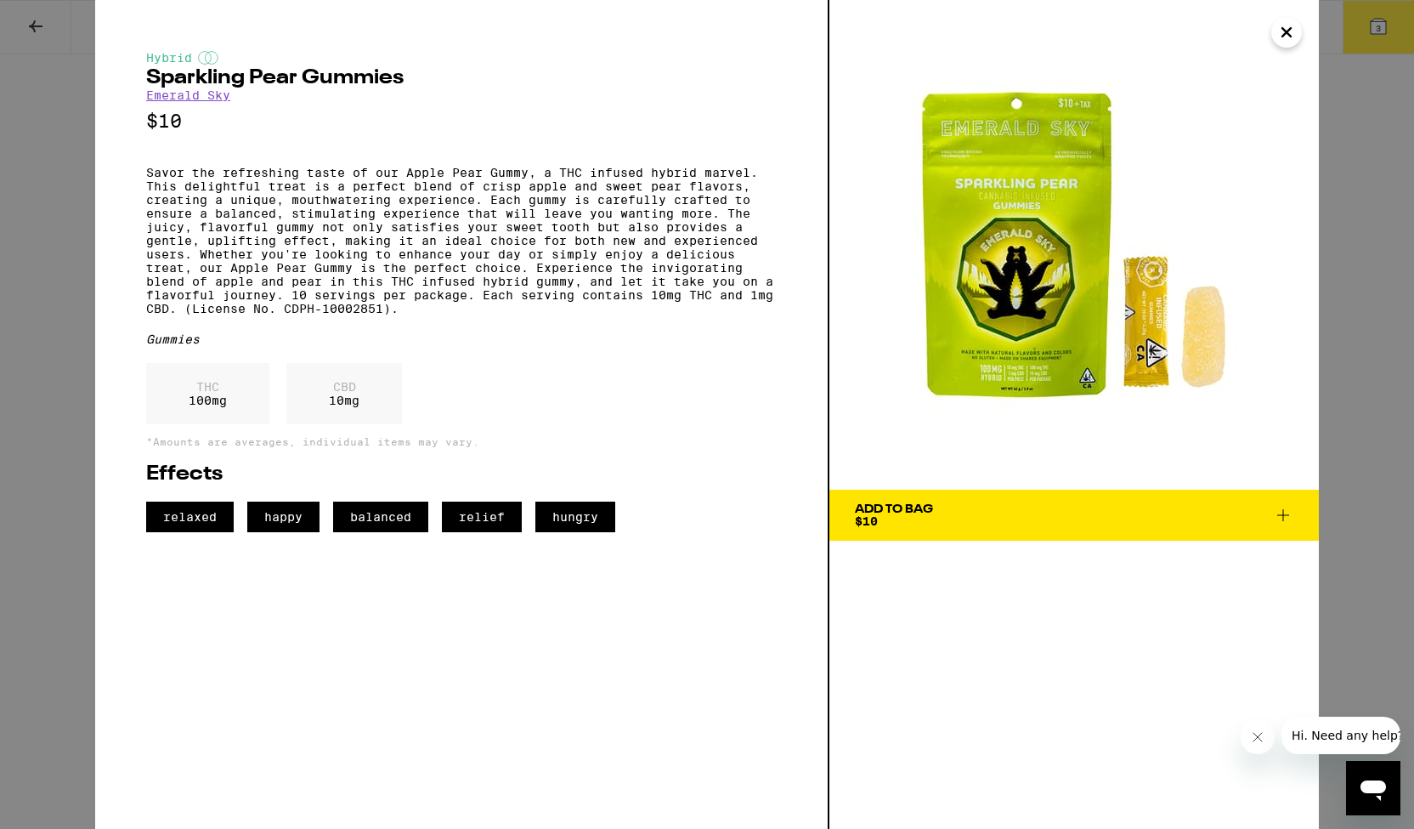
click at [960, 523] on span "Add To Bag $10" at bounding box center [1074, 515] width 439 height 24
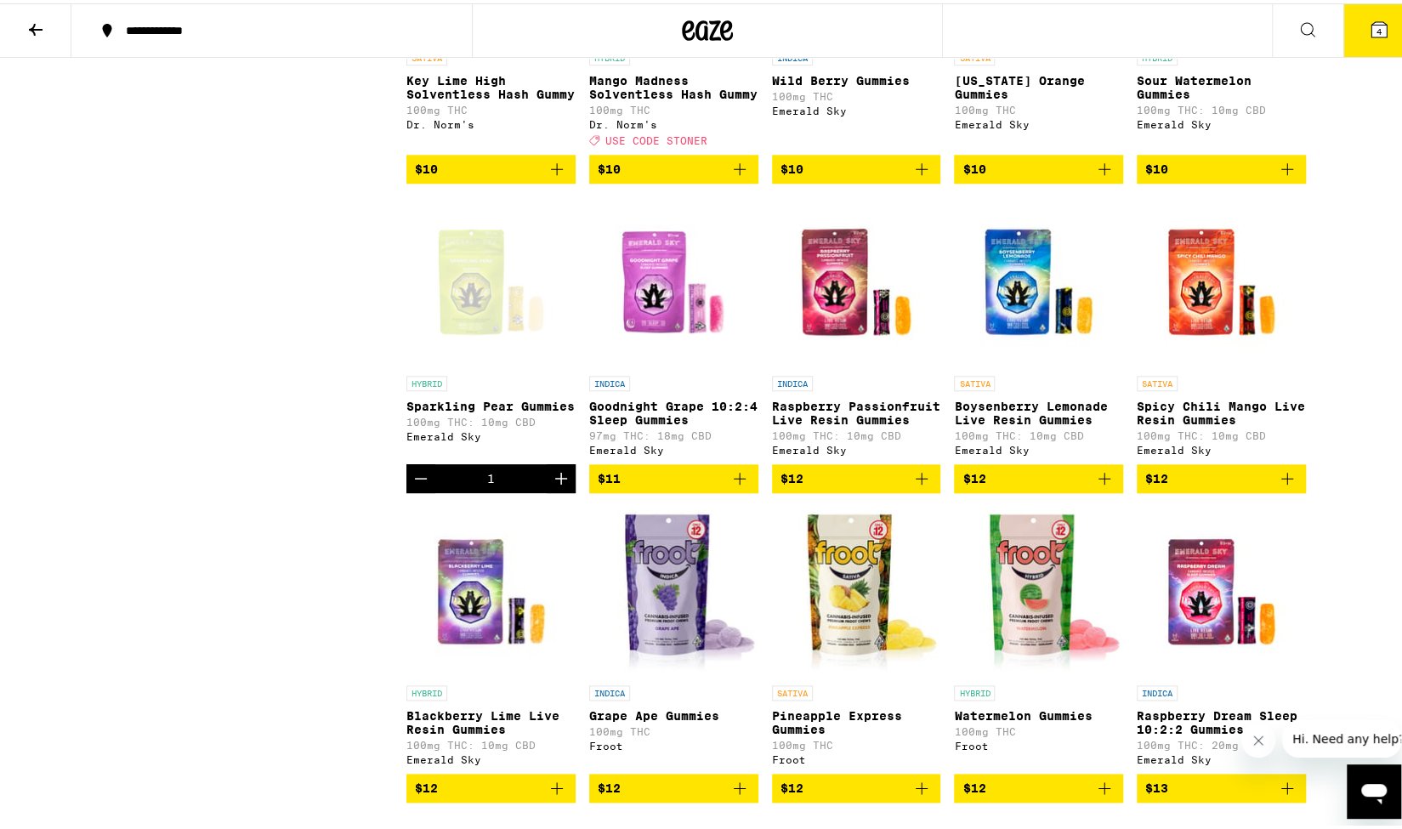
scroll to position [1105, 0]
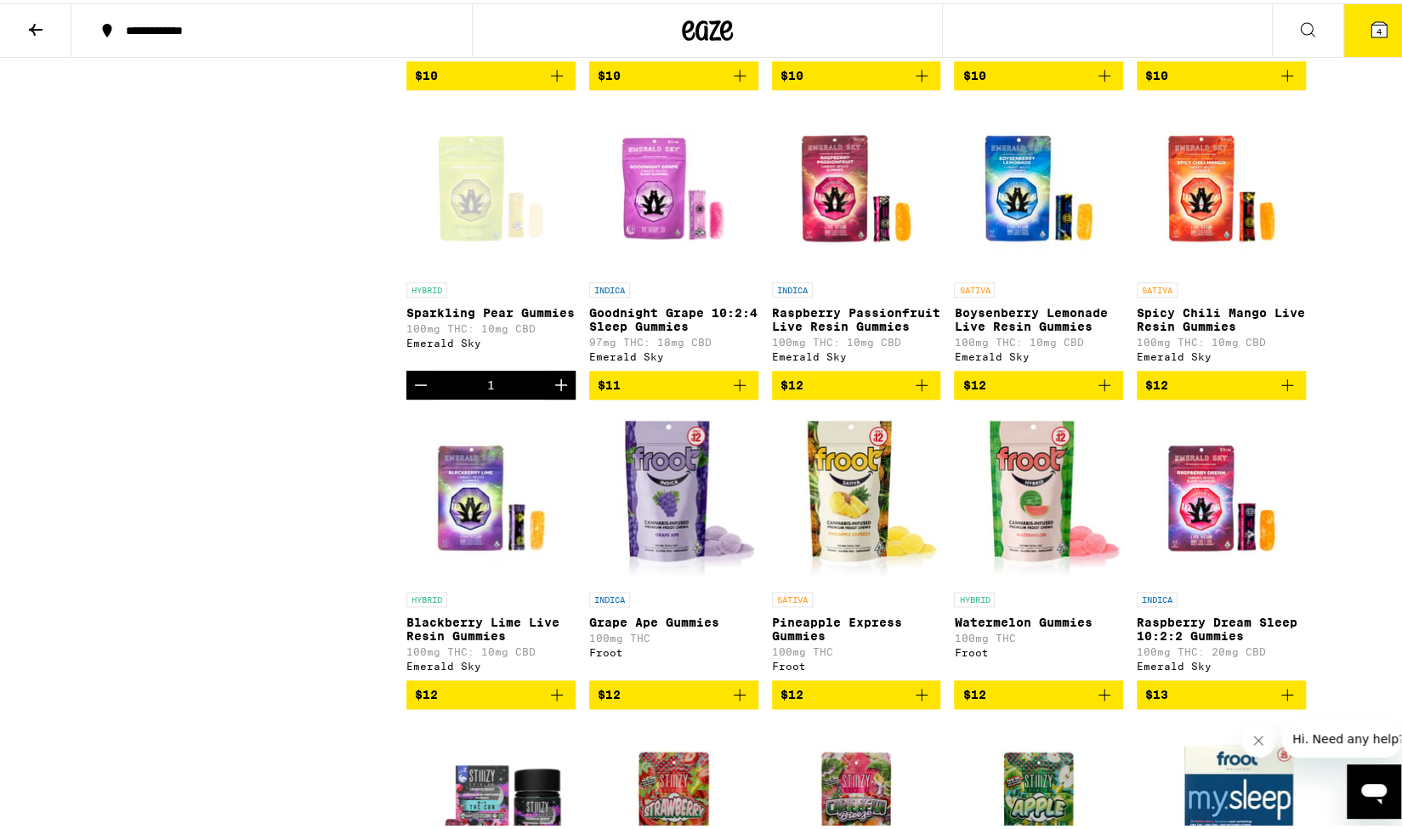
click at [1098, 392] on icon "Add to bag" at bounding box center [1104, 381] width 20 height 20
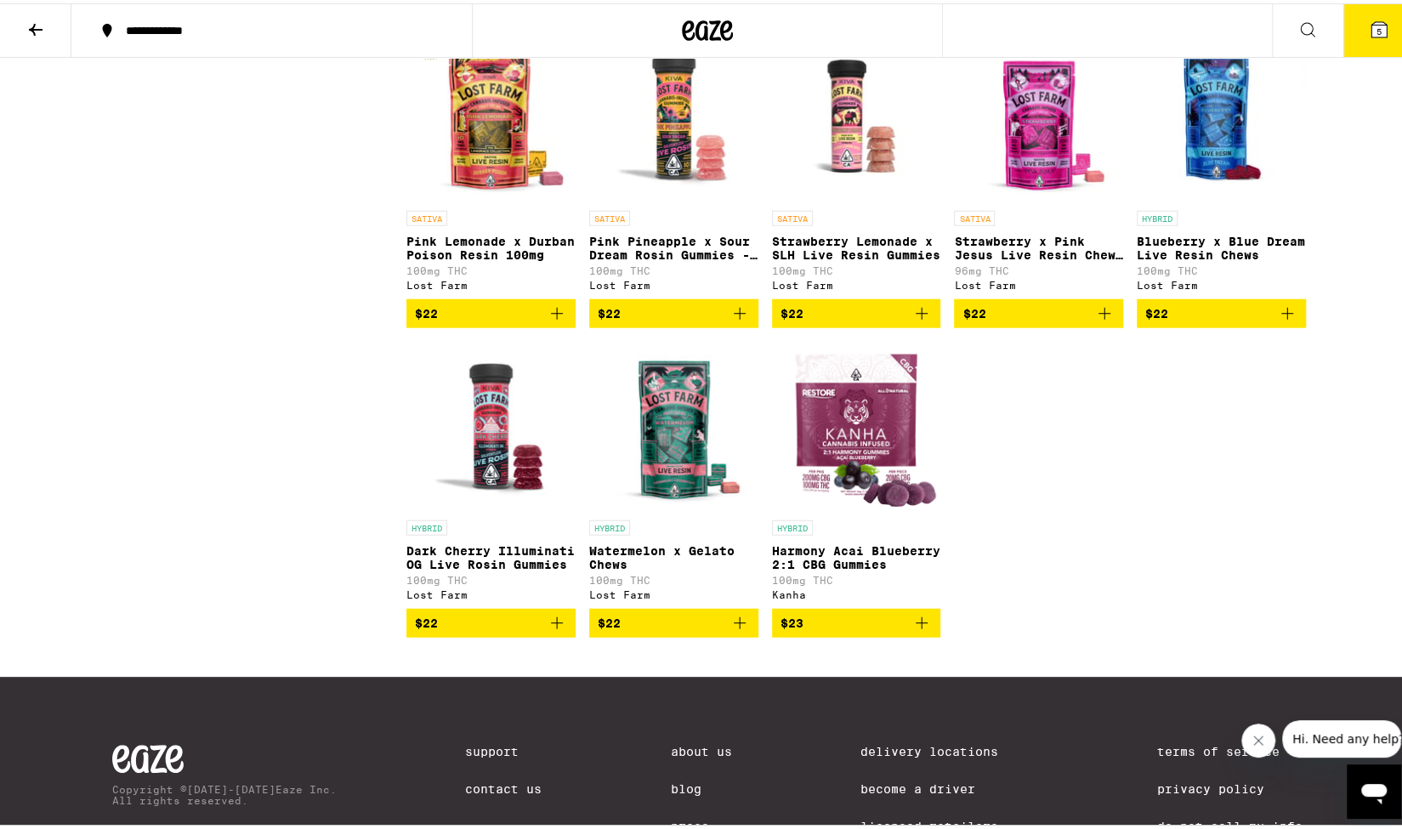
scroll to position [6800, 0]
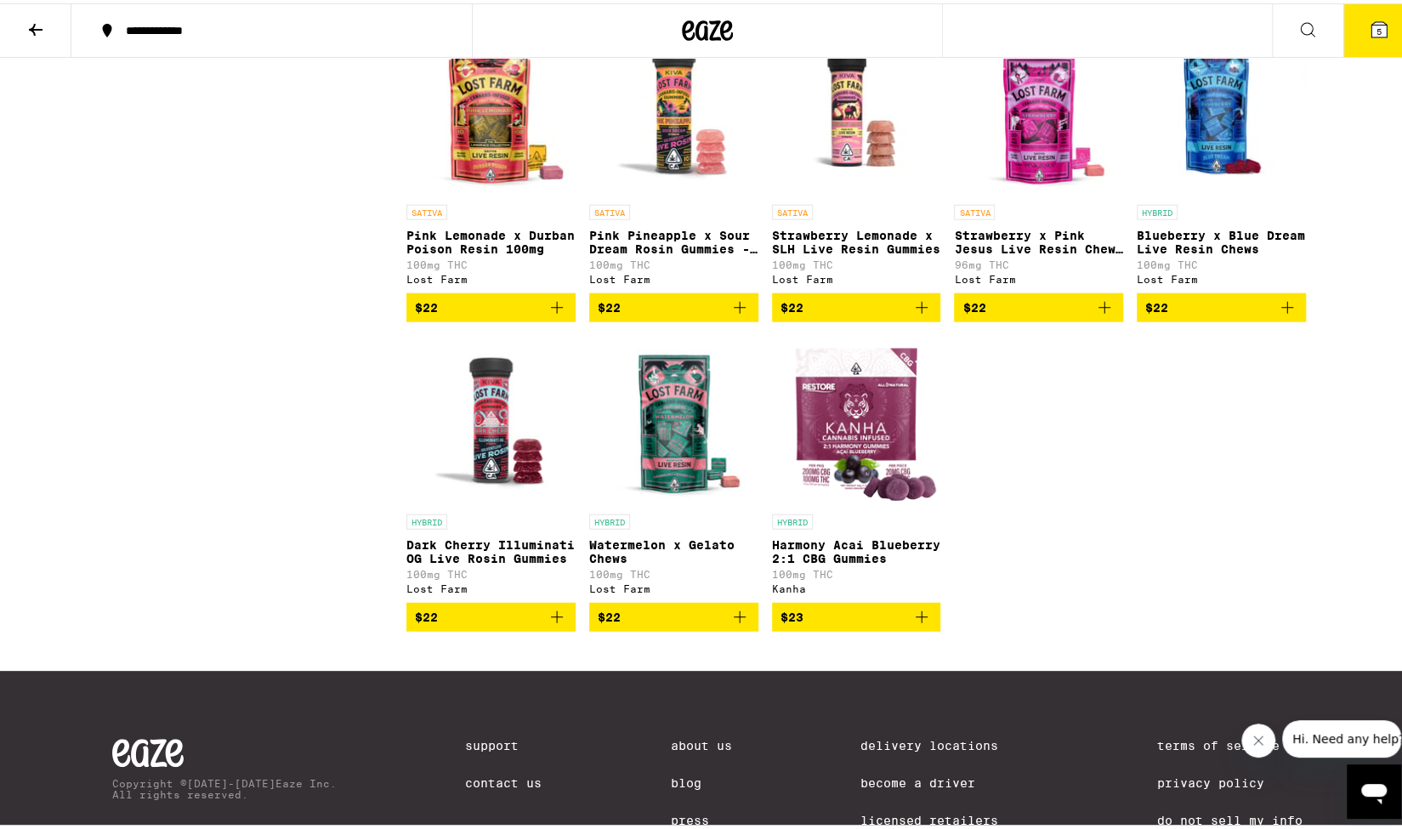
click at [1379, 25] on button "5" at bounding box center [1378, 27] width 71 height 53
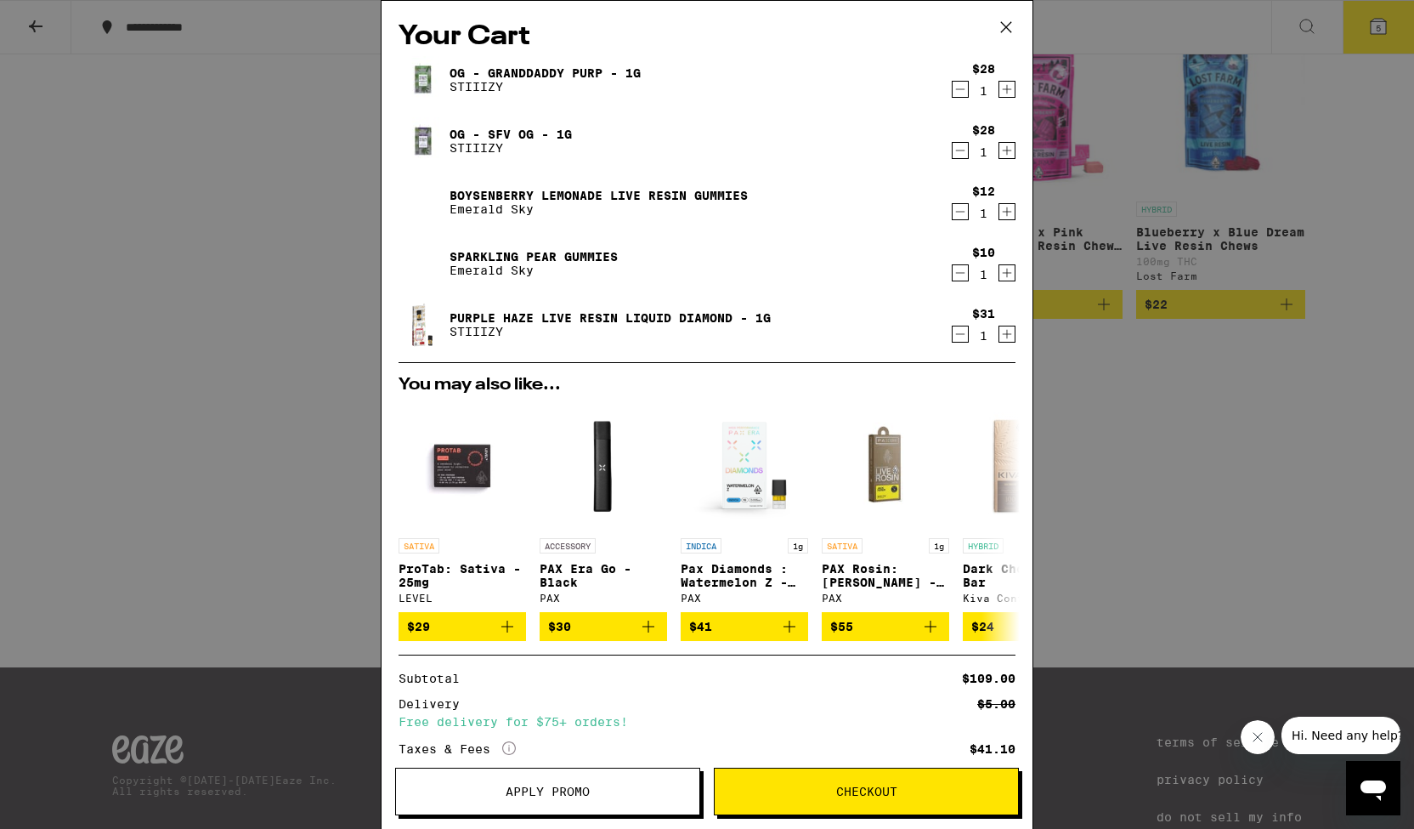
click at [953, 275] on icon "Decrement" at bounding box center [960, 273] width 15 height 20
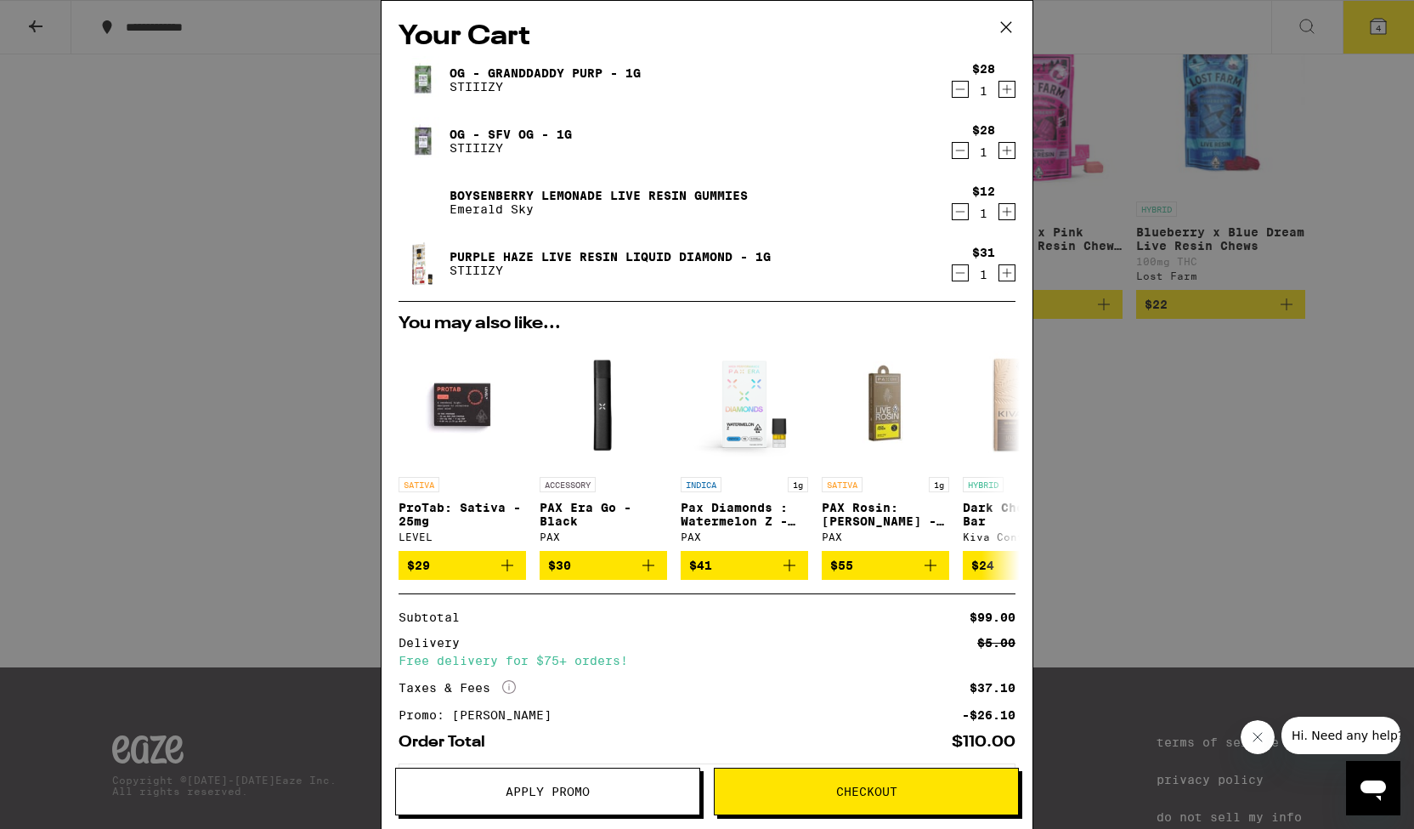
click at [1000, 25] on icon at bounding box center [1006, 26] width 25 height 25
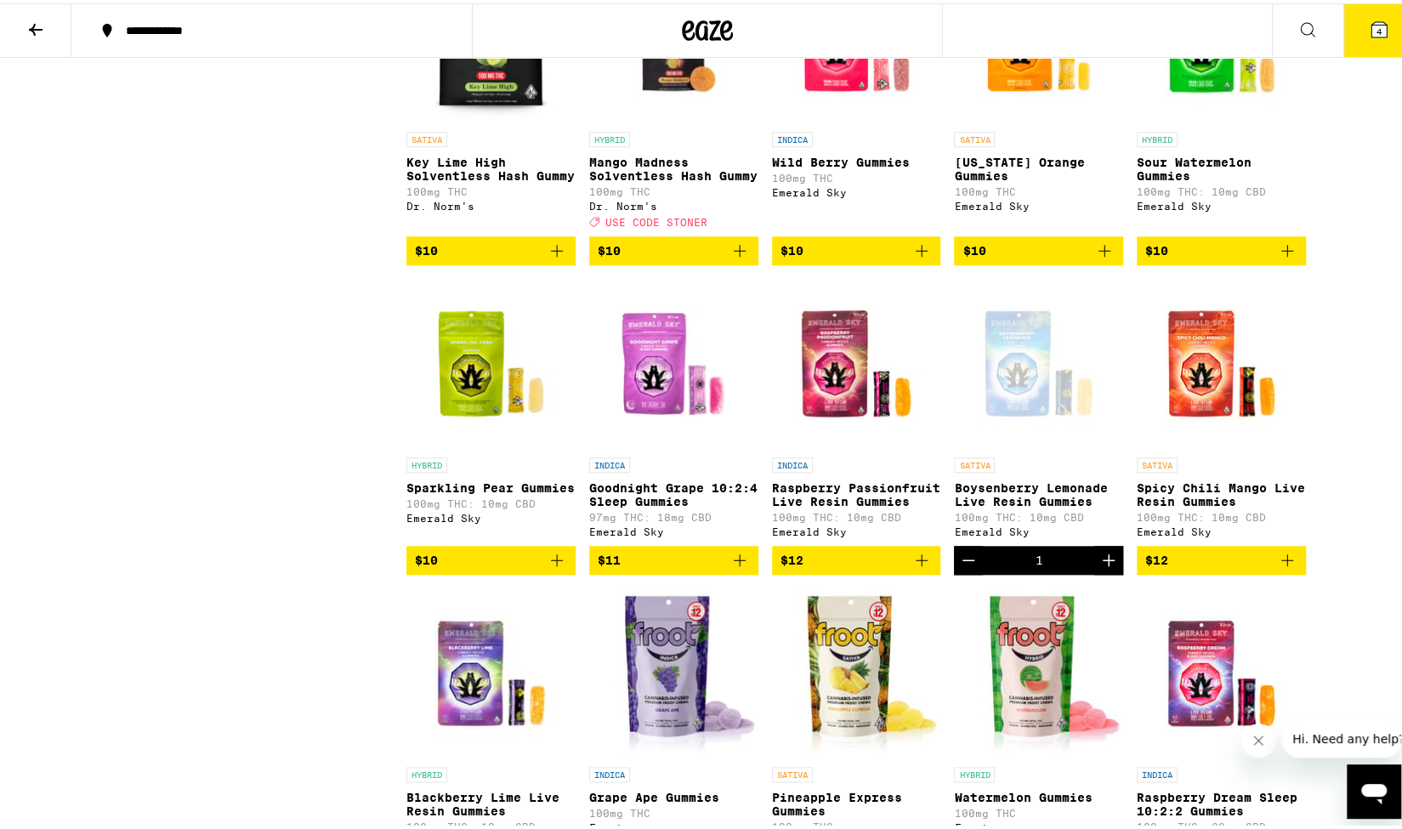
scroll to position [935, 0]
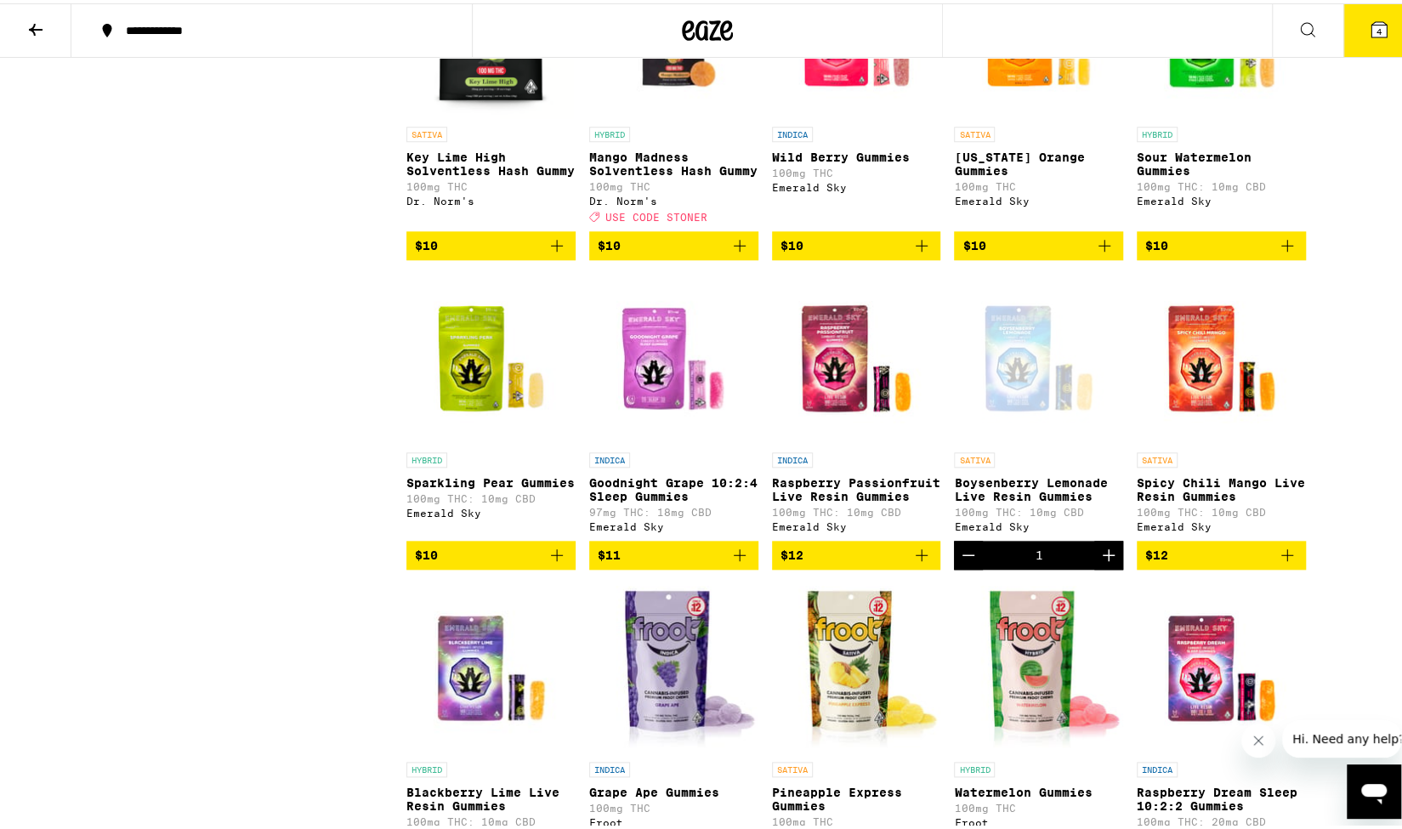
click at [1034, 431] on div "Open page for Boysenberry Lemonade Live Resin Gummies from Emerald Sky" at bounding box center [1038, 355] width 169 height 170
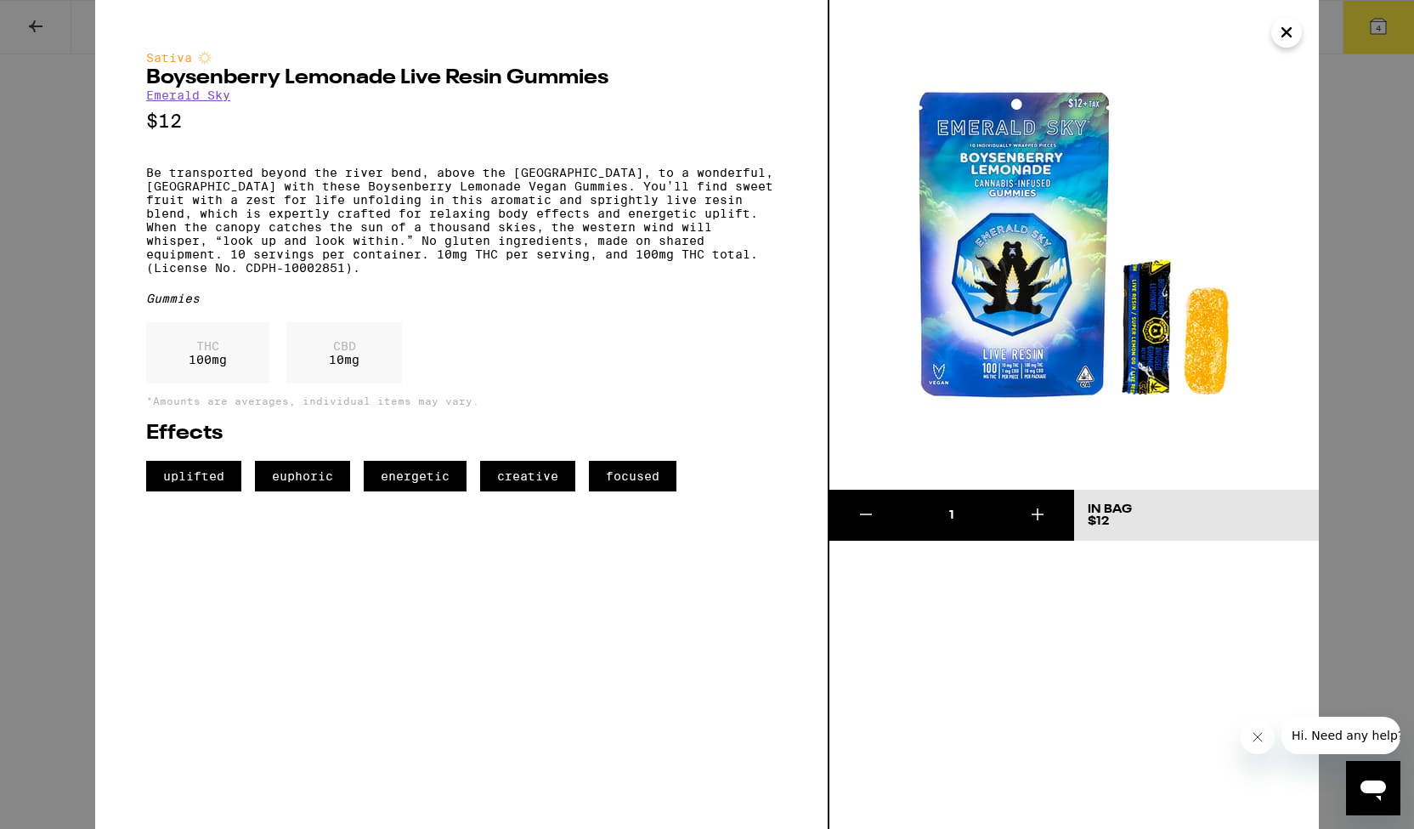
click at [1288, 31] on icon "Close" at bounding box center [1287, 32] width 8 height 8
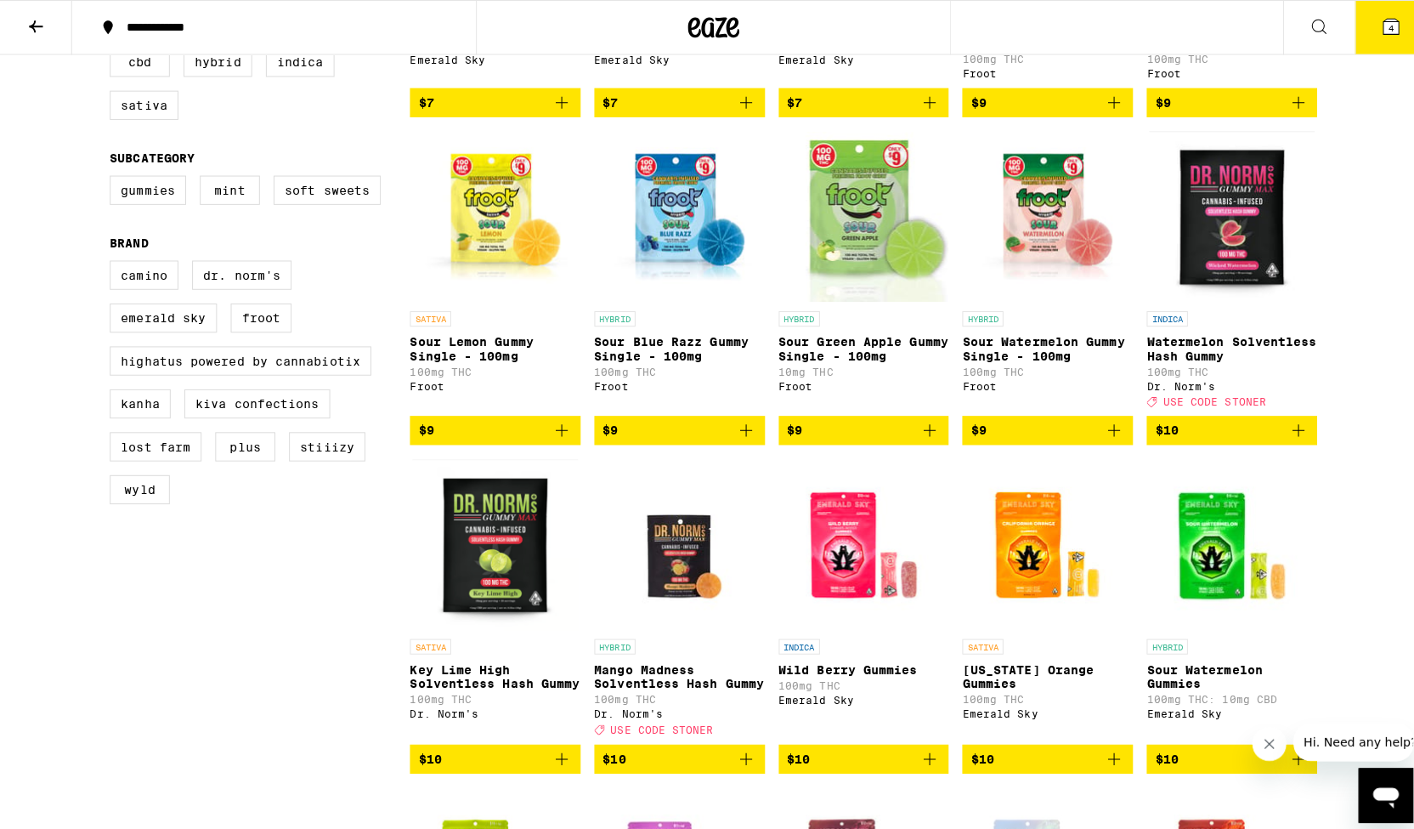
scroll to position [85, 0]
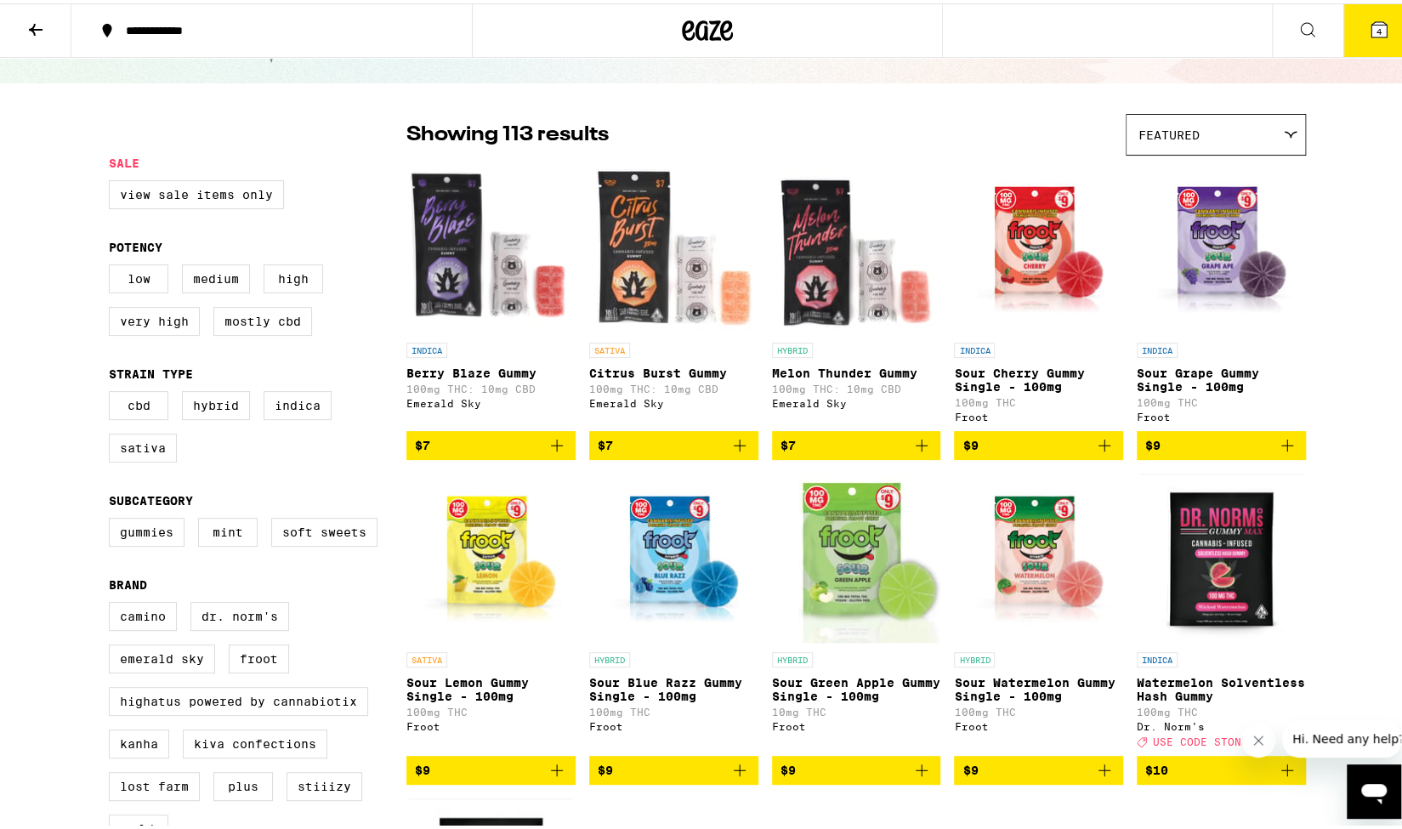
click at [1371, 20] on icon at bounding box center [1378, 26] width 15 height 15
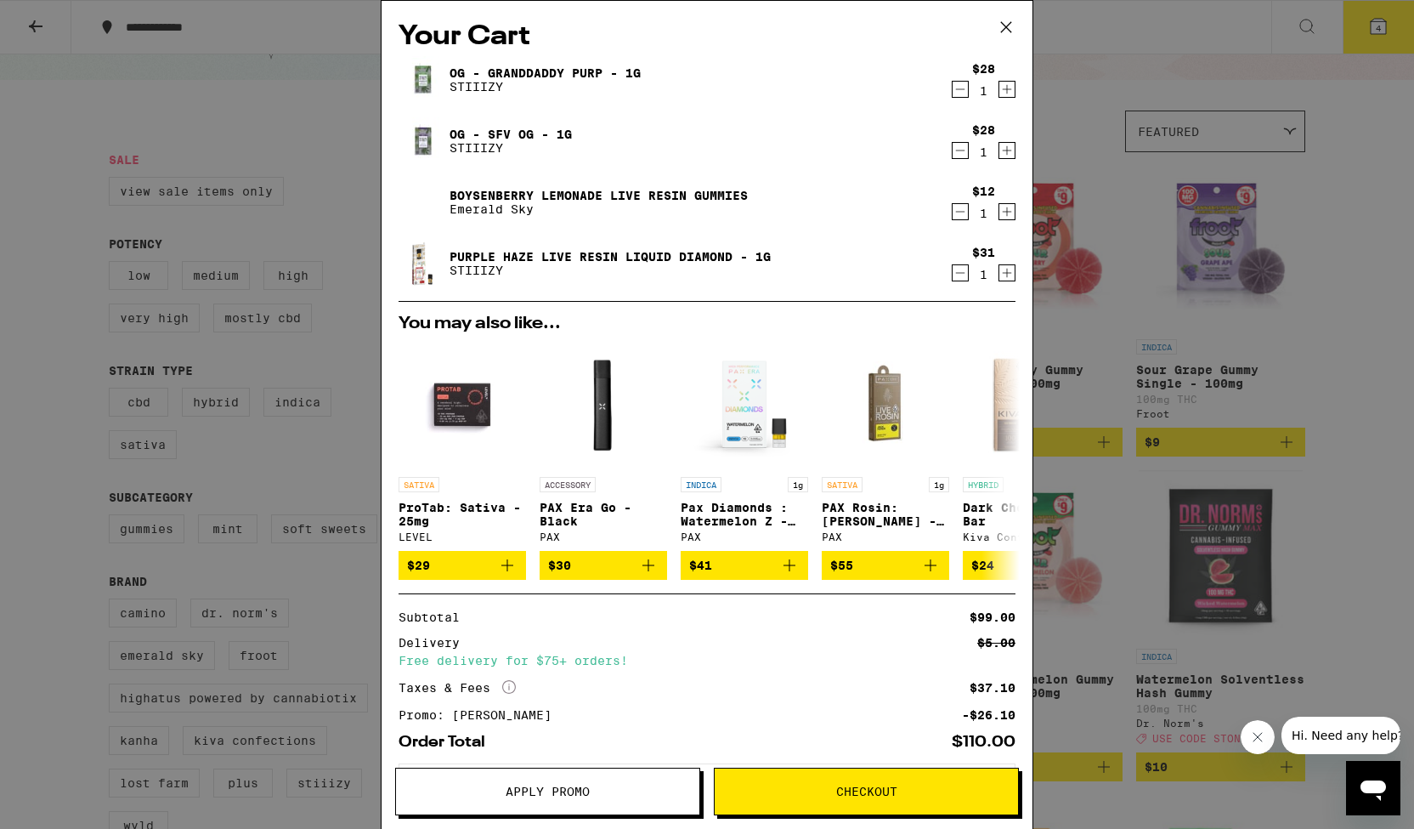
click at [834, 796] on span "Checkout" at bounding box center [866, 791] width 303 height 12
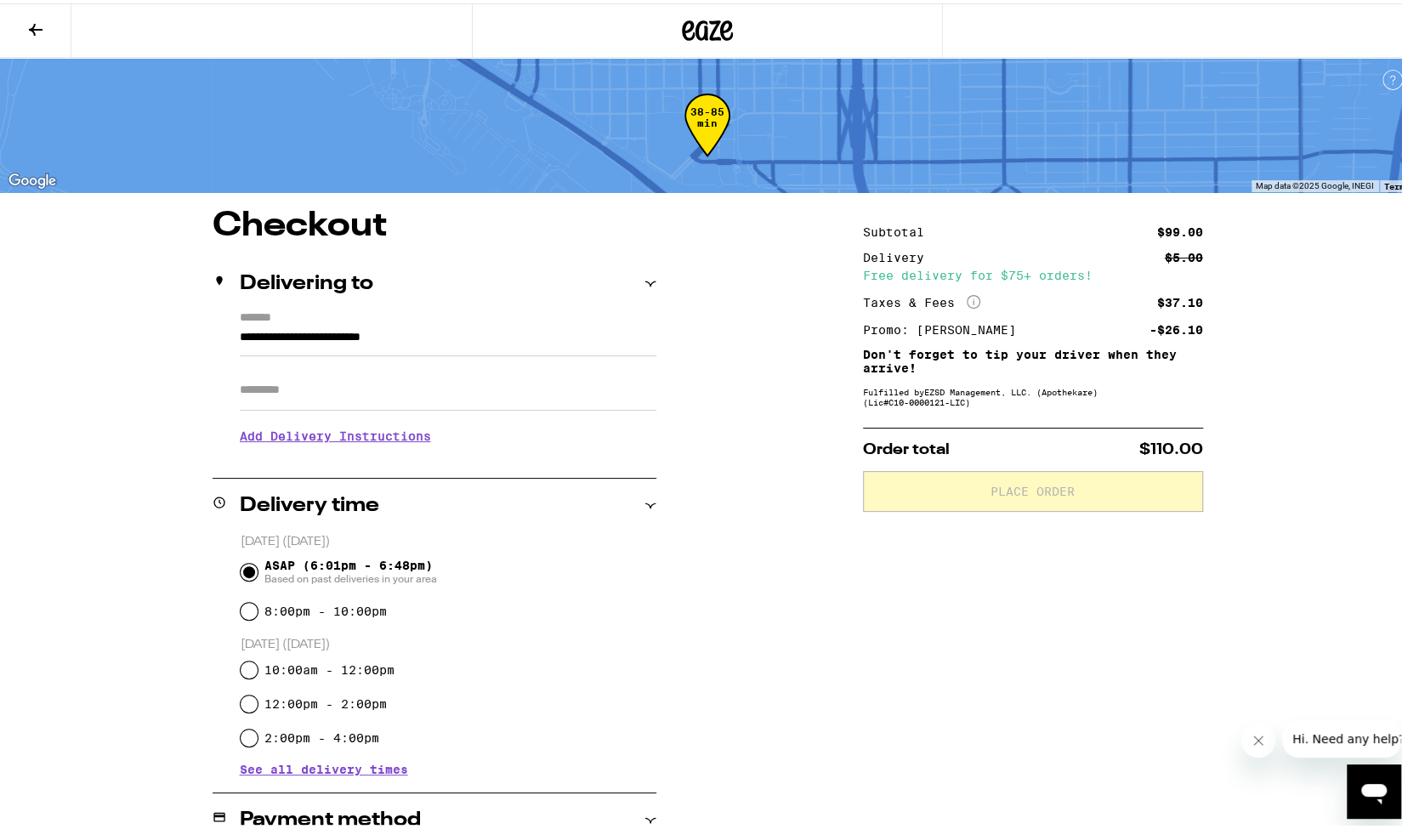
click at [369, 440] on h3 "Add Delivery Instructions" at bounding box center [448, 432] width 416 height 39
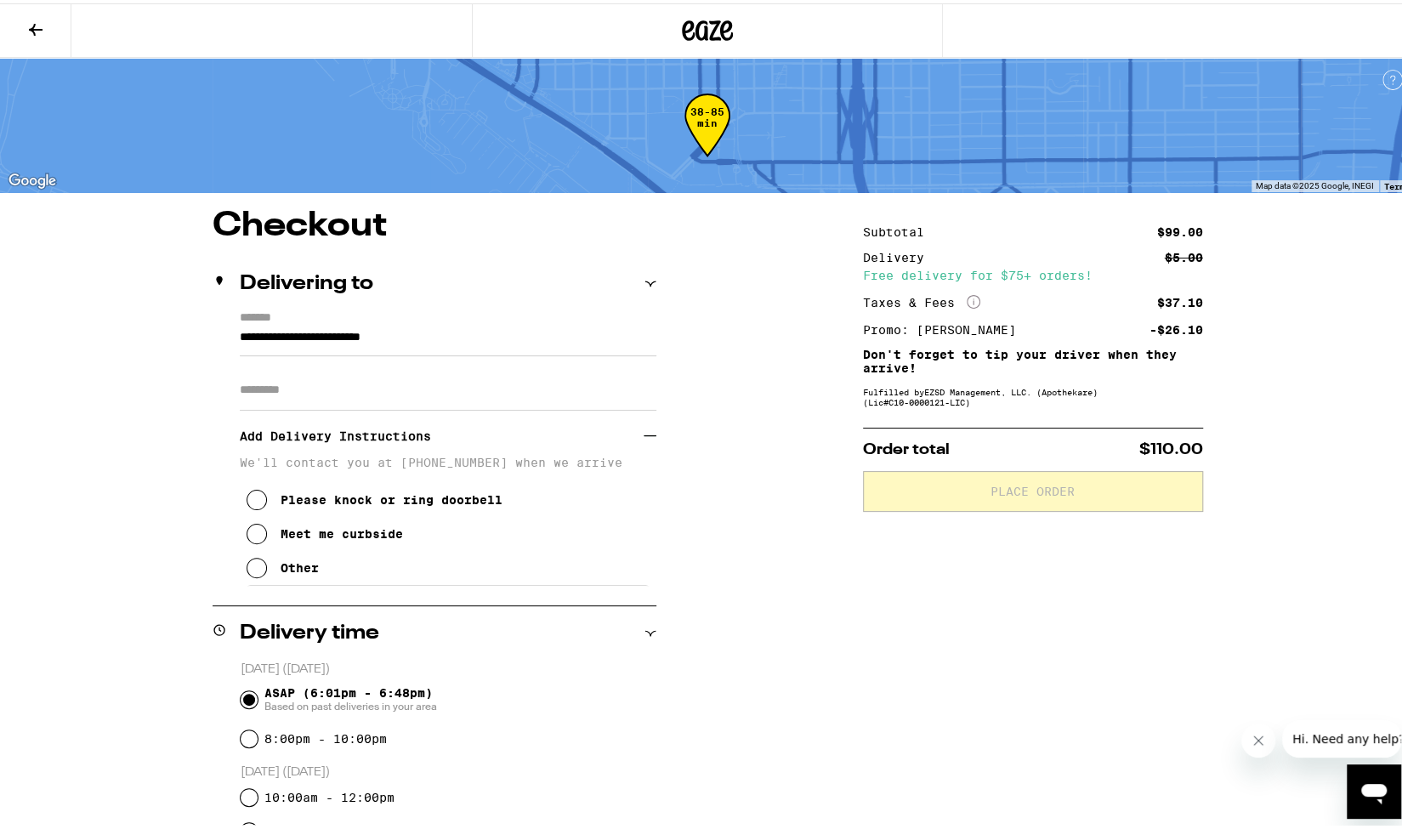
click at [252, 535] on icon at bounding box center [256, 530] width 20 height 20
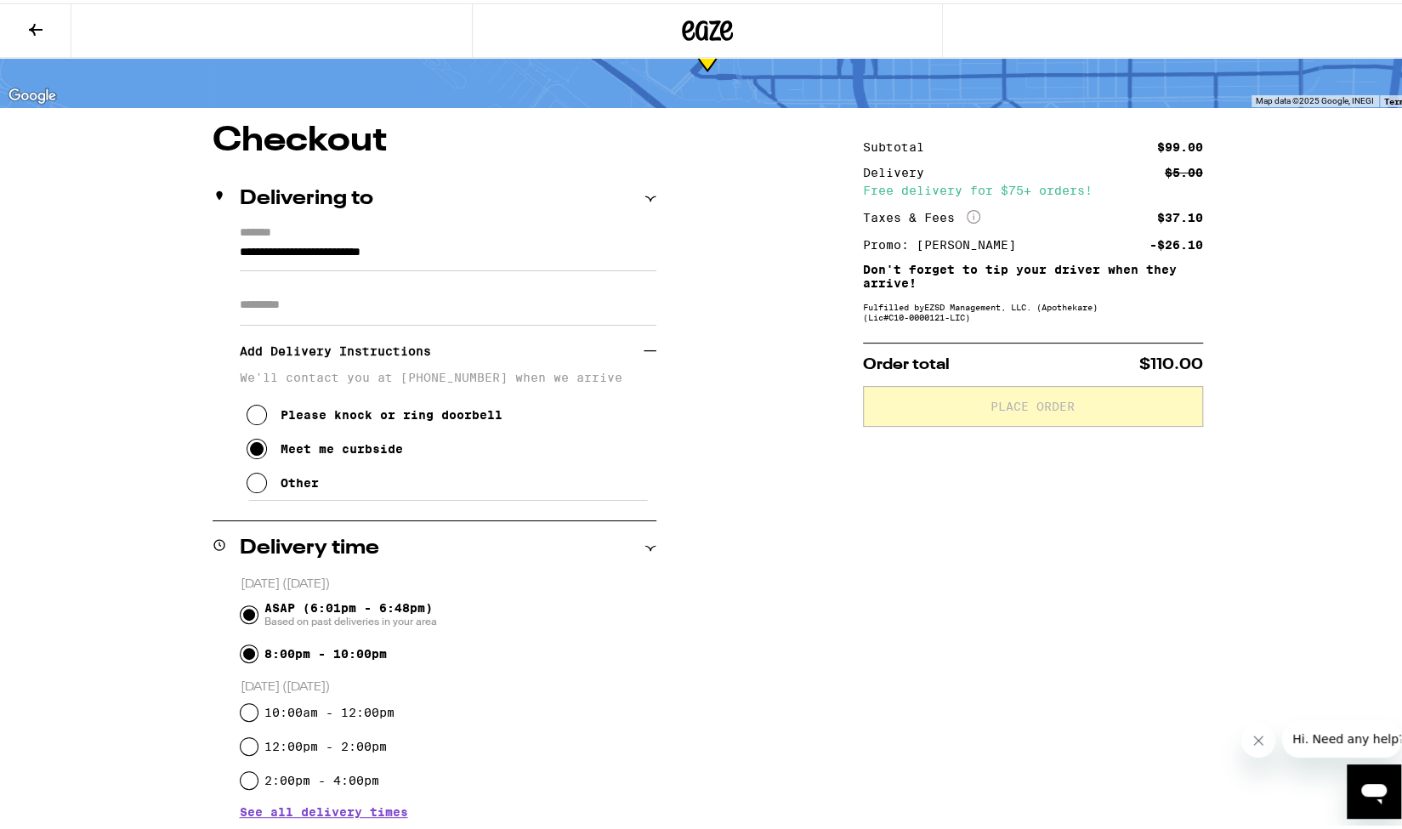
click at [241, 649] on input "8:00pm - 10:00pm" at bounding box center [249, 650] width 17 height 17
radio input "true"
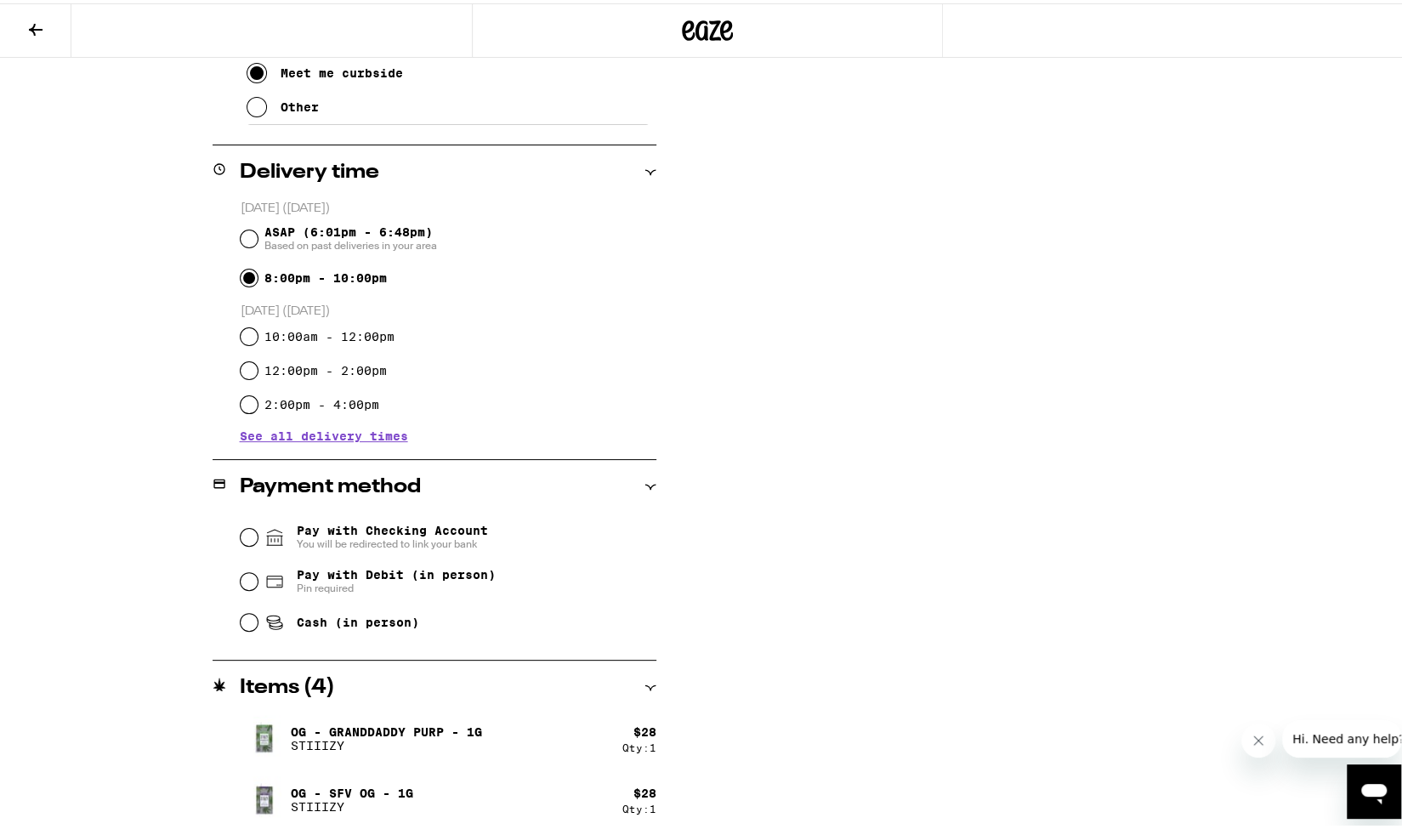
scroll to position [510, 0]
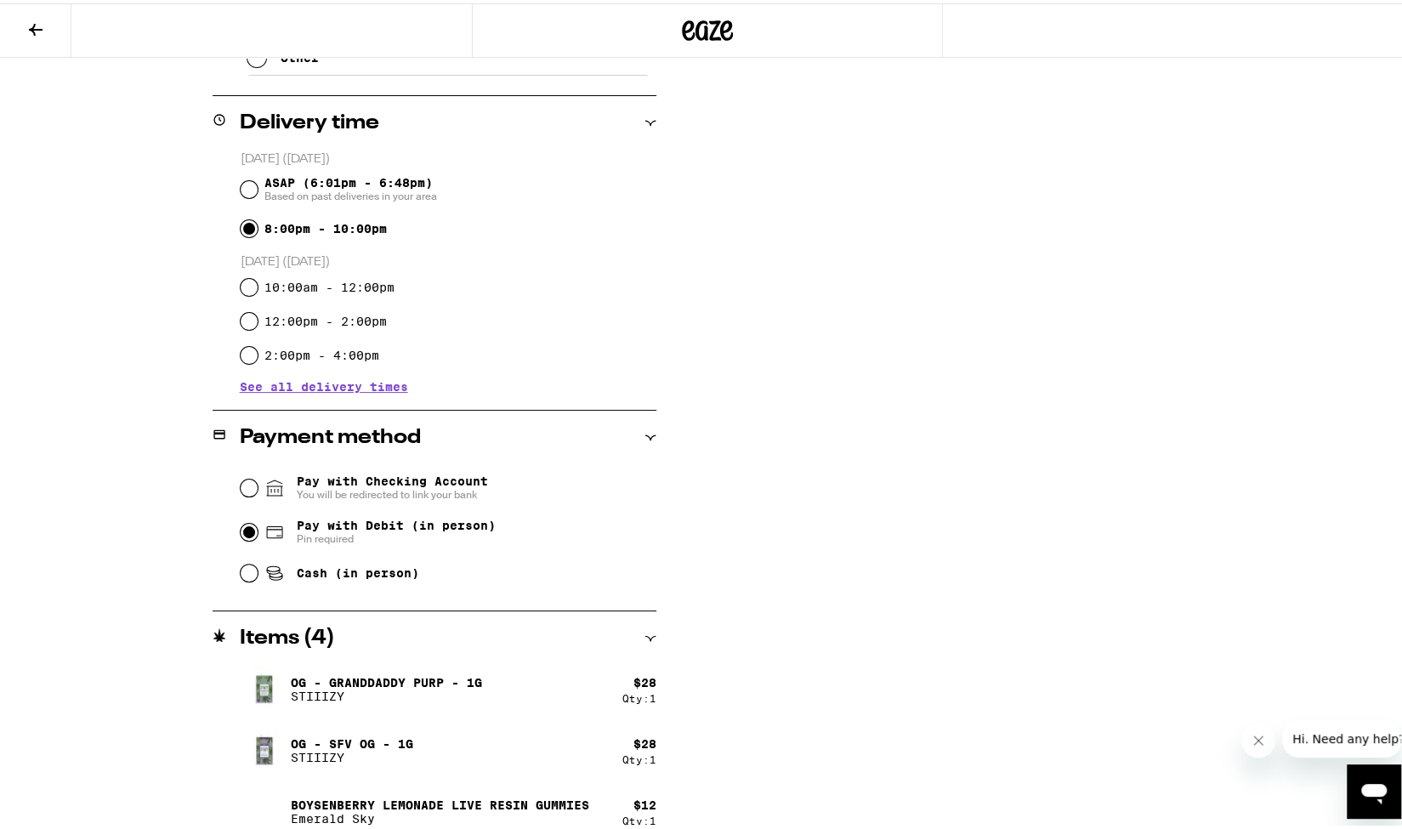
click at [247, 531] on input "Pay with Debit (in person) Pin required" at bounding box center [249, 528] width 17 height 17
radio input "true"
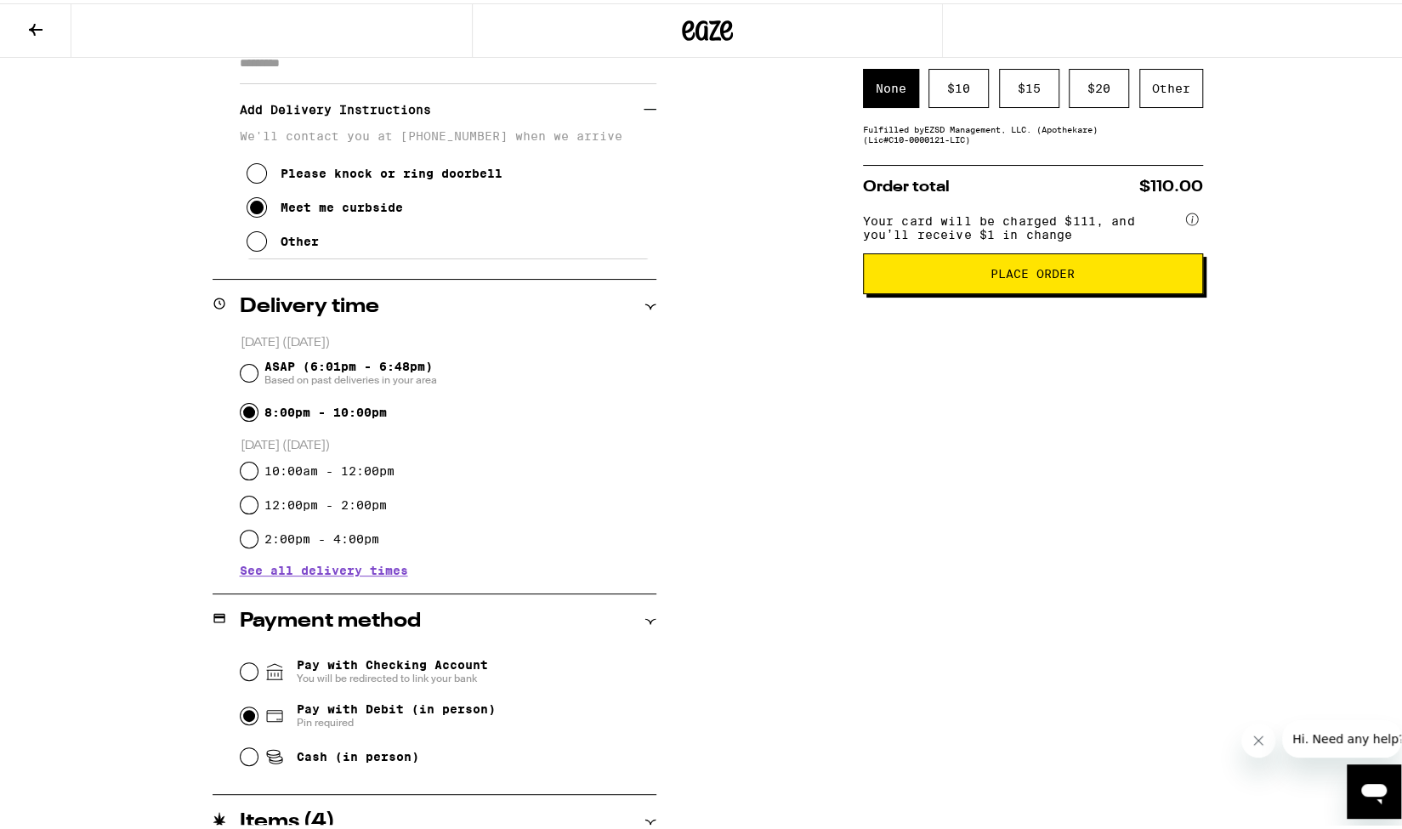
scroll to position [77, 0]
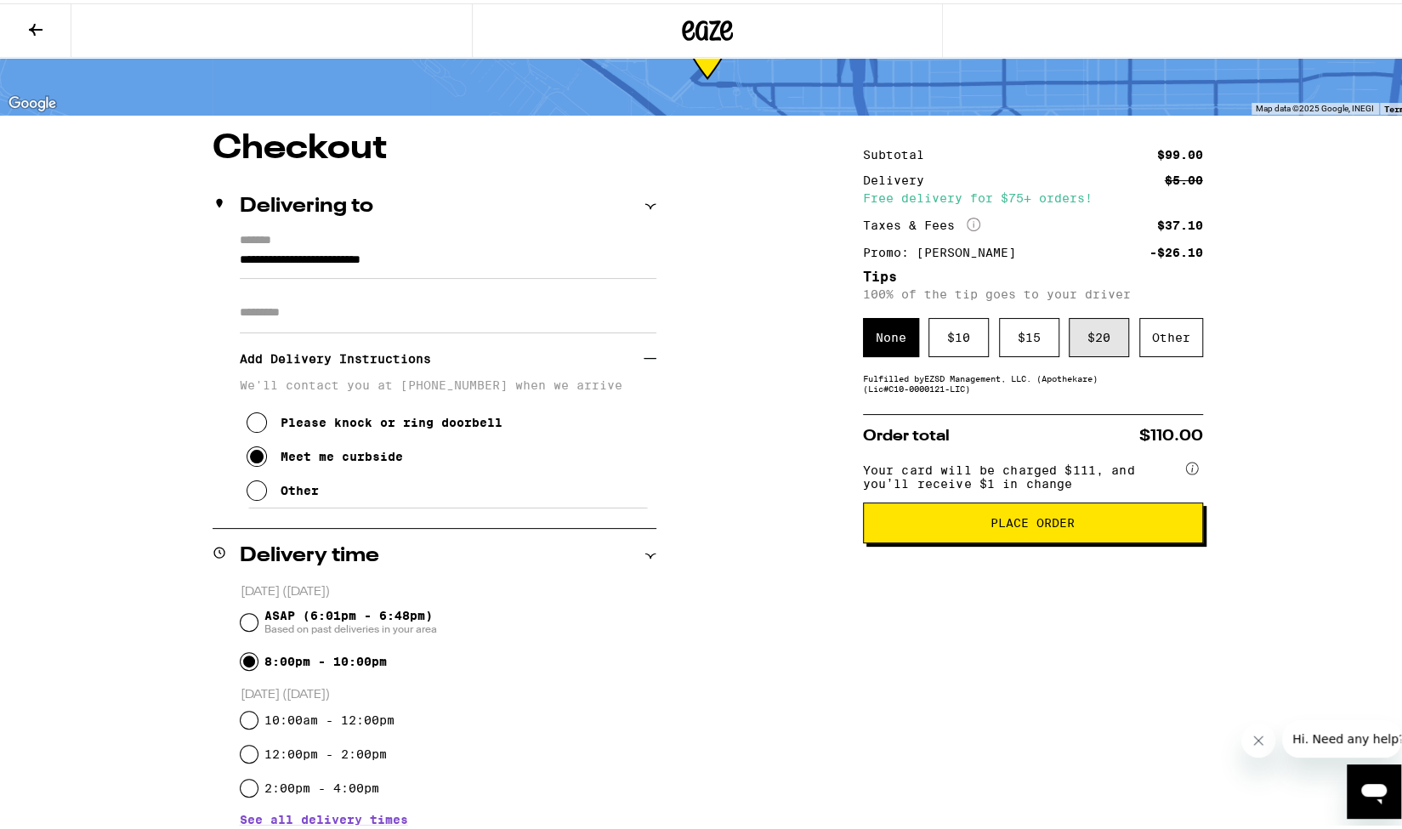
click at [1088, 339] on div "$ 20" at bounding box center [1098, 333] width 60 height 39
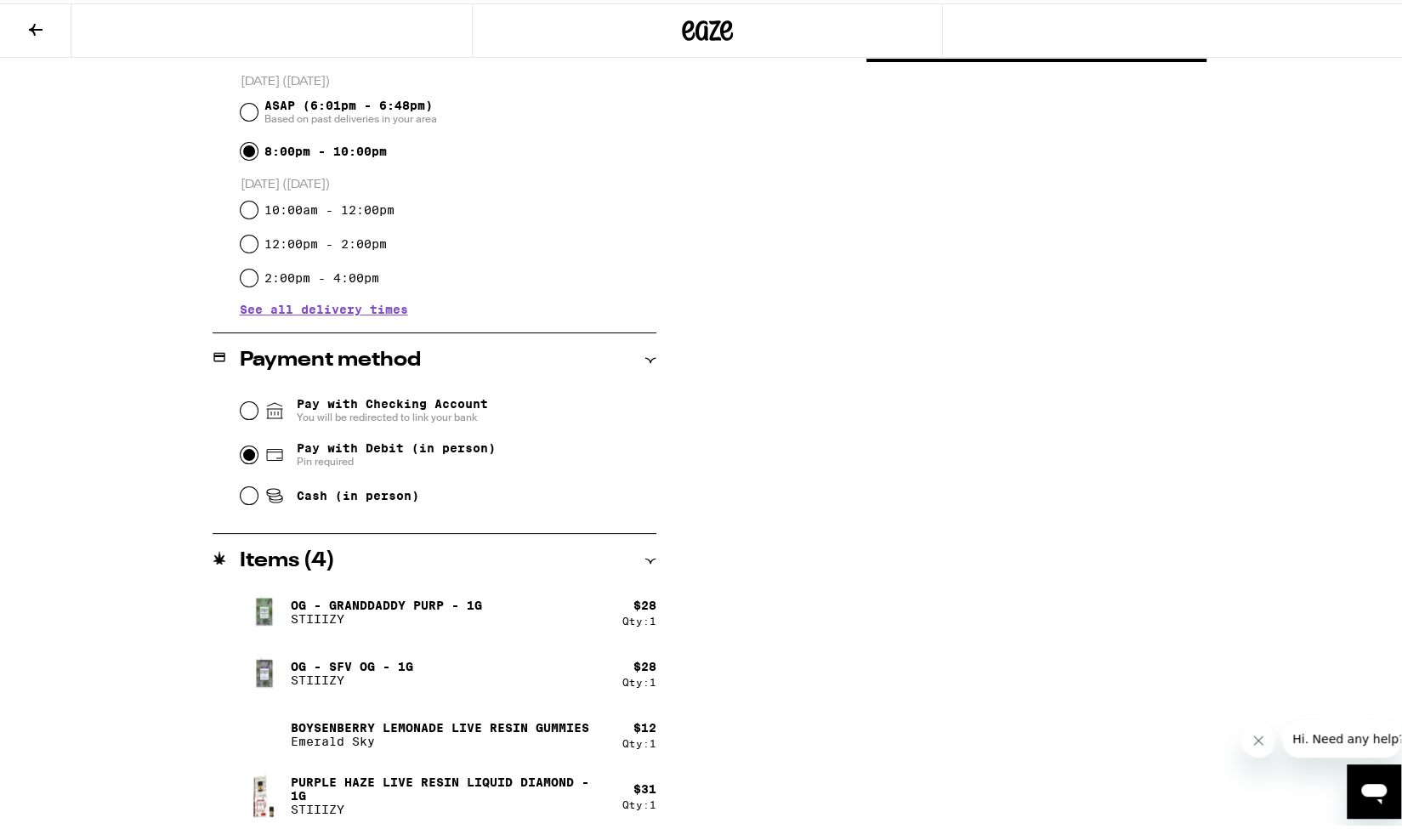
scroll to position [417, 0]
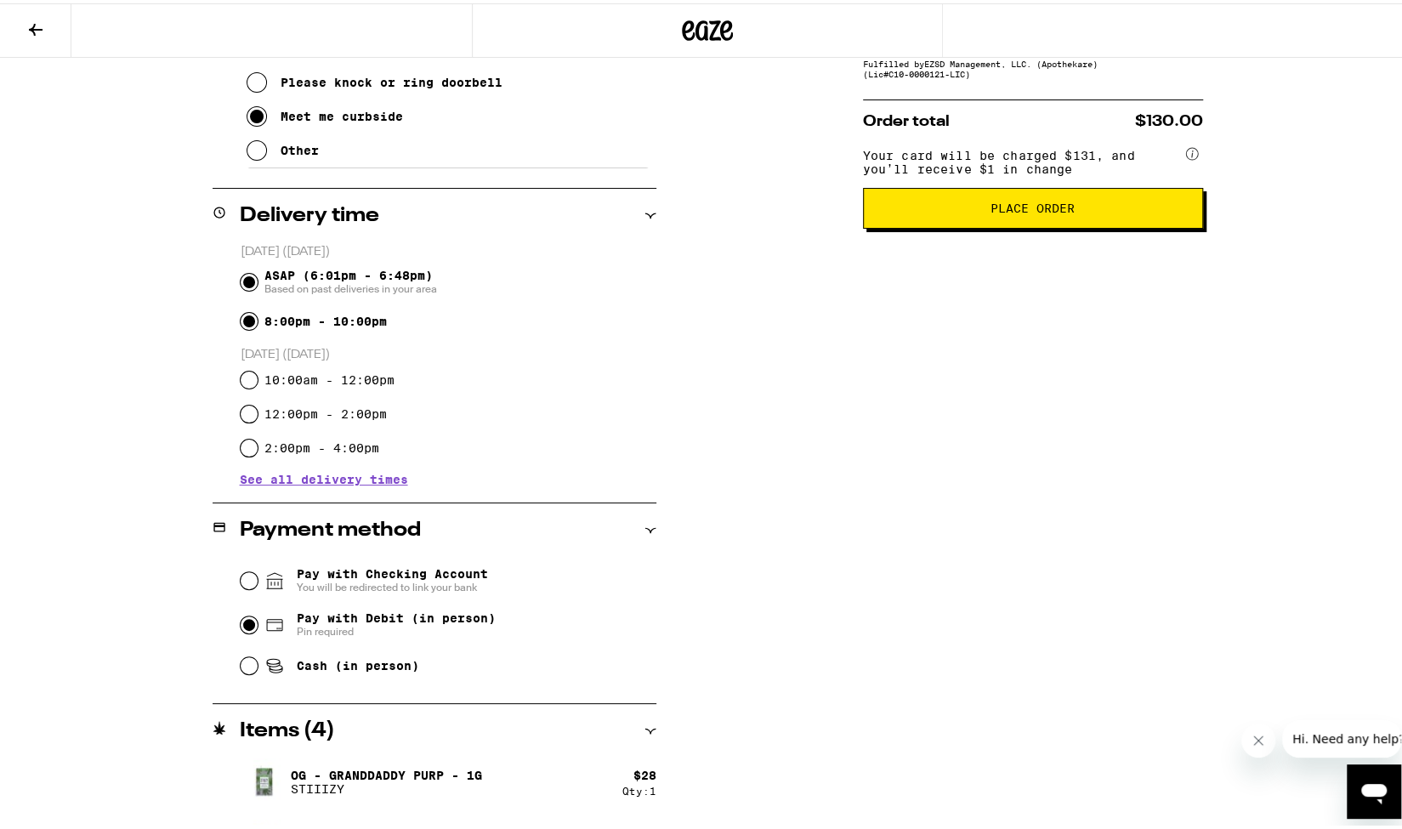
click at [241, 279] on input "ASAP (6:01pm - 6:48pm) Based on past deliveries in your area" at bounding box center [249, 278] width 17 height 17
radio input "true"
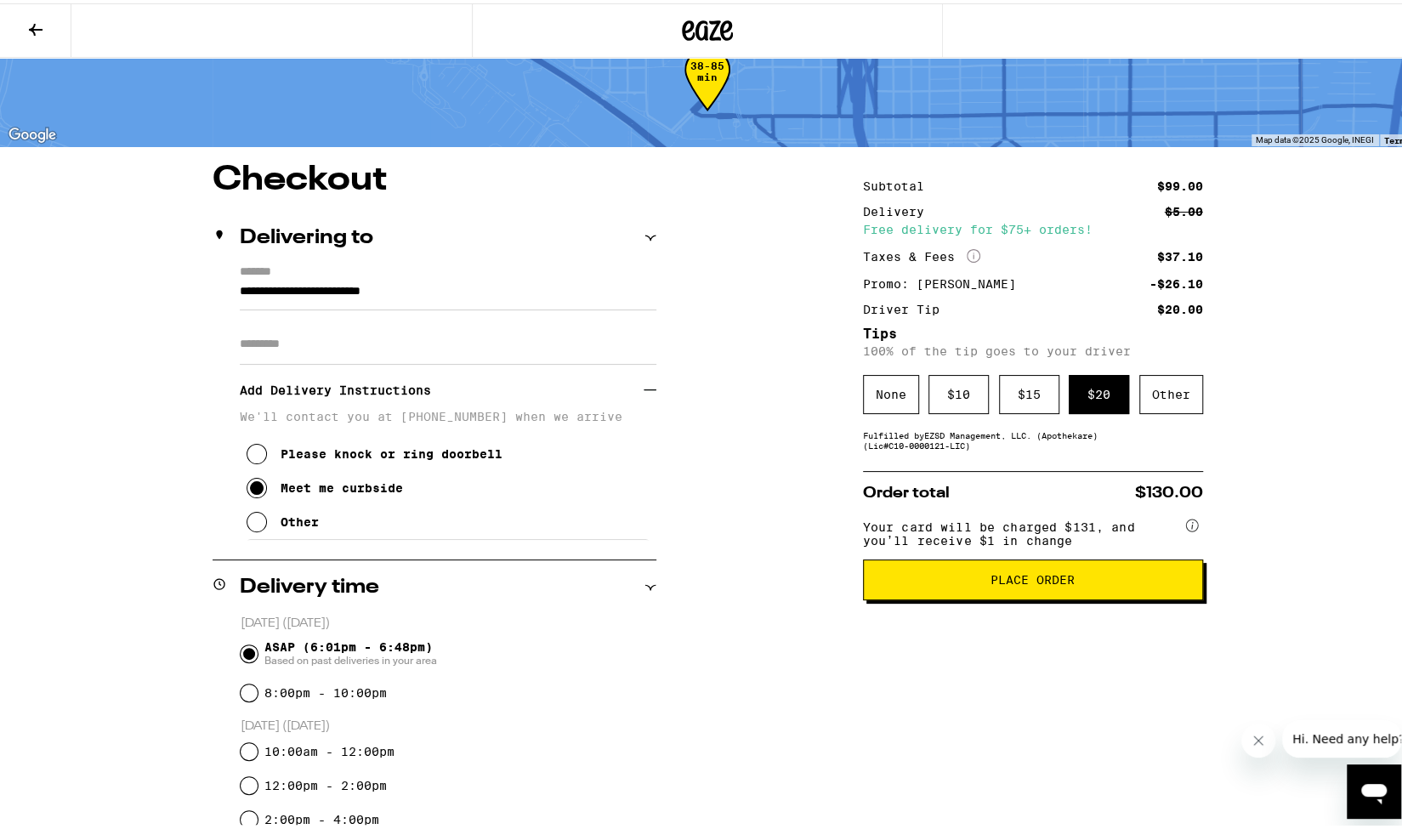
scroll to position [0, 0]
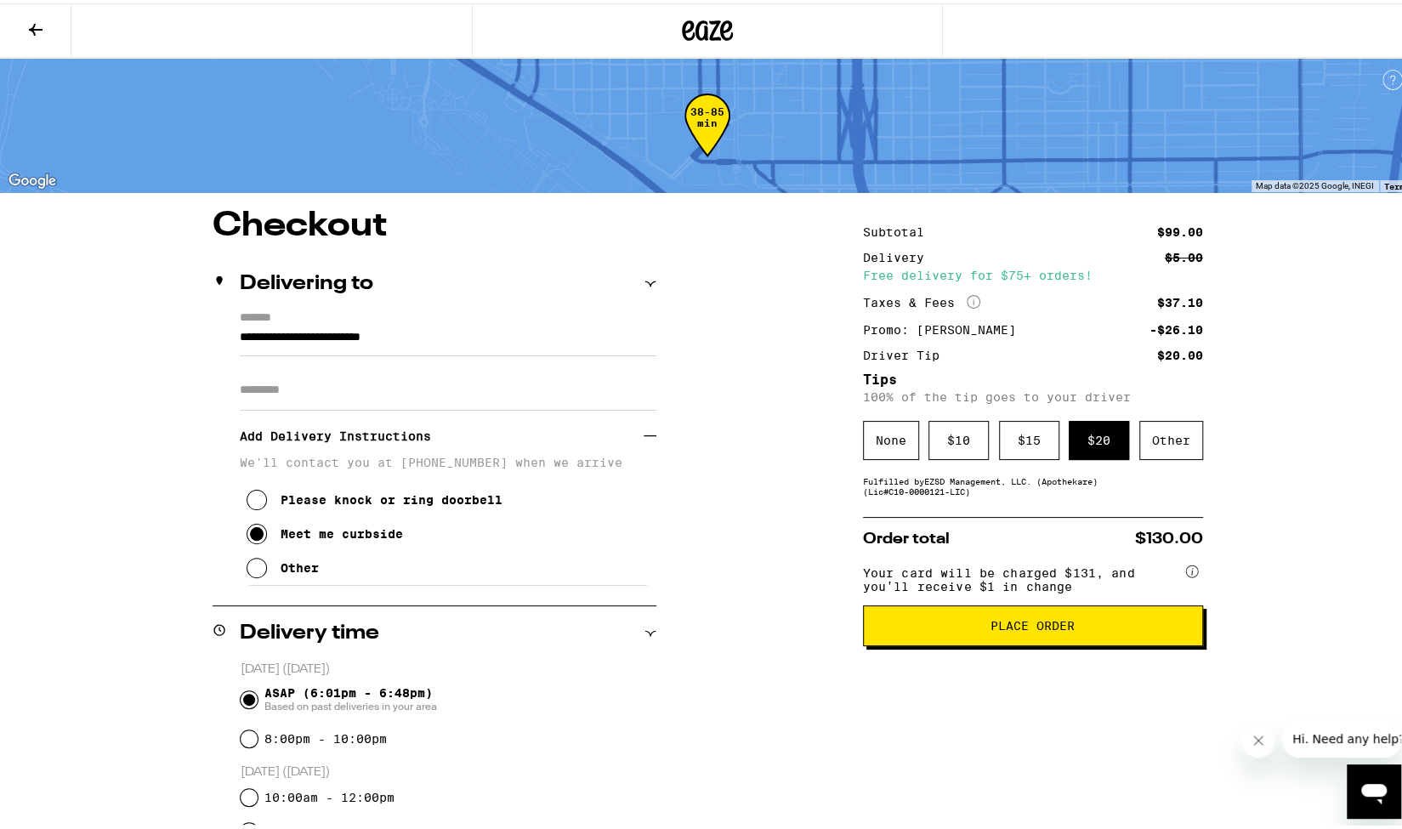
click at [1032, 628] on span "Place Order" at bounding box center [1032, 622] width 84 height 12
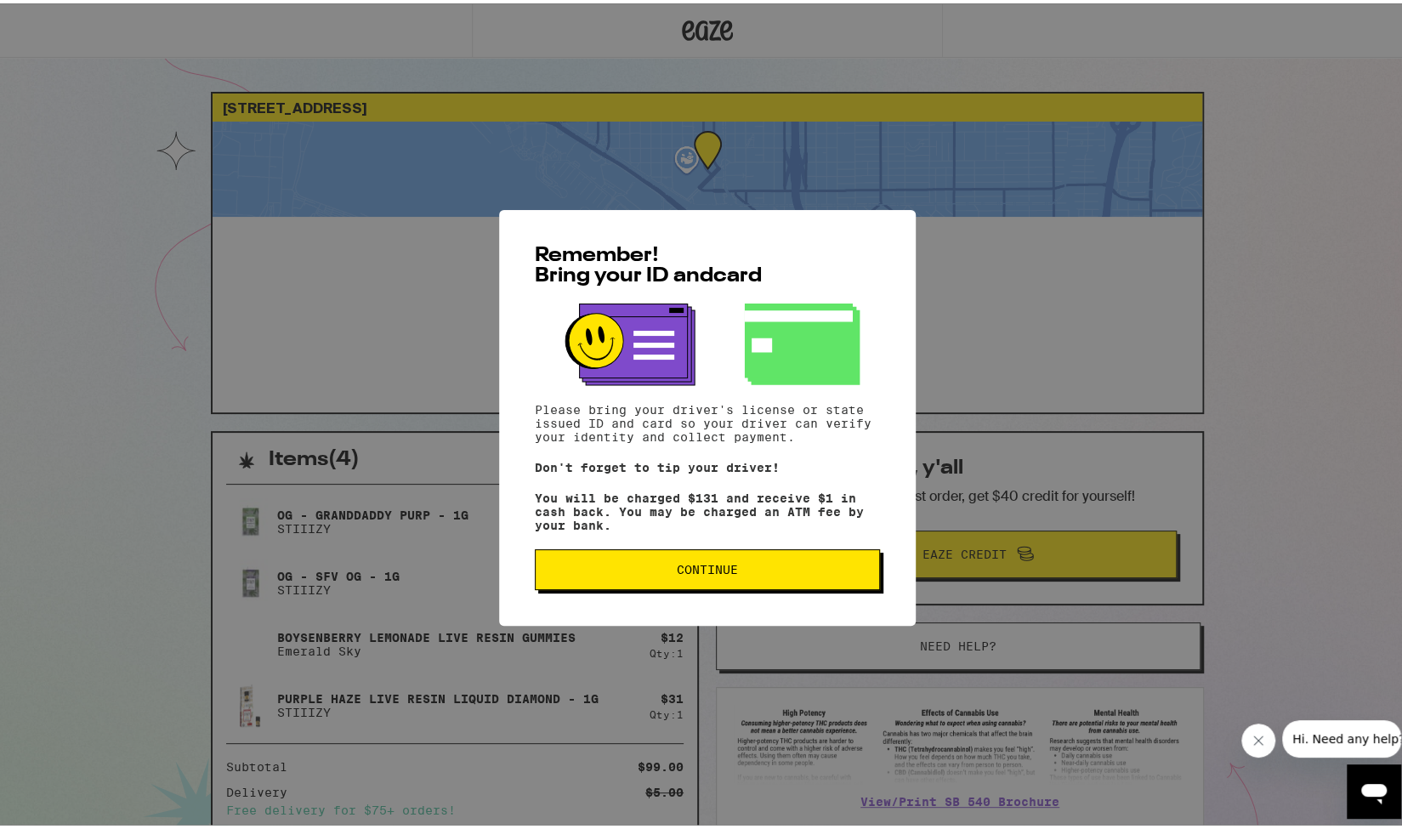
click at [677, 572] on span "Continue" at bounding box center [707, 566] width 61 height 12
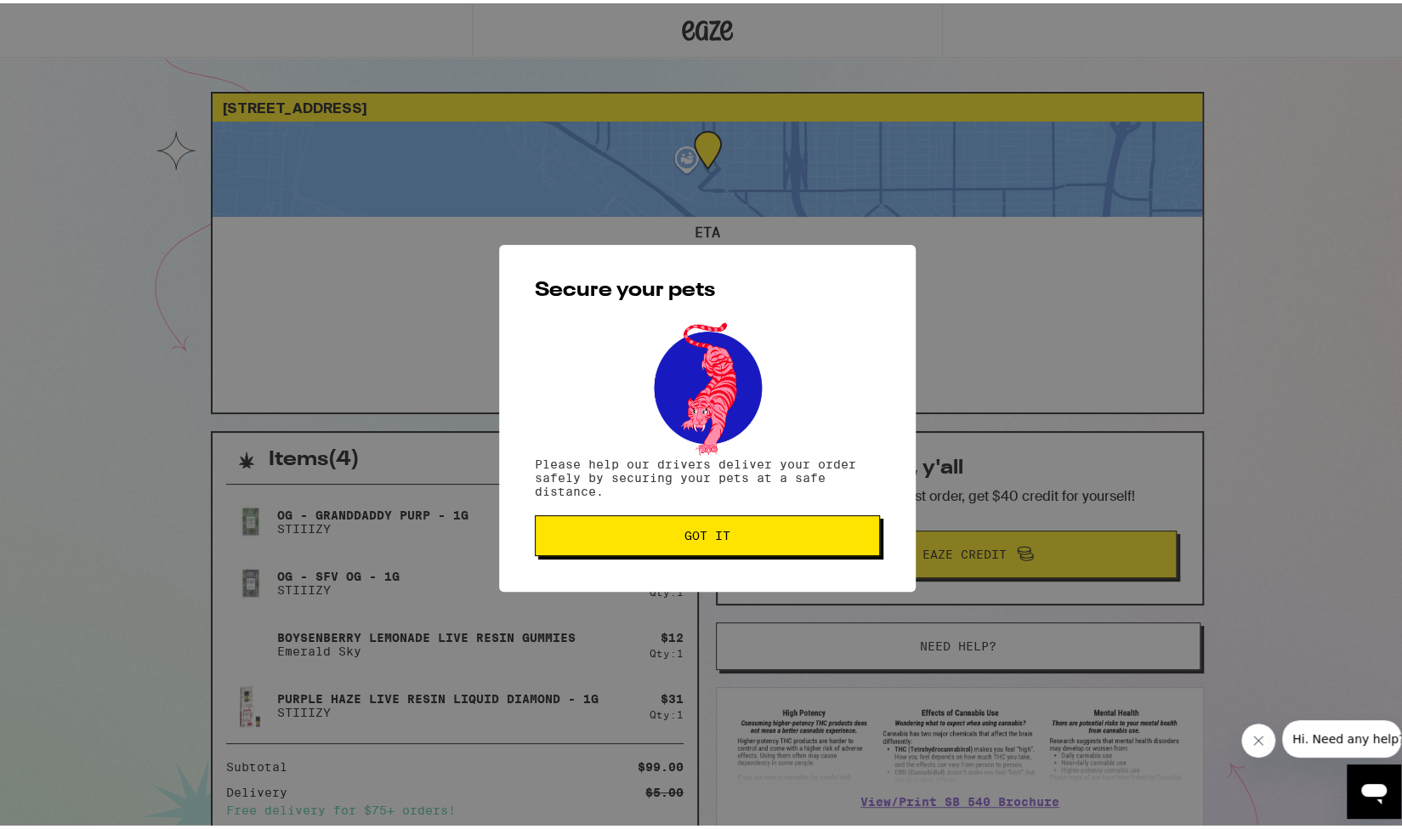
click at [745, 531] on span "Got it" at bounding box center [707, 532] width 316 height 12
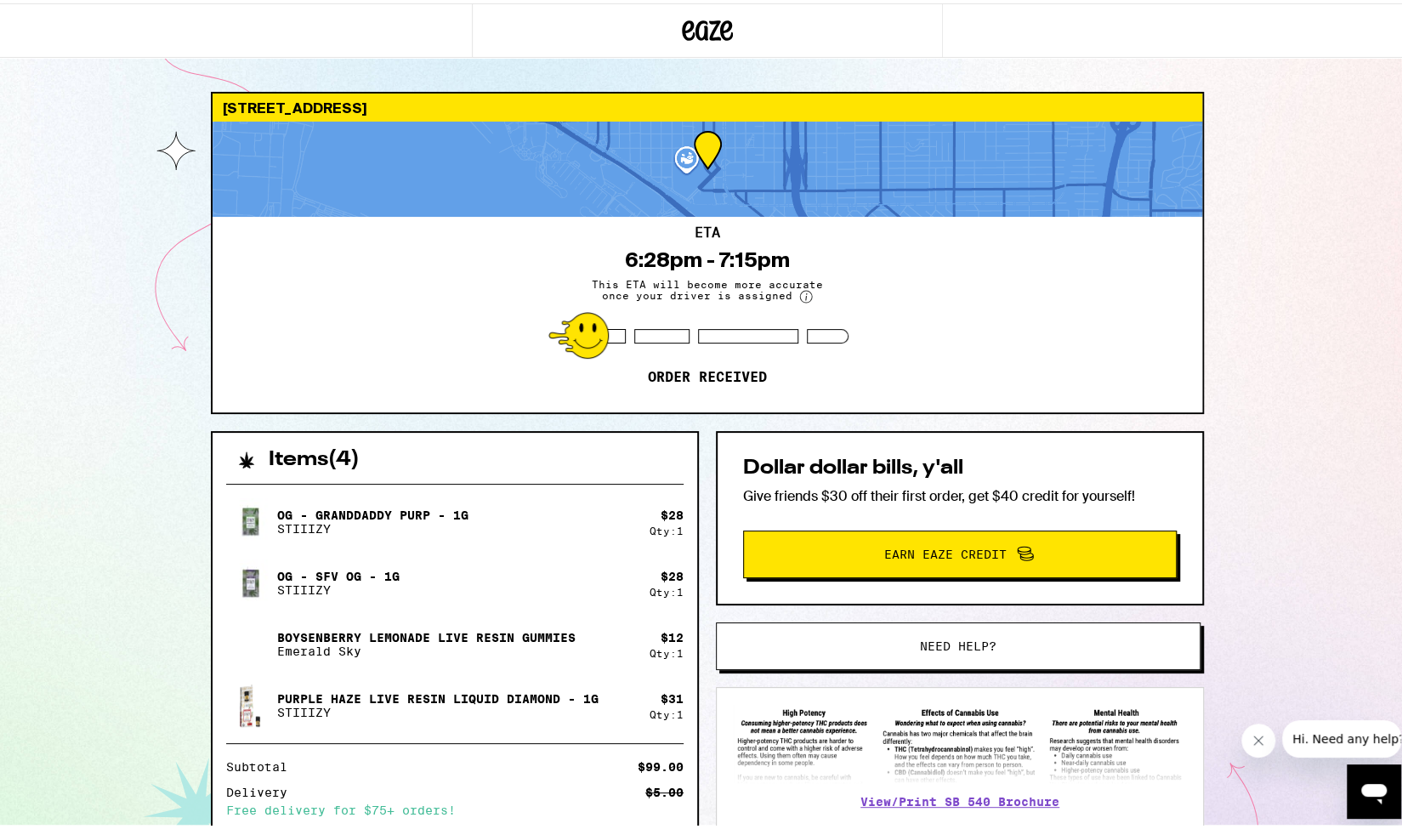
click at [800, 294] on circle at bounding box center [806, 293] width 12 height 12
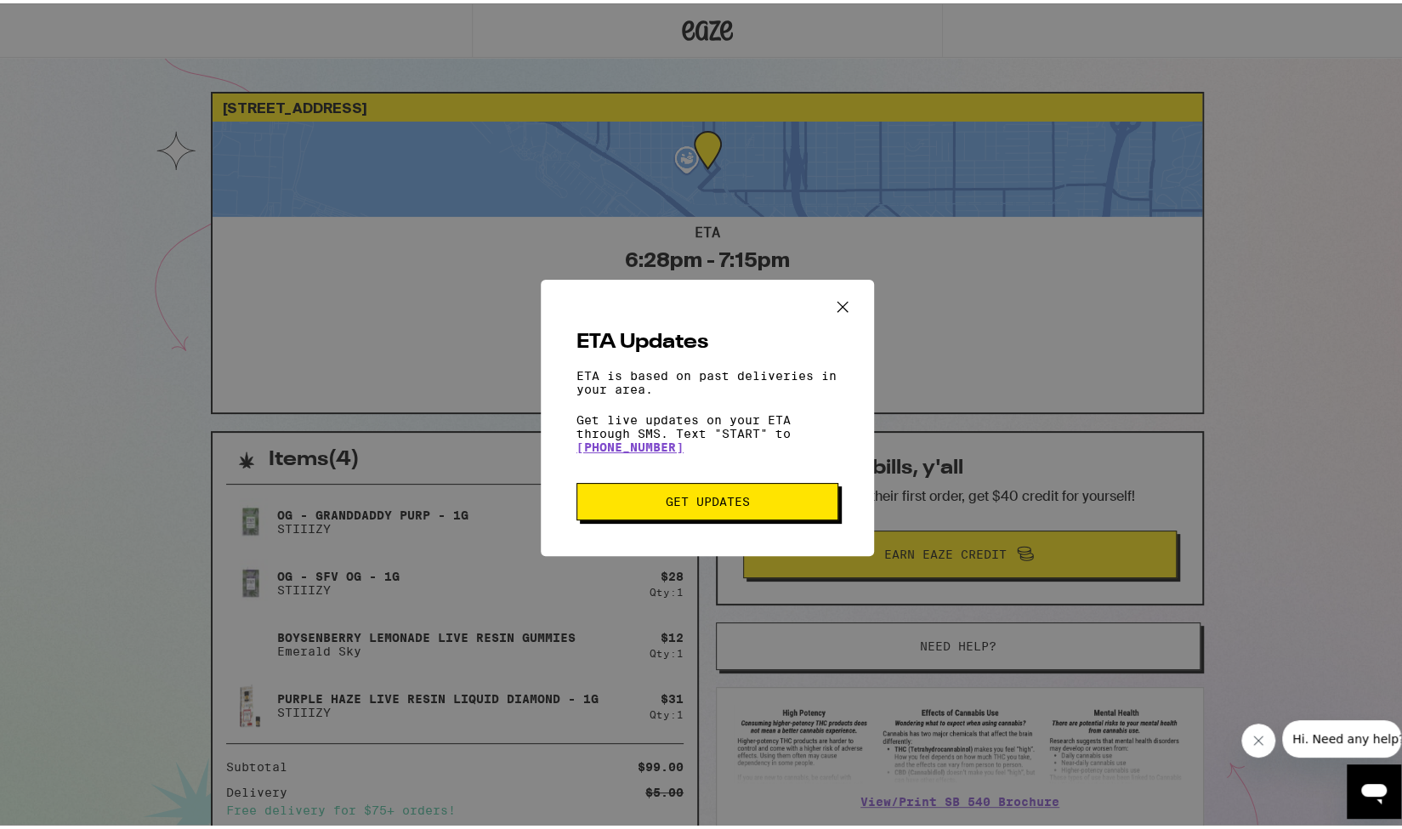
click at [837, 297] on icon "Close ETA information modal" at bounding box center [842, 302] width 10 height 10
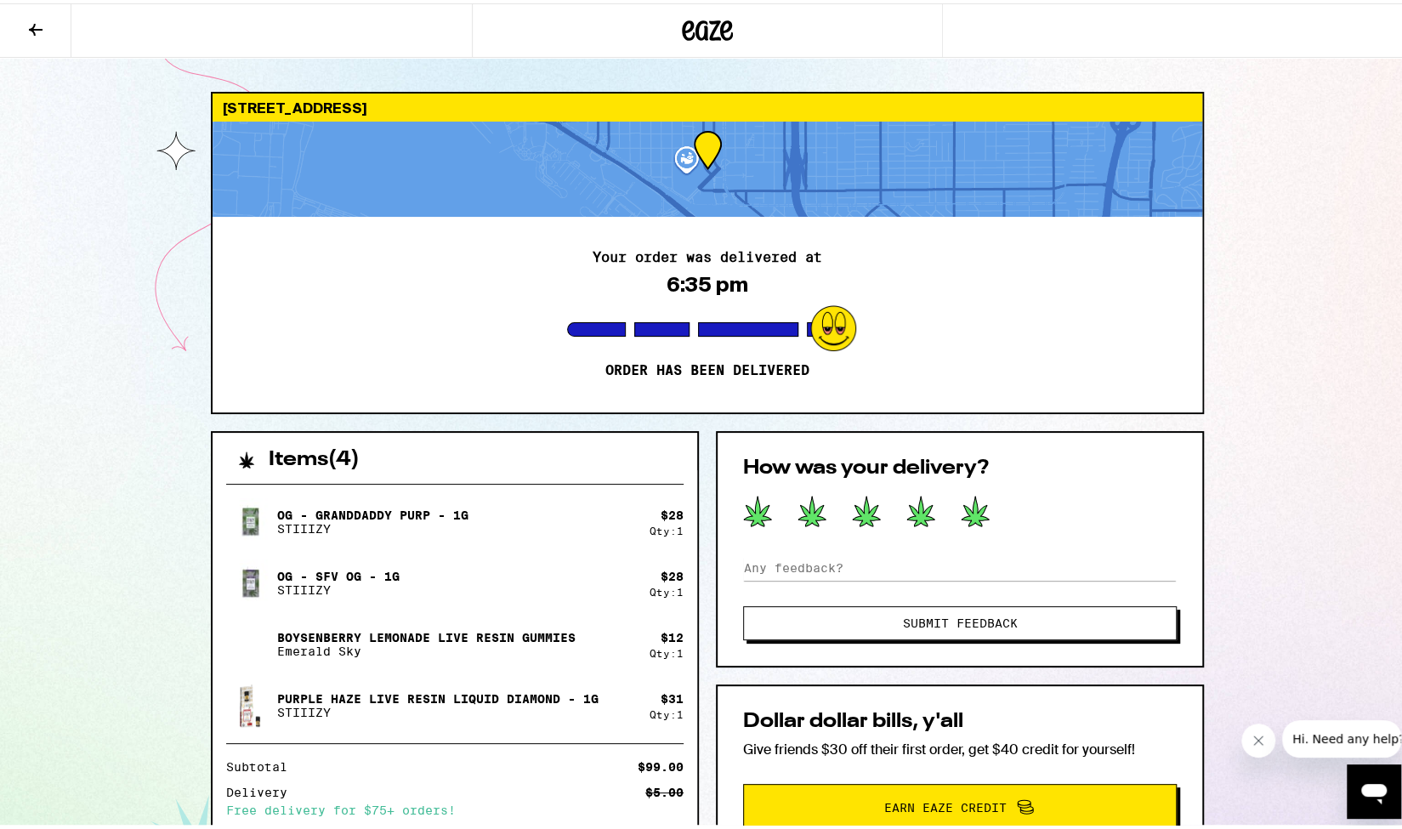
click at [972, 516] on icon at bounding box center [974, 508] width 27 height 30
click at [847, 570] on input at bounding box center [959, 564] width 433 height 25
type input "Very fast delivery!"
click at [947, 624] on span "Submit Feedback" at bounding box center [960, 620] width 115 height 12
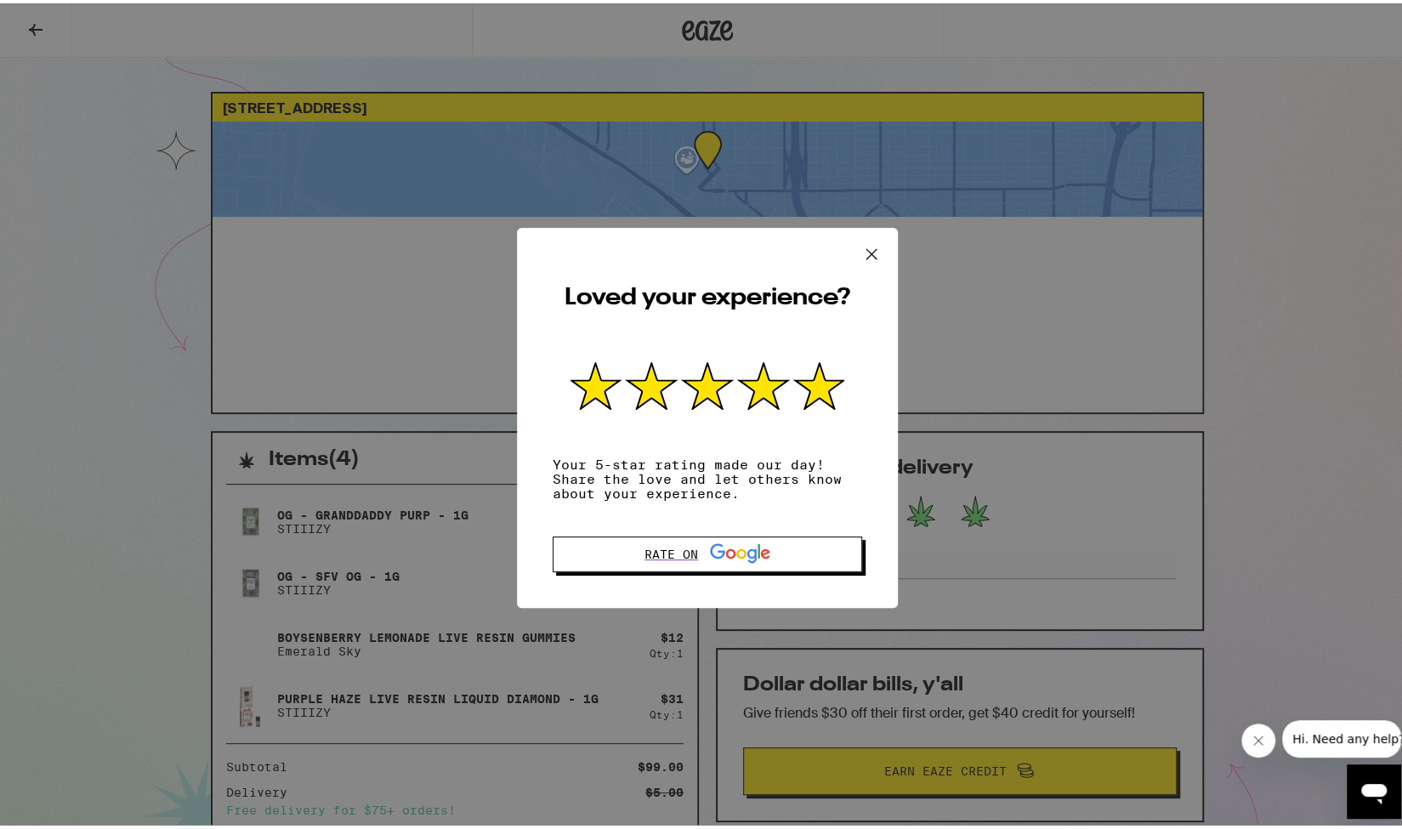
click at [862, 246] on icon at bounding box center [870, 250] width 25 height 25
